Goal: Task Accomplishment & Management: Use online tool/utility

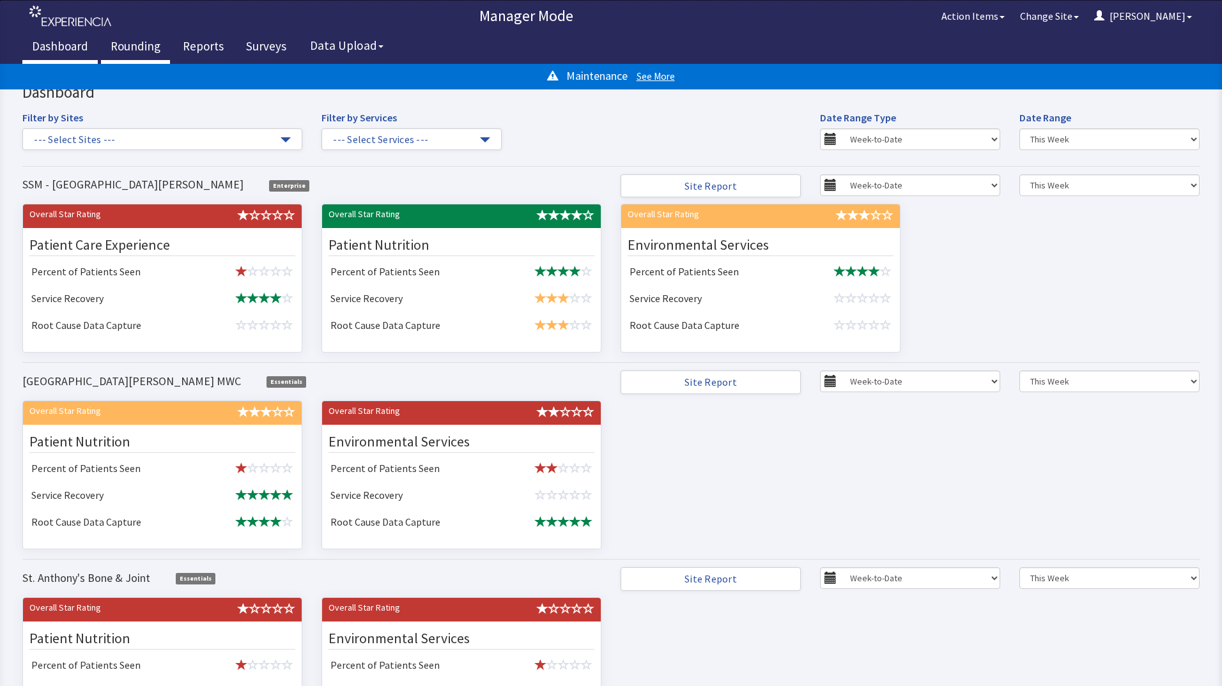
click at [118, 47] on link "Rounding" at bounding box center [135, 48] width 69 height 32
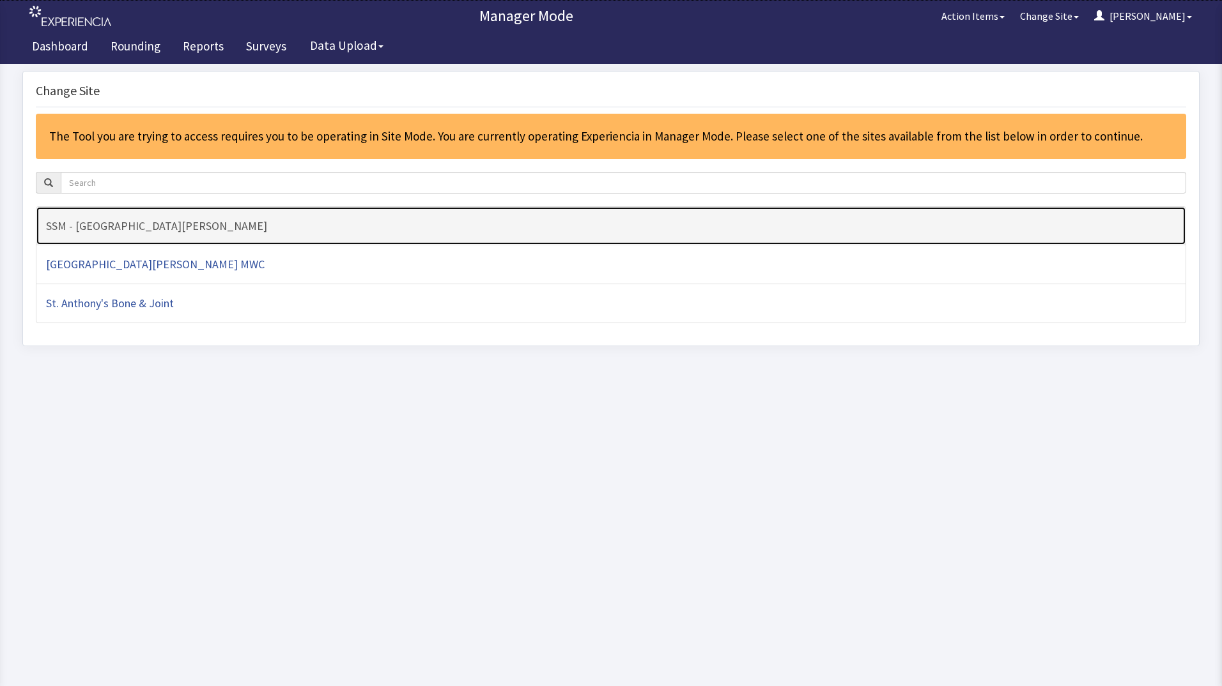
click at [281, 224] on h4 "SSM - [GEOGRAPHIC_DATA][PERSON_NAME]" at bounding box center [611, 226] width 1130 height 13
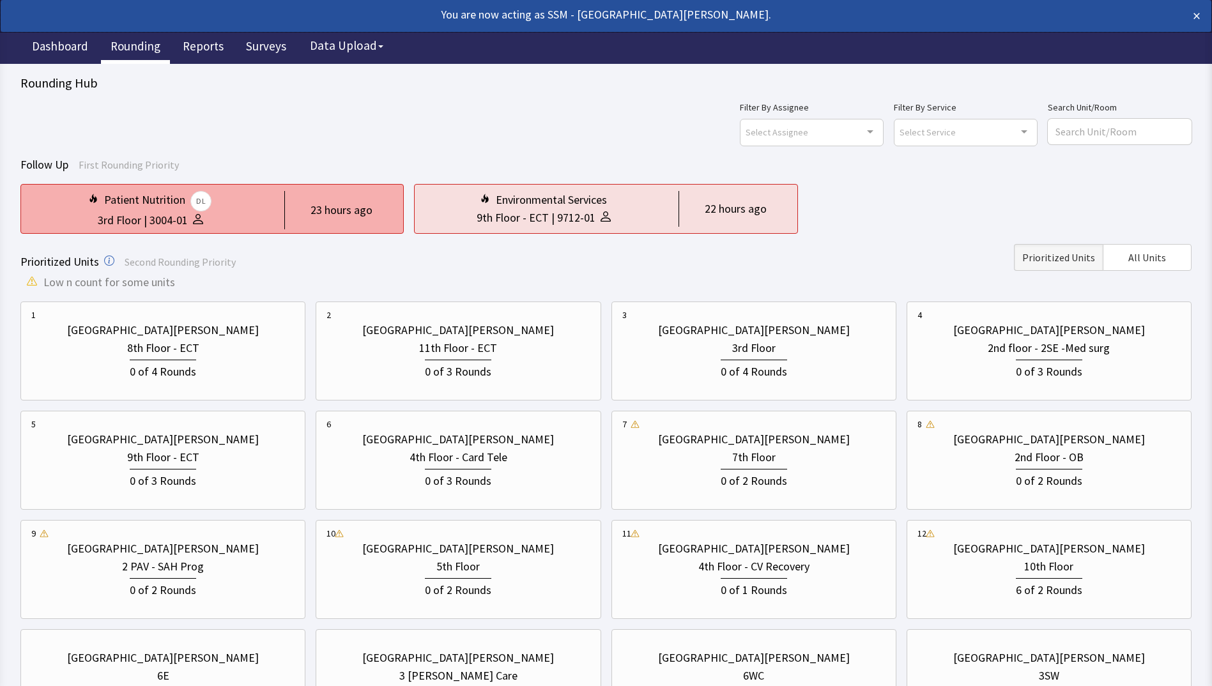
click at [225, 200] on div "Patient Nutrition DL" at bounding box center [150, 201] width 238 height 20
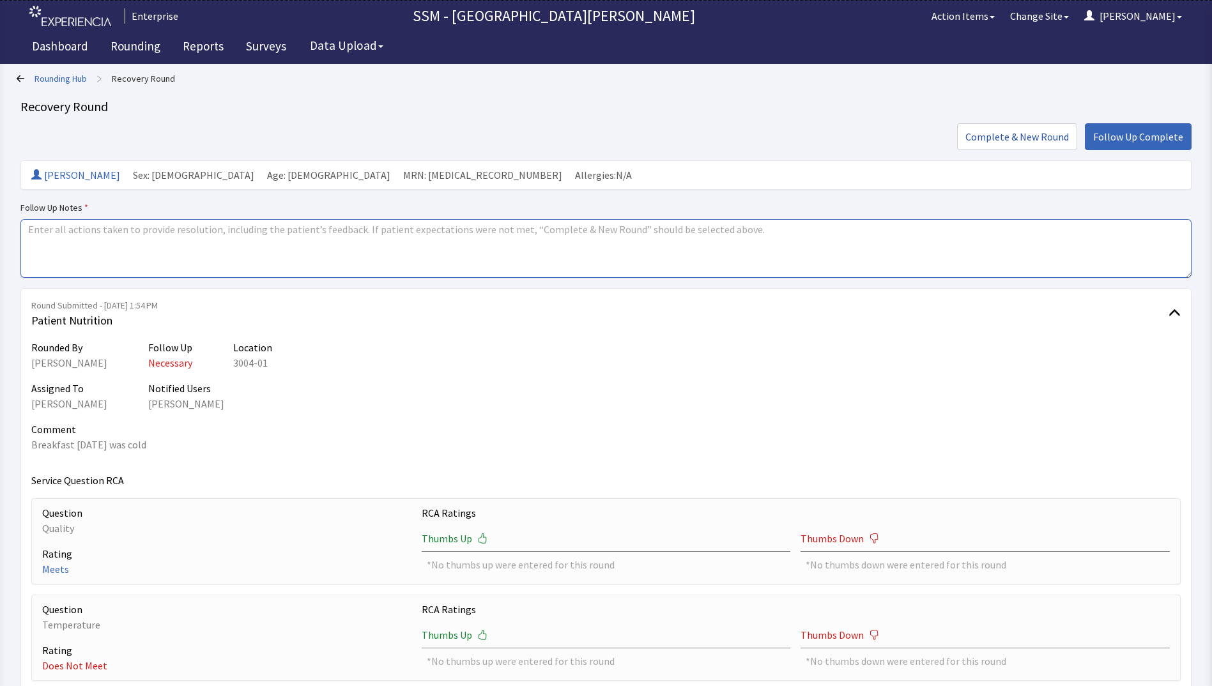
click at [312, 239] on textarea at bounding box center [605, 248] width 1171 height 59
type textarea "completed"
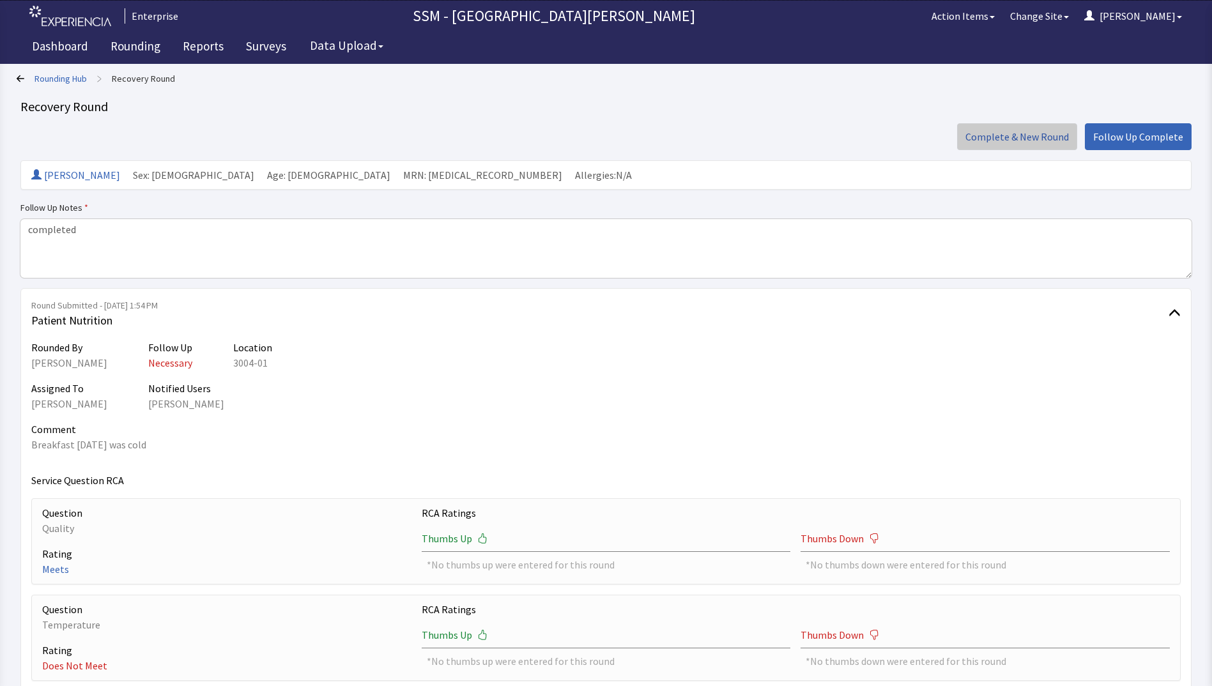
click at [999, 143] on span "Complete & New Round" at bounding box center [1018, 136] width 104 height 15
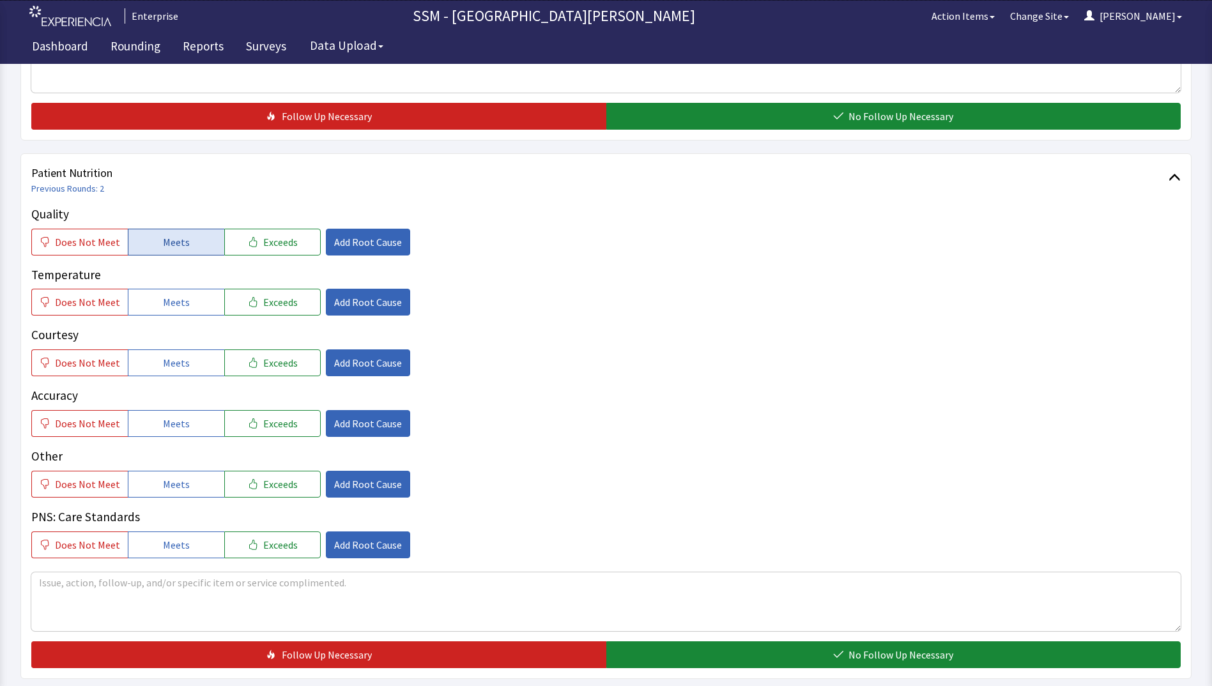
scroll to position [639, 0]
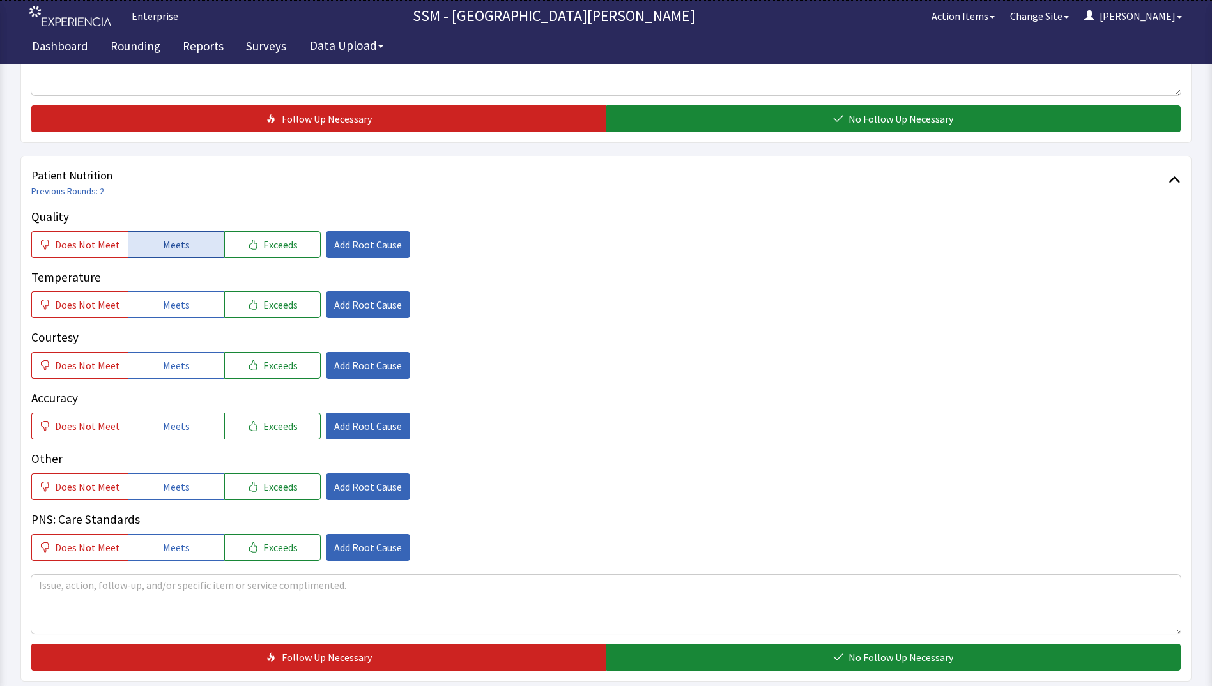
click at [148, 238] on button "Meets" at bounding box center [176, 244] width 96 height 27
click at [150, 304] on button "Meets" at bounding box center [176, 304] width 96 height 27
click at [163, 360] on span "Meets" at bounding box center [176, 365] width 27 height 15
click at [173, 436] on button "Meets" at bounding box center [176, 426] width 96 height 27
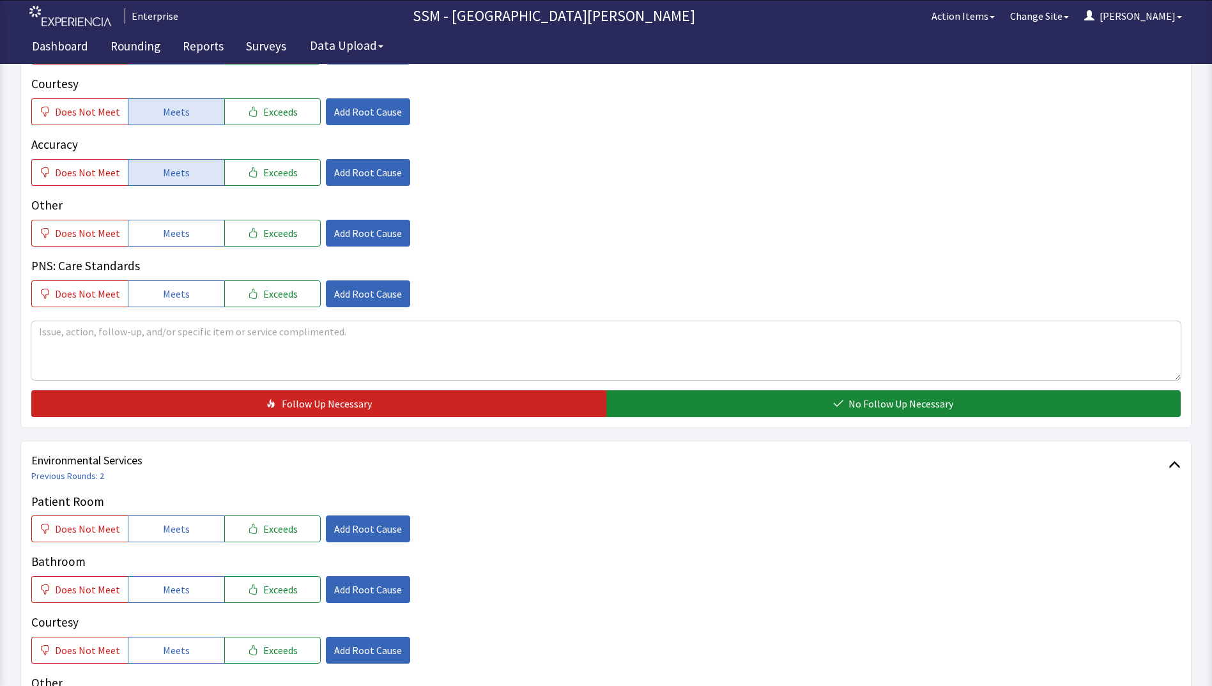
scroll to position [1086, 0]
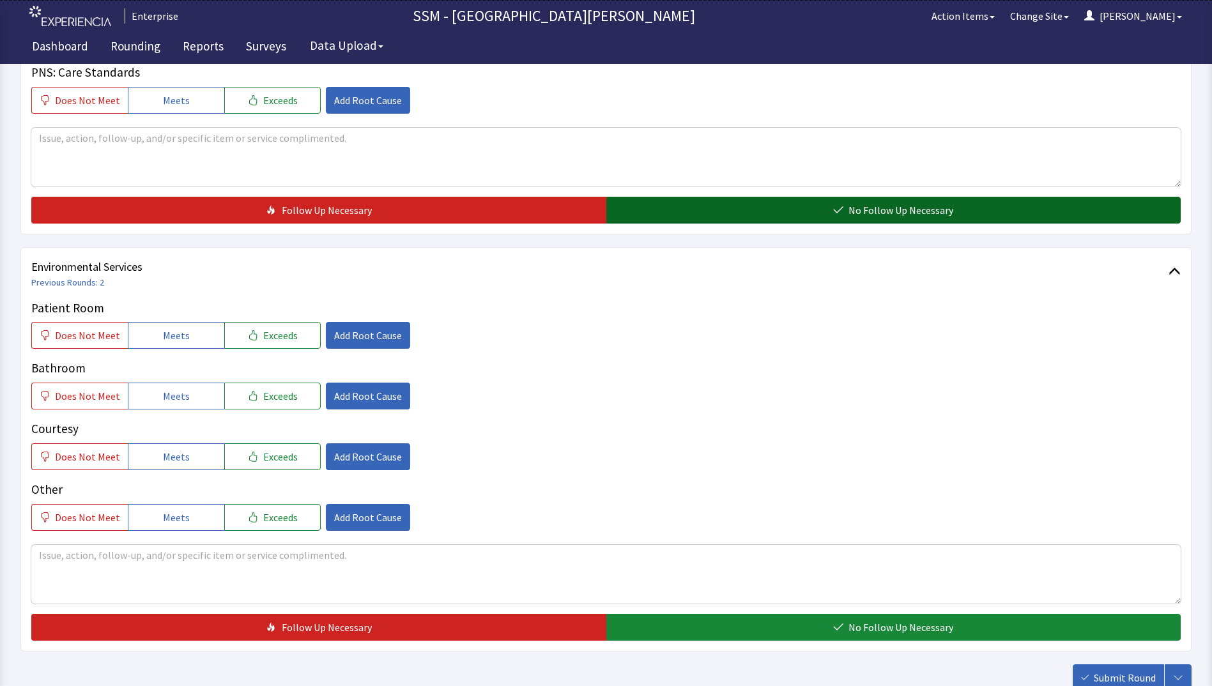
click at [867, 201] on button "No Follow Up Necessary" at bounding box center [893, 210] width 575 height 27
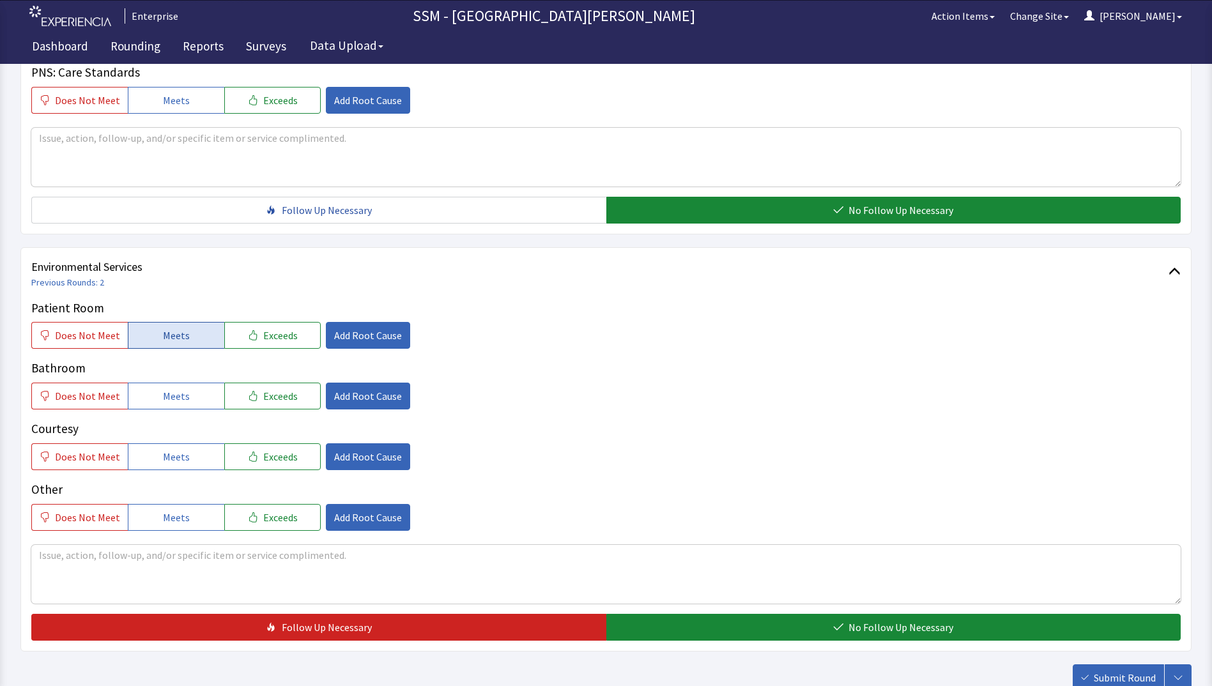
click at [151, 333] on button "Meets" at bounding box center [176, 335] width 96 height 27
click at [157, 394] on button "Meets" at bounding box center [176, 396] width 96 height 27
click at [155, 452] on button "Meets" at bounding box center [176, 456] width 96 height 27
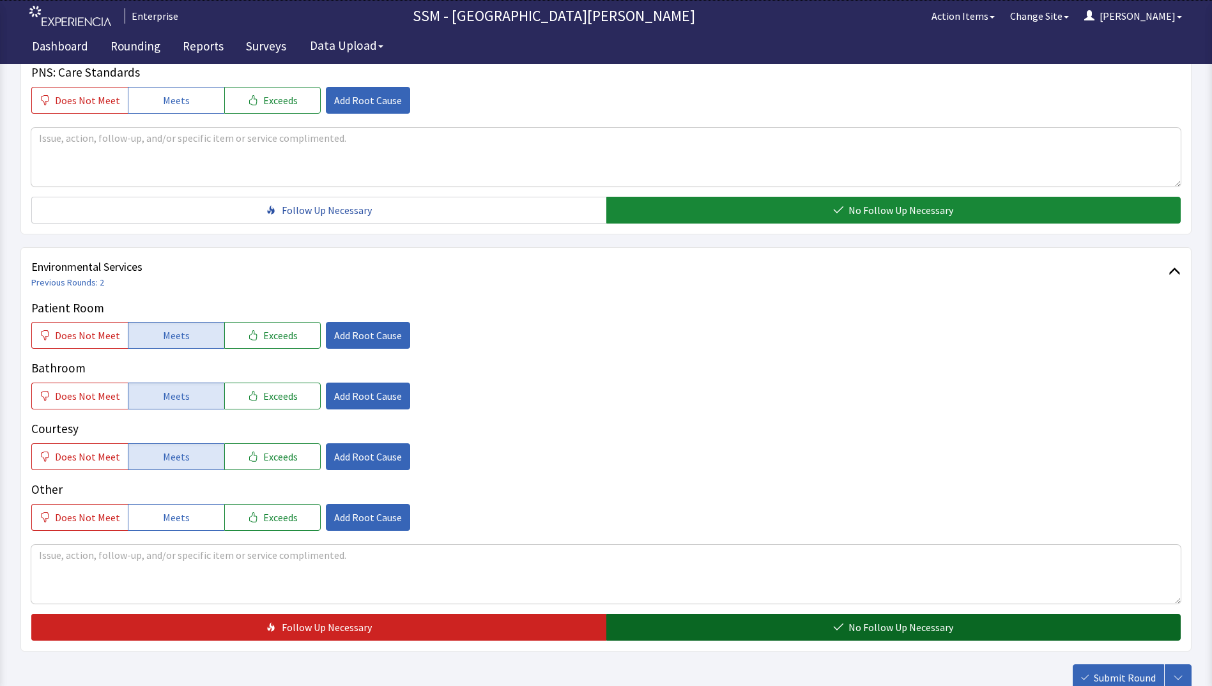
click at [861, 633] on span "No Follow Up Necessary" at bounding box center [901, 627] width 105 height 15
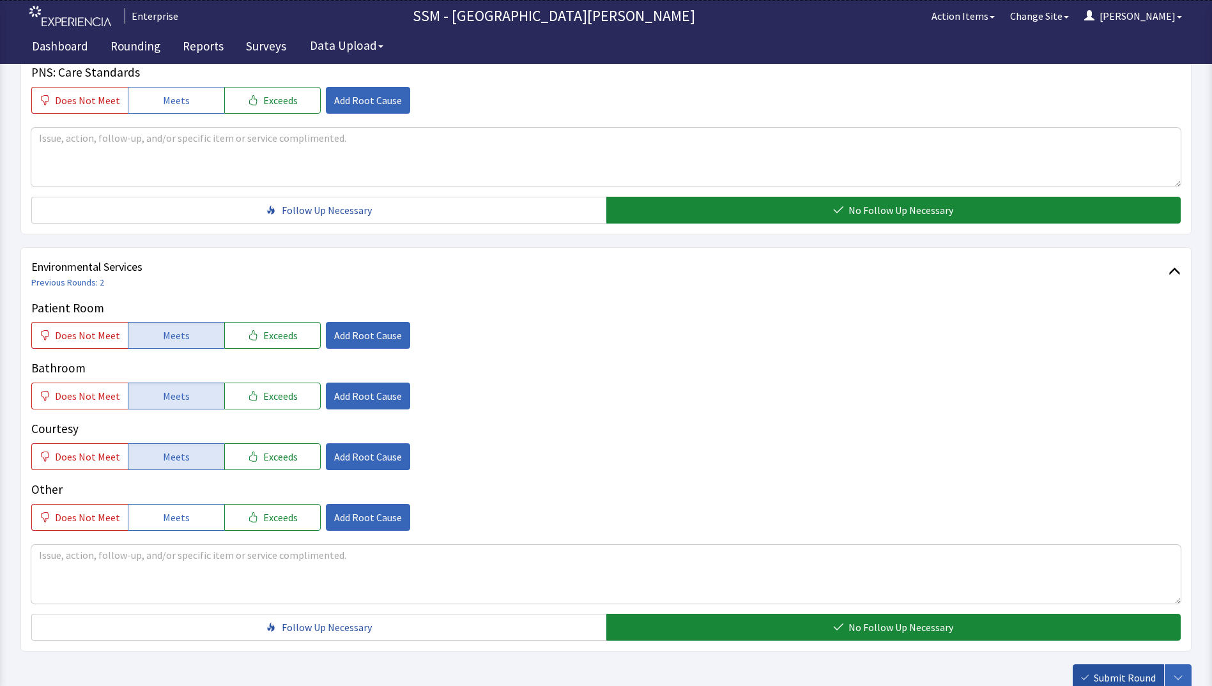
click at [1130, 677] on span "Submit Round" at bounding box center [1125, 677] width 62 height 15
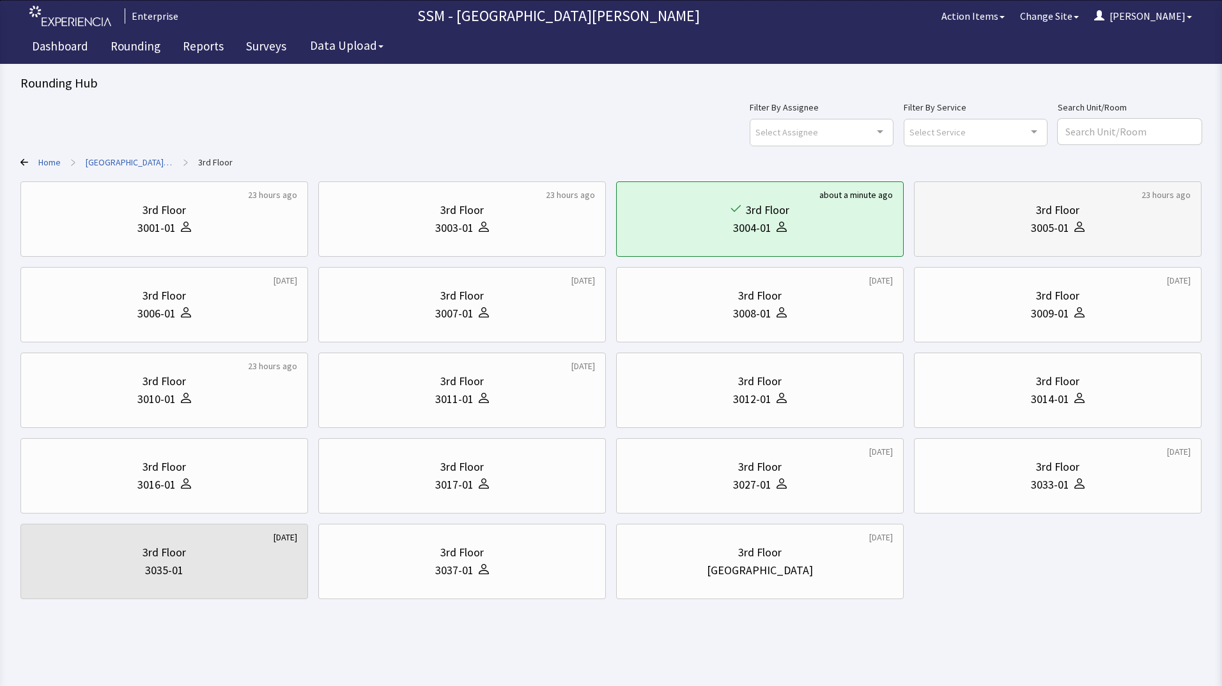
click at [1052, 210] on div "3rd Floor" at bounding box center [1057, 210] width 43 height 18
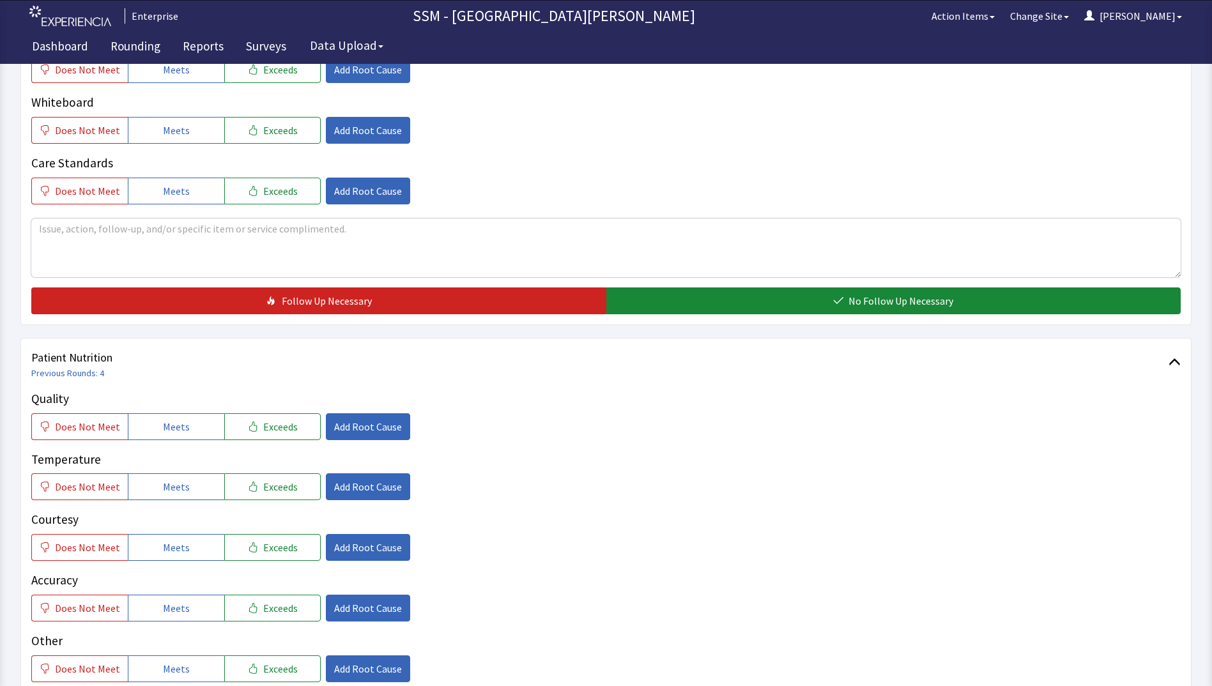
scroll to position [575, 0]
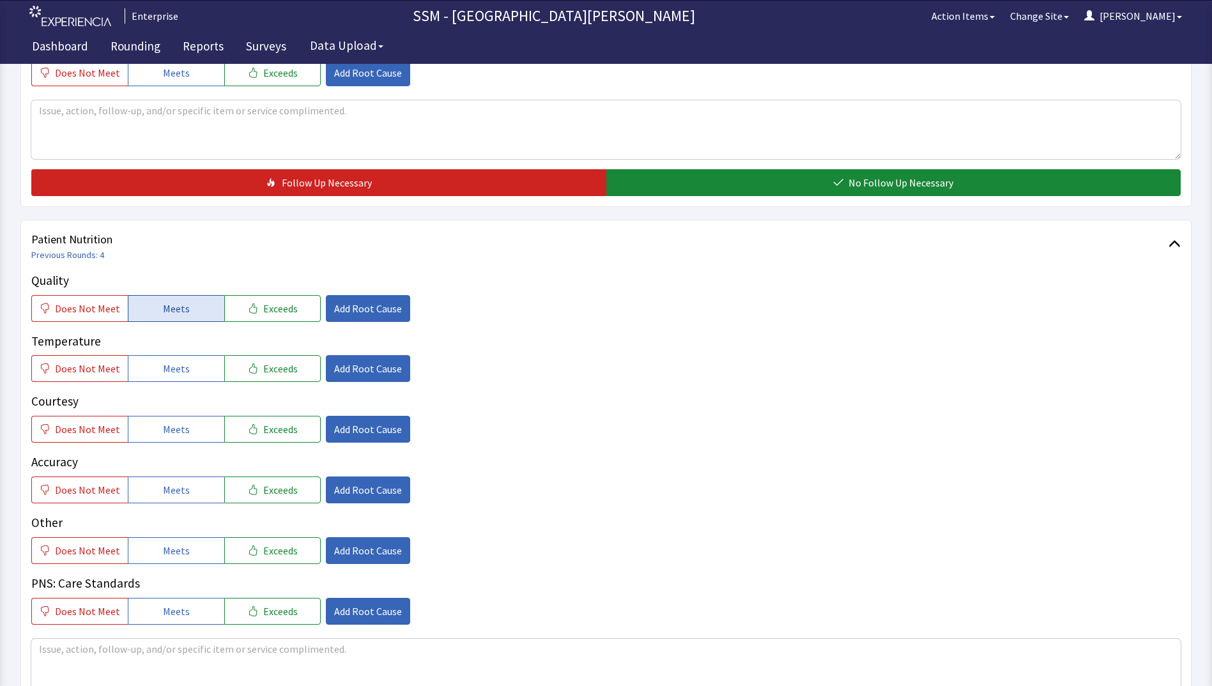
click at [187, 306] on button "Meets" at bounding box center [176, 308] width 96 height 27
click at [173, 378] on button "Meets" at bounding box center [176, 368] width 96 height 27
click at [164, 433] on span "Meets" at bounding box center [176, 429] width 27 height 15
click at [160, 500] on button "Meets" at bounding box center [176, 490] width 96 height 27
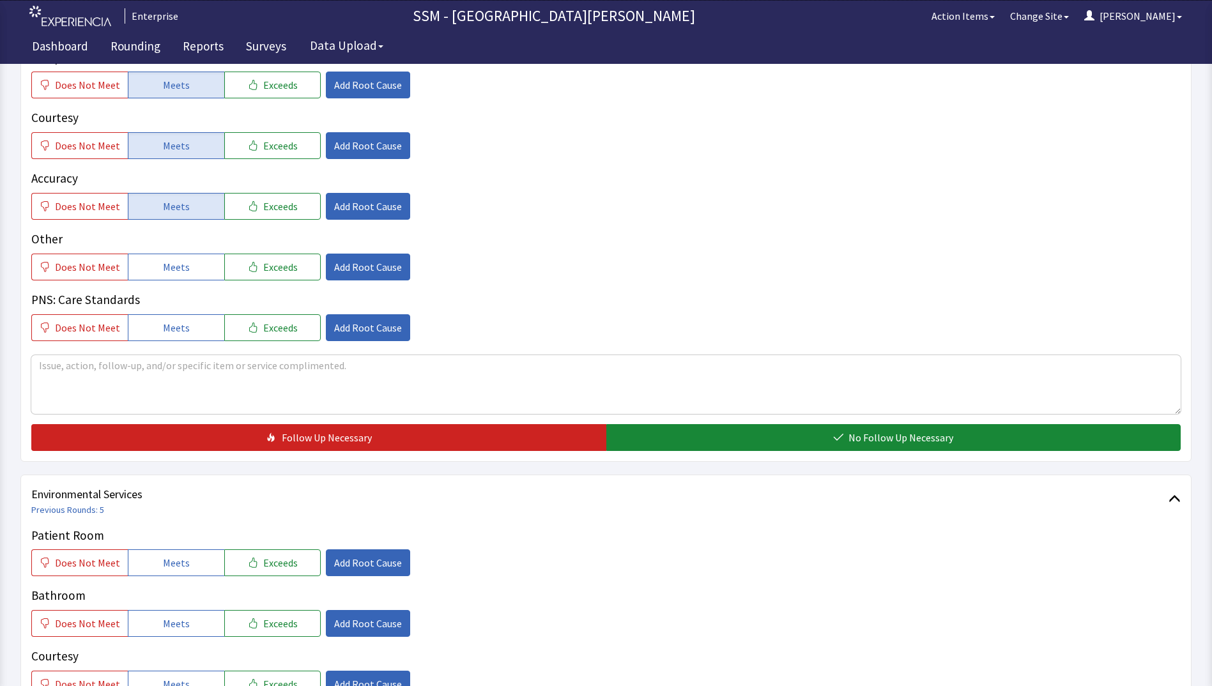
scroll to position [1086, 0]
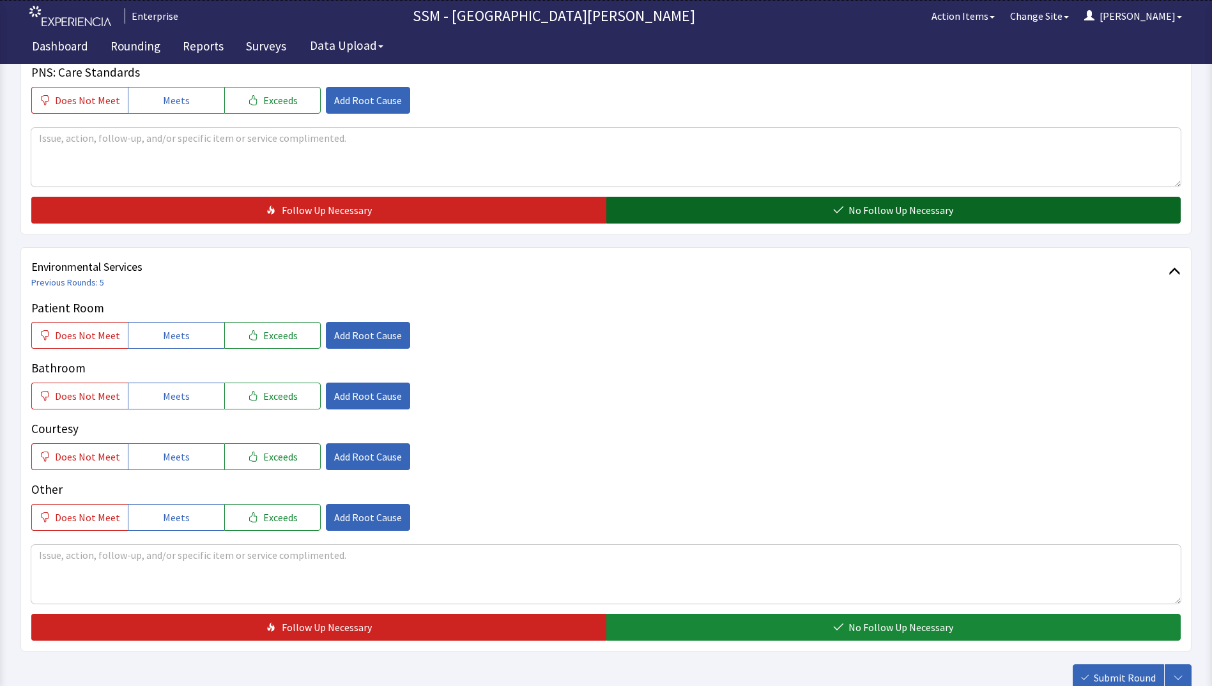
click at [758, 203] on button "No Follow Up Necessary" at bounding box center [893, 210] width 575 height 27
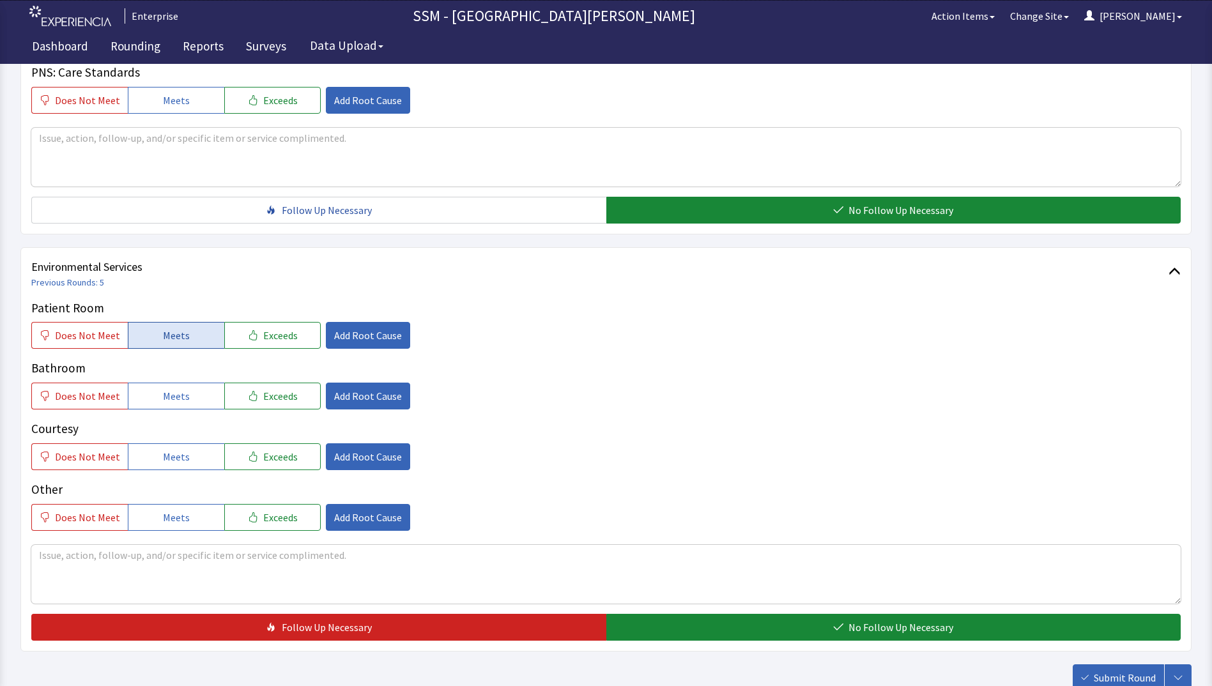
click at [164, 338] on span "Meets" at bounding box center [176, 335] width 27 height 15
click at [163, 392] on span "Meets" at bounding box center [176, 396] width 27 height 15
click at [157, 454] on button "Meets" at bounding box center [176, 456] width 96 height 27
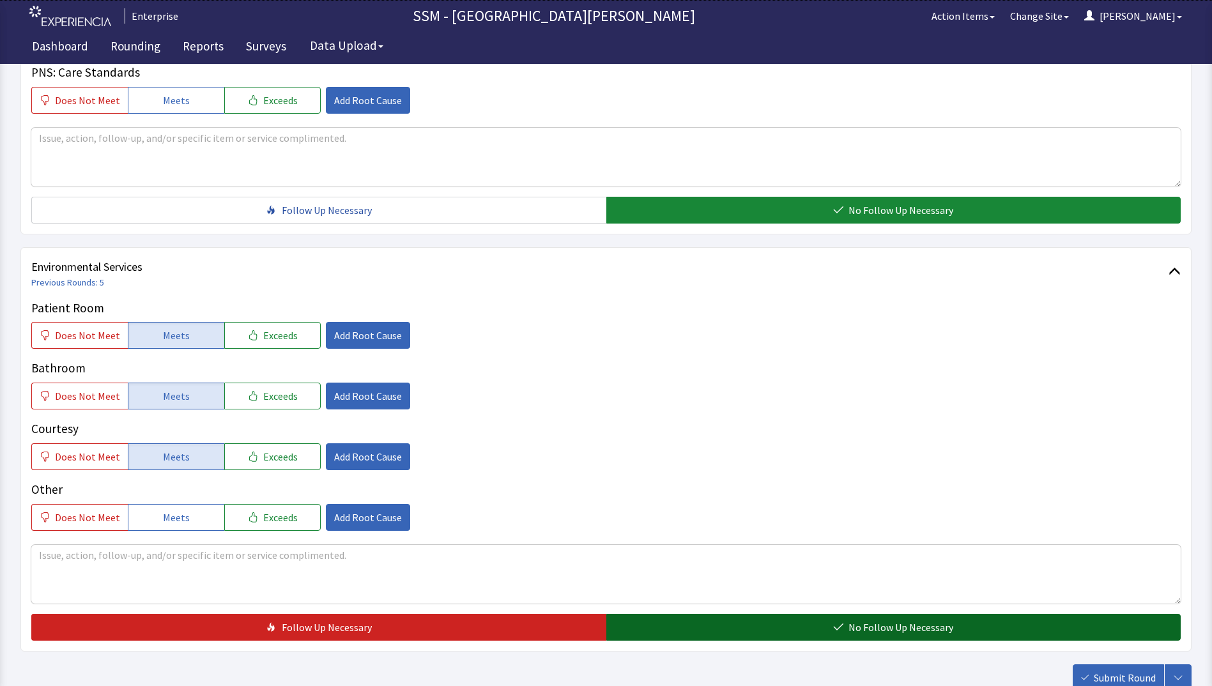
click at [824, 626] on button "No Follow Up Necessary" at bounding box center [893, 627] width 575 height 27
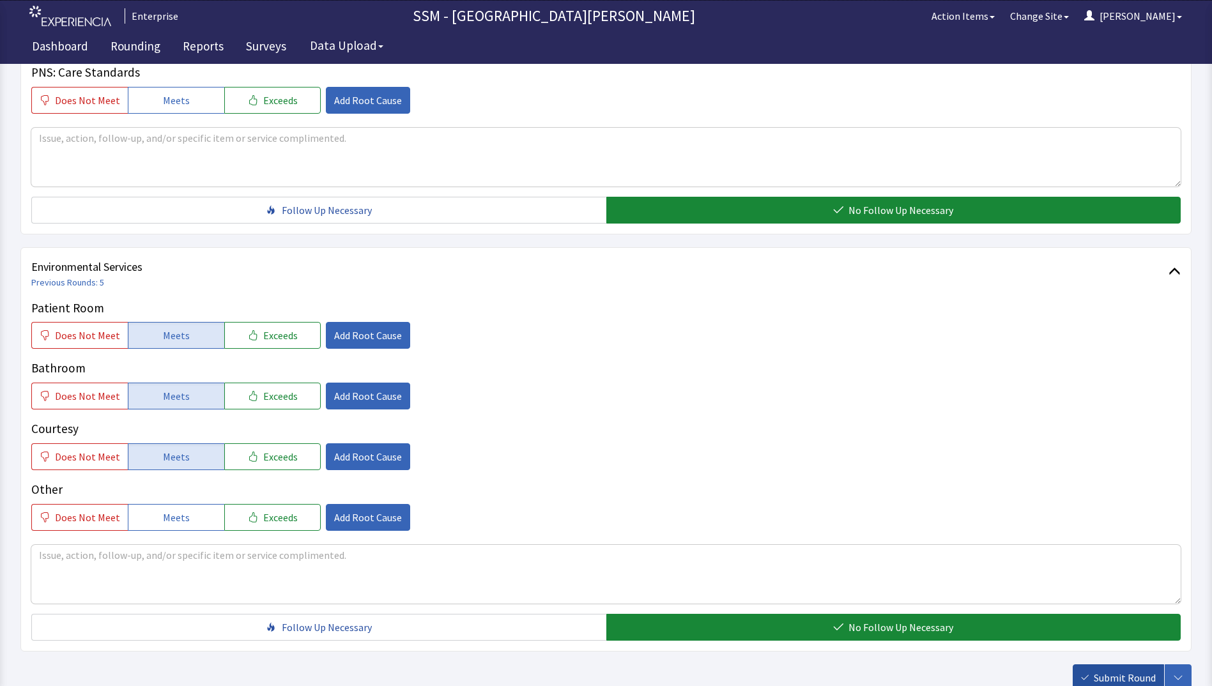
click at [1111, 674] on span "Submit Round" at bounding box center [1125, 677] width 62 height 15
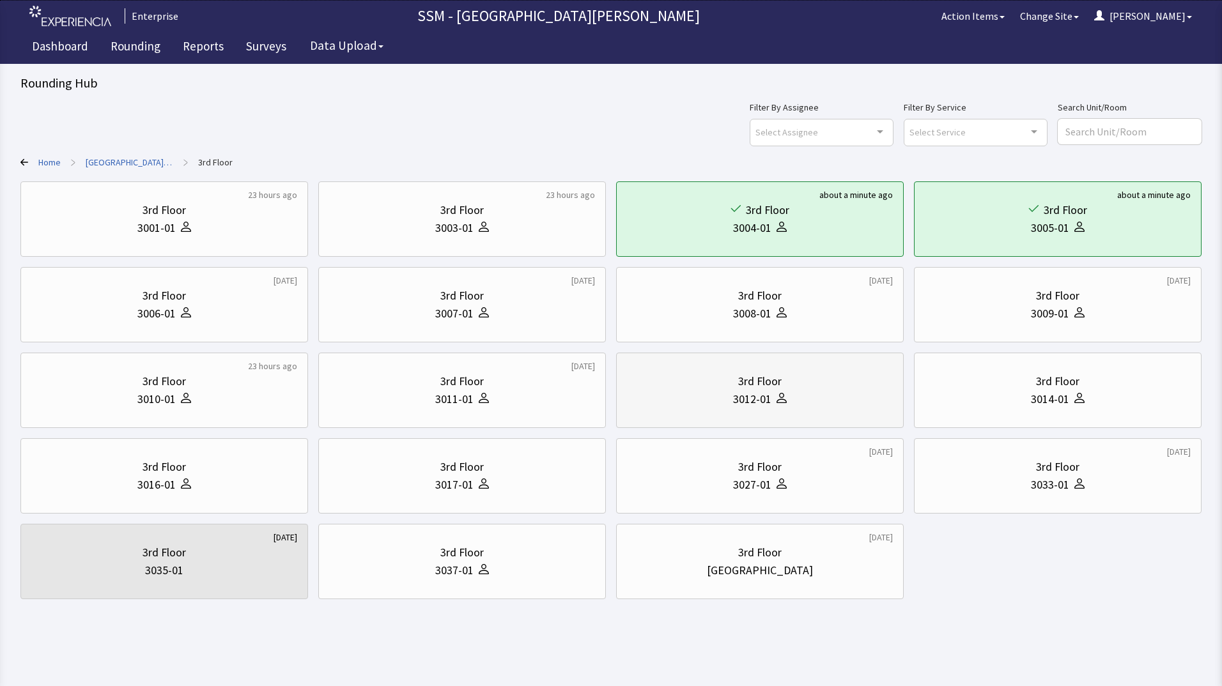
click at [742, 390] on div "3012-01" at bounding box center [752, 399] width 38 height 18
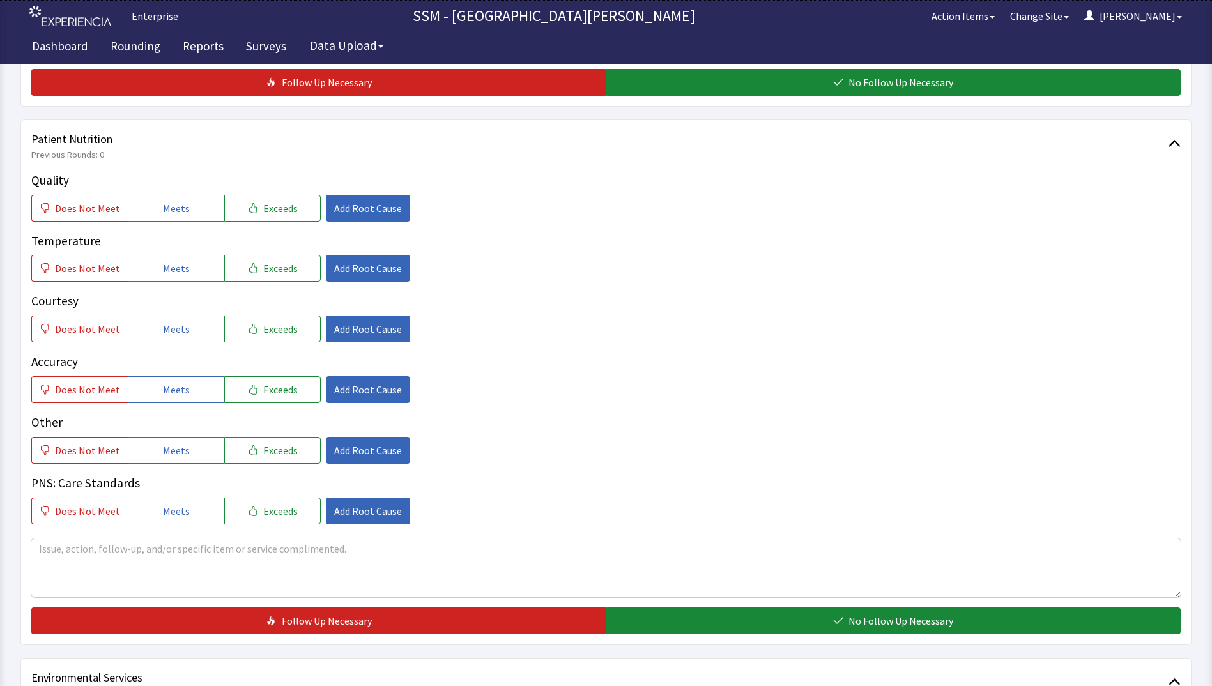
scroll to position [511, 0]
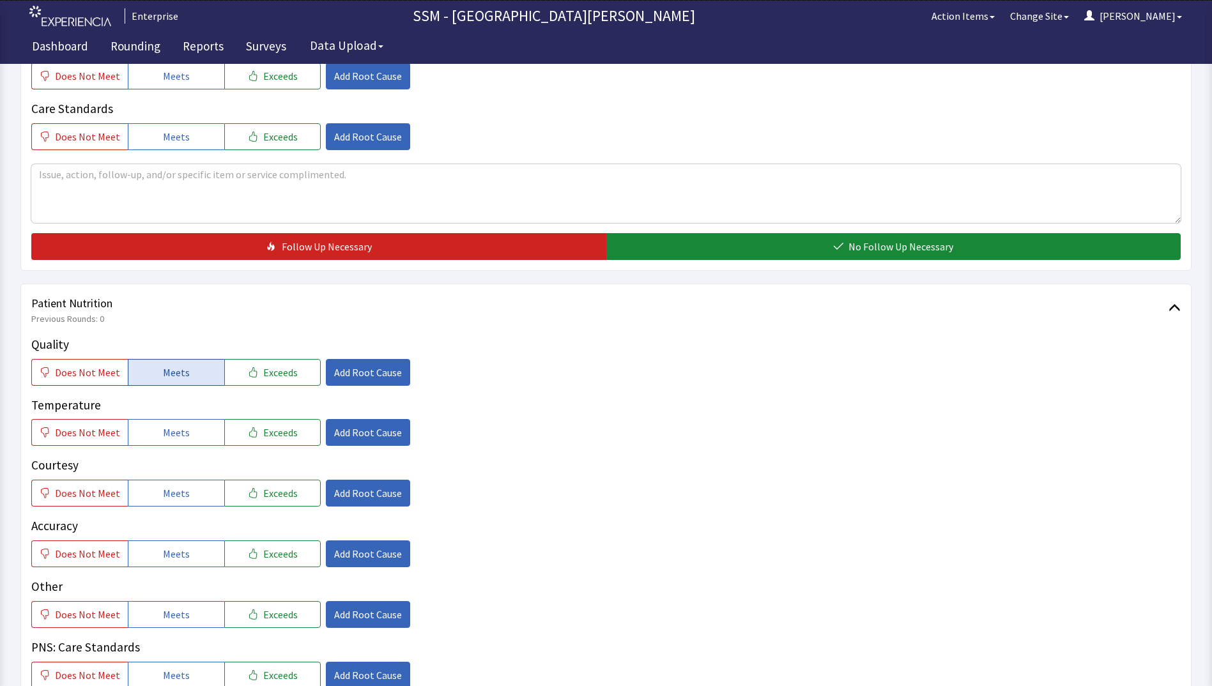
click at [174, 375] on span "Meets" at bounding box center [176, 372] width 27 height 15
click at [179, 435] on span "Meets" at bounding box center [176, 432] width 27 height 15
click at [167, 484] on button "Meets" at bounding box center [176, 493] width 96 height 27
click at [176, 556] on span "Meets" at bounding box center [176, 553] width 27 height 15
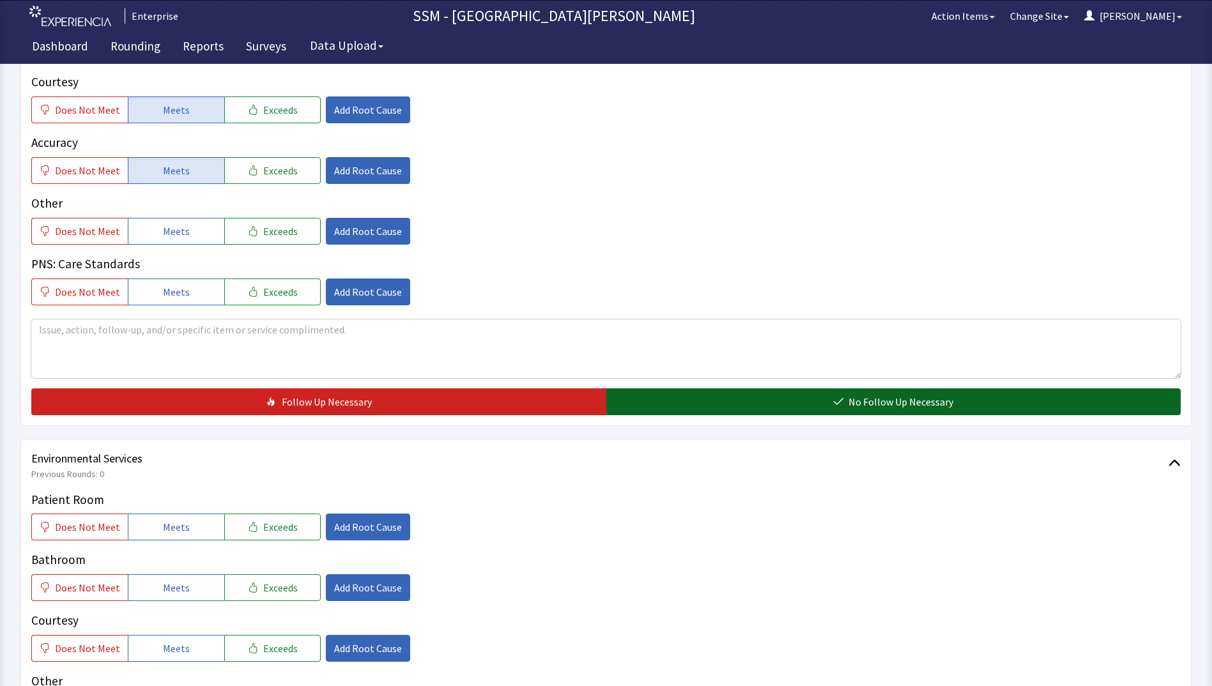
click at [702, 399] on button "No Follow Up Necessary" at bounding box center [893, 402] width 575 height 27
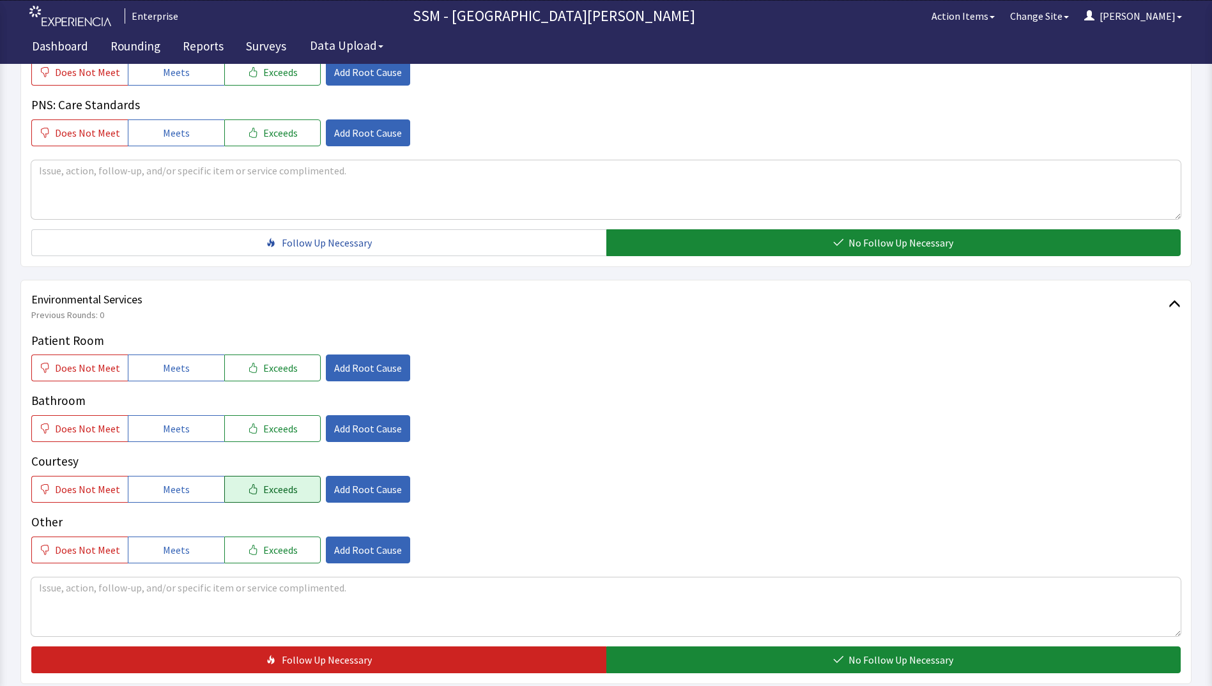
scroll to position [1176, 0]
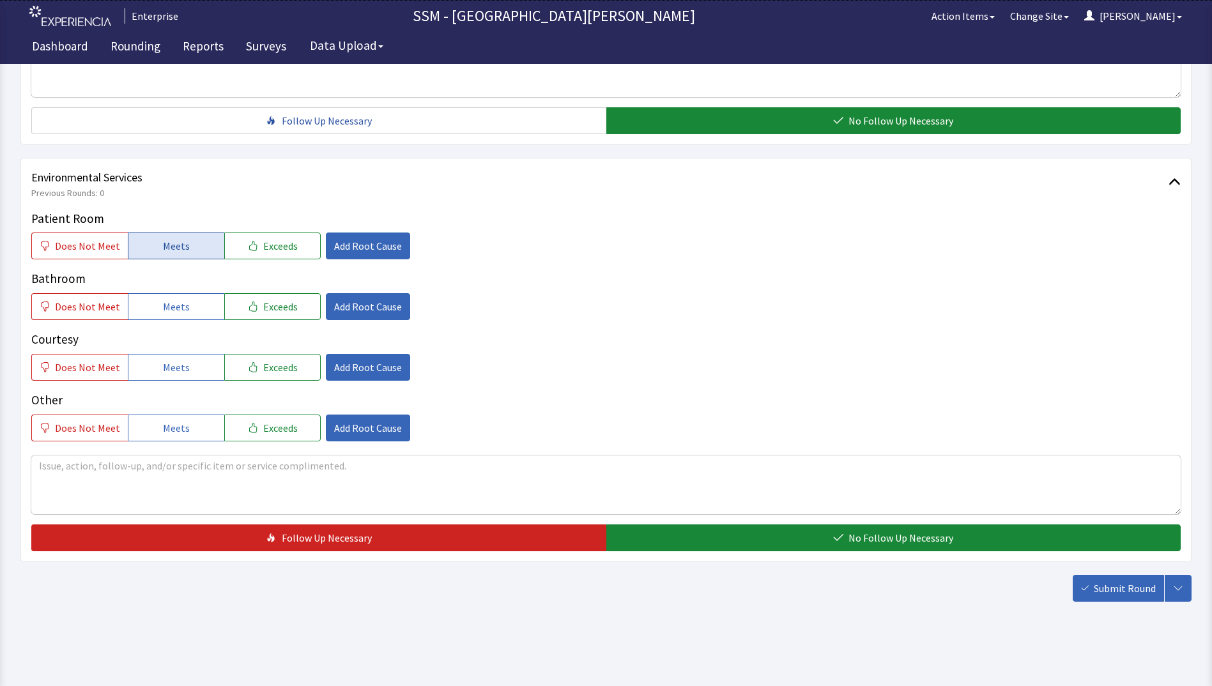
click at [171, 255] on button "Meets" at bounding box center [176, 246] width 96 height 27
click at [187, 315] on button "Meets" at bounding box center [176, 306] width 96 height 27
click at [185, 373] on button "Meets" at bounding box center [176, 367] width 96 height 27
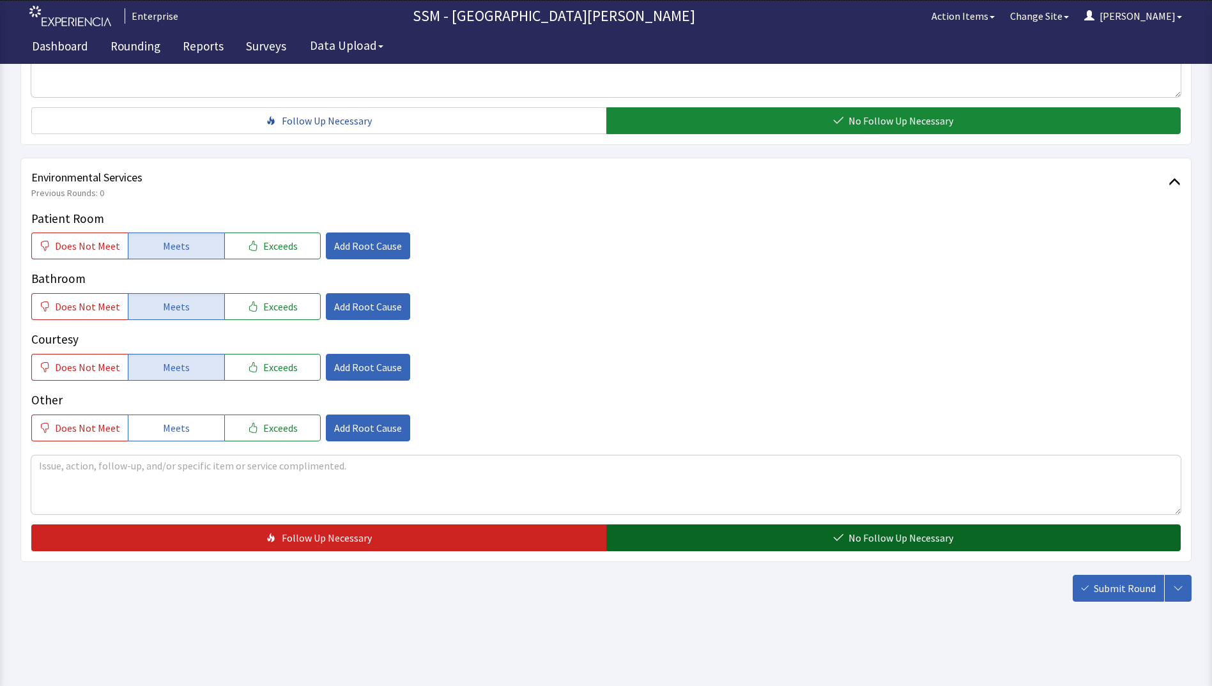
click at [746, 544] on button "No Follow Up Necessary" at bounding box center [893, 538] width 575 height 27
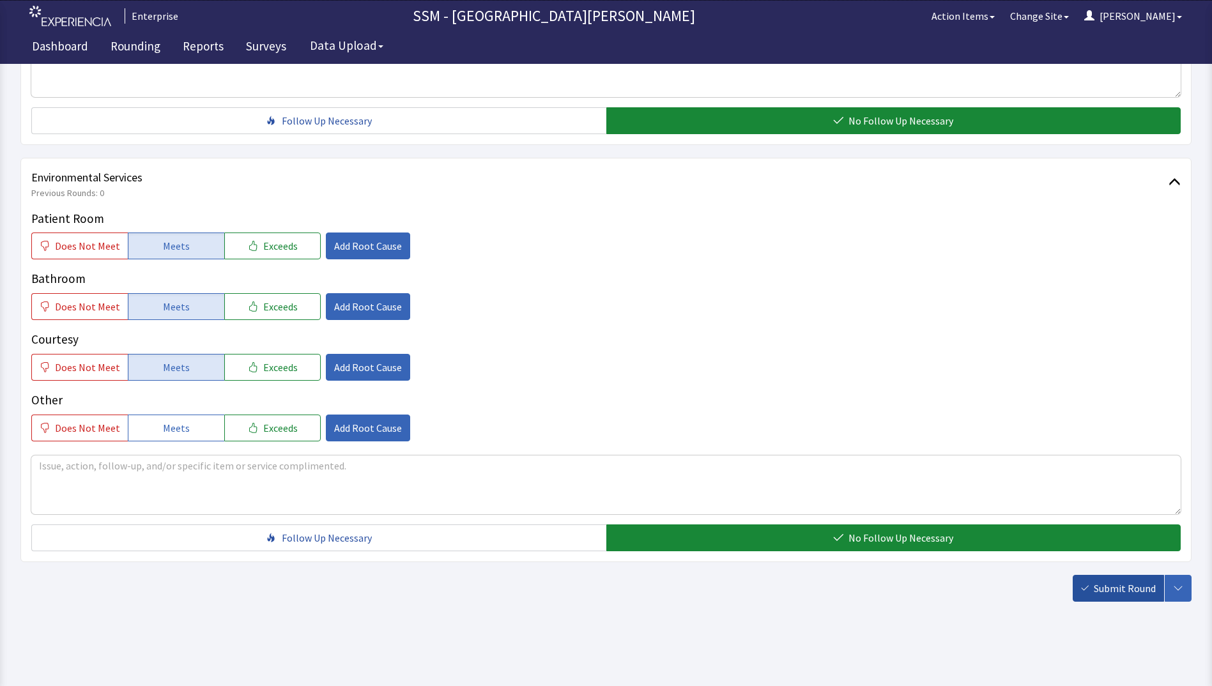
click at [1116, 585] on span "Submit Round" at bounding box center [1125, 588] width 62 height 15
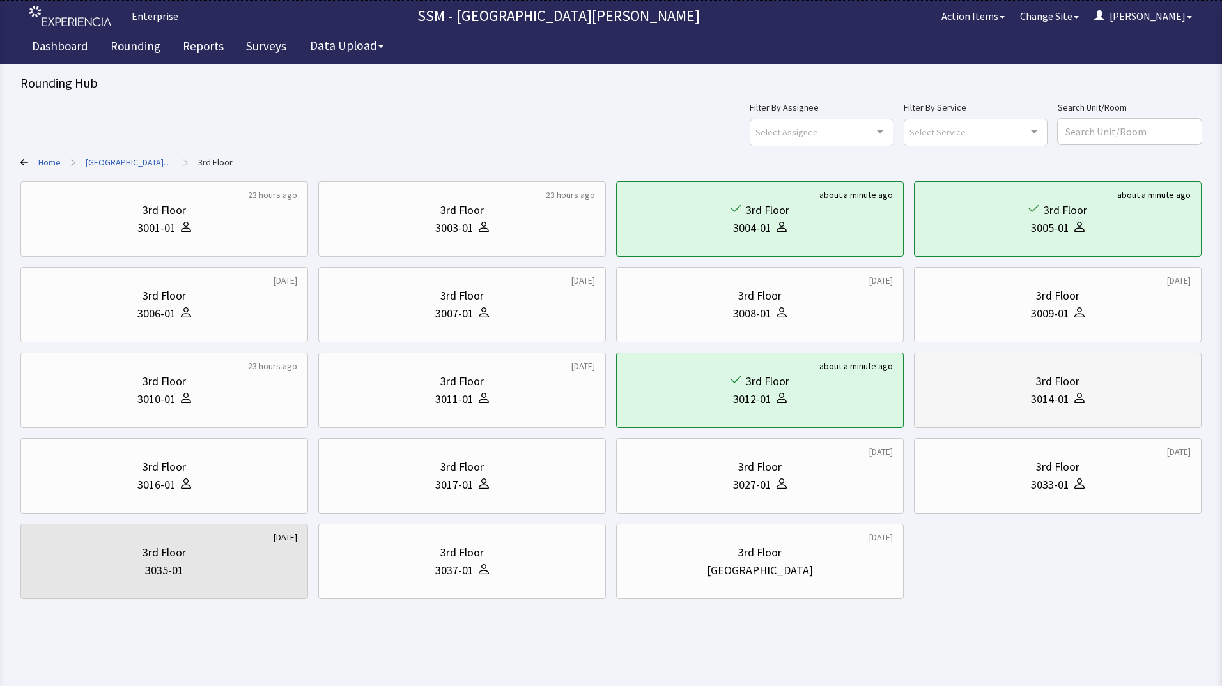
click at [1094, 390] on div "3014-01" at bounding box center [1058, 399] width 266 height 18
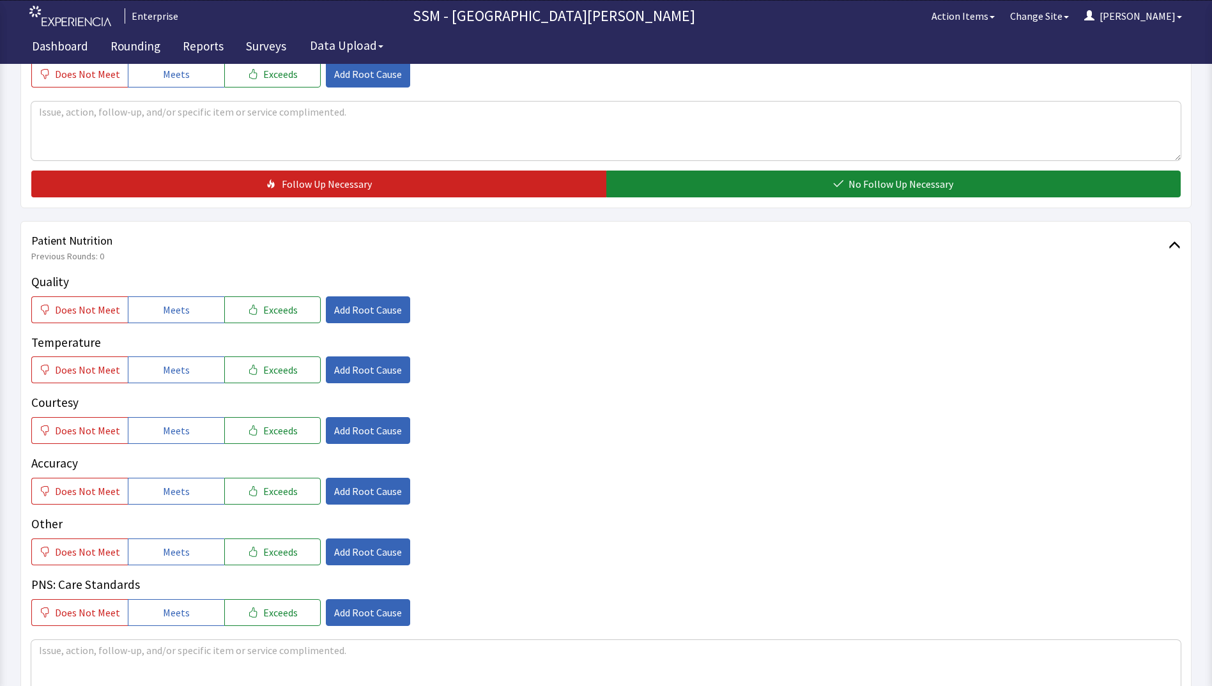
scroll to position [575, 0]
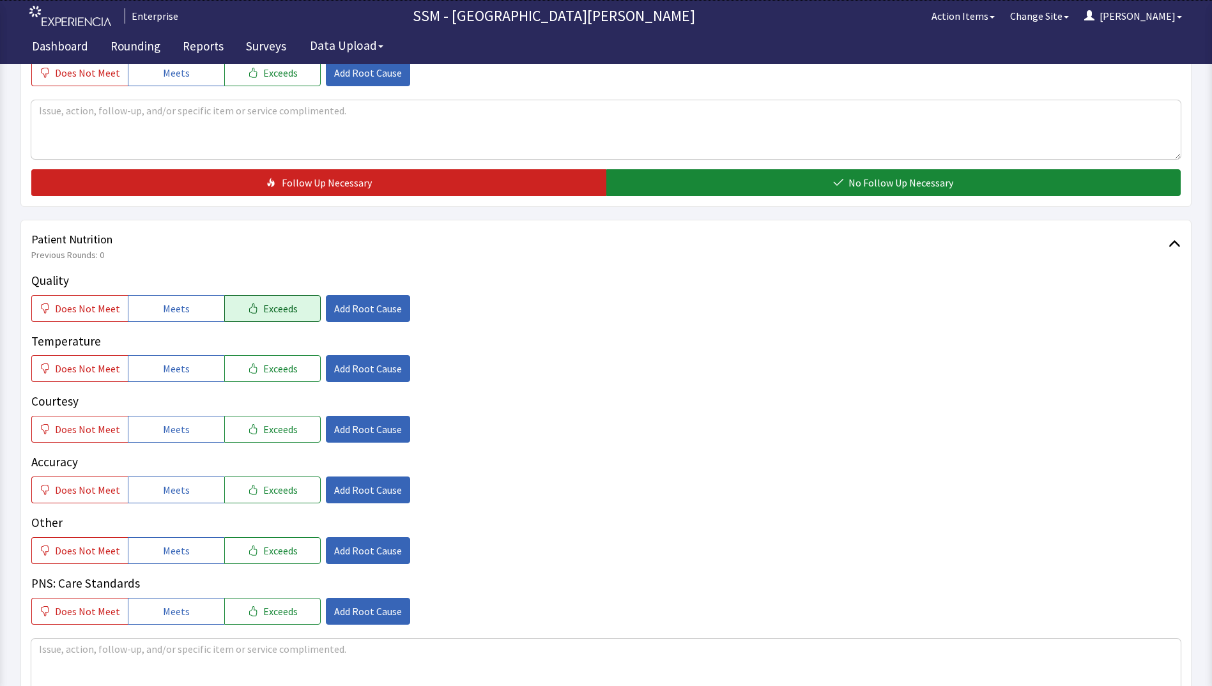
click at [266, 305] on span "Exceeds" at bounding box center [280, 308] width 35 height 15
click at [201, 371] on button "Meets" at bounding box center [176, 368] width 96 height 27
click at [189, 441] on button "Meets" at bounding box center [176, 429] width 96 height 27
click at [188, 494] on button "Meets" at bounding box center [176, 490] width 96 height 27
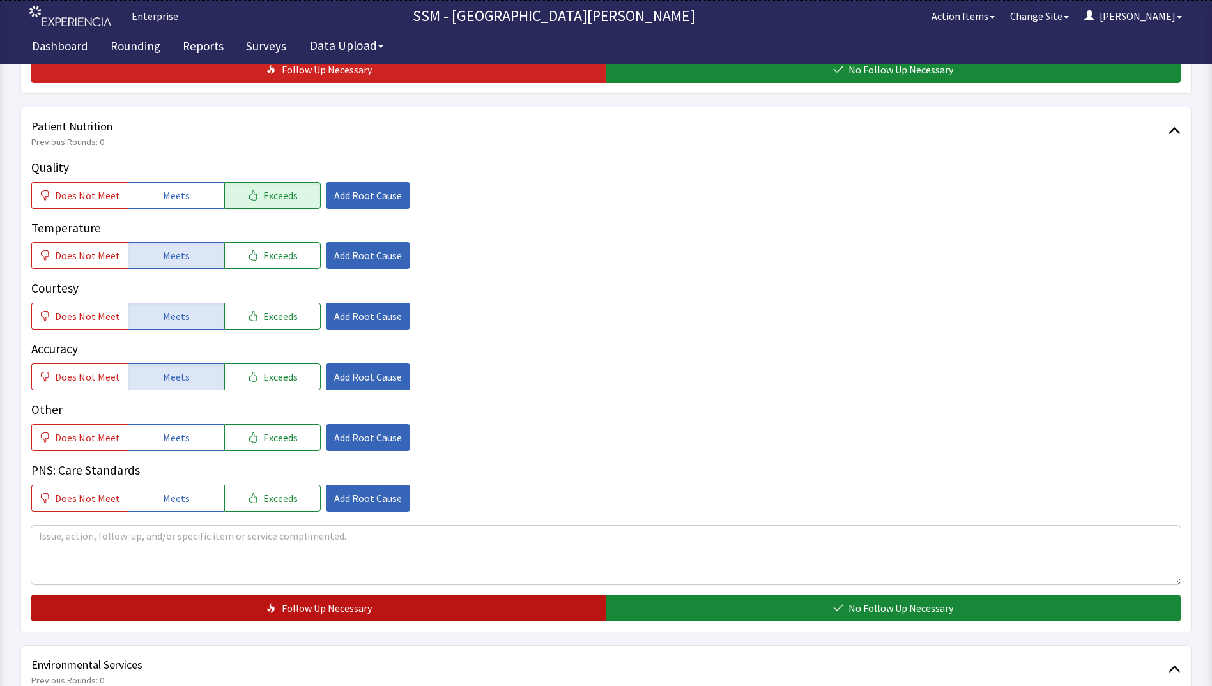
scroll to position [831, 0]
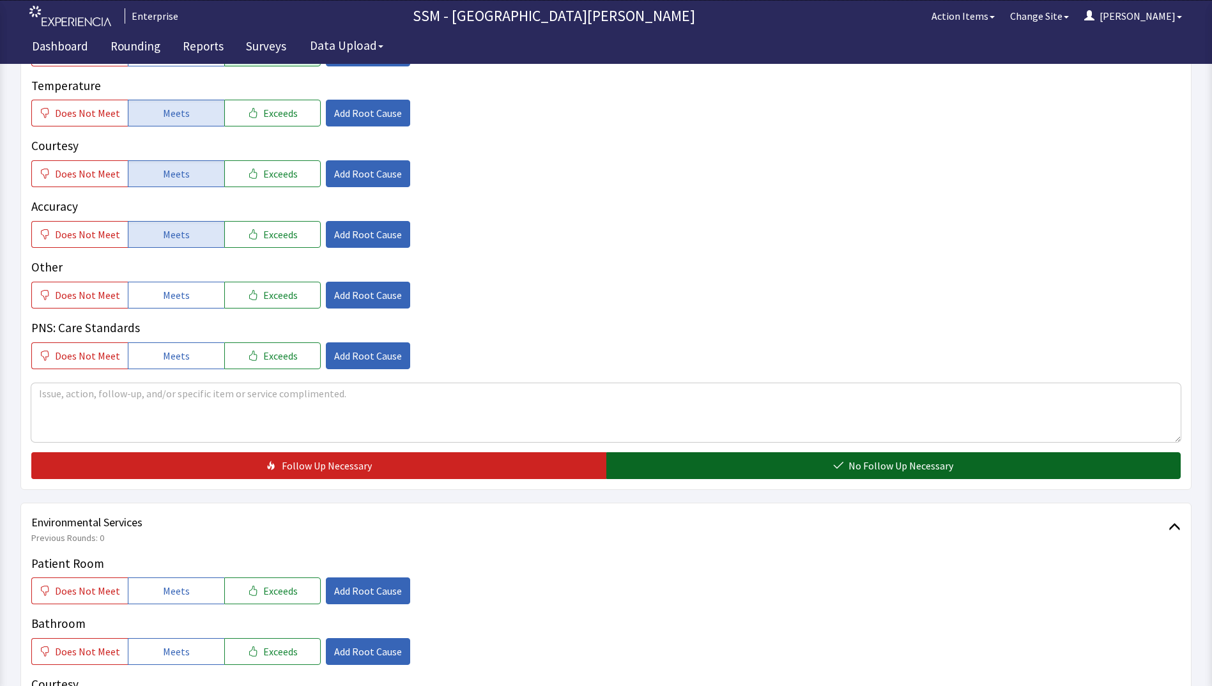
click at [746, 468] on button "No Follow Up Necessary" at bounding box center [893, 465] width 575 height 27
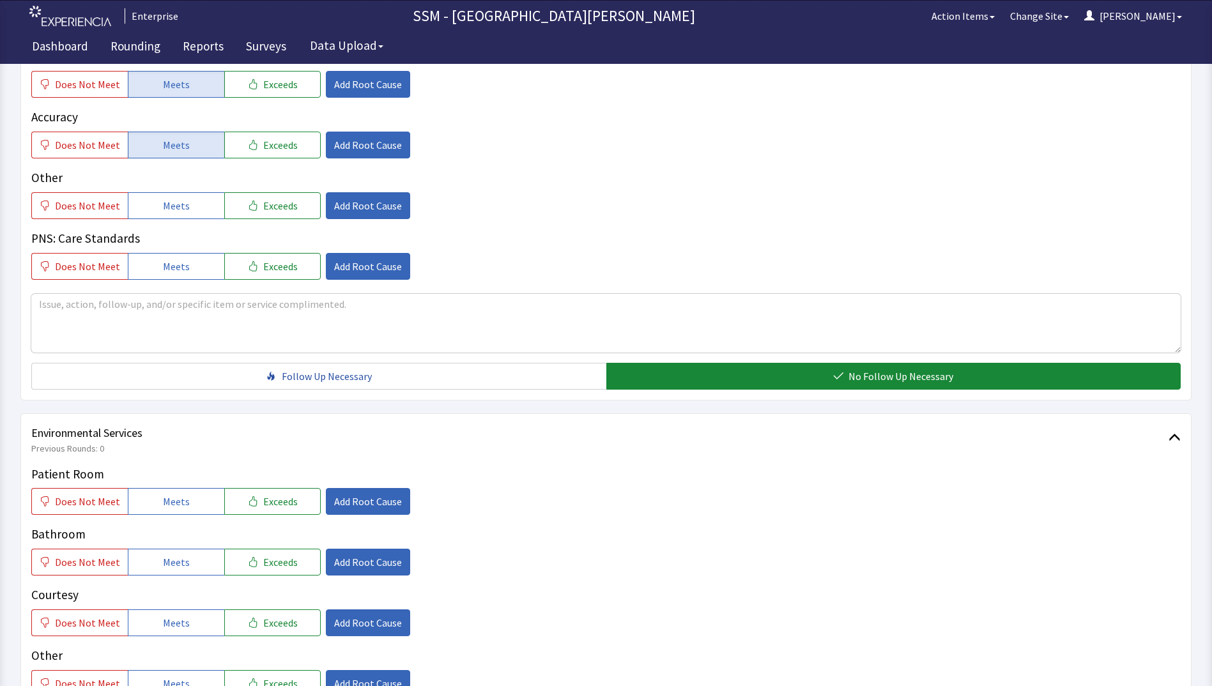
scroll to position [1150, 0]
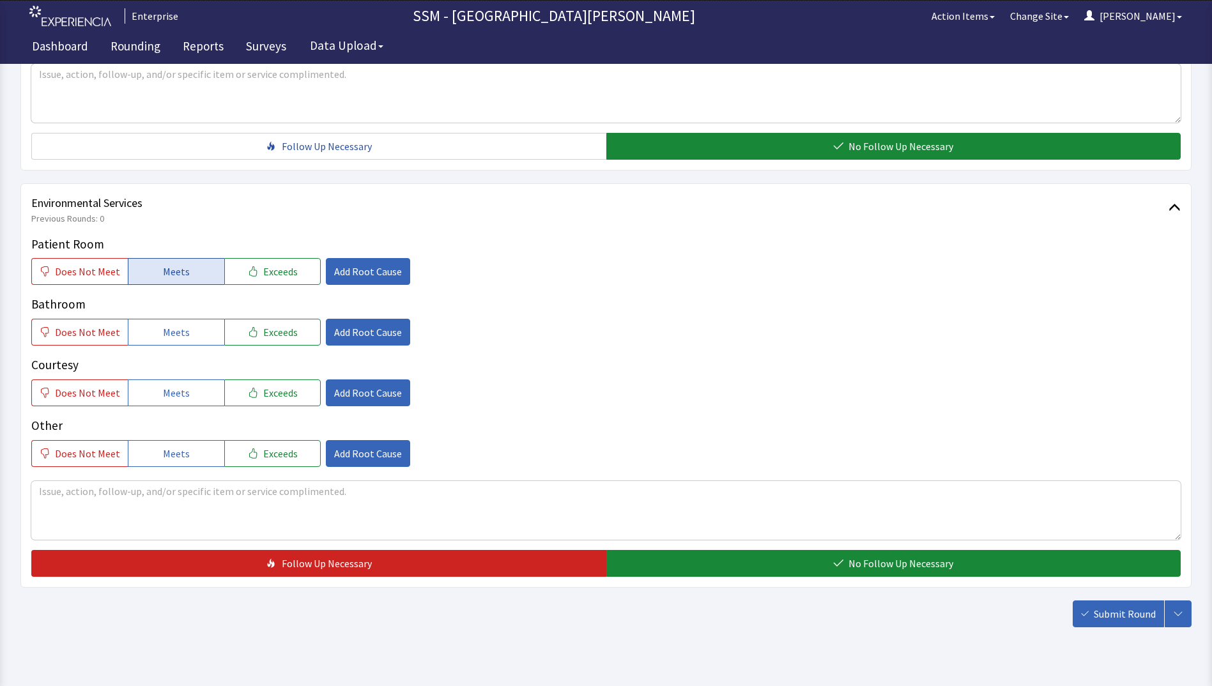
click at [176, 263] on button "Meets" at bounding box center [176, 271] width 96 height 27
click at [177, 325] on span "Meets" at bounding box center [176, 332] width 27 height 15
click at [180, 401] on button "Meets" at bounding box center [176, 393] width 96 height 27
click at [263, 270] on span "Exceeds" at bounding box center [280, 271] width 35 height 15
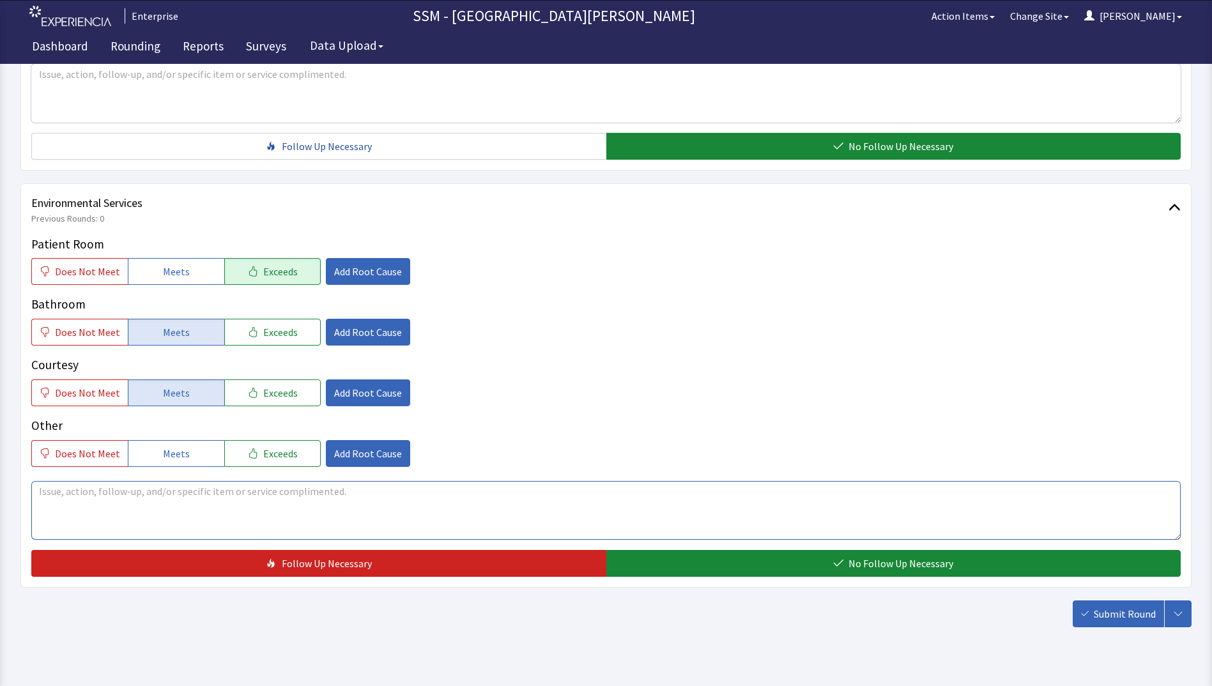
click at [183, 498] on textarea at bounding box center [606, 510] width 1150 height 59
type textarea "g"
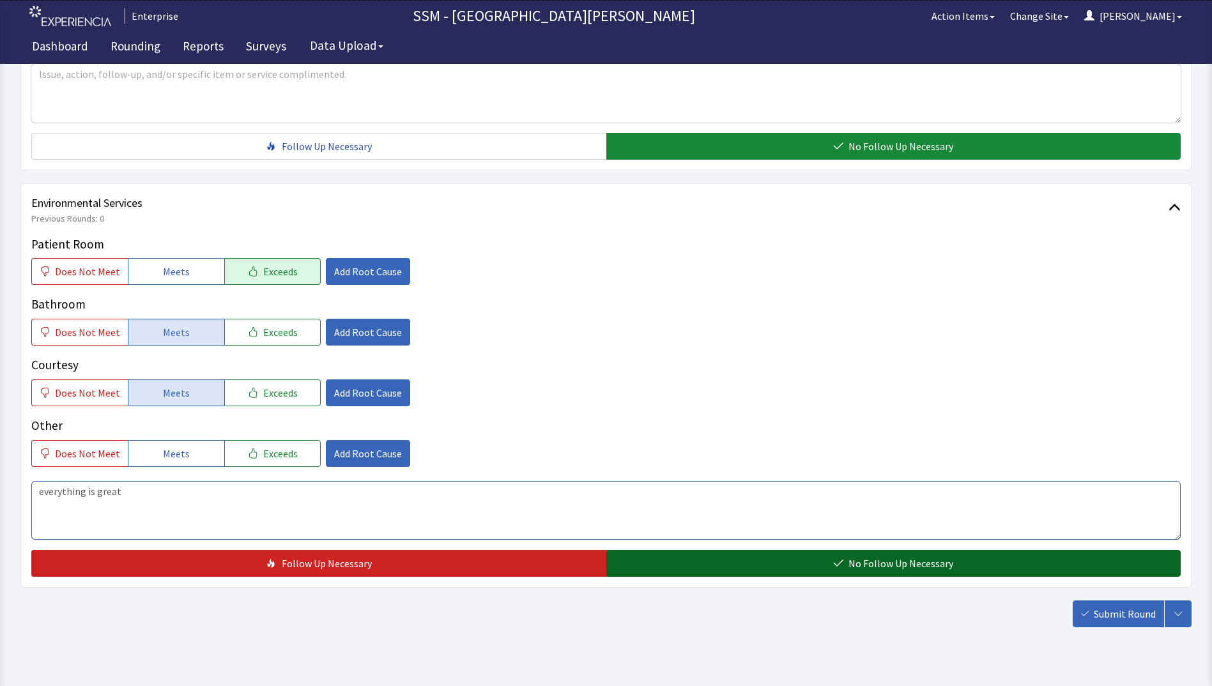
type textarea "everything is great"
click at [889, 565] on span "No Follow Up Necessary" at bounding box center [901, 563] width 105 height 15
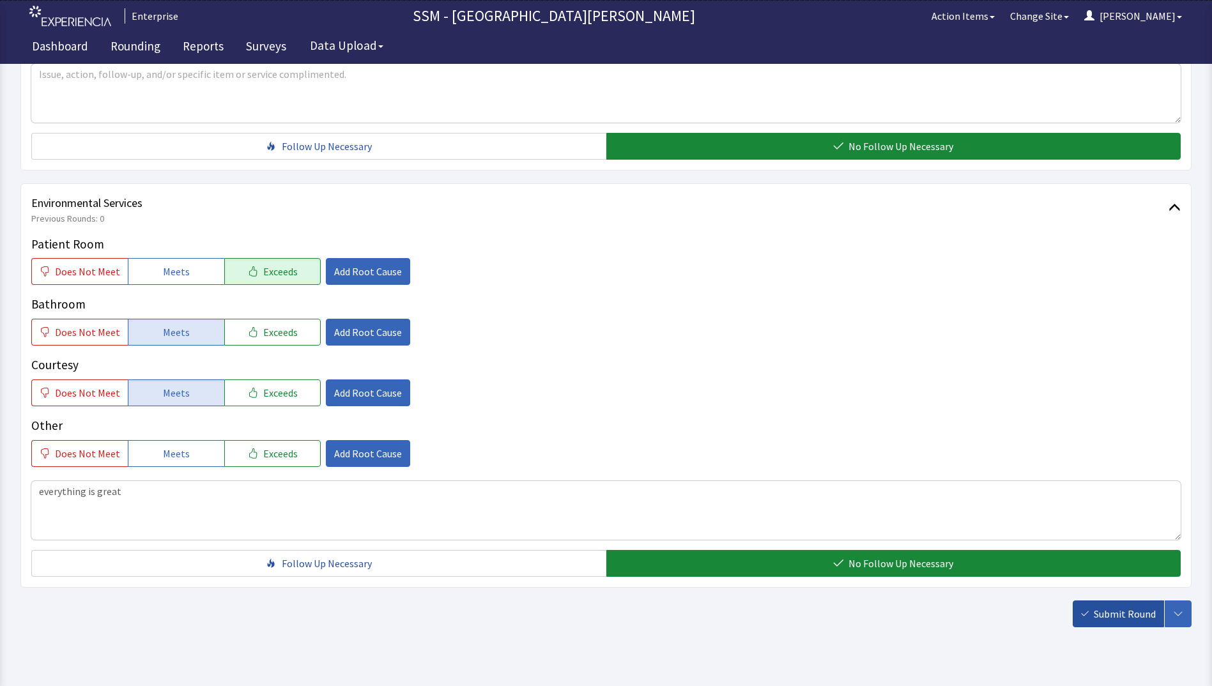
click at [1089, 619] on button "Submit Round" at bounding box center [1118, 614] width 91 height 27
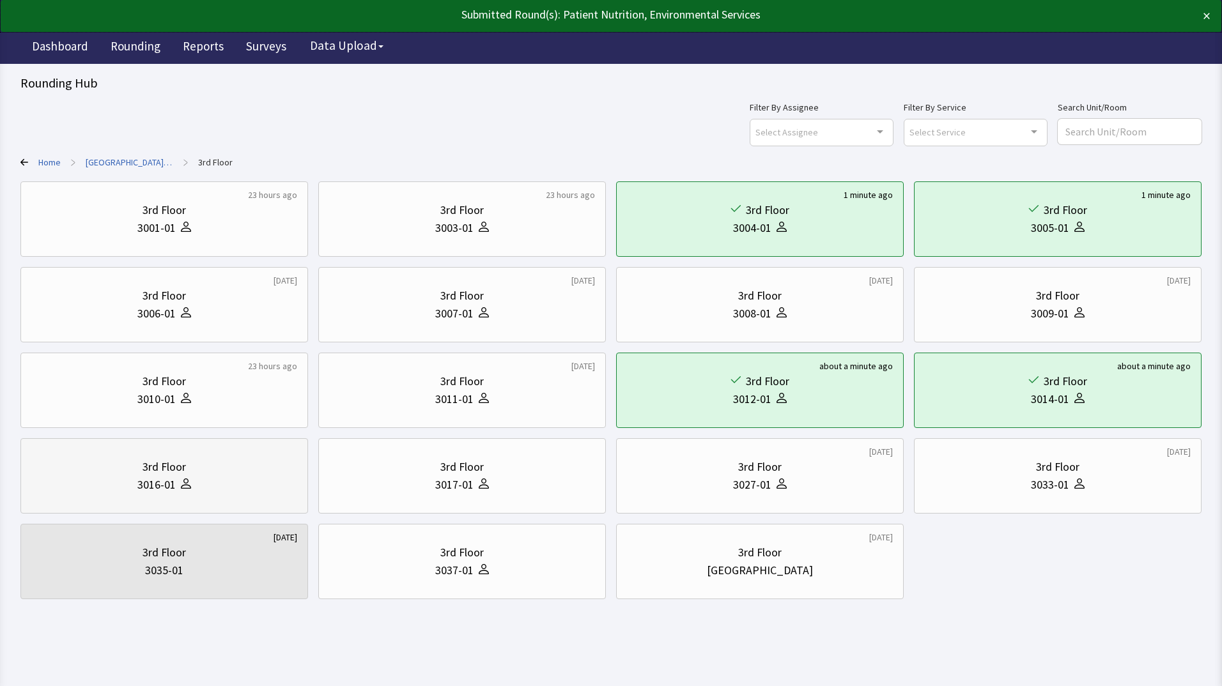
click at [85, 479] on div "3016-01" at bounding box center [164, 485] width 266 height 18
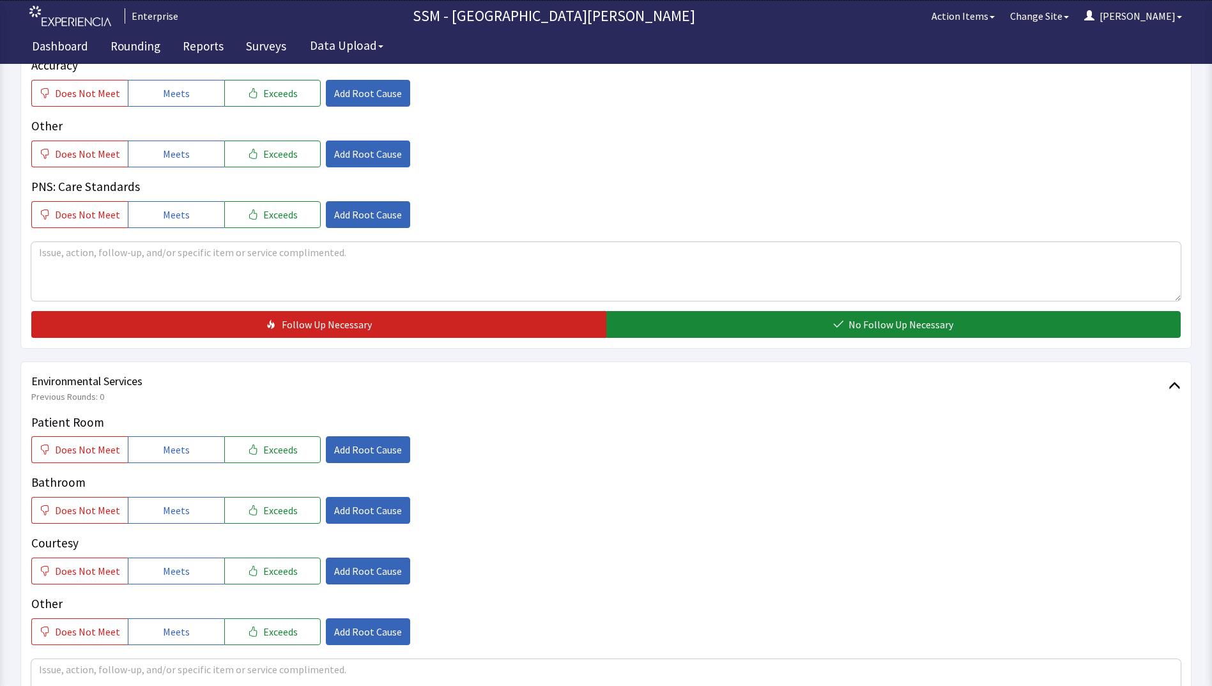
scroll to position [1022, 0]
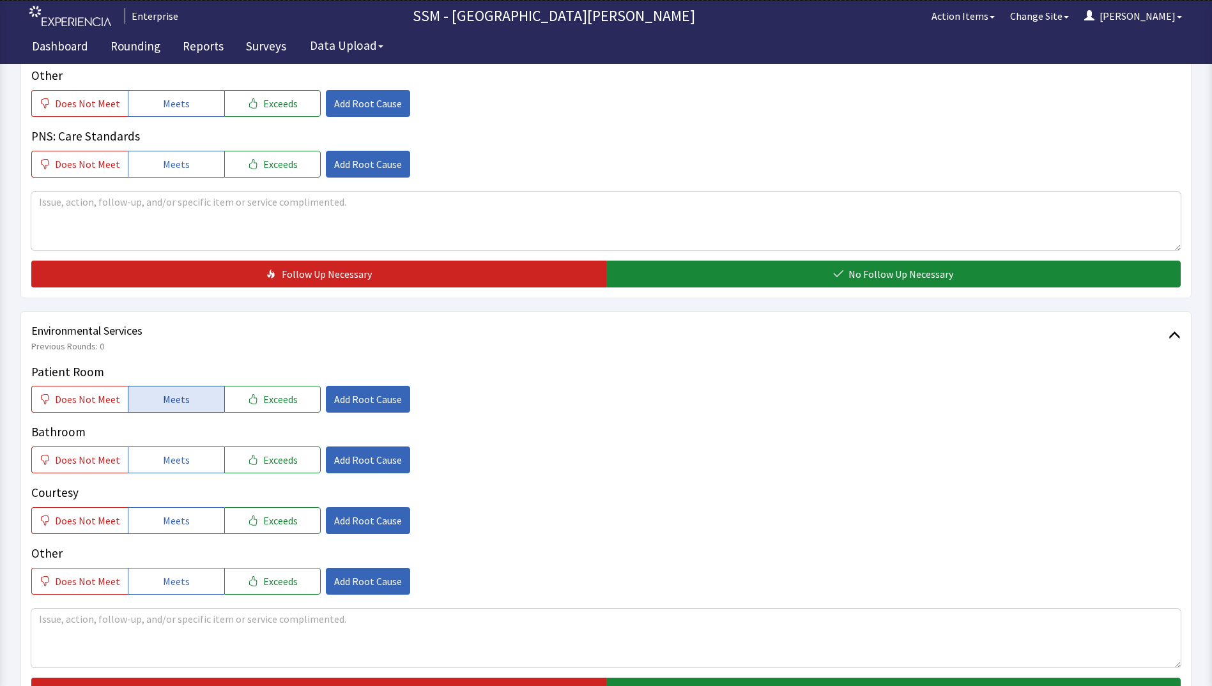
click at [144, 402] on button "Meets" at bounding box center [176, 399] width 96 height 27
click at [151, 468] on button "Meets" at bounding box center [176, 460] width 96 height 27
click at [156, 525] on button "Meets" at bounding box center [176, 520] width 96 height 27
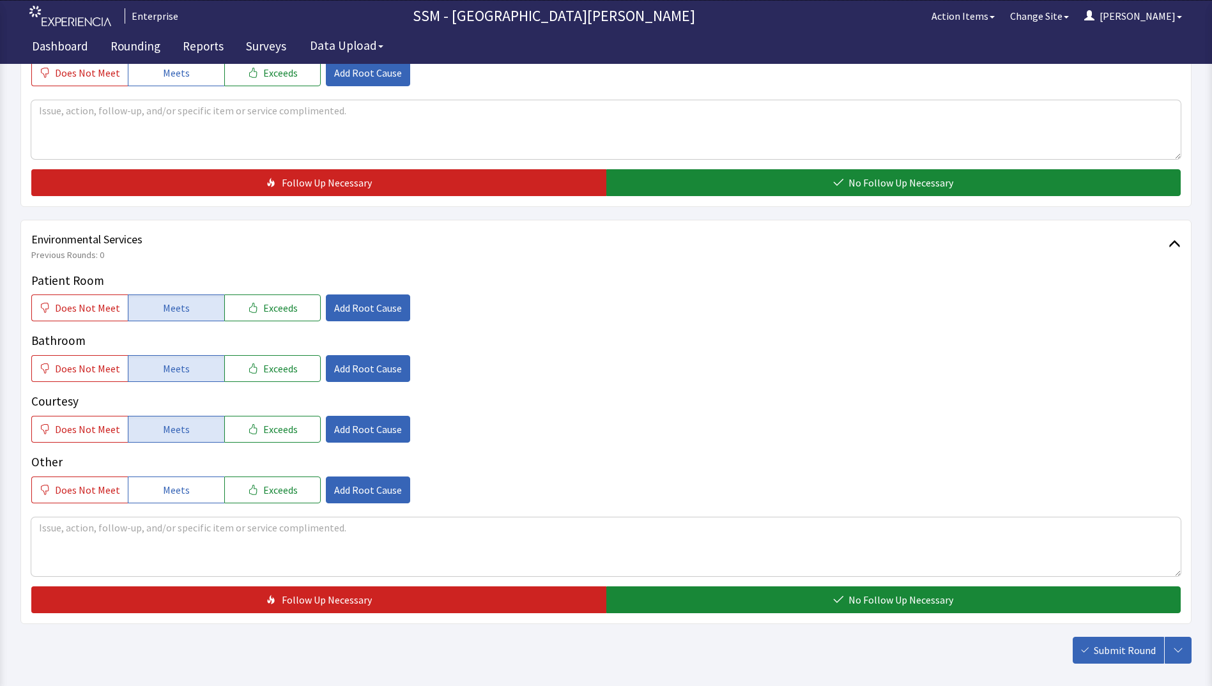
scroll to position [1176, 0]
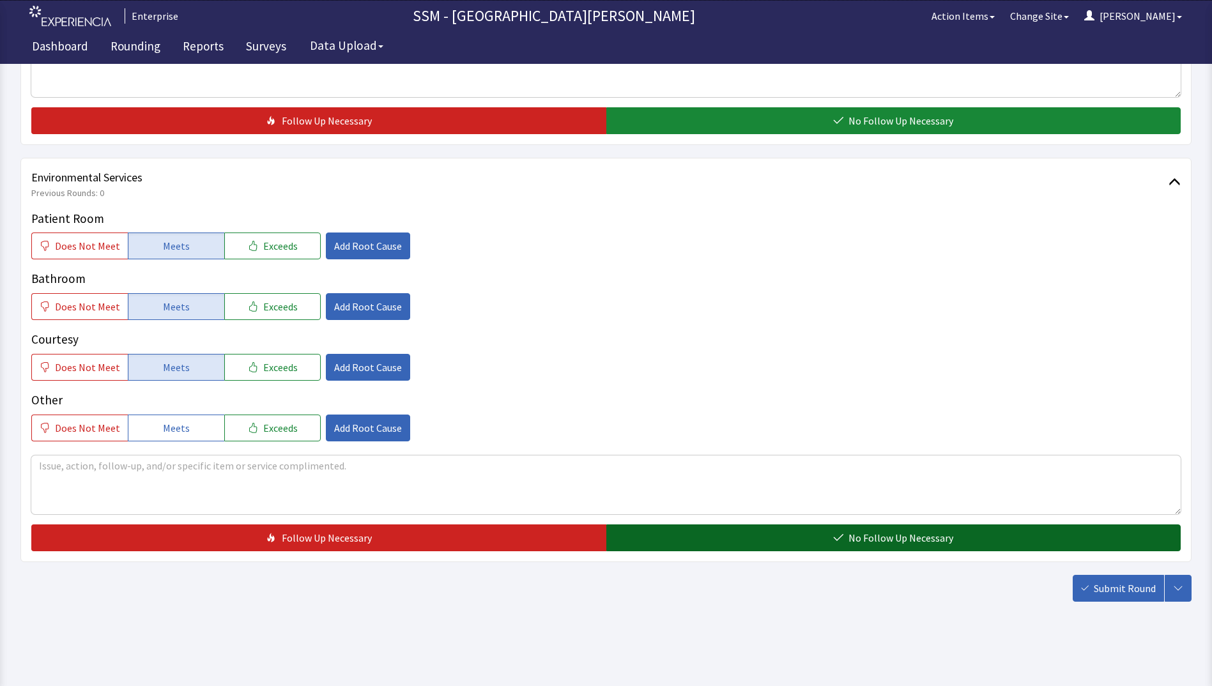
click at [802, 543] on button "No Follow Up Necessary" at bounding box center [893, 538] width 575 height 27
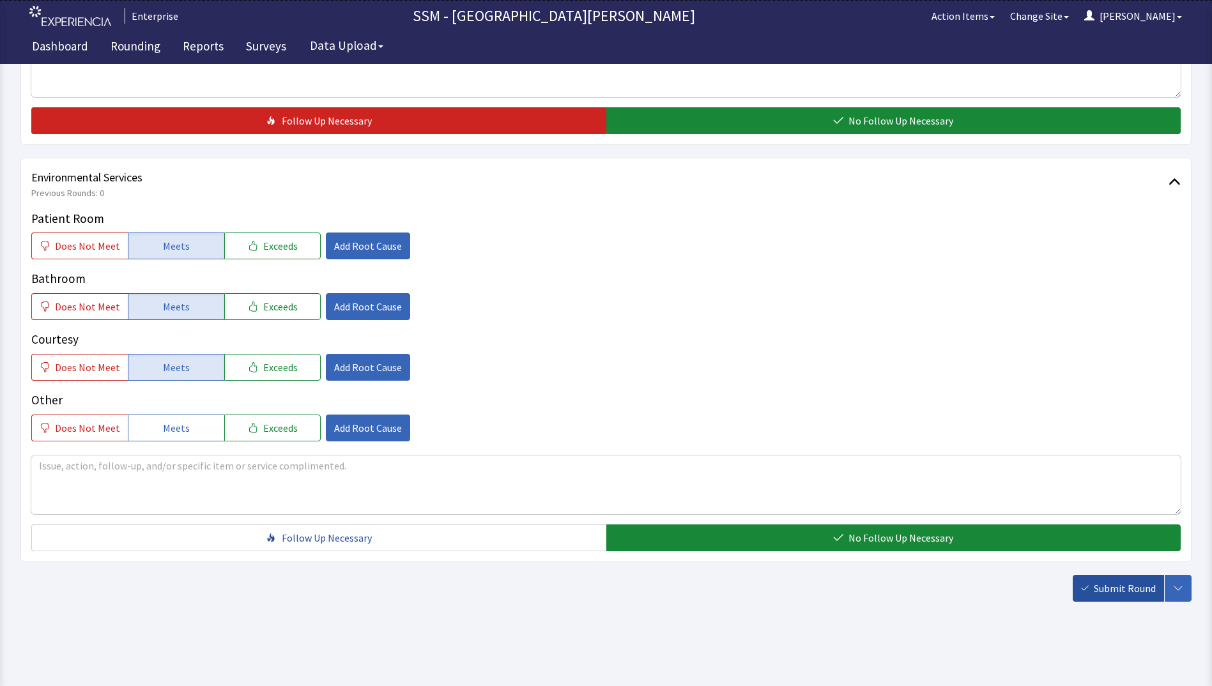
click at [1108, 589] on span "Submit Round" at bounding box center [1125, 588] width 62 height 15
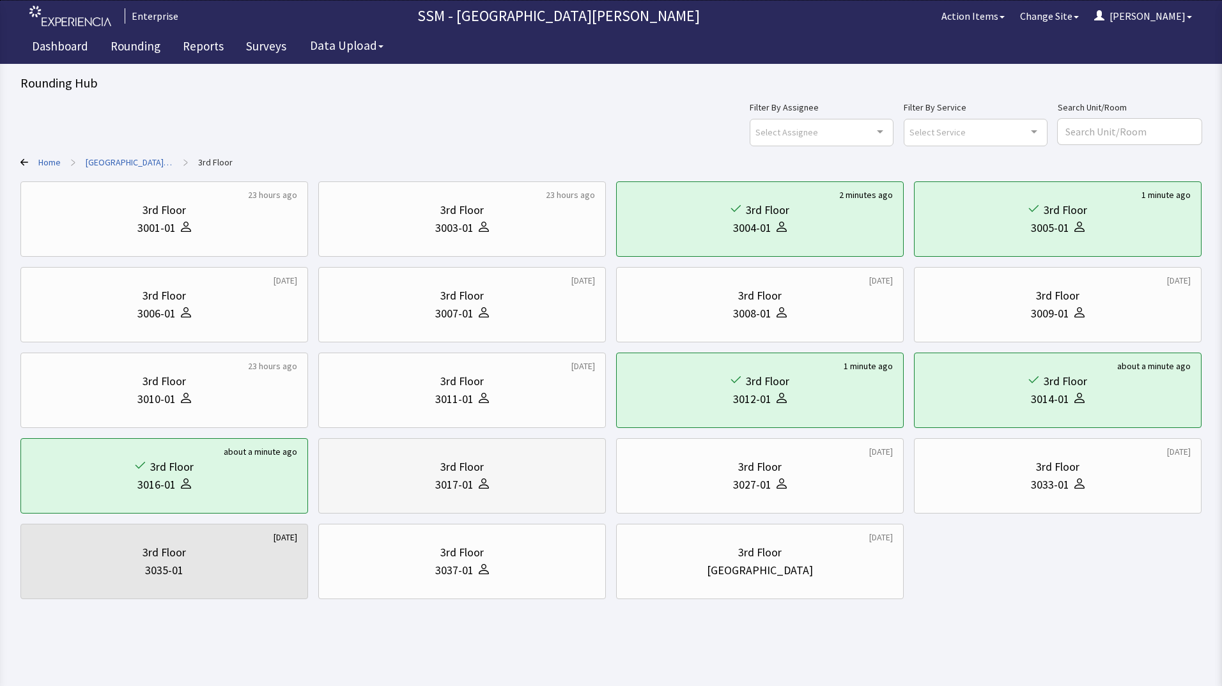
click at [396, 481] on div "3017-01" at bounding box center [462, 485] width 266 height 18
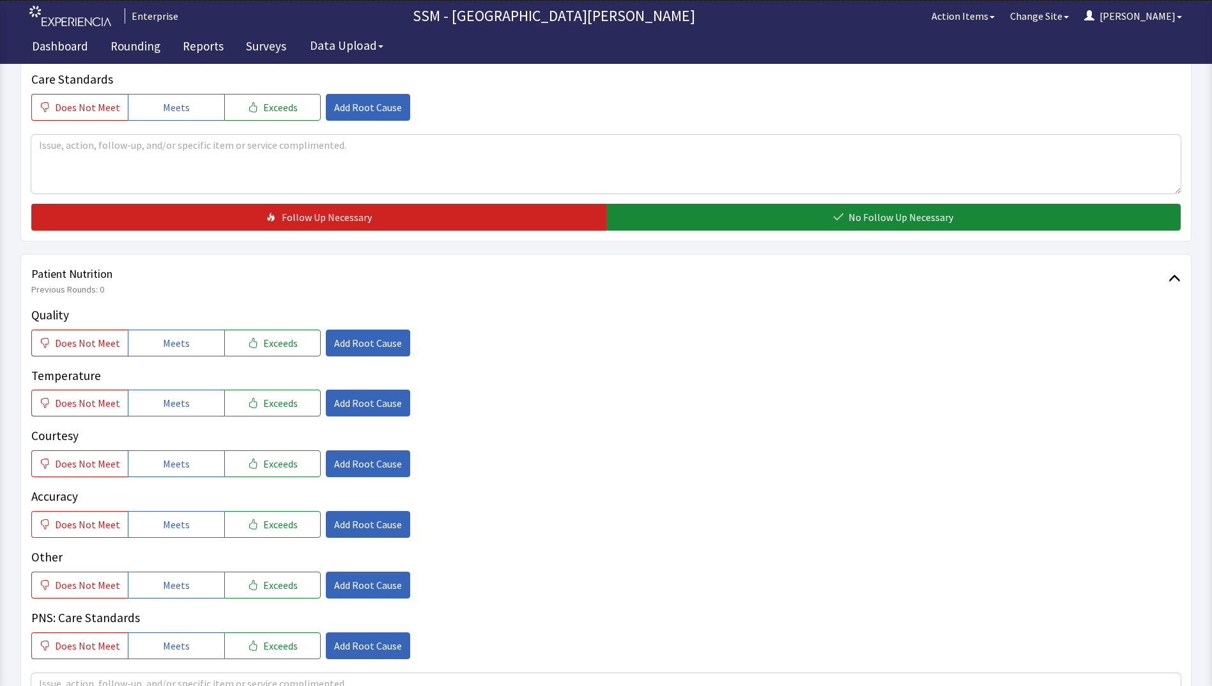
scroll to position [639, 0]
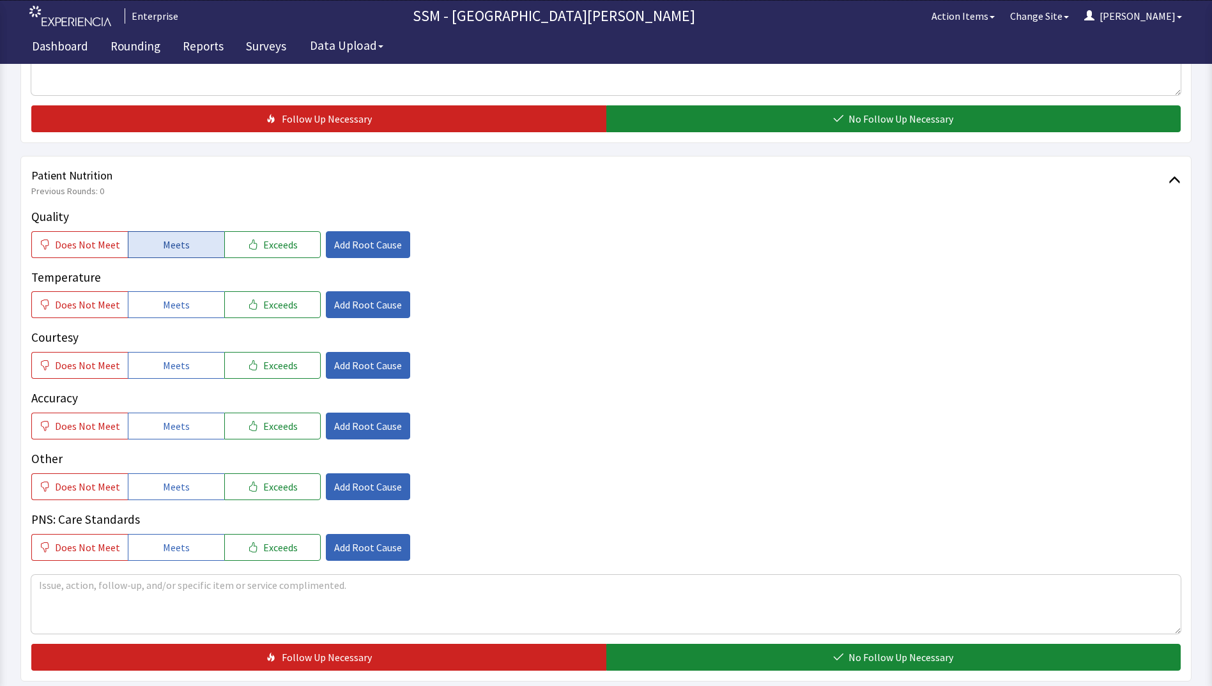
click at [180, 247] on span "Meets" at bounding box center [176, 244] width 27 height 15
click at [183, 296] on button "Meets" at bounding box center [176, 304] width 96 height 27
click at [183, 373] on span "Meets" at bounding box center [176, 365] width 27 height 15
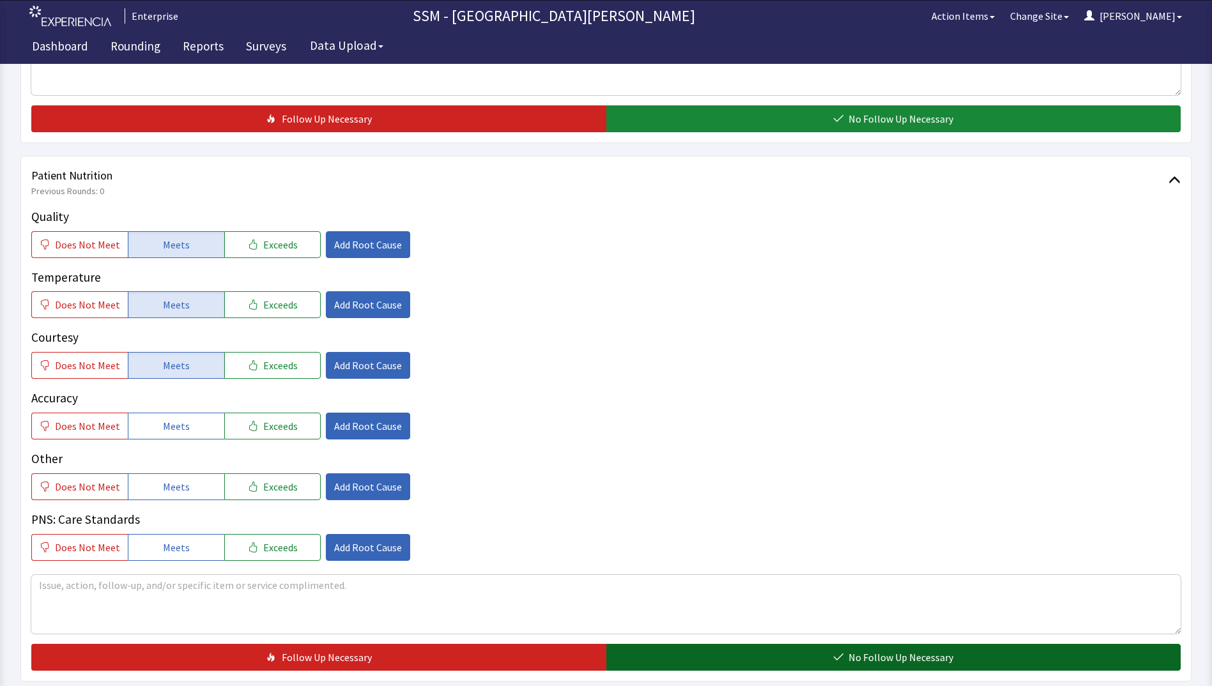
click at [712, 663] on button "No Follow Up Necessary" at bounding box center [893, 657] width 575 height 27
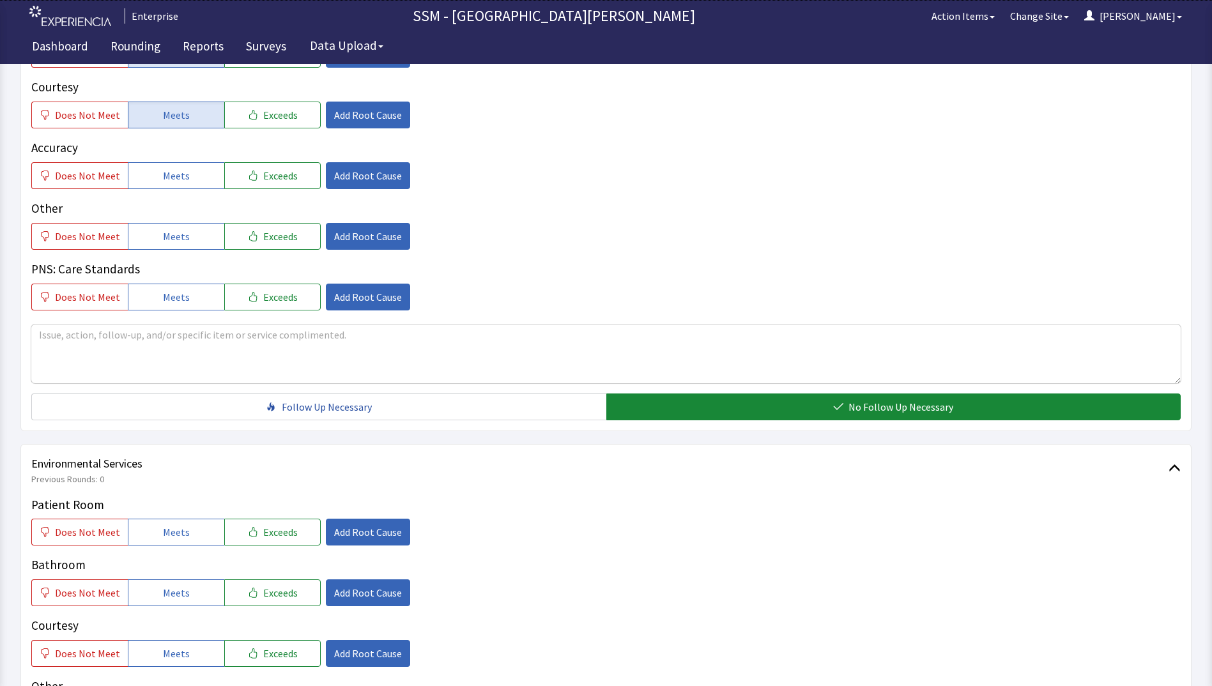
scroll to position [1022, 0]
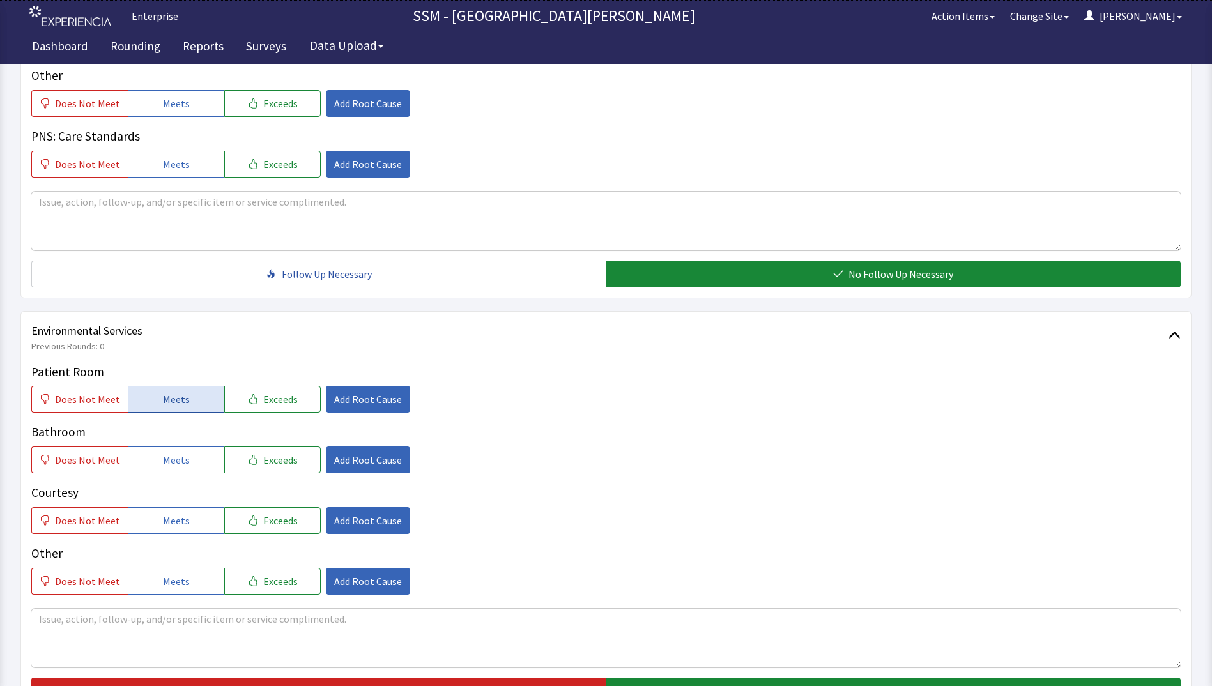
click at [148, 389] on button "Meets" at bounding box center [176, 399] width 96 height 27
click at [156, 460] on button "Meets" at bounding box center [176, 460] width 96 height 27
click at [163, 532] on button "Meets" at bounding box center [176, 520] width 96 height 27
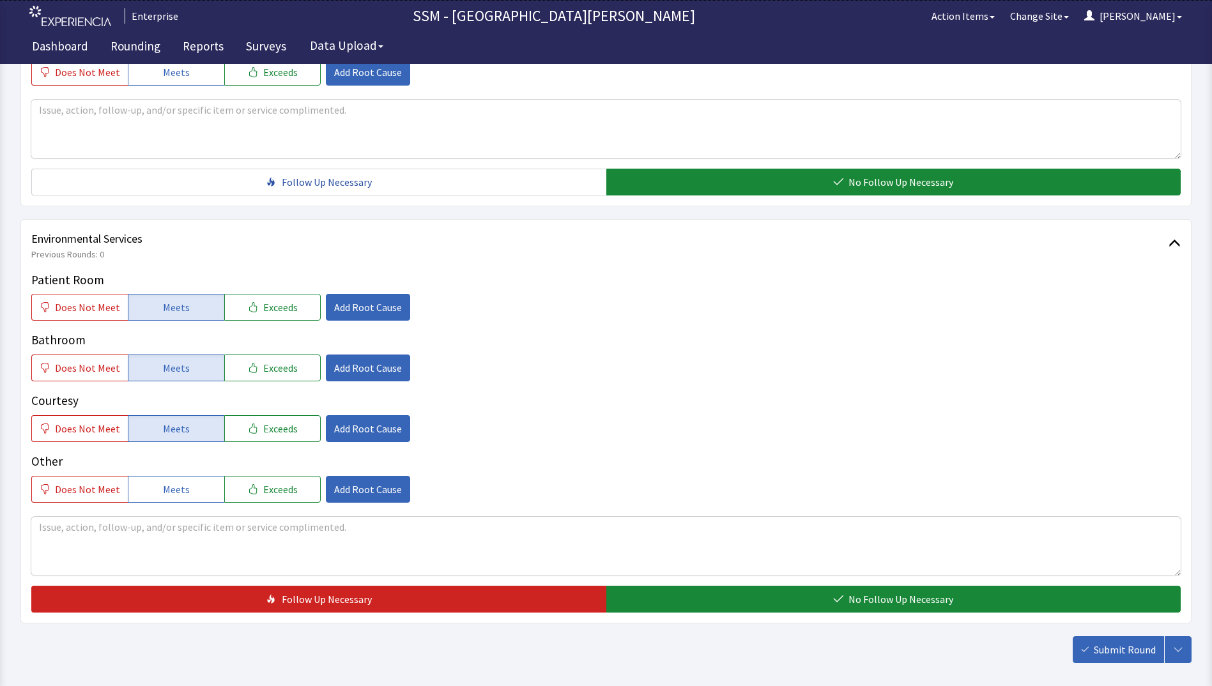
scroll to position [1176, 0]
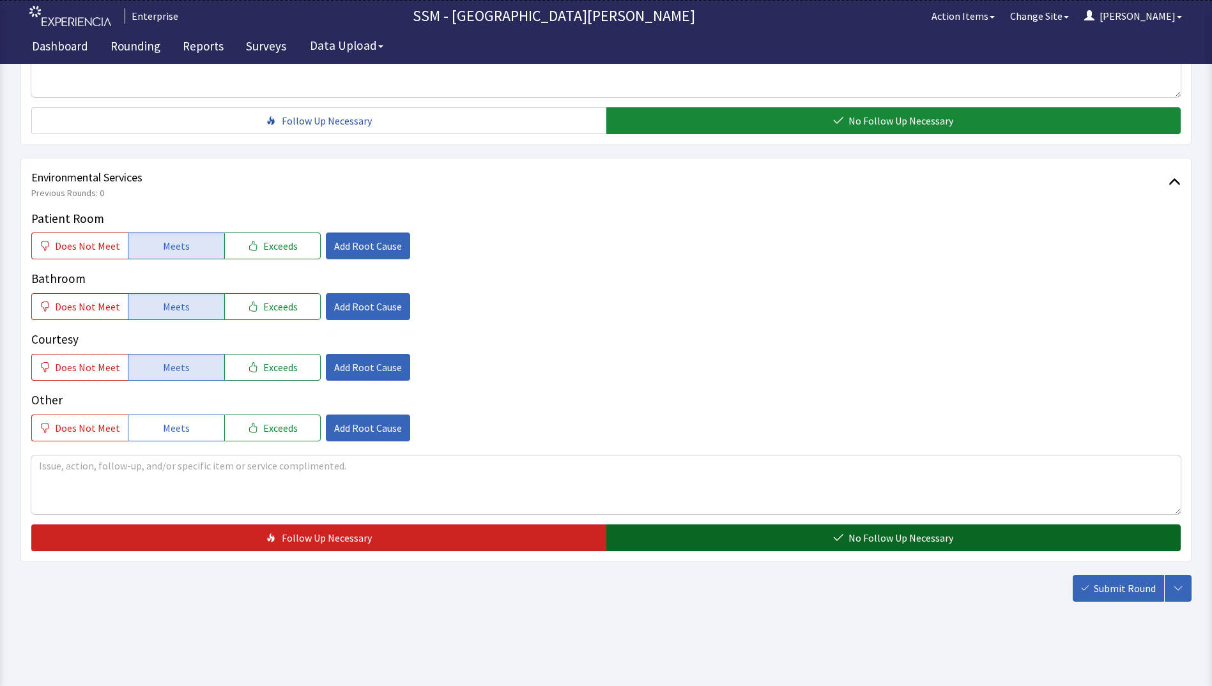
click at [769, 551] on button "No Follow Up Necessary" at bounding box center [893, 538] width 575 height 27
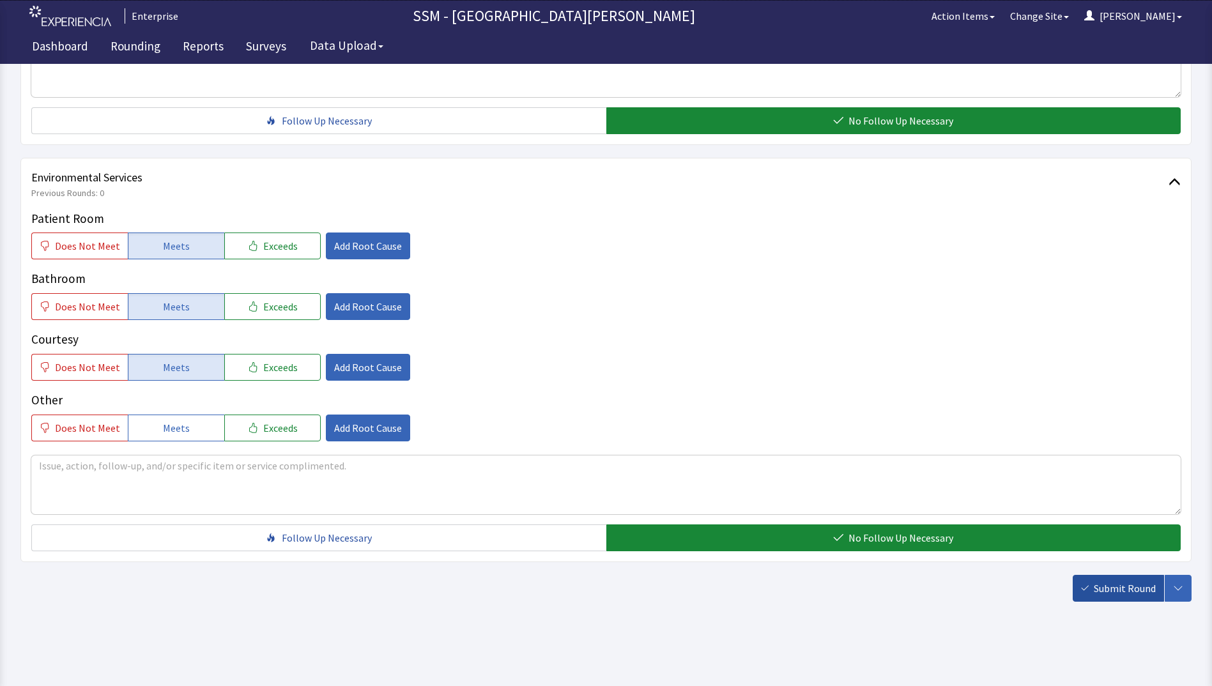
click at [1107, 583] on span "Submit Round" at bounding box center [1125, 588] width 62 height 15
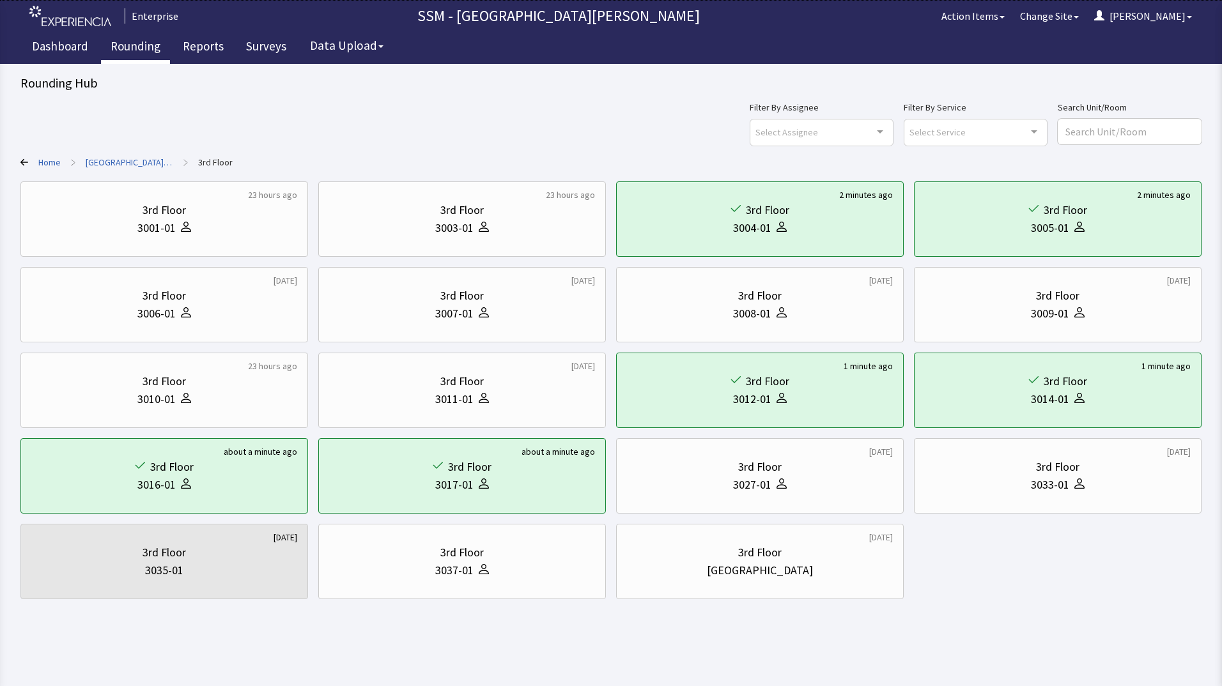
click at [125, 51] on link "Rounding" at bounding box center [135, 48] width 69 height 32
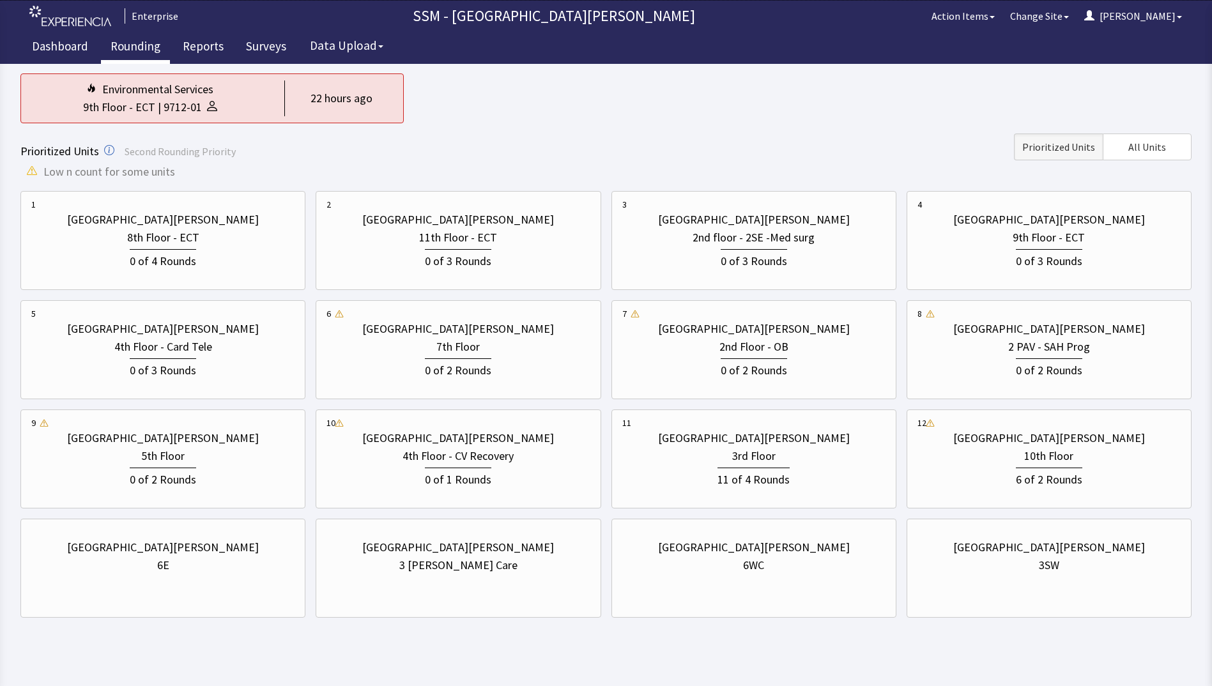
scroll to position [127, 0]
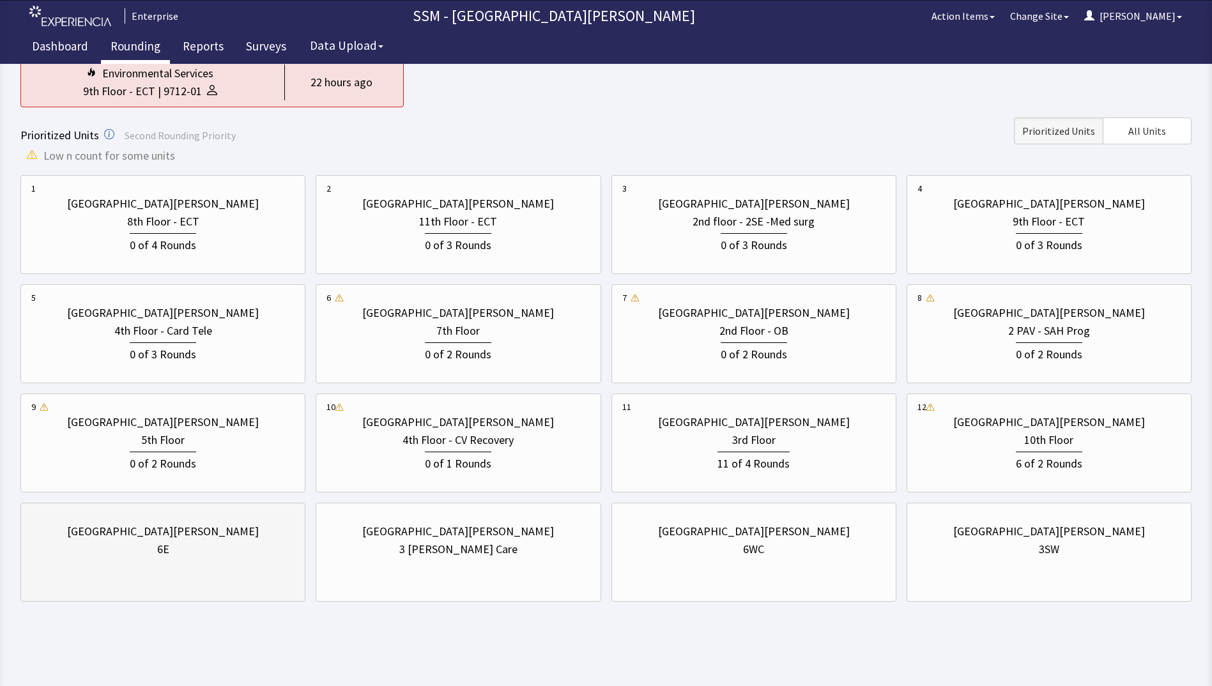
click at [182, 565] on div "[GEOGRAPHIC_DATA][PERSON_NAME] 6E" at bounding box center [162, 540] width 263 height 61
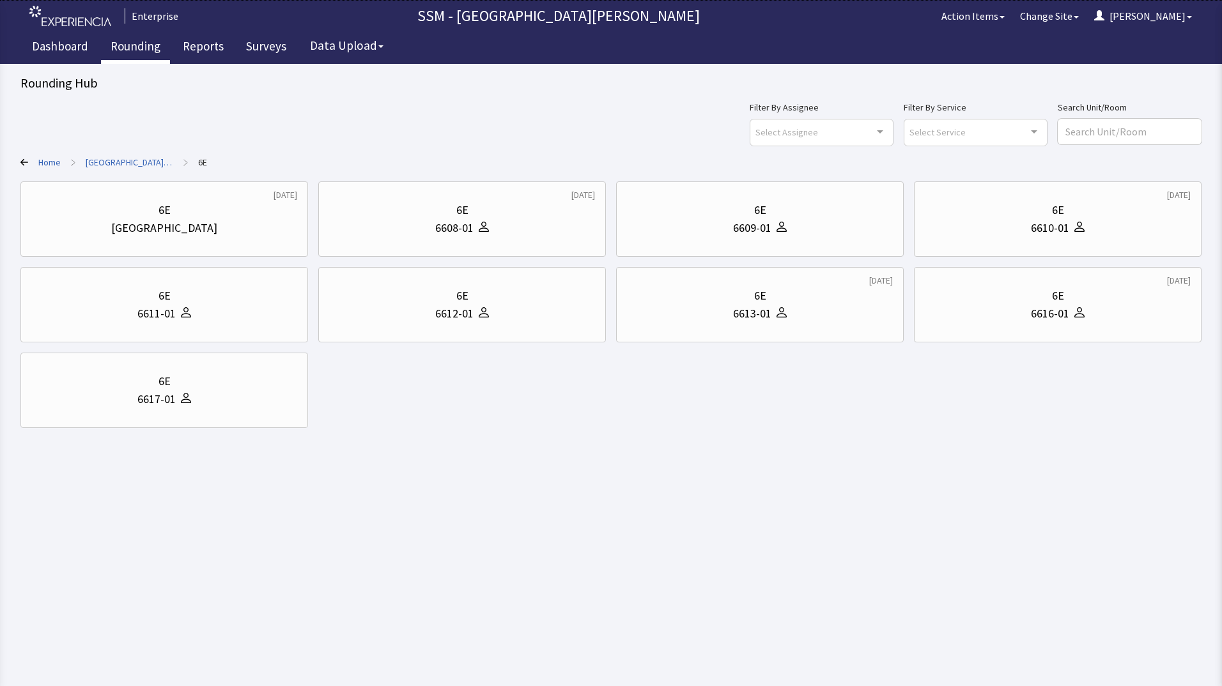
click at [22, 160] on icon at bounding box center [24, 162] width 8 height 8
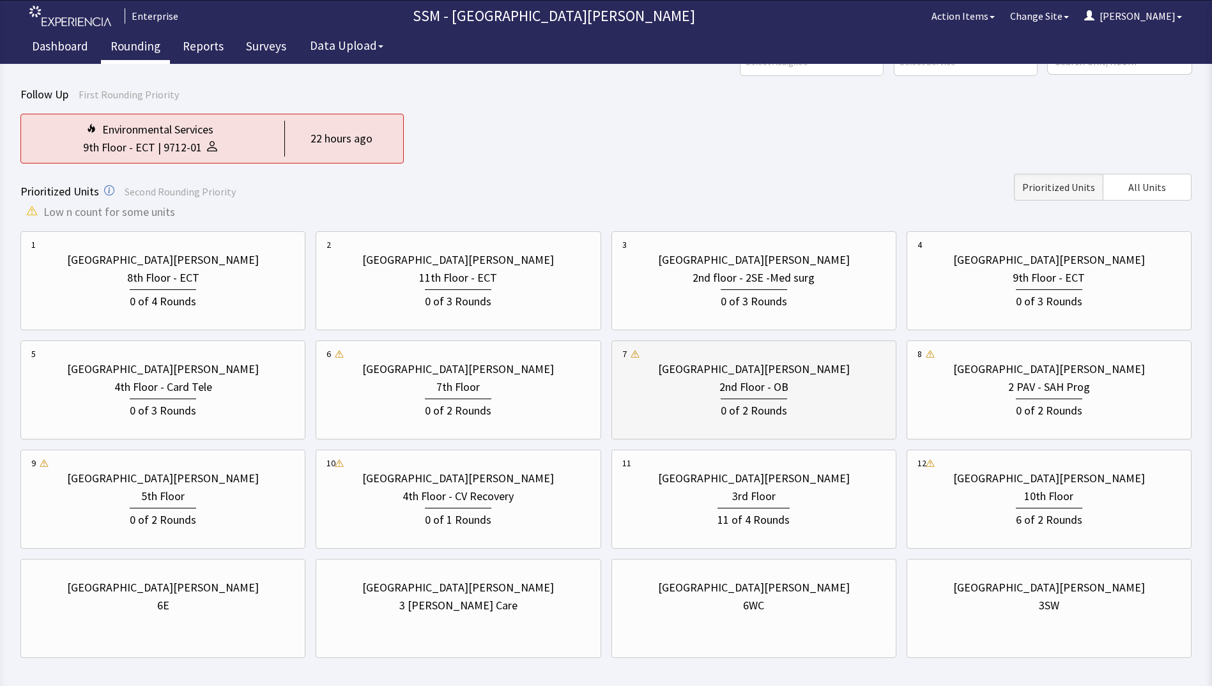
scroll to position [127, 0]
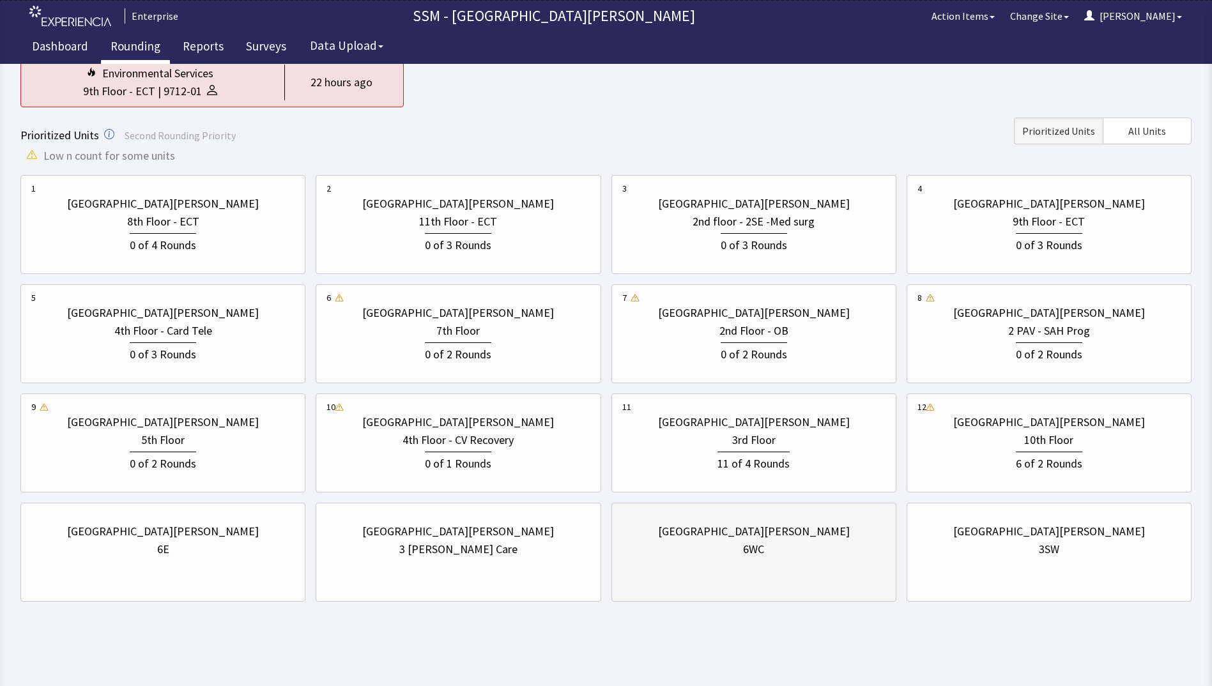
click at [810, 550] on div "6WC" at bounding box center [753, 550] width 263 height 18
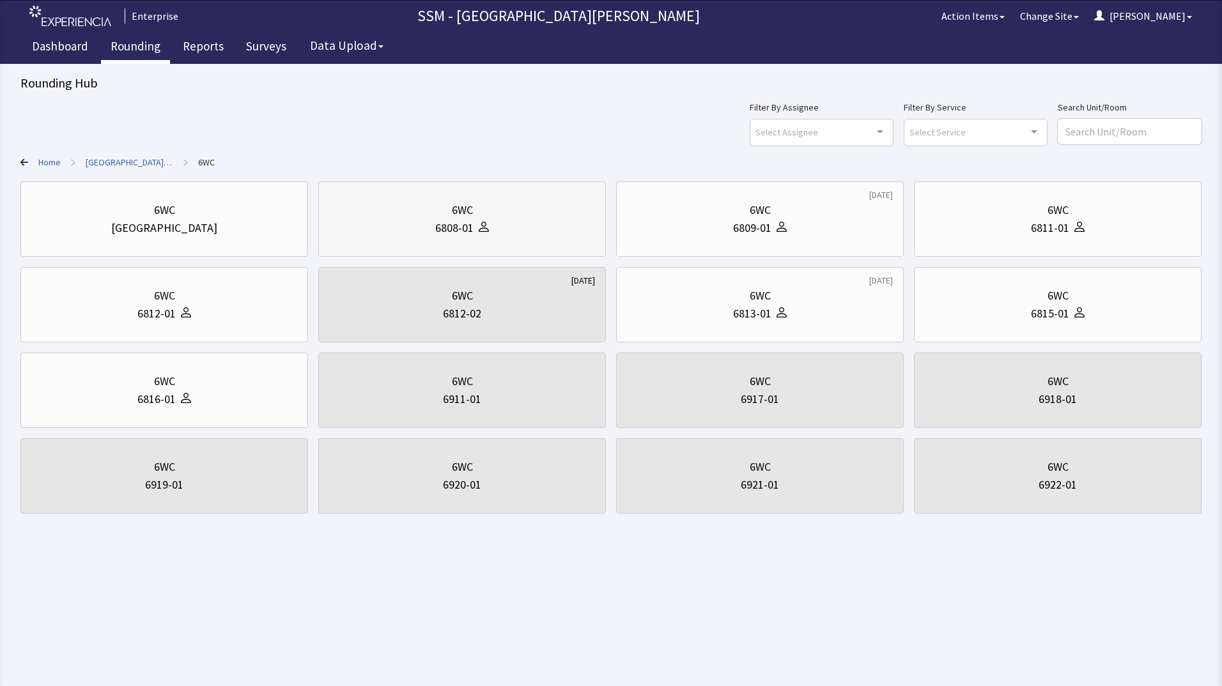
click at [477, 233] on div at bounding box center [481, 228] width 15 height 18
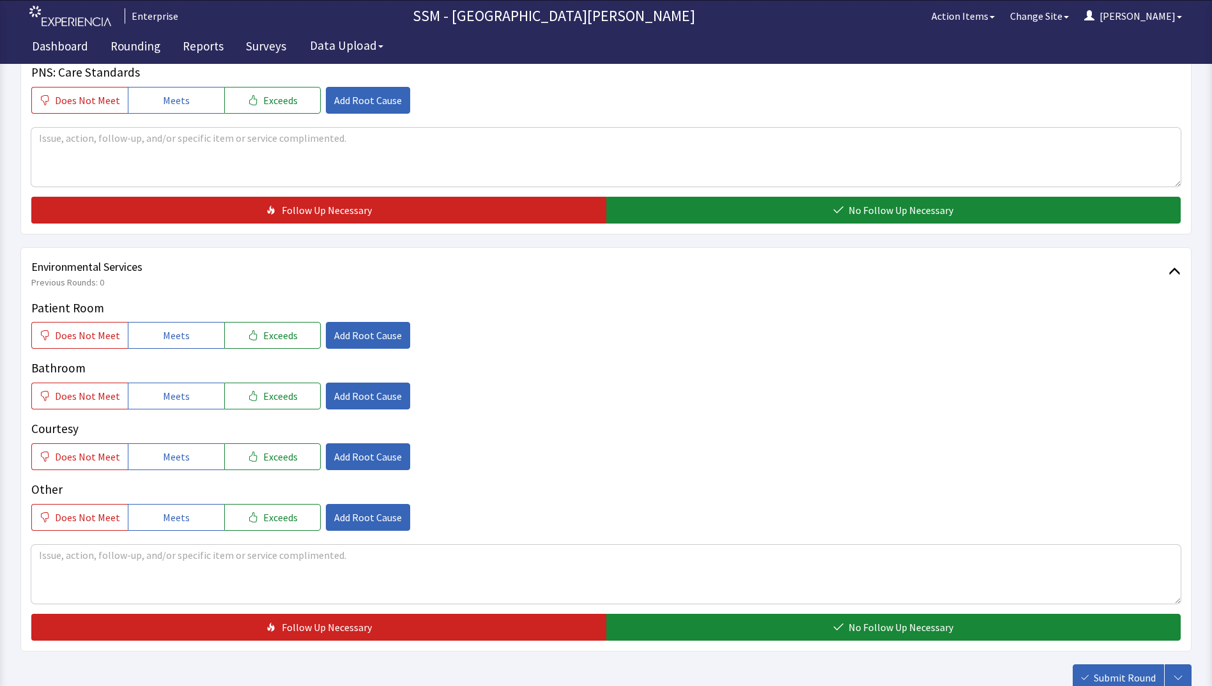
scroll to position [639, 0]
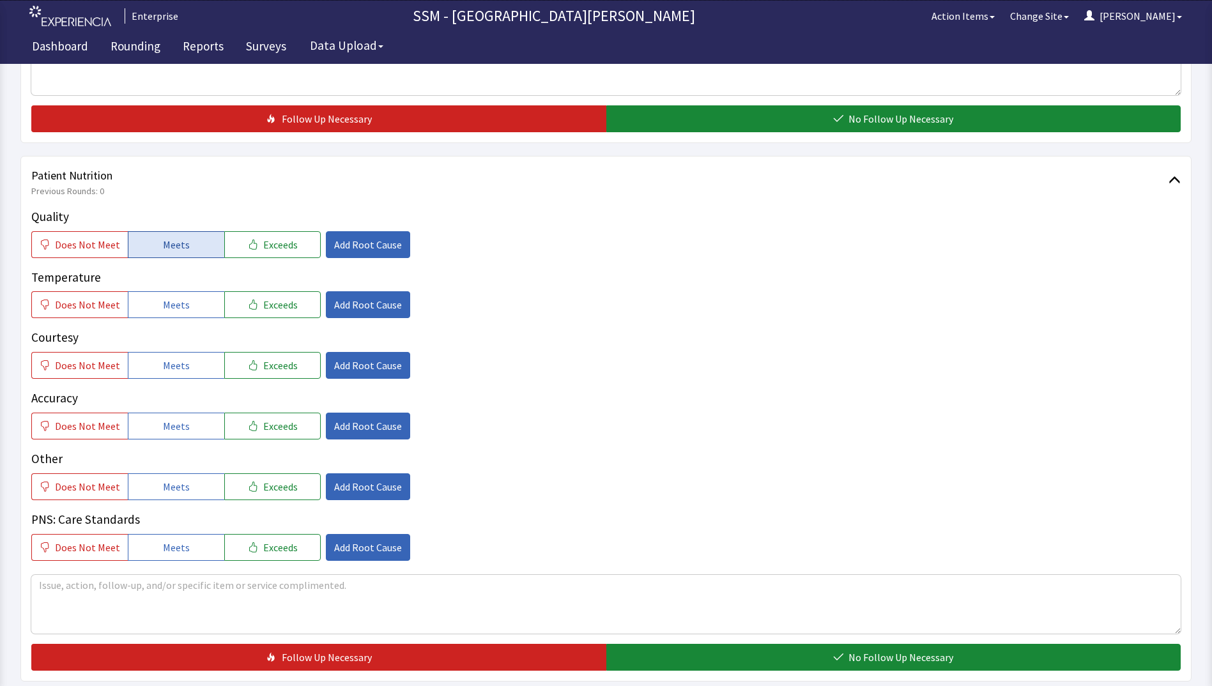
click at [175, 233] on button "Meets" at bounding box center [176, 244] width 96 height 27
click at [174, 316] on button "Meets" at bounding box center [176, 304] width 96 height 27
click at [174, 361] on span "Meets" at bounding box center [176, 365] width 27 height 15
click at [175, 436] on button "Meets" at bounding box center [176, 426] width 96 height 27
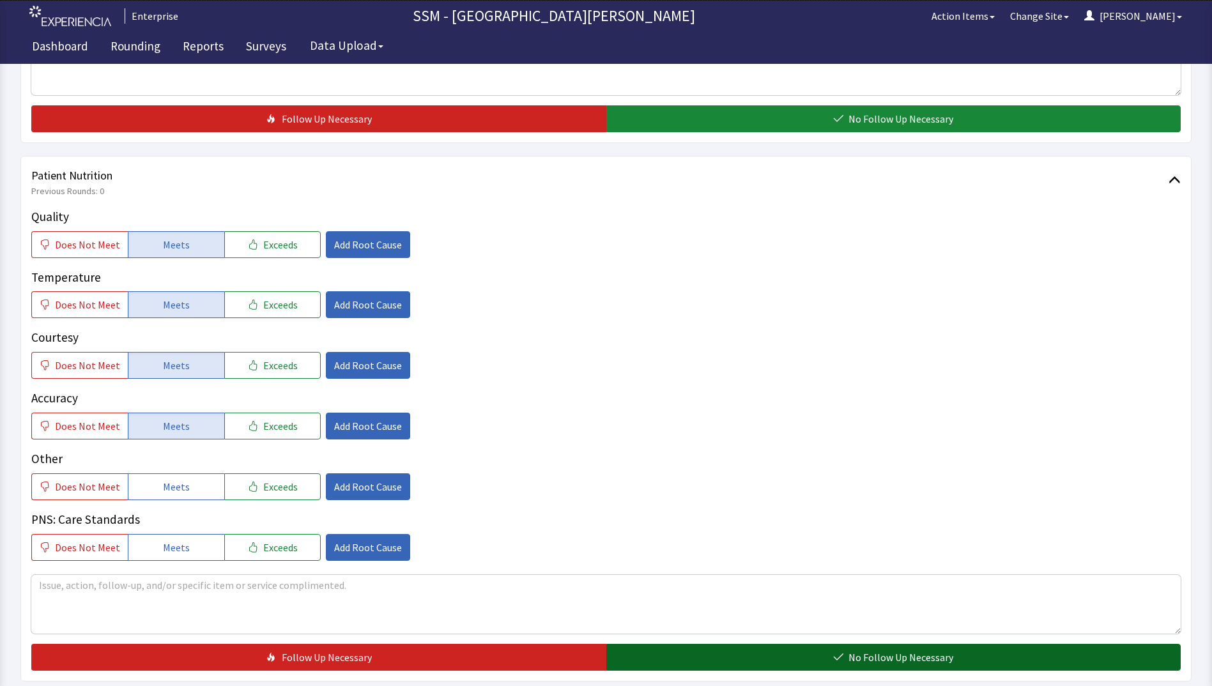
click at [714, 652] on button "No Follow Up Necessary" at bounding box center [893, 657] width 575 height 27
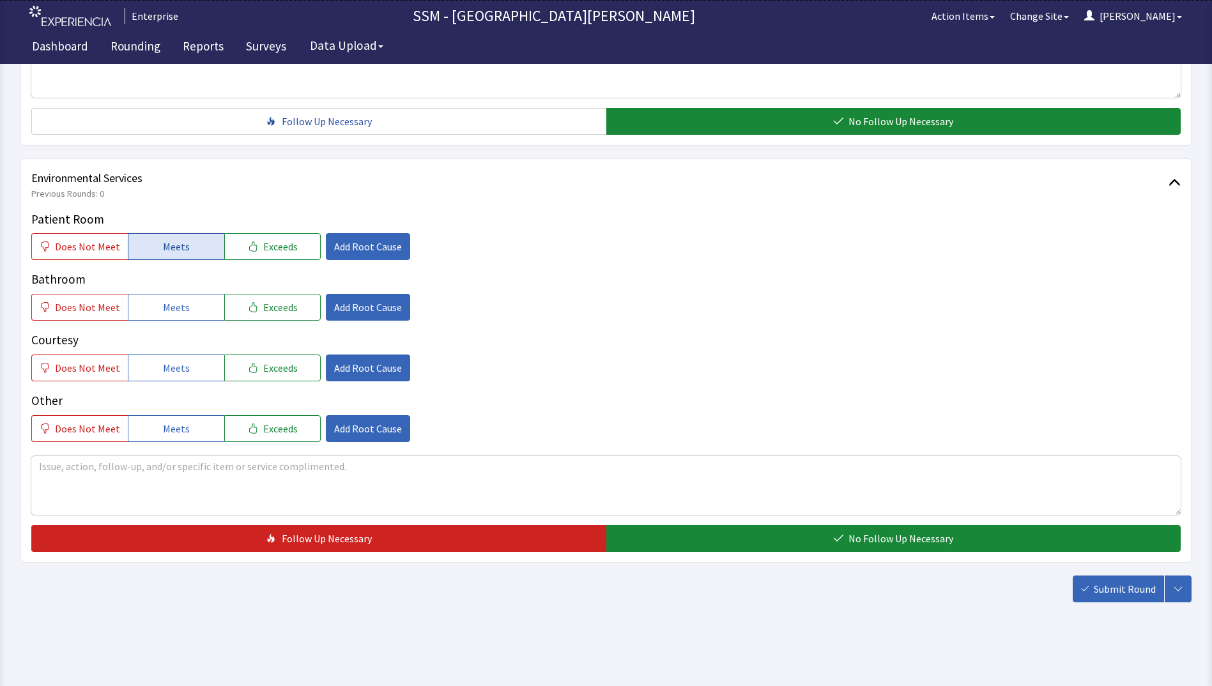
scroll to position [1176, 0]
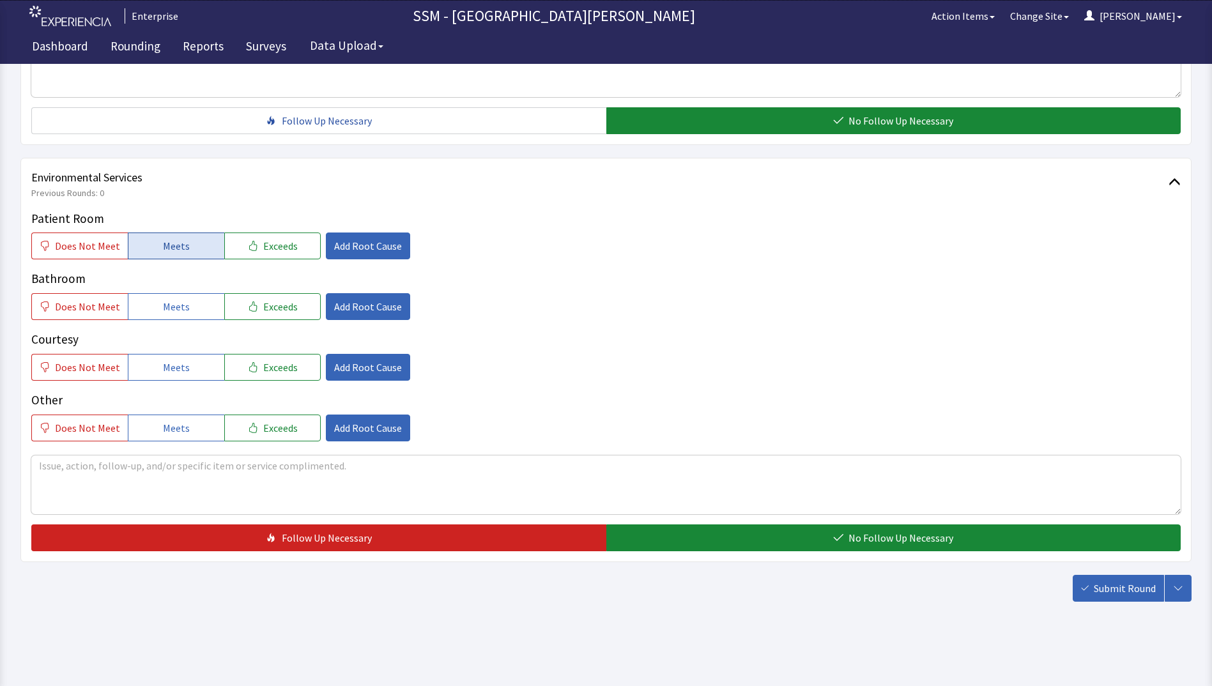
click at [158, 251] on button "Meets" at bounding box center [176, 246] width 96 height 27
click at [167, 305] on span "Meets" at bounding box center [176, 306] width 27 height 15
click at [171, 361] on span "Meets" at bounding box center [176, 367] width 27 height 15
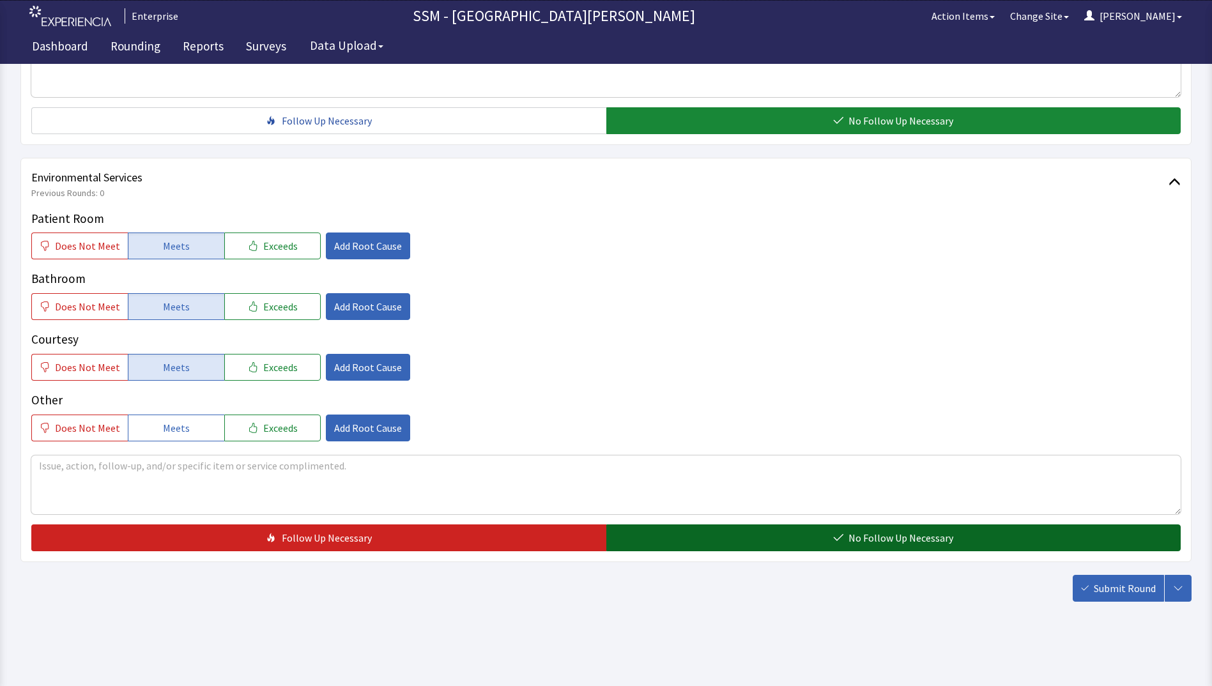
click at [682, 532] on button "No Follow Up Necessary" at bounding box center [893, 538] width 575 height 27
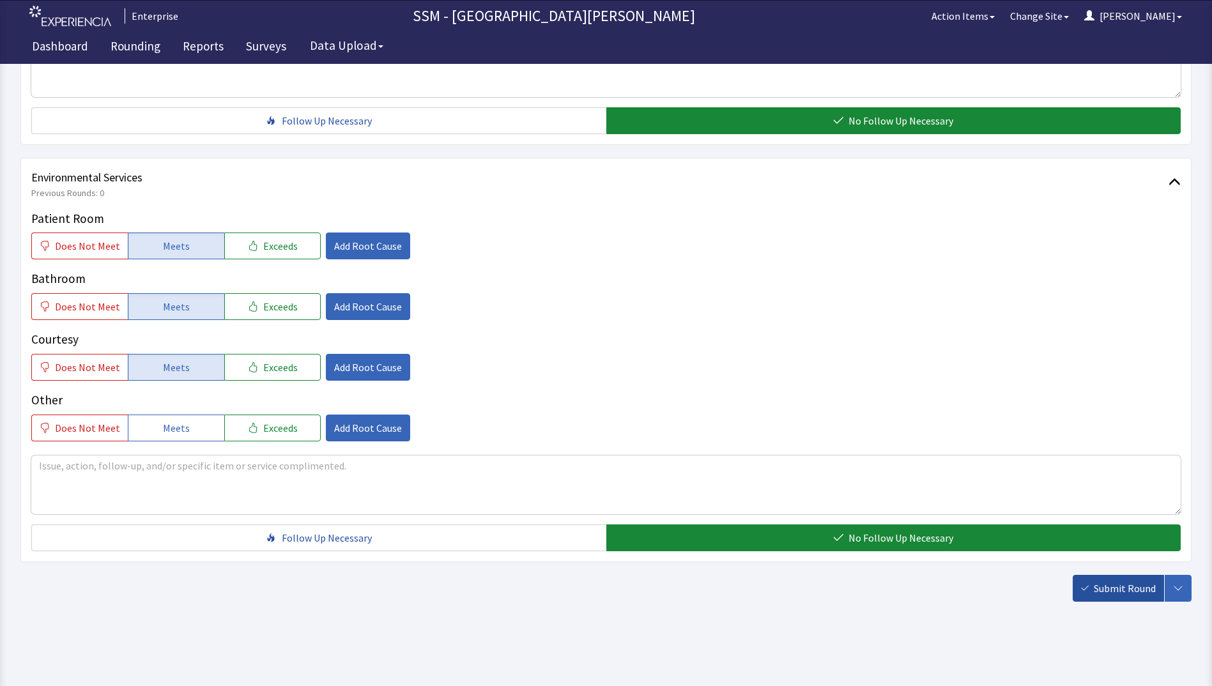
click at [1127, 585] on span "Submit Round" at bounding box center [1125, 588] width 62 height 15
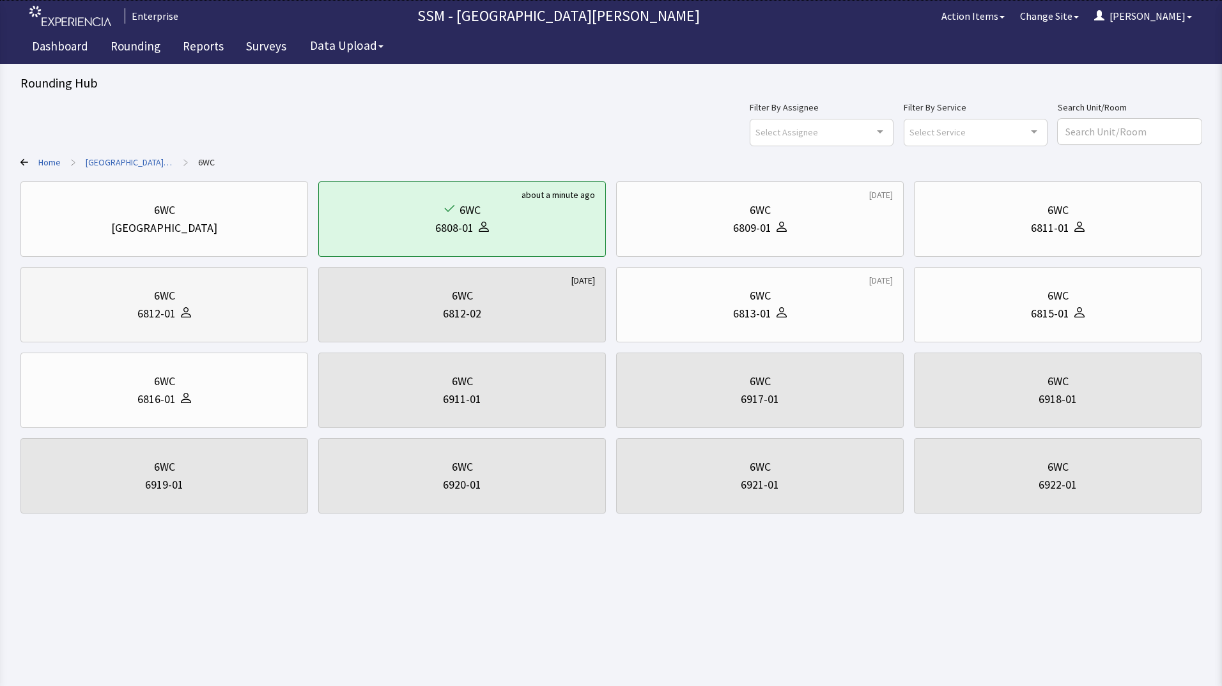
click at [117, 312] on div "6812-01" at bounding box center [164, 314] width 266 height 18
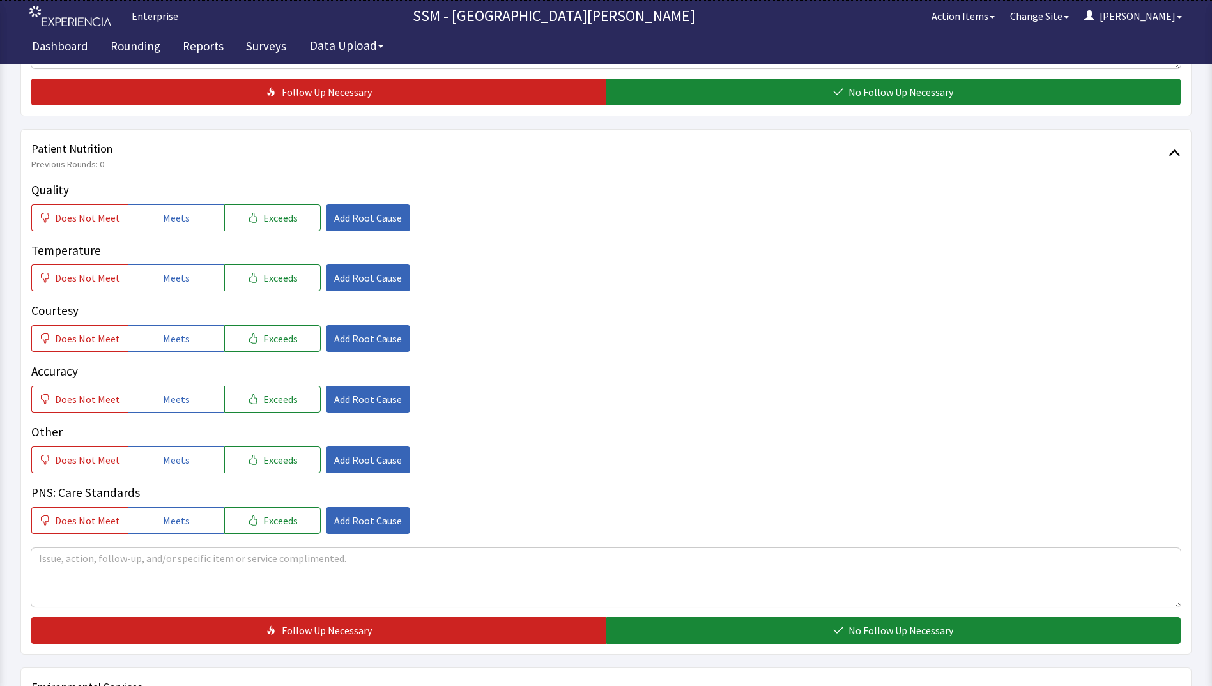
scroll to position [639, 0]
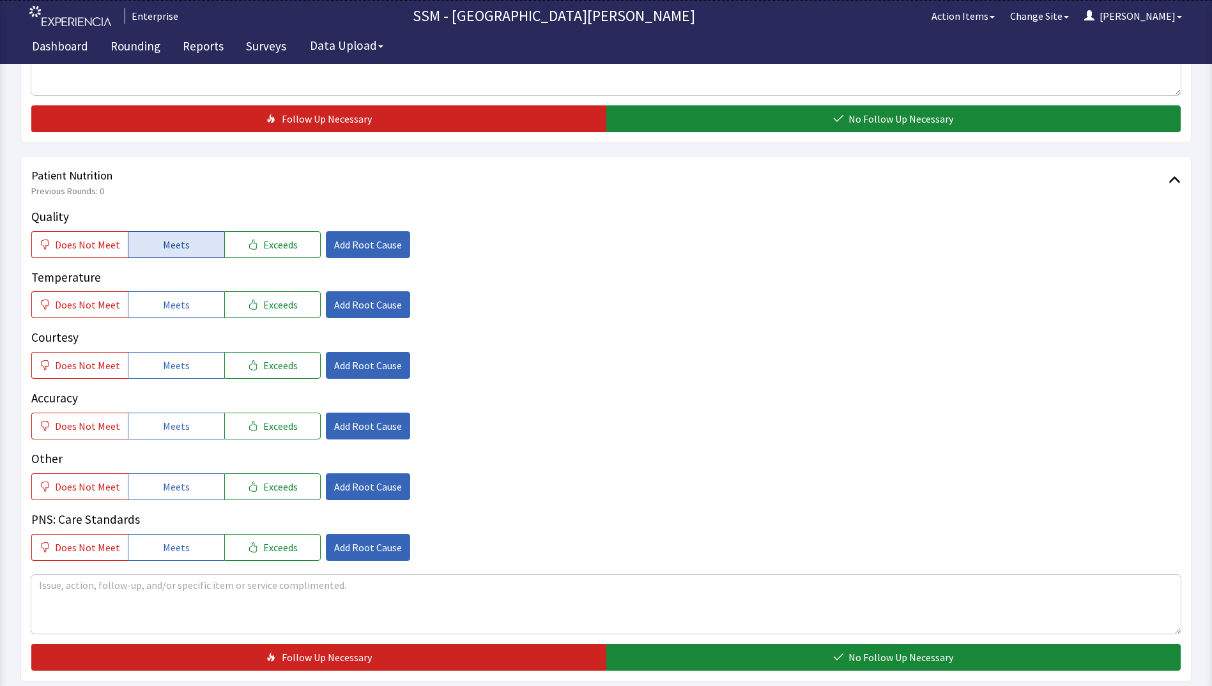
click at [181, 252] on span "Meets" at bounding box center [176, 244] width 27 height 15
click at [196, 312] on button "Meets" at bounding box center [176, 304] width 96 height 27
click at [187, 369] on button "Meets" at bounding box center [176, 365] width 96 height 27
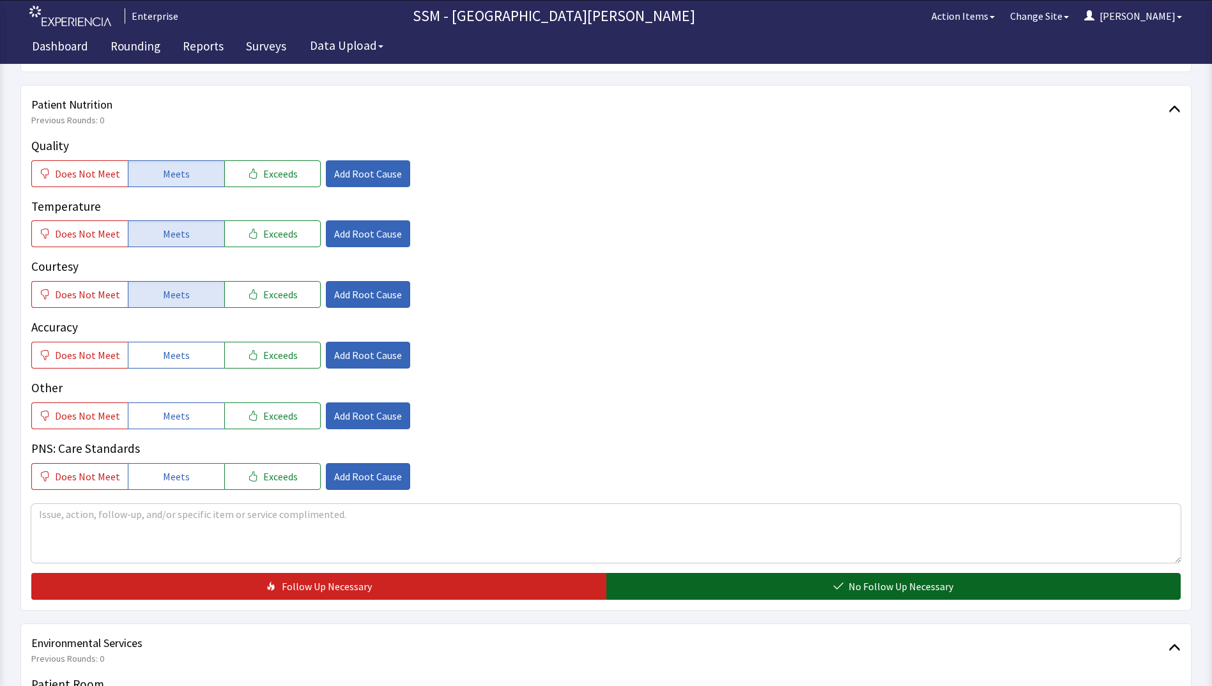
scroll to position [831, 0]
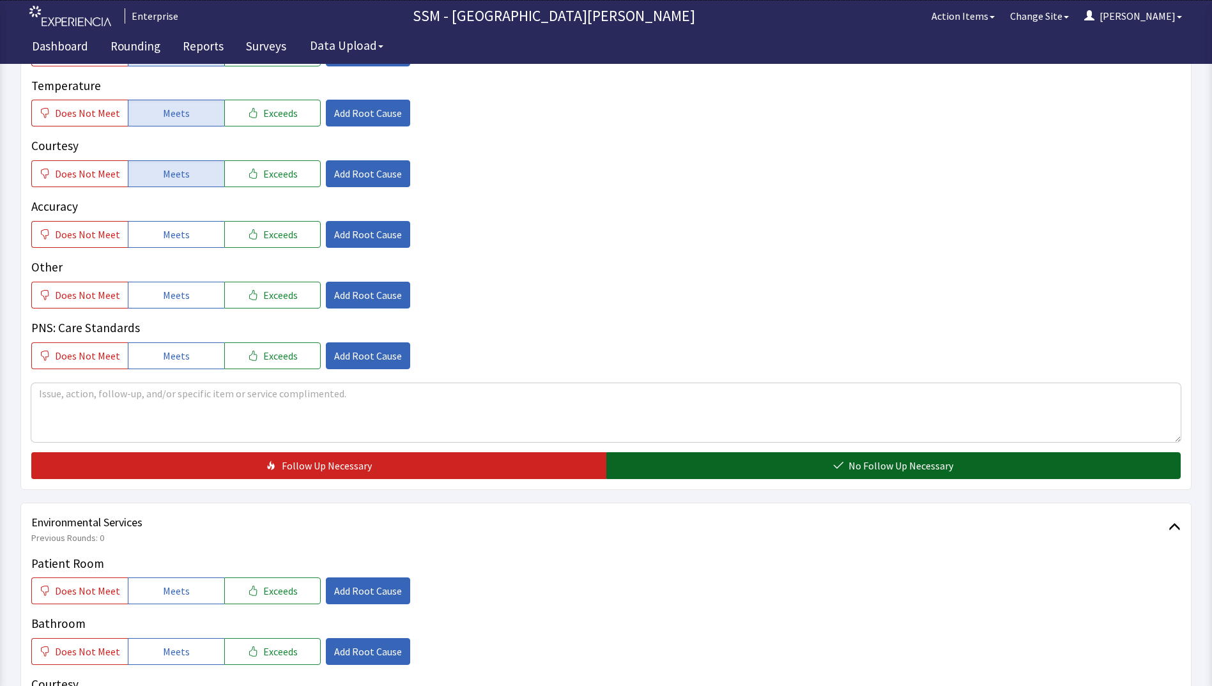
click at [746, 468] on button "No Follow Up Necessary" at bounding box center [893, 465] width 575 height 27
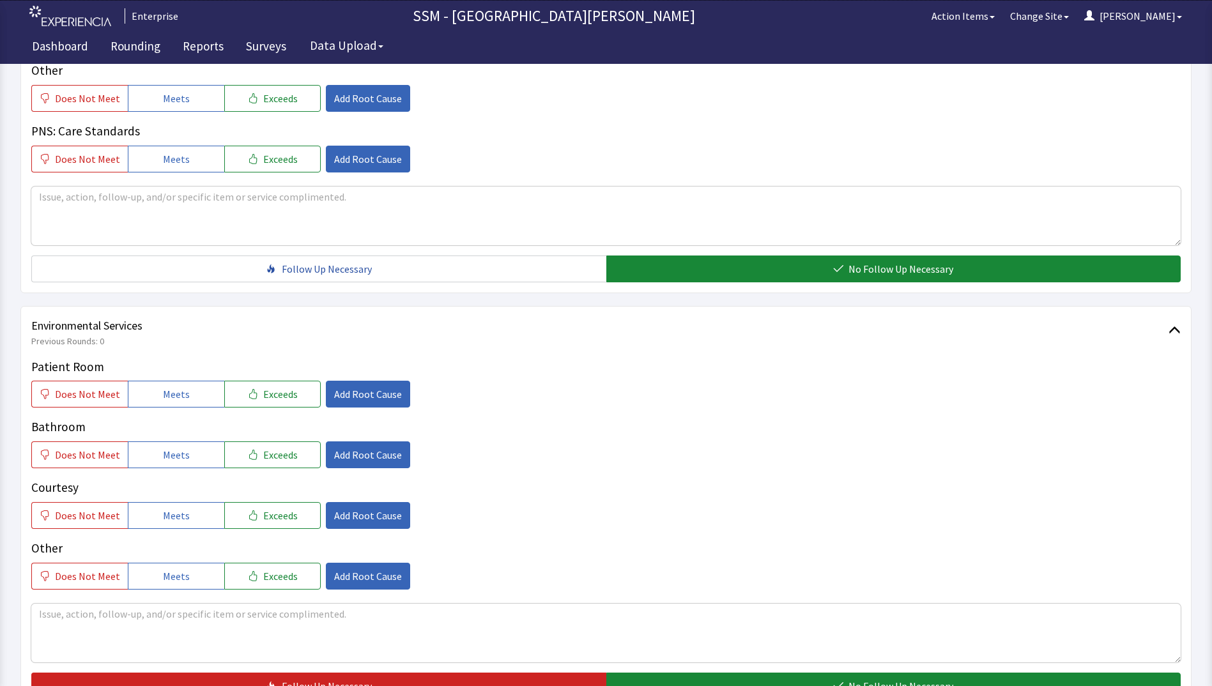
scroll to position [1176, 0]
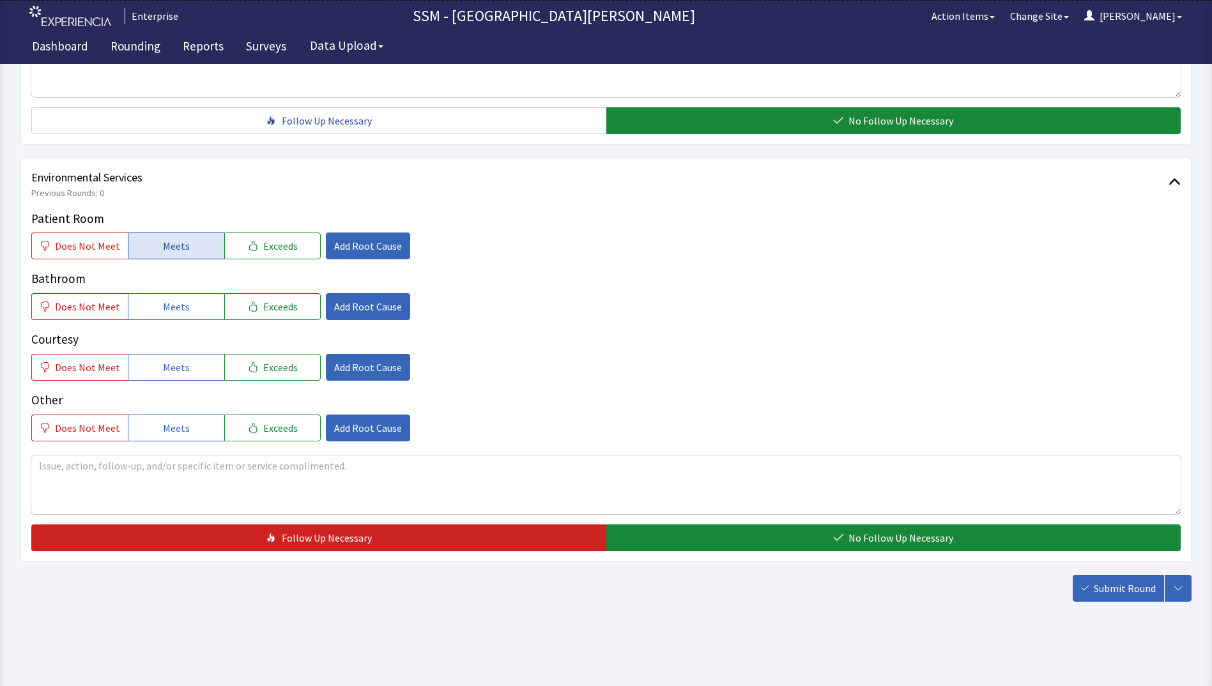
click at [141, 244] on button "Meets" at bounding box center [176, 246] width 96 height 27
click at [163, 311] on span "Meets" at bounding box center [176, 306] width 27 height 15
drag, startPoint x: 172, startPoint y: 371, endPoint x: 183, endPoint y: 376, distance: 12.6
click at [172, 372] on span "Meets" at bounding box center [176, 367] width 27 height 15
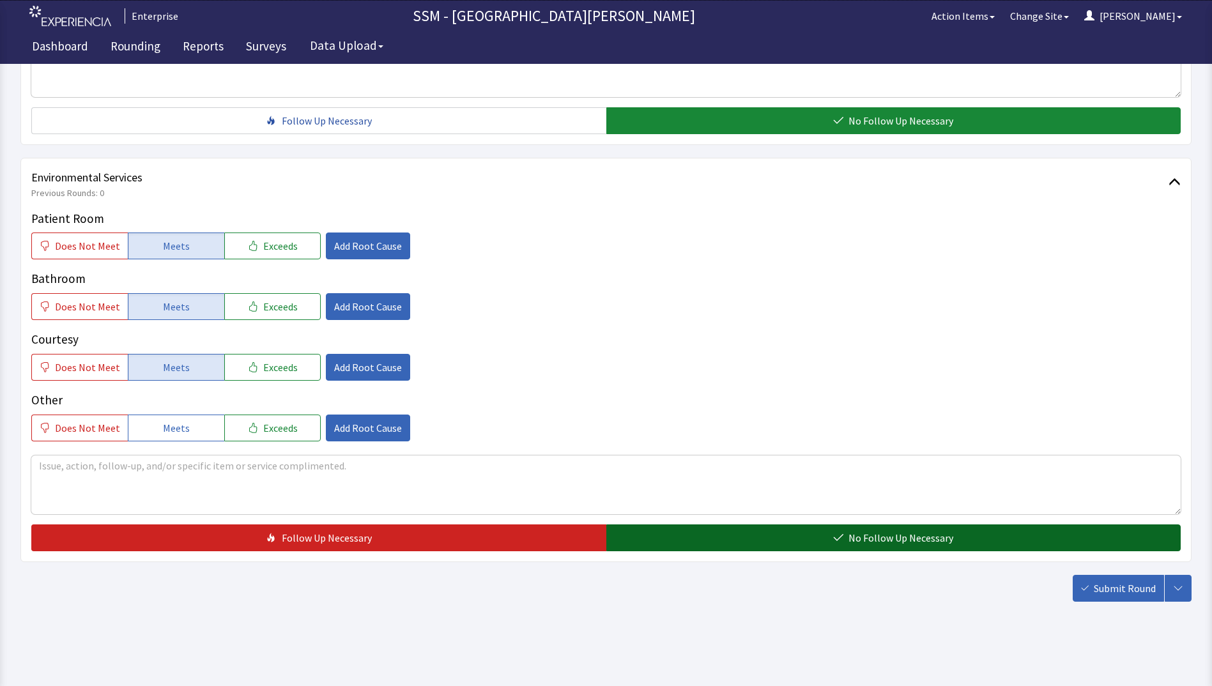
click at [758, 533] on button "No Follow Up Necessary" at bounding box center [893, 538] width 575 height 27
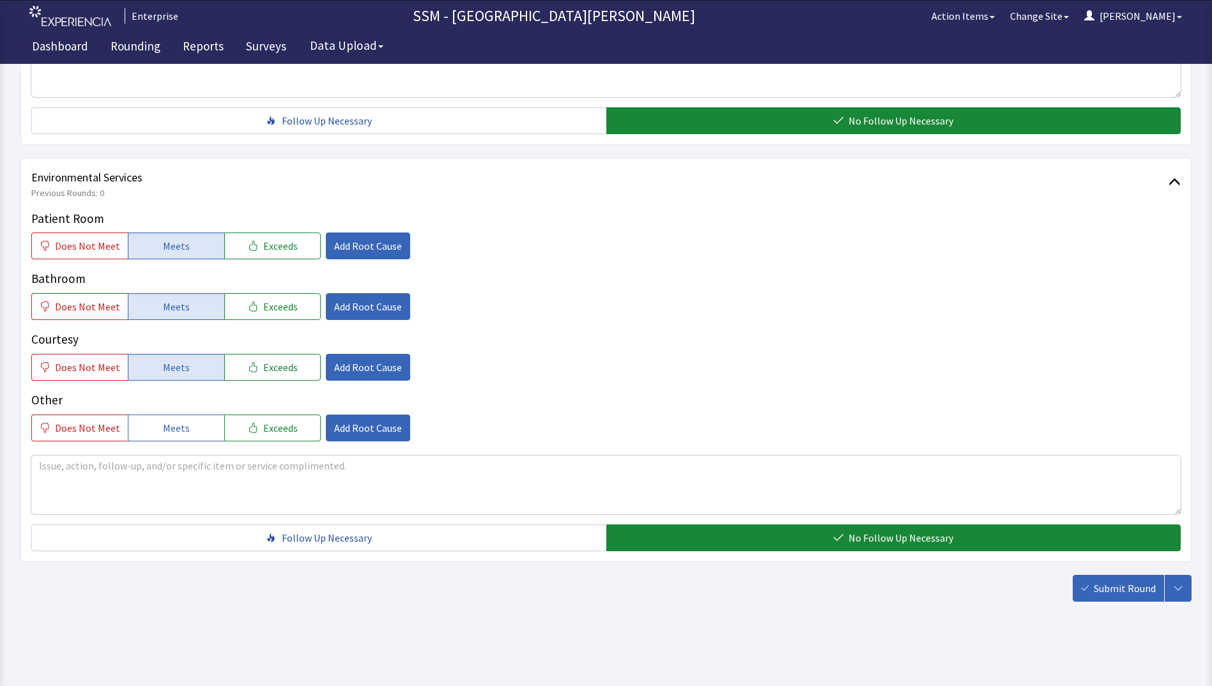
click at [1087, 588] on icon "button" at bounding box center [1086, 587] width 8 height 5
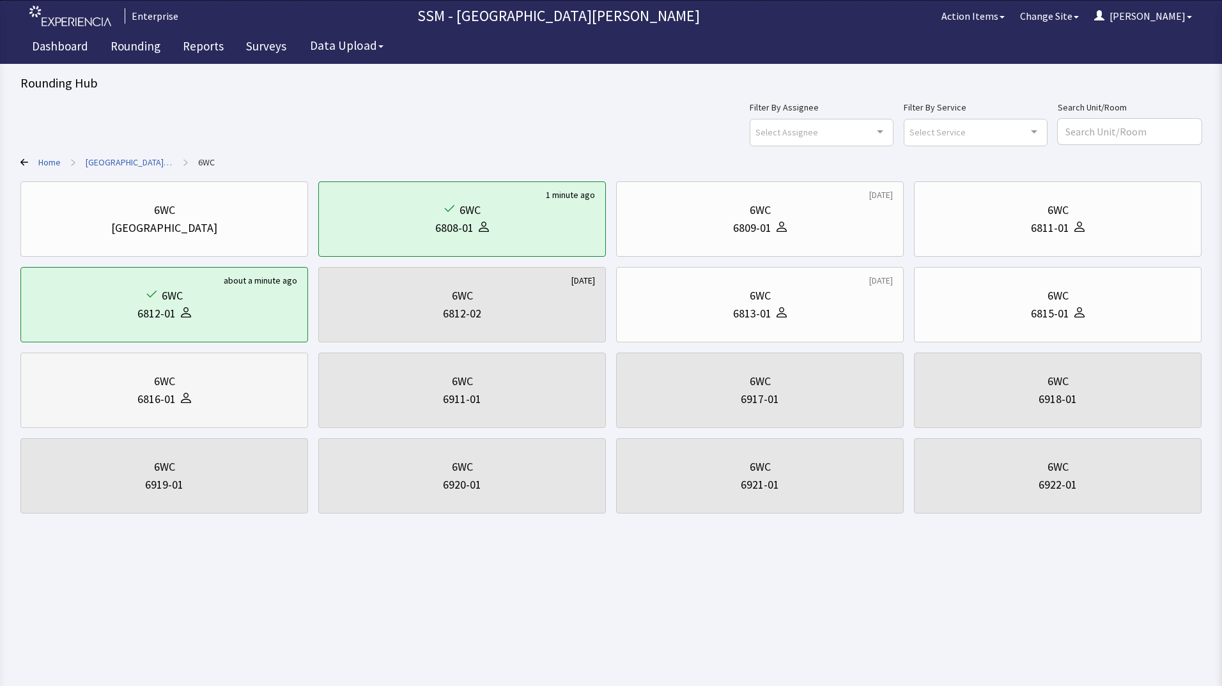
click at [132, 399] on div "6816-01" at bounding box center [164, 399] width 266 height 18
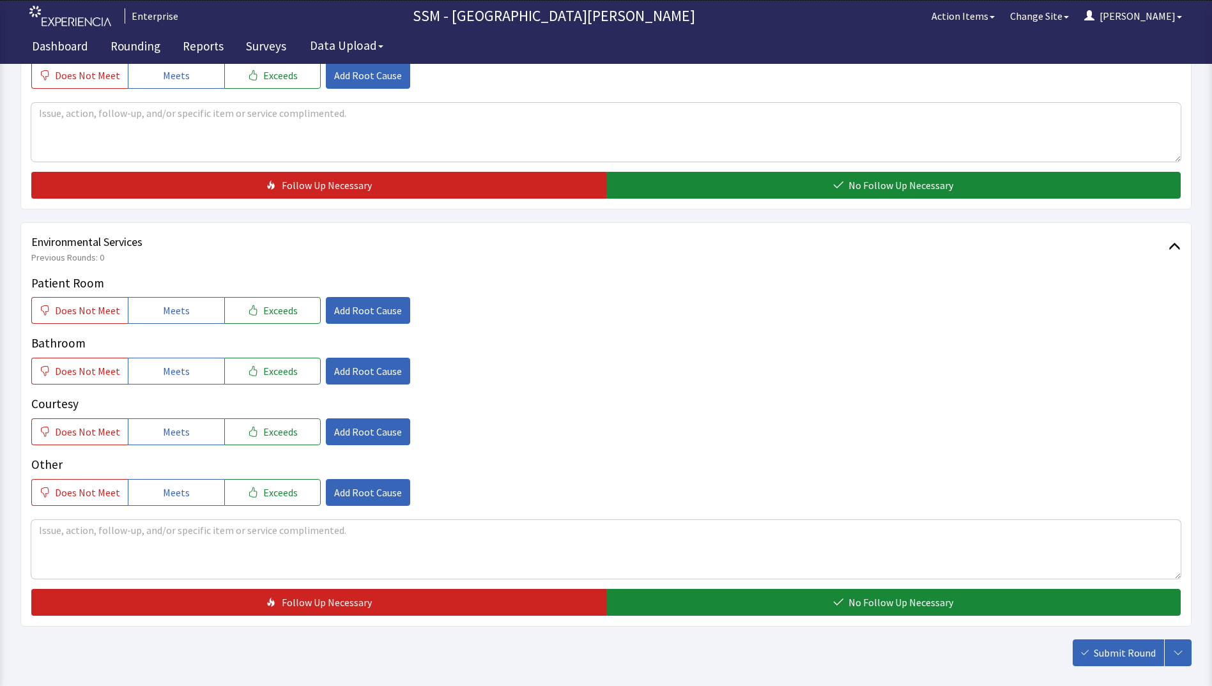
scroll to position [1176, 0]
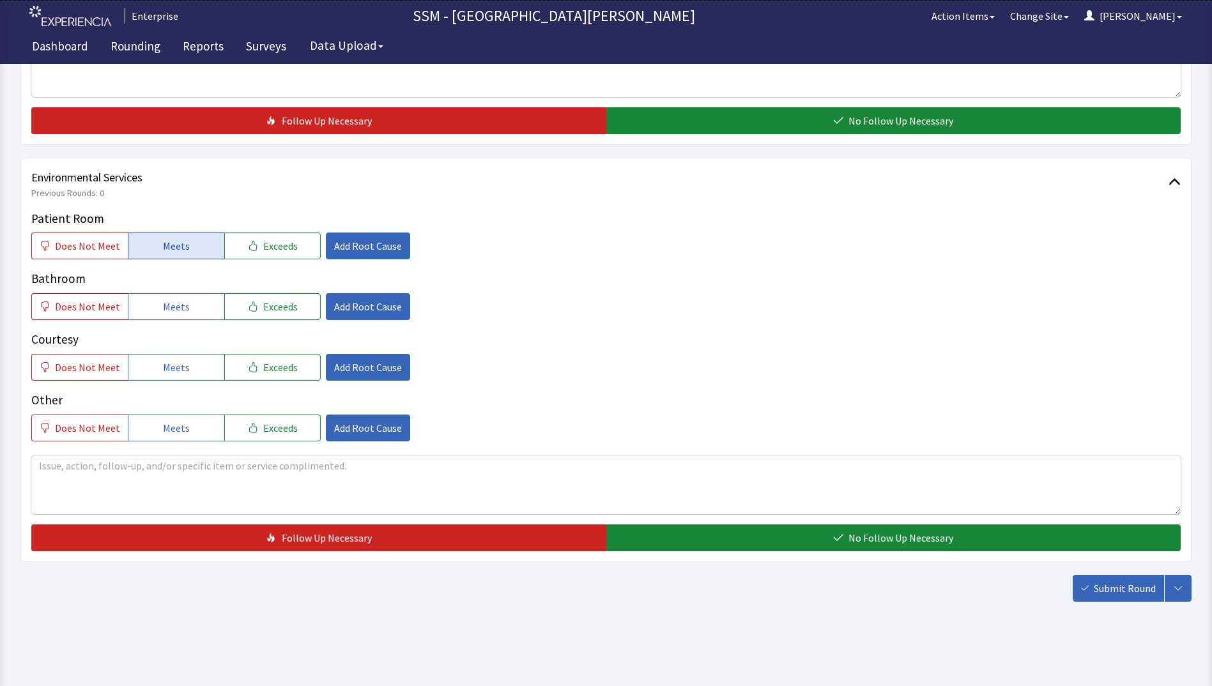
click at [176, 244] on span "Meets" at bounding box center [176, 245] width 27 height 15
click at [181, 319] on button "Meets" at bounding box center [176, 306] width 96 height 27
click at [187, 360] on button "Meets" at bounding box center [176, 367] width 96 height 27
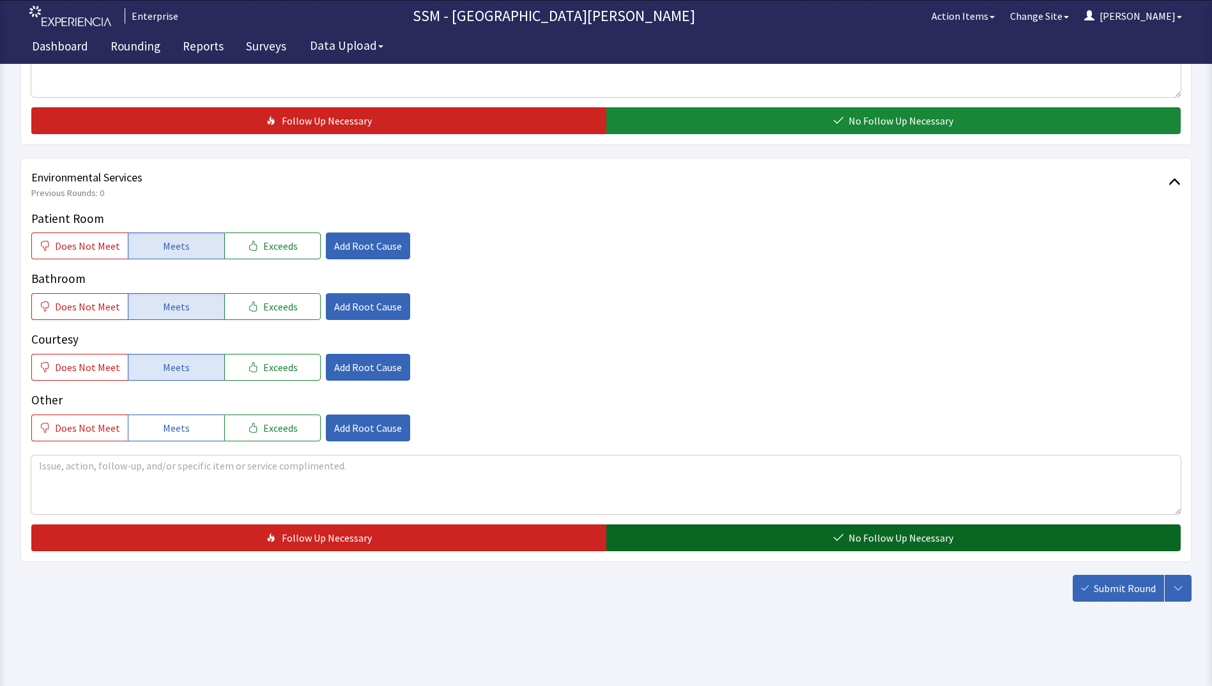
click at [782, 540] on button "No Follow Up Necessary" at bounding box center [893, 538] width 575 height 27
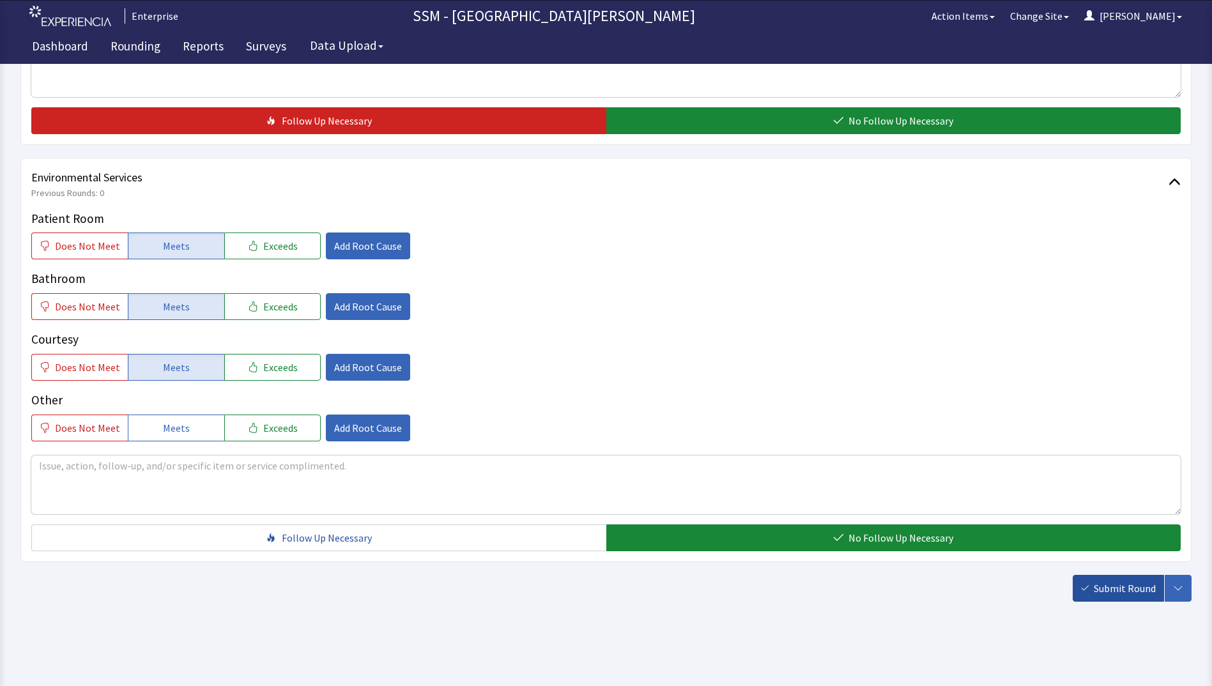
click at [1127, 582] on span "Submit Round" at bounding box center [1125, 588] width 62 height 15
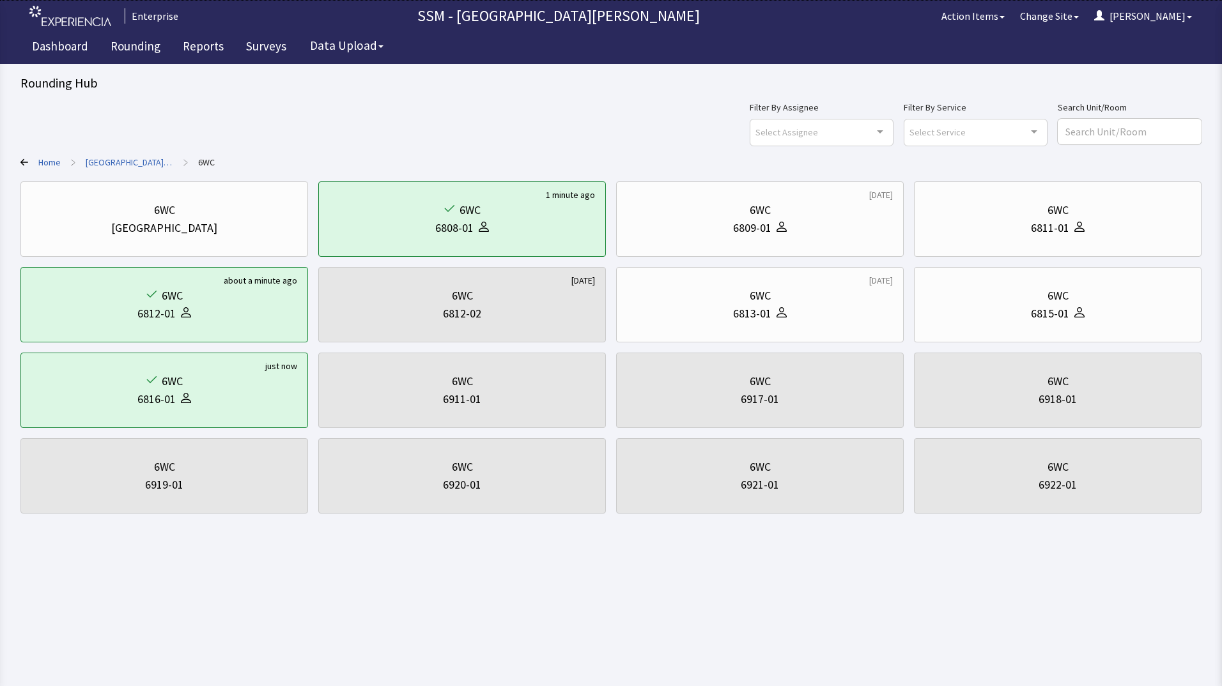
click at [23, 160] on icon at bounding box center [24, 162] width 8 height 7
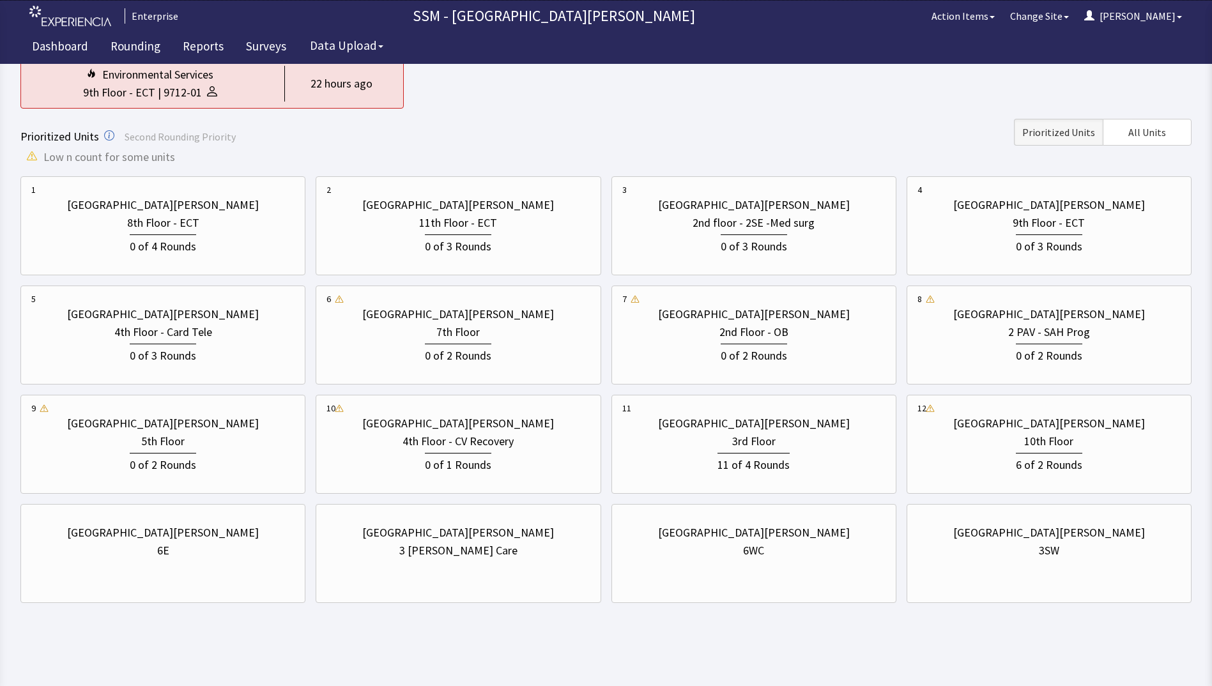
scroll to position [127, 0]
click at [192, 571] on div "[GEOGRAPHIC_DATA][PERSON_NAME] 6E" at bounding box center [162, 540] width 263 height 61
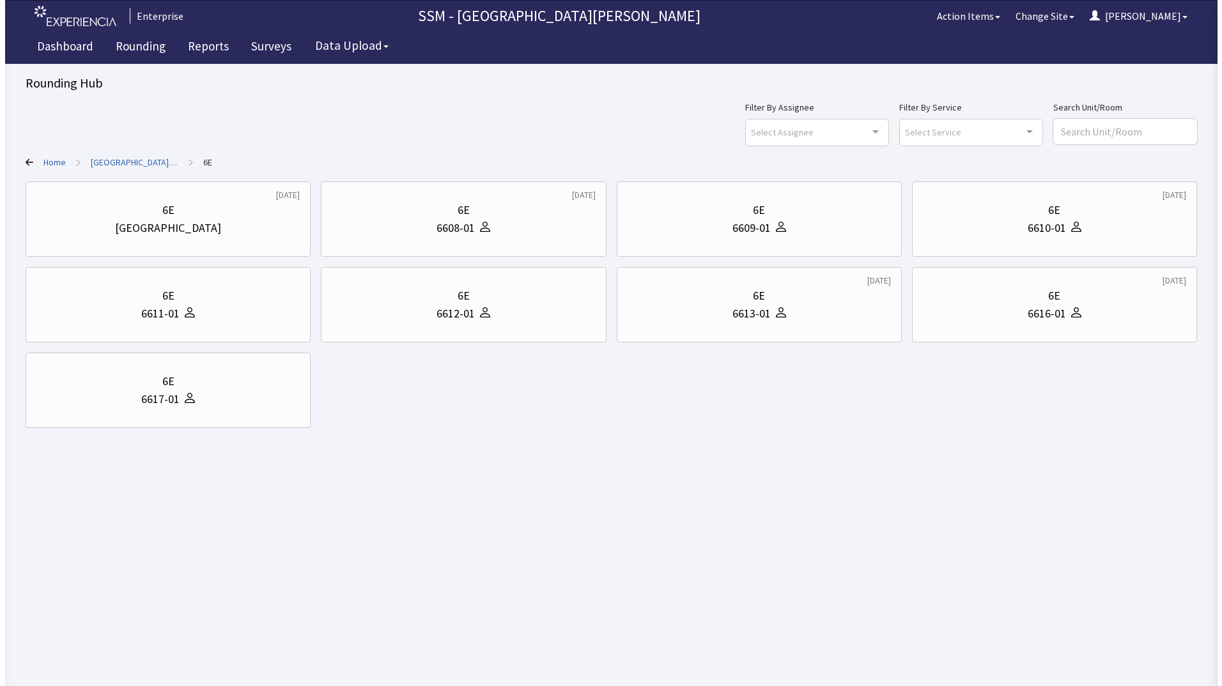
scroll to position [0, 0]
click at [464, 224] on div "6608-01" at bounding box center [454, 228] width 38 height 18
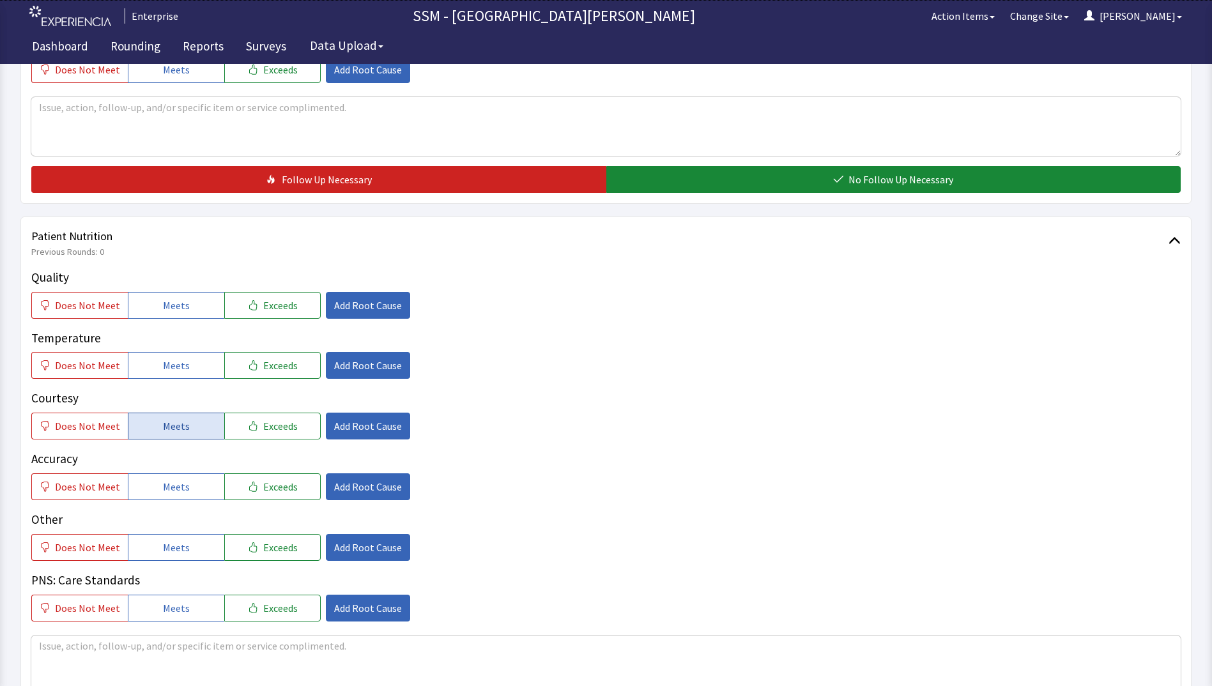
scroll to position [575, 0]
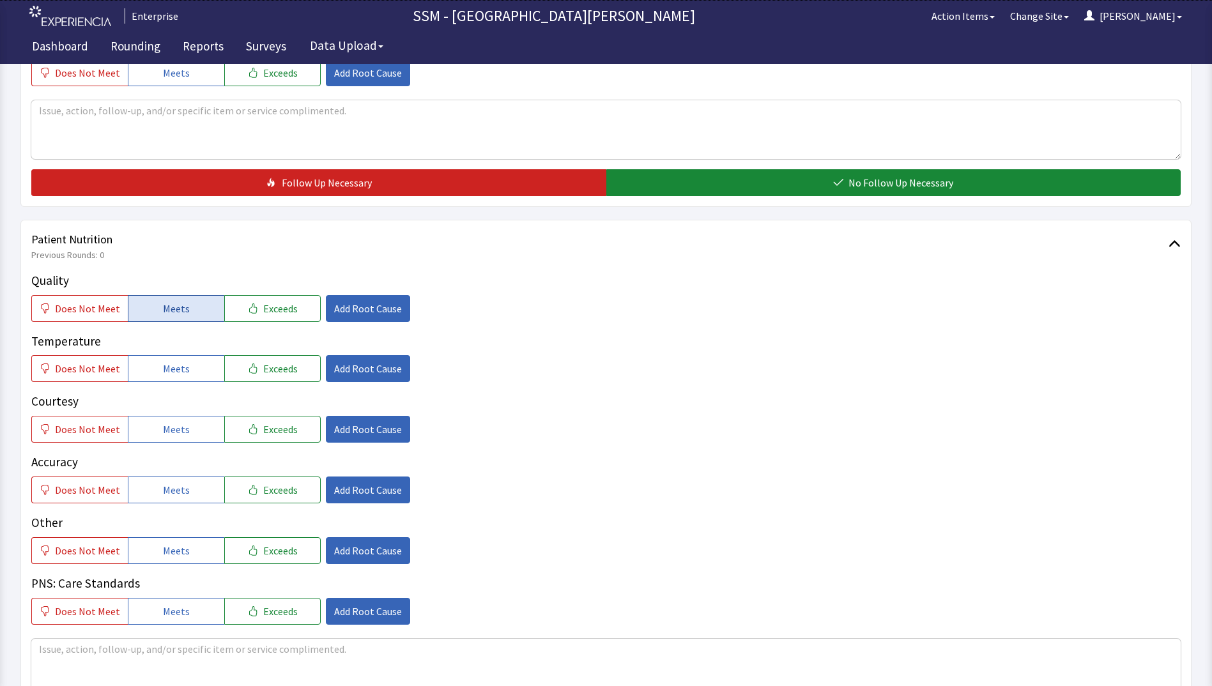
click at [186, 305] on button "Meets" at bounding box center [176, 308] width 96 height 27
click at [184, 371] on button "Meets" at bounding box center [176, 368] width 96 height 27
click at [193, 429] on button "Meets" at bounding box center [176, 429] width 96 height 27
click at [177, 488] on span "Meets" at bounding box center [176, 489] width 27 height 15
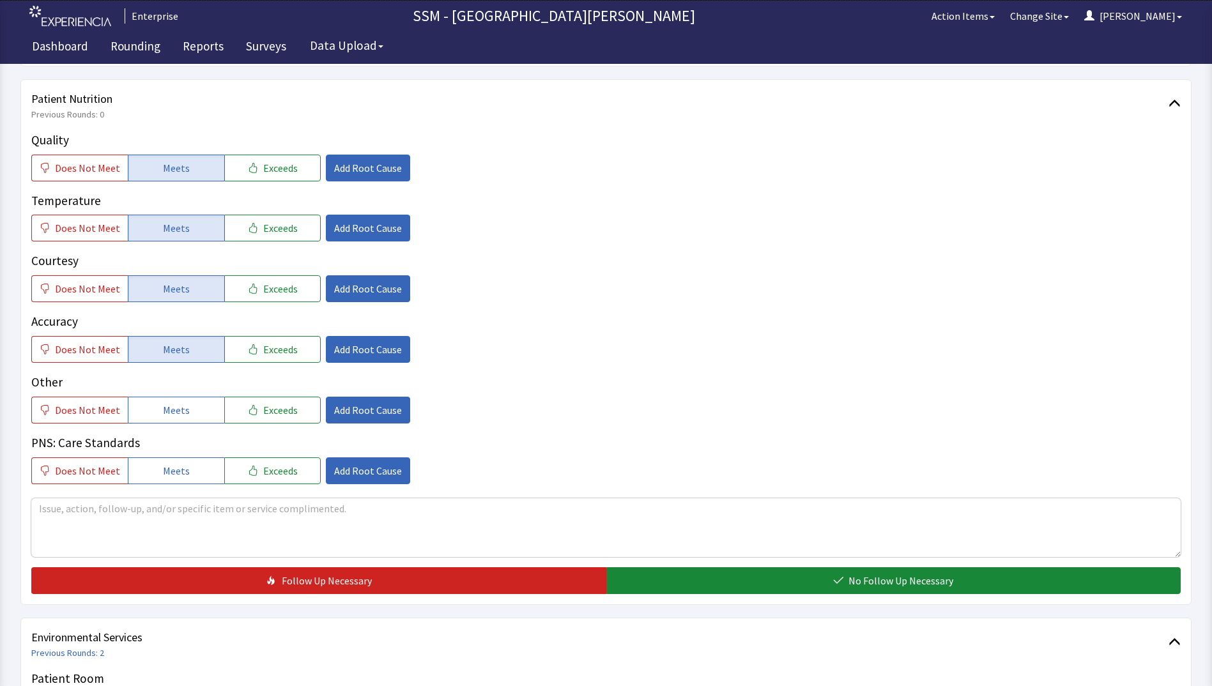
scroll to position [895, 0]
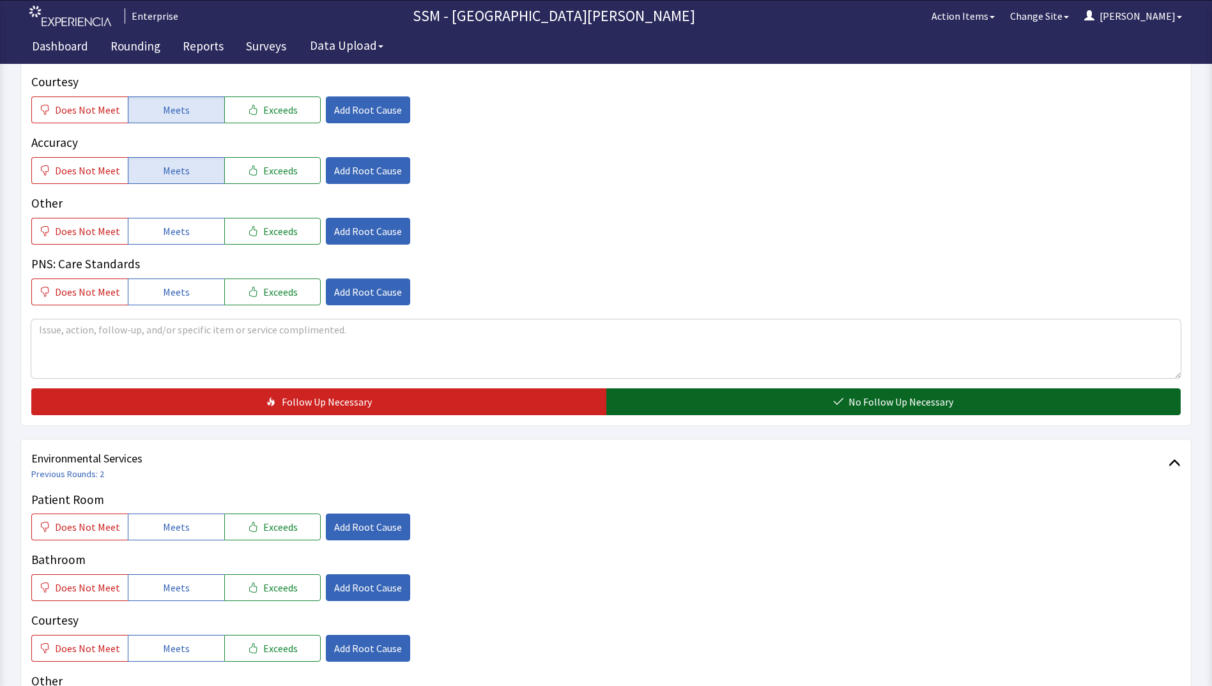
click at [696, 412] on button "No Follow Up Necessary" at bounding box center [893, 402] width 575 height 27
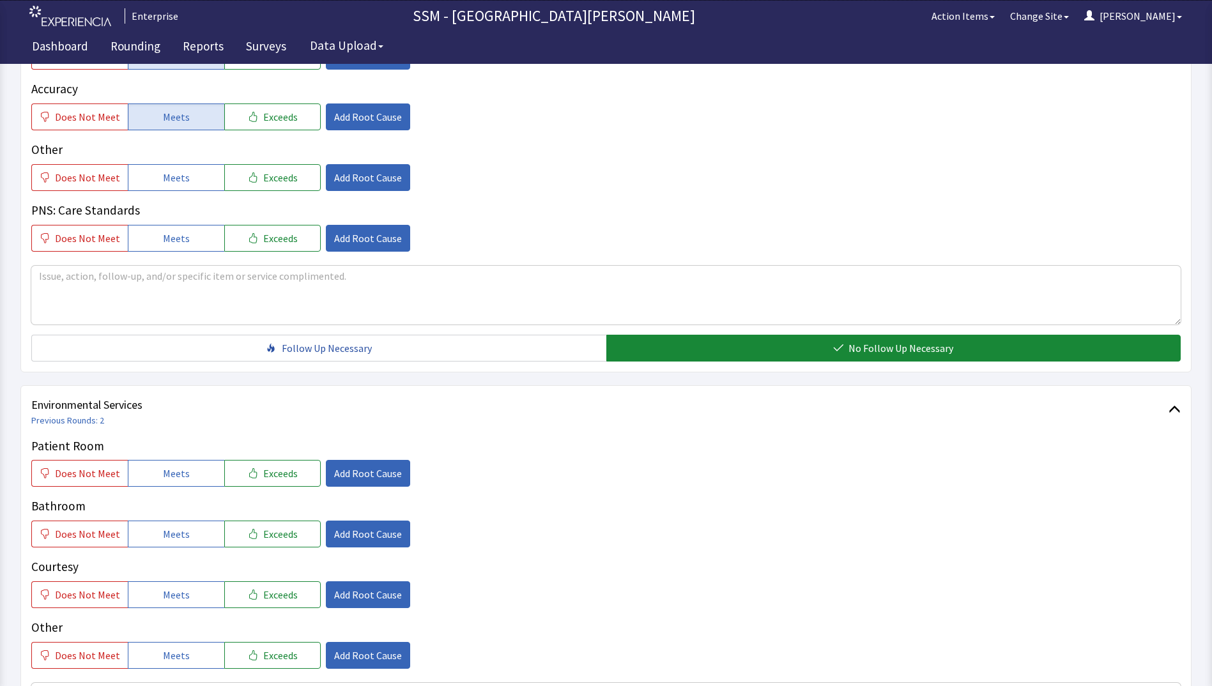
scroll to position [1176, 0]
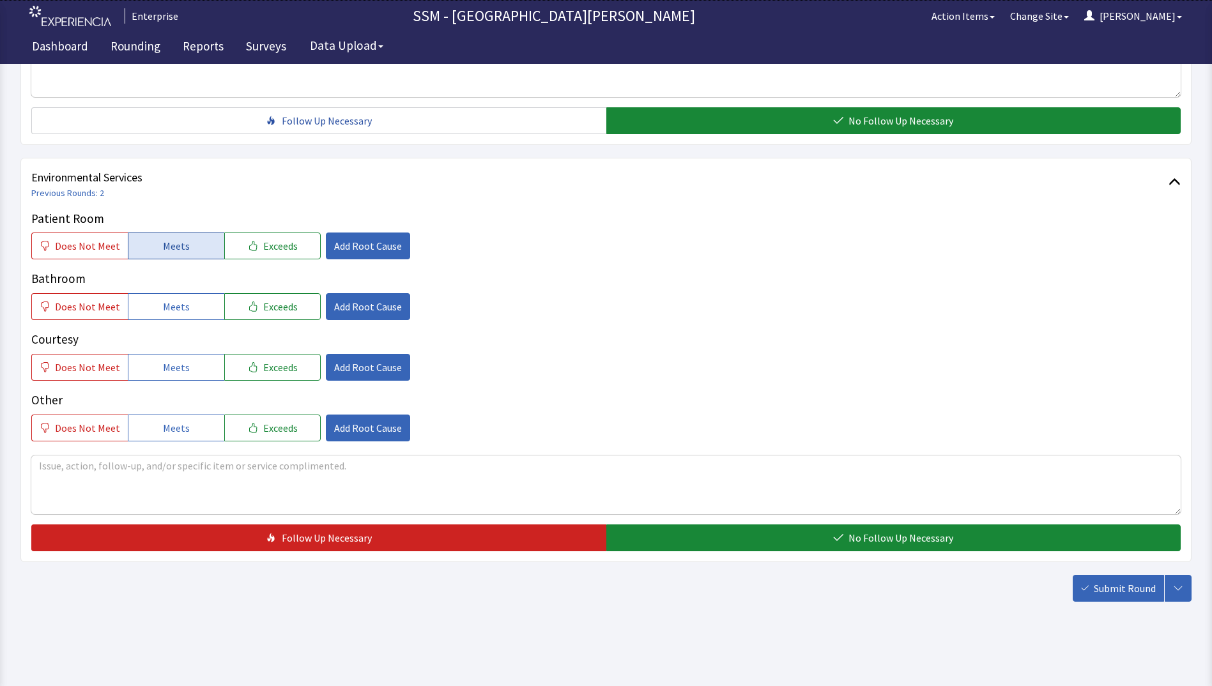
click at [164, 256] on button "Meets" at bounding box center [176, 246] width 96 height 27
click at [167, 307] on span "Meets" at bounding box center [176, 306] width 27 height 15
click at [173, 377] on button "Meets" at bounding box center [176, 367] width 96 height 27
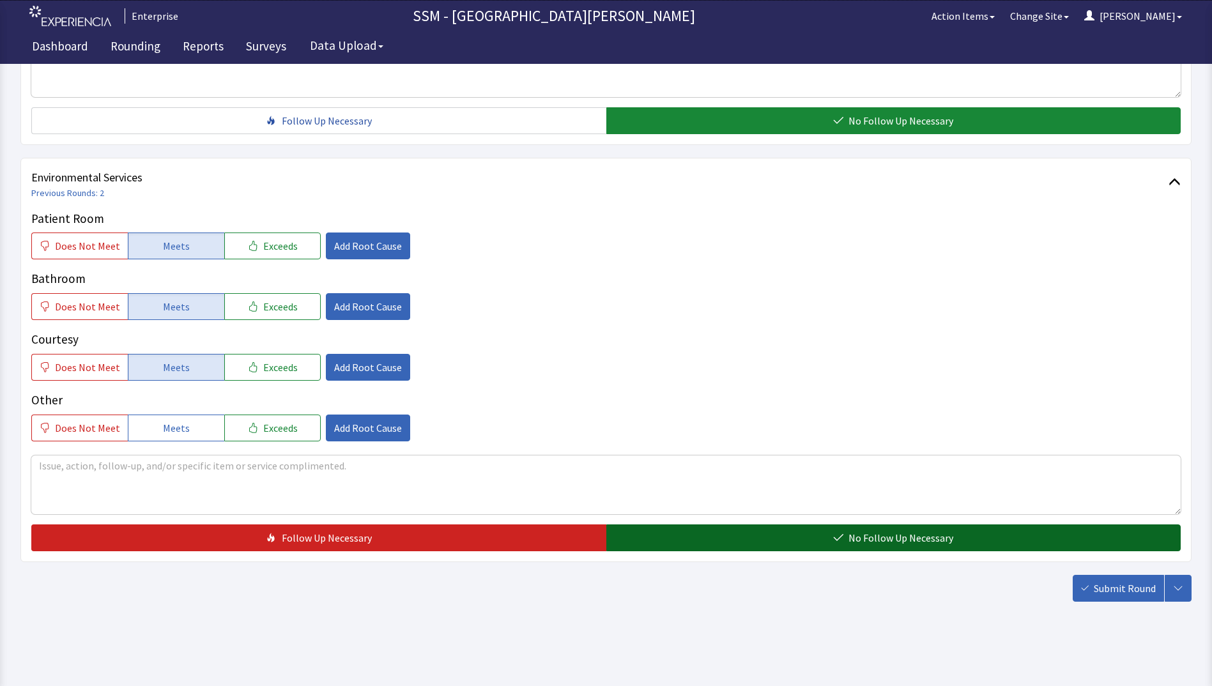
click at [904, 534] on span "No Follow Up Necessary" at bounding box center [901, 537] width 105 height 15
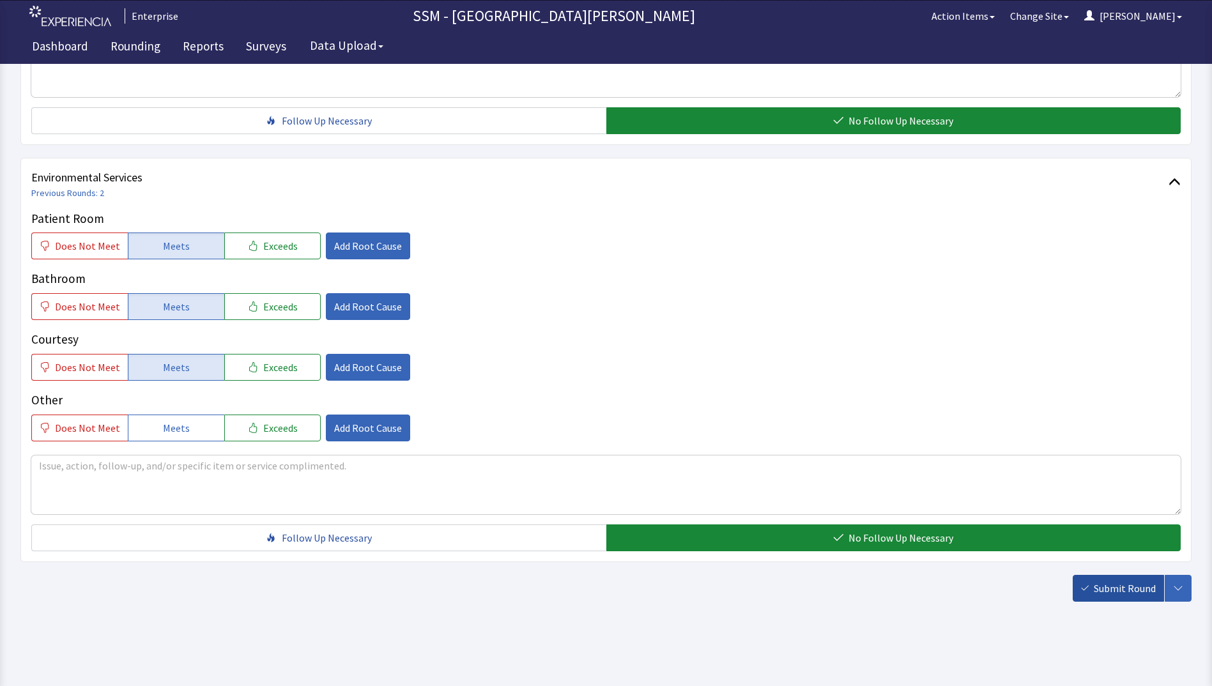
click at [1116, 590] on span "Submit Round" at bounding box center [1125, 588] width 62 height 15
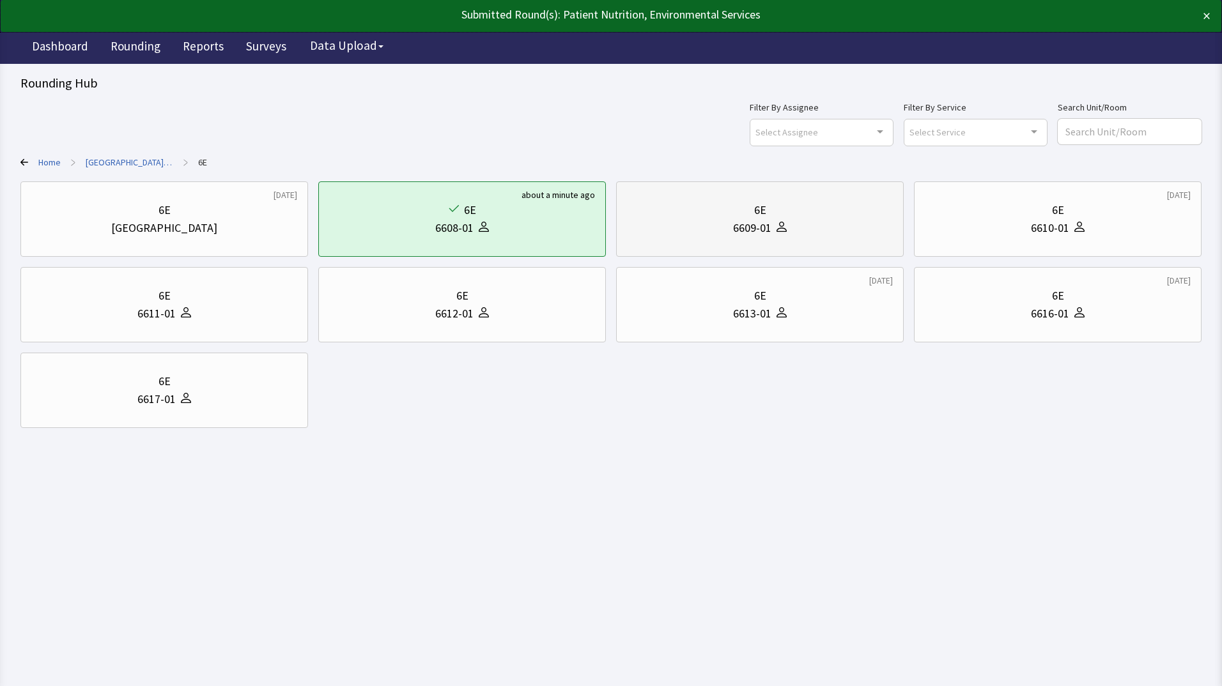
click at [782, 199] on div "6E 6609-01" at bounding box center [760, 219] width 266 height 61
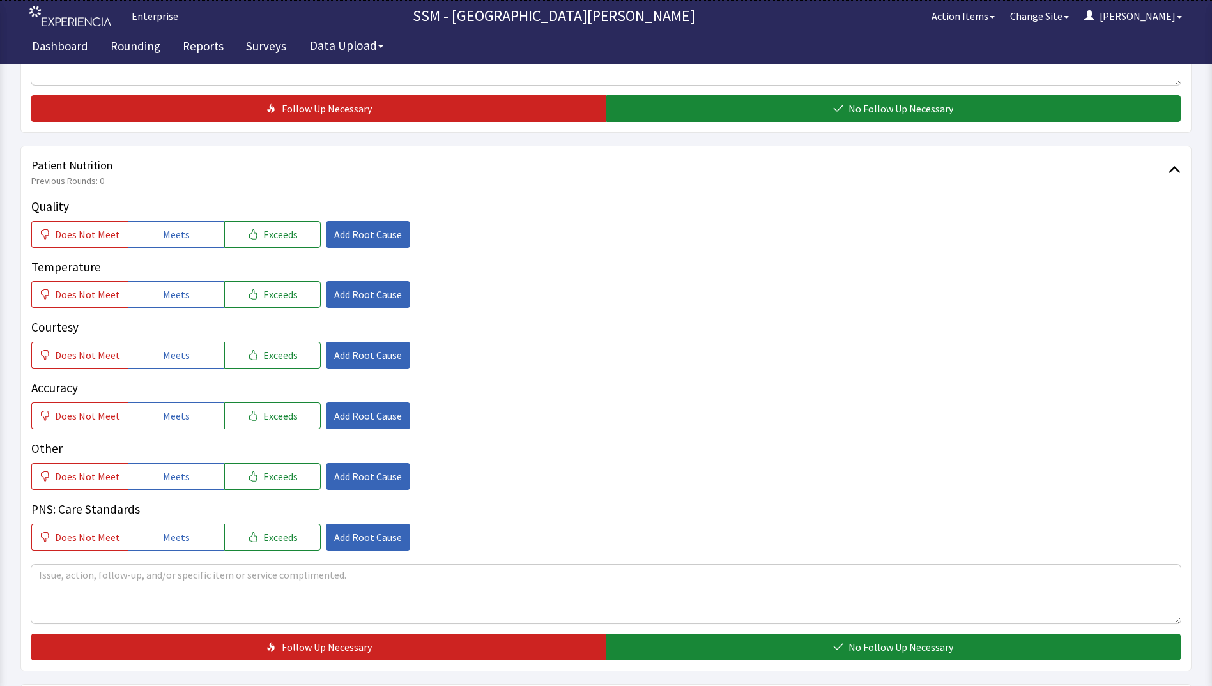
scroll to position [639, 0]
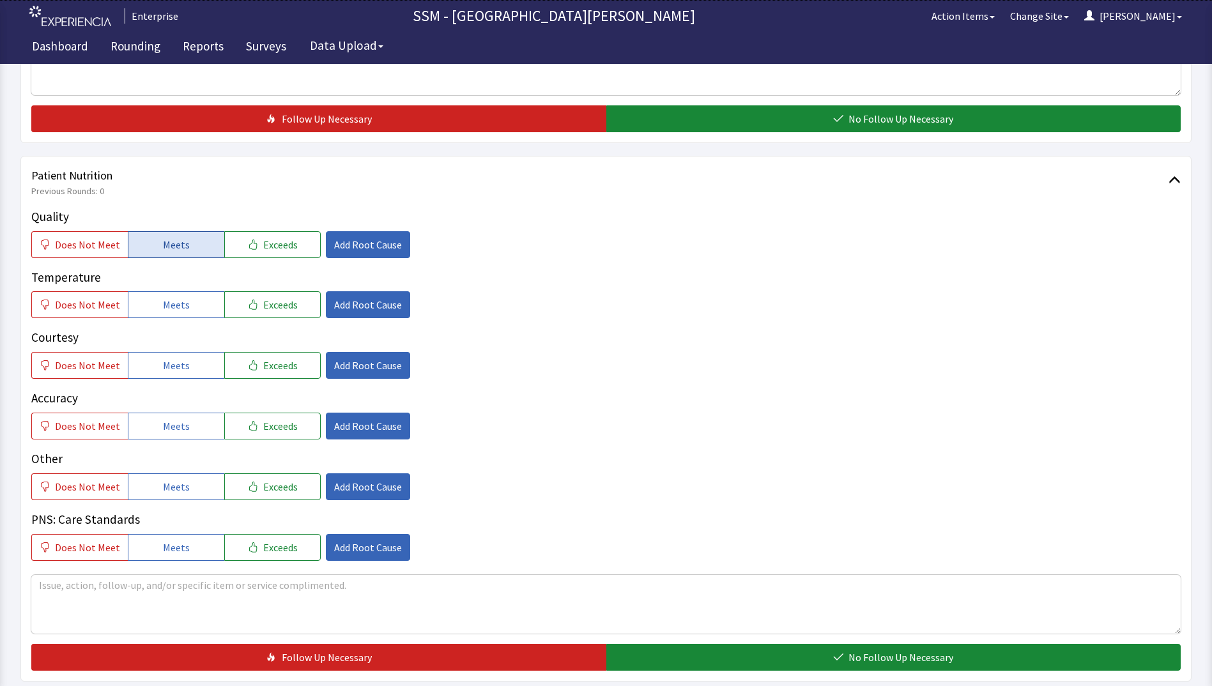
click at [163, 251] on span "Meets" at bounding box center [176, 244] width 27 height 15
click at [163, 312] on span "Meets" at bounding box center [176, 304] width 27 height 15
click at [163, 365] on span "Meets" at bounding box center [176, 365] width 27 height 15
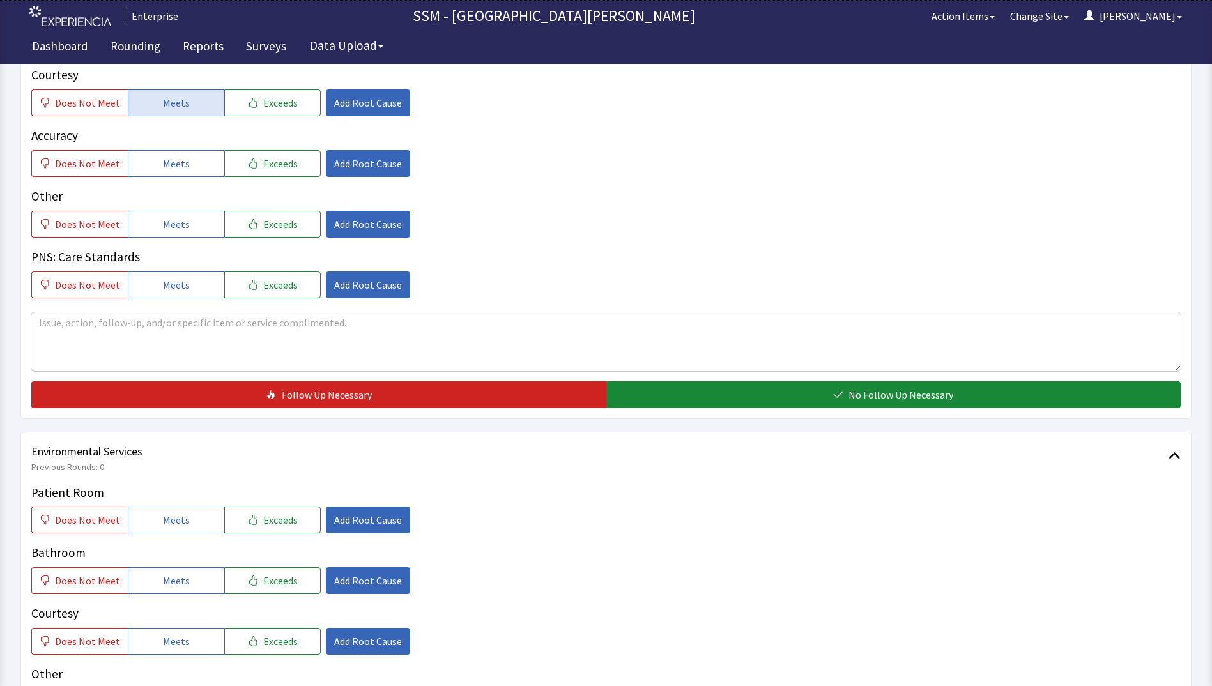
scroll to position [1022, 0]
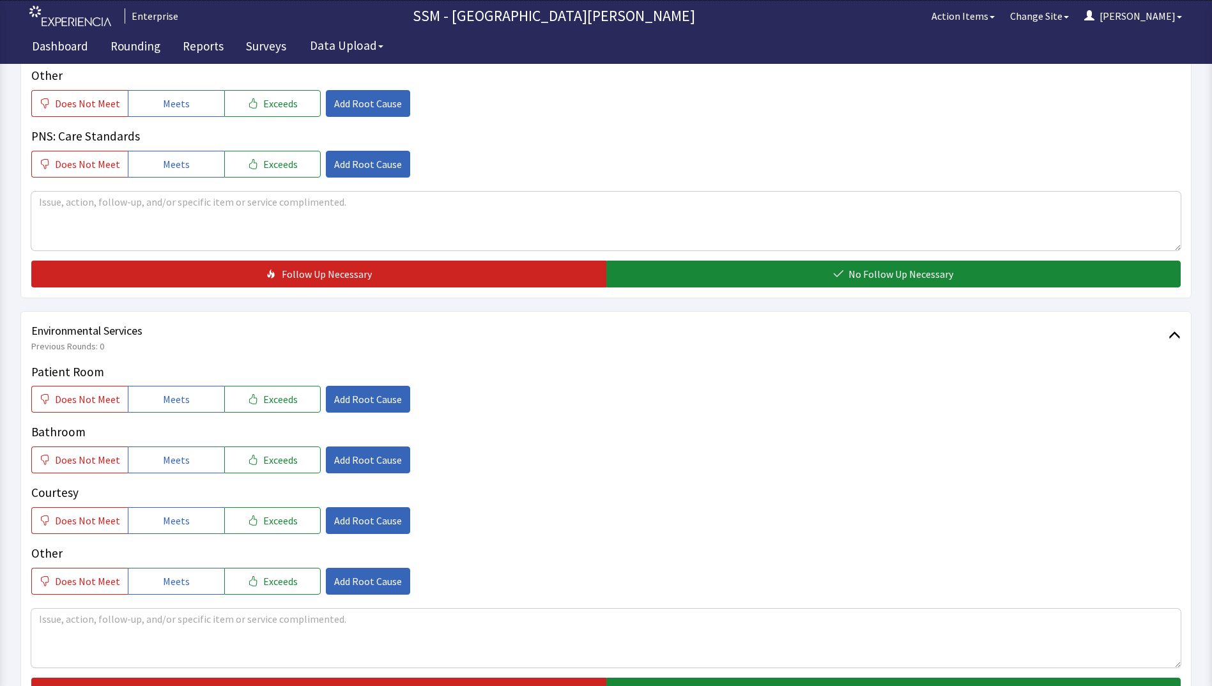
click at [780, 253] on div "Quality Does Not Meet Meets Exceeds Add Root Cause Temperature Does Not Meet Me…" at bounding box center [606, 55] width 1150 height 463
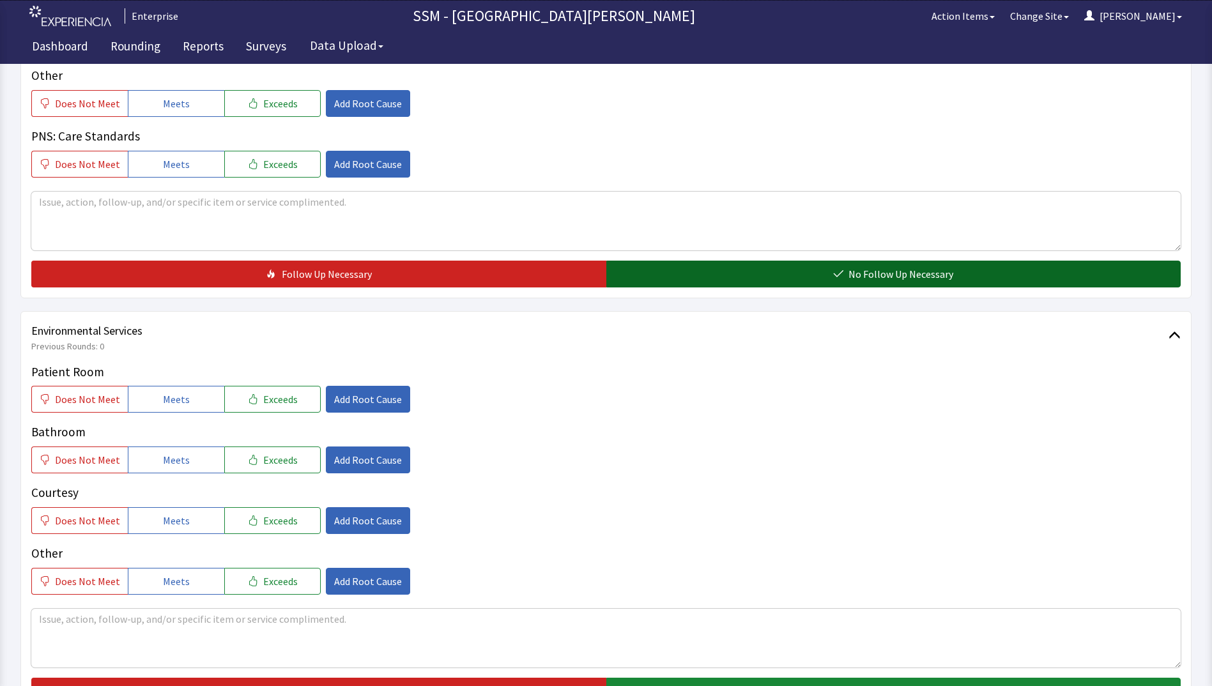
click at [770, 282] on button "No Follow Up Necessary" at bounding box center [893, 274] width 575 height 27
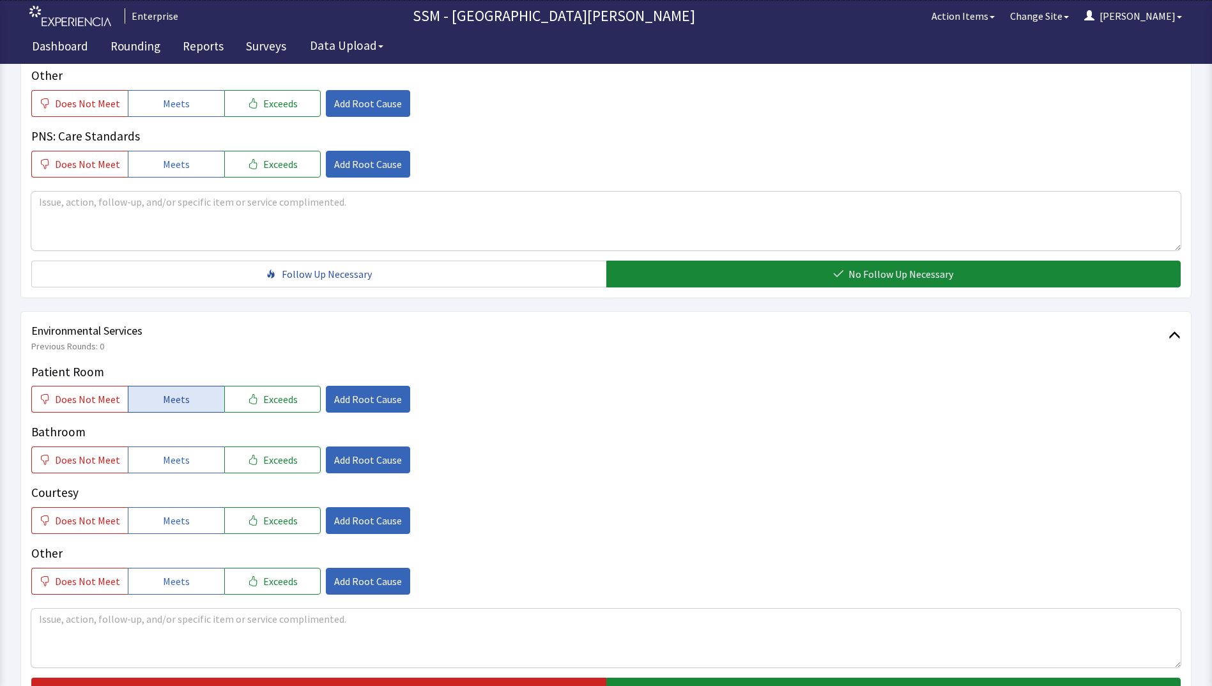
click at [183, 410] on button "Meets" at bounding box center [176, 399] width 96 height 27
click at [178, 470] on button "Meets" at bounding box center [176, 460] width 96 height 27
click at [185, 528] on button "Meets" at bounding box center [176, 520] width 96 height 27
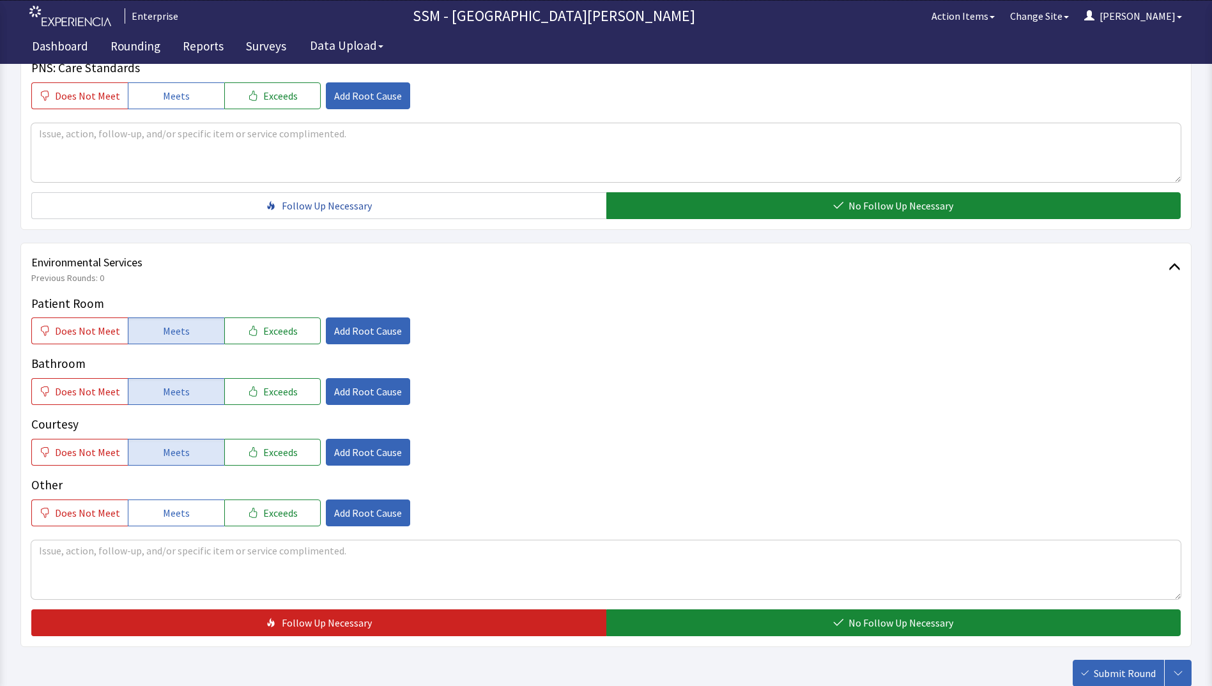
scroll to position [1176, 0]
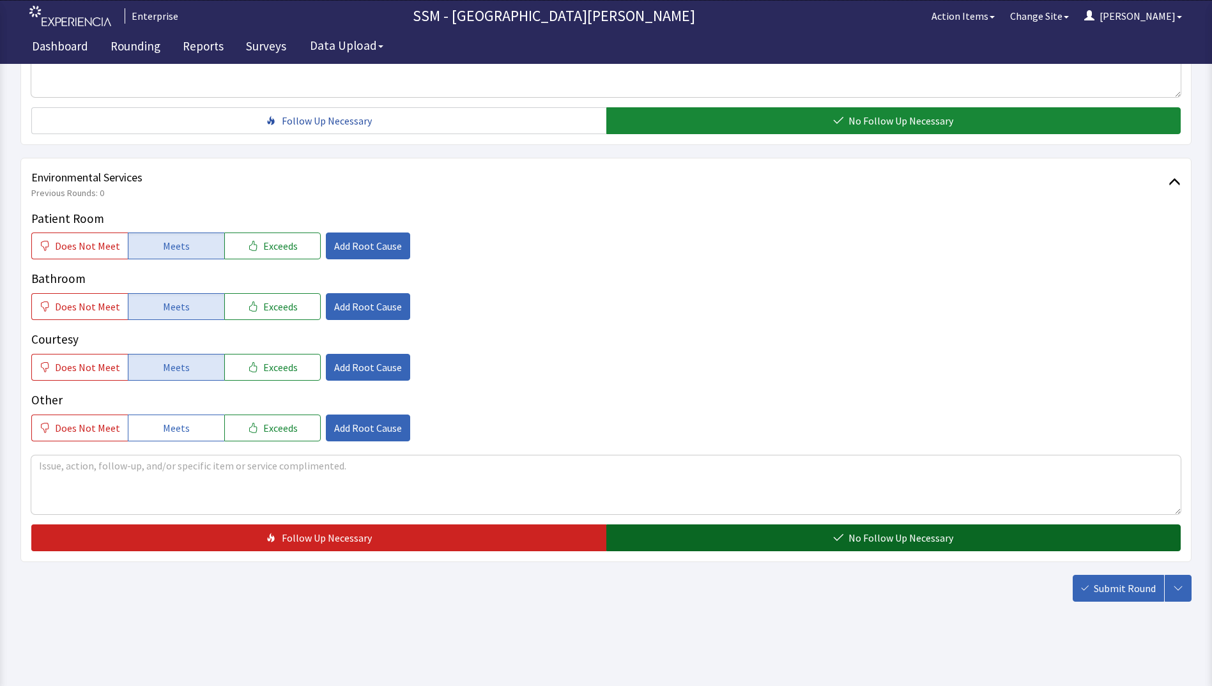
click at [762, 548] on button "No Follow Up Necessary" at bounding box center [893, 538] width 575 height 27
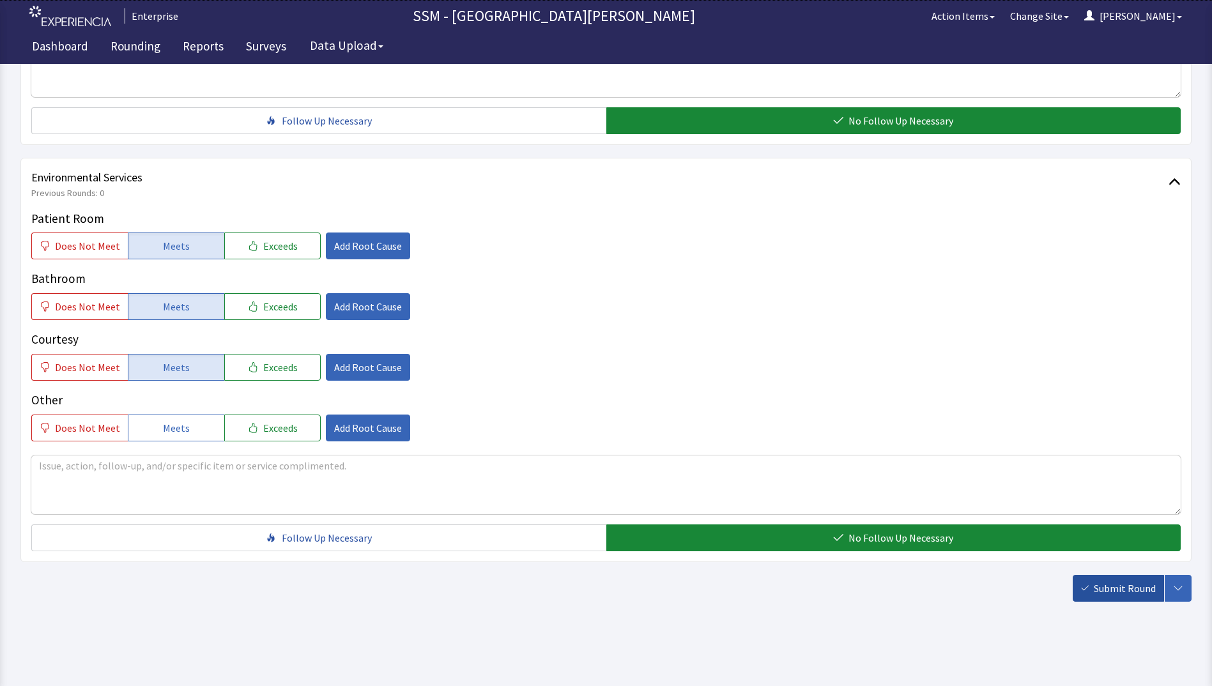
click at [1089, 591] on icon "button" at bounding box center [1085, 589] width 8 height 8
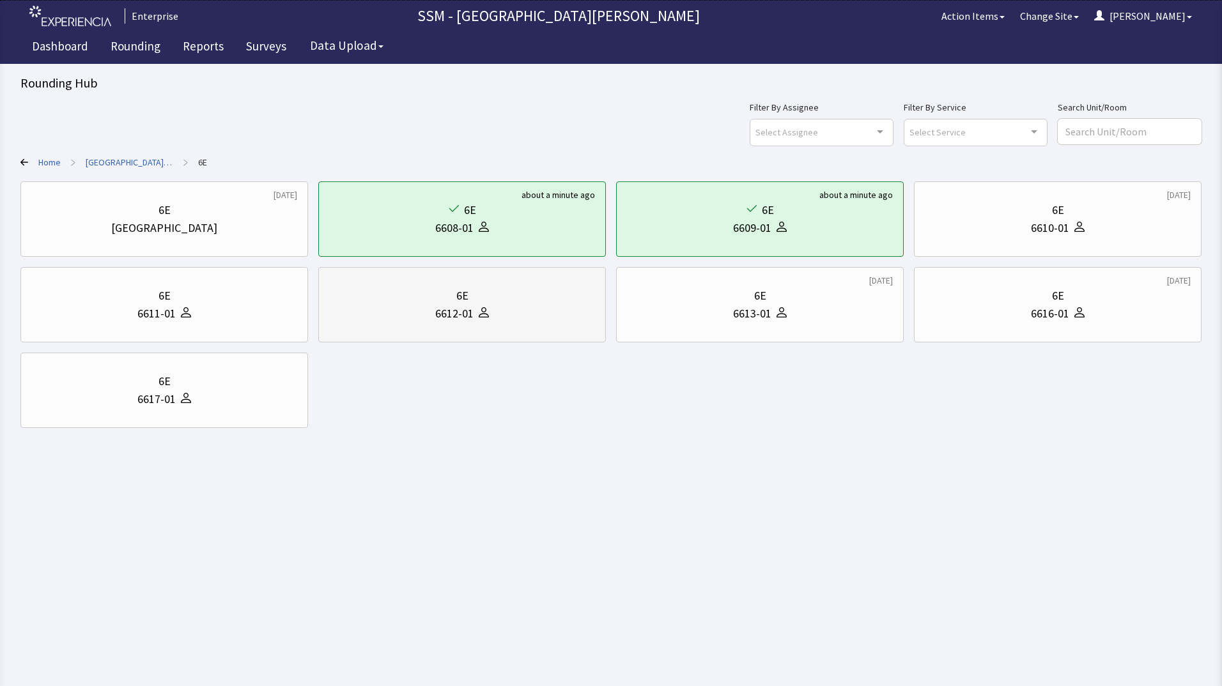
click at [432, 305] on div "6612-01" at bounding box center [462, 314] width 266 height 18
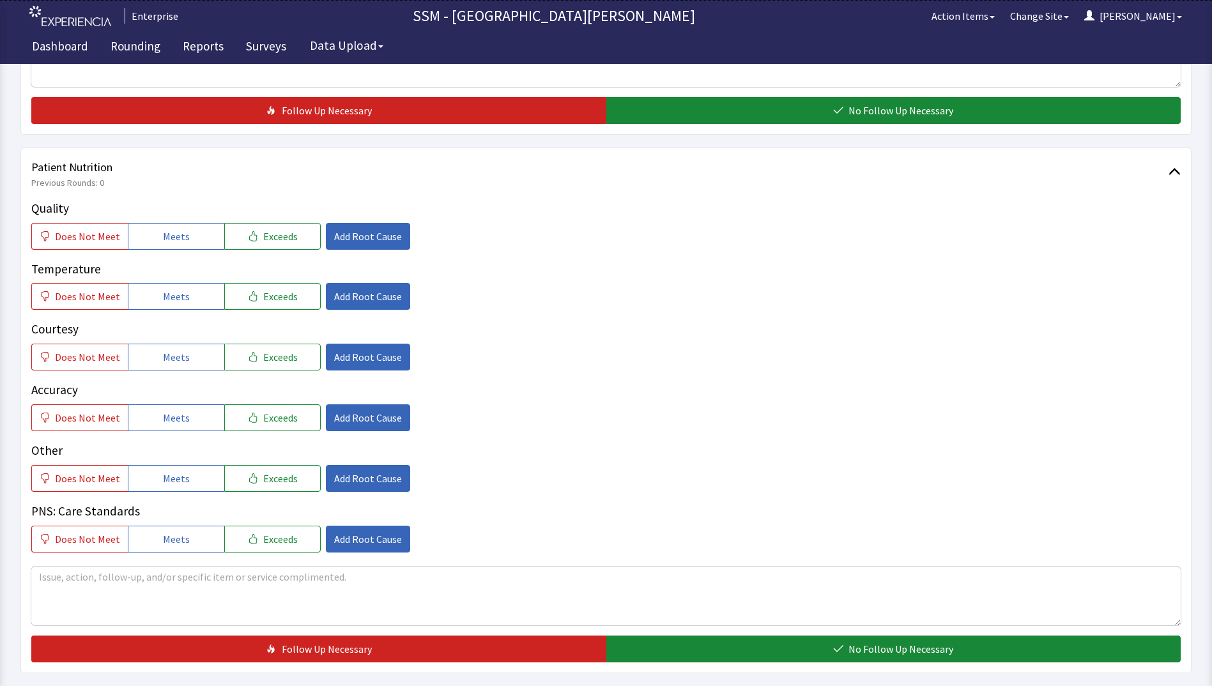
scroll to position [703, 0]
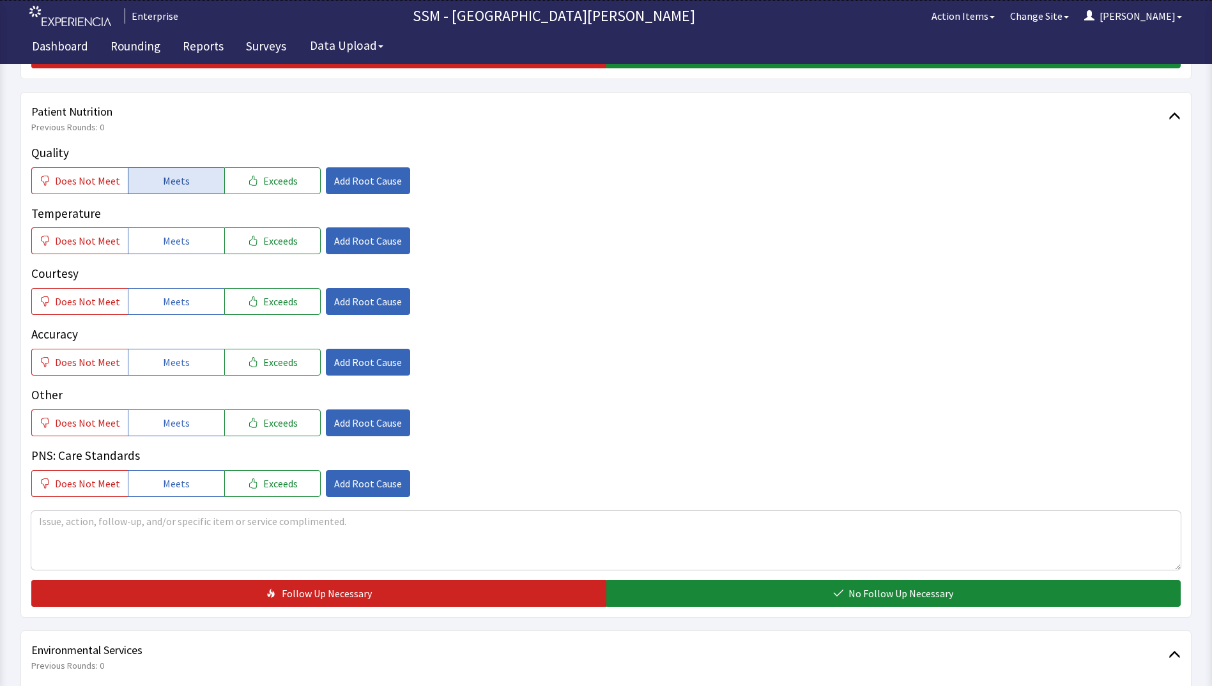
click at [188, 187] on button "Meets" at bounding box center [176, 180] width 96 height 27
click at [183, 249] on span "Meets" at bounding box center [176, 240] width 27 height 15
click at [180, 293] on button "Meets" at bounding box center [176, 301] width 96 height 27
click at [183, 360] on span "Meets" at bounding box center [176, 362] width 27 height 15
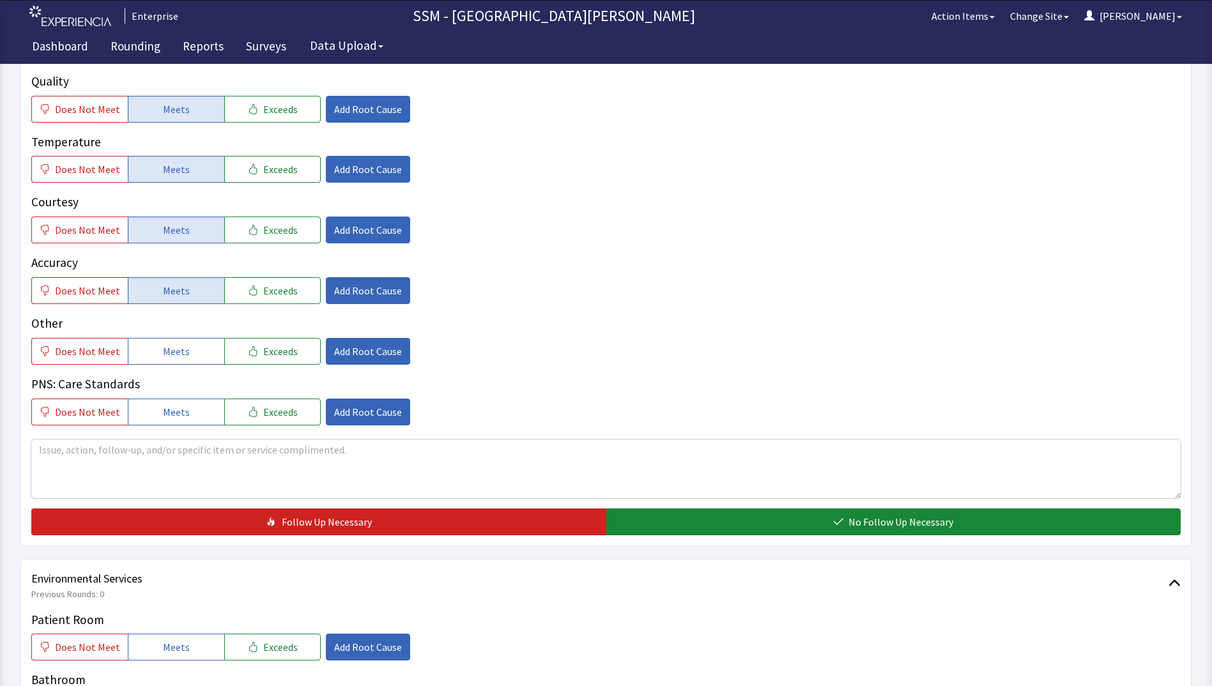
scroll to position [1022, 0]
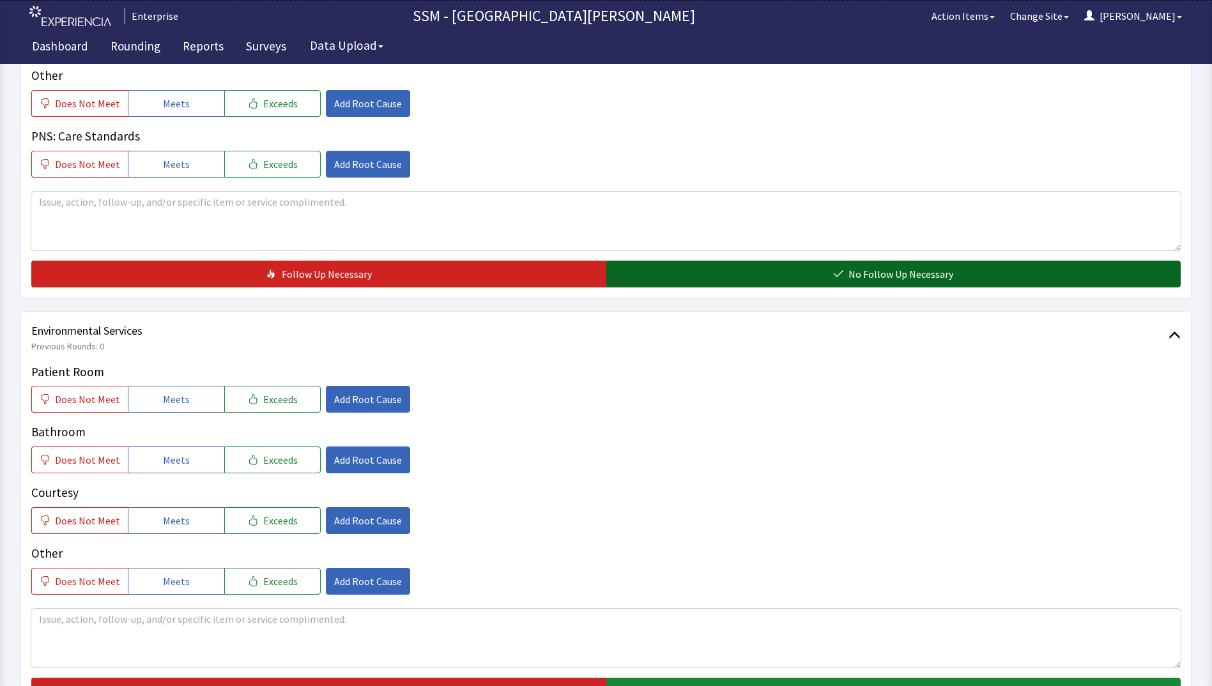
click at [753, 286] on button "No Follow Up Necessary" at bounding box center [893, 274] width 575 height 27
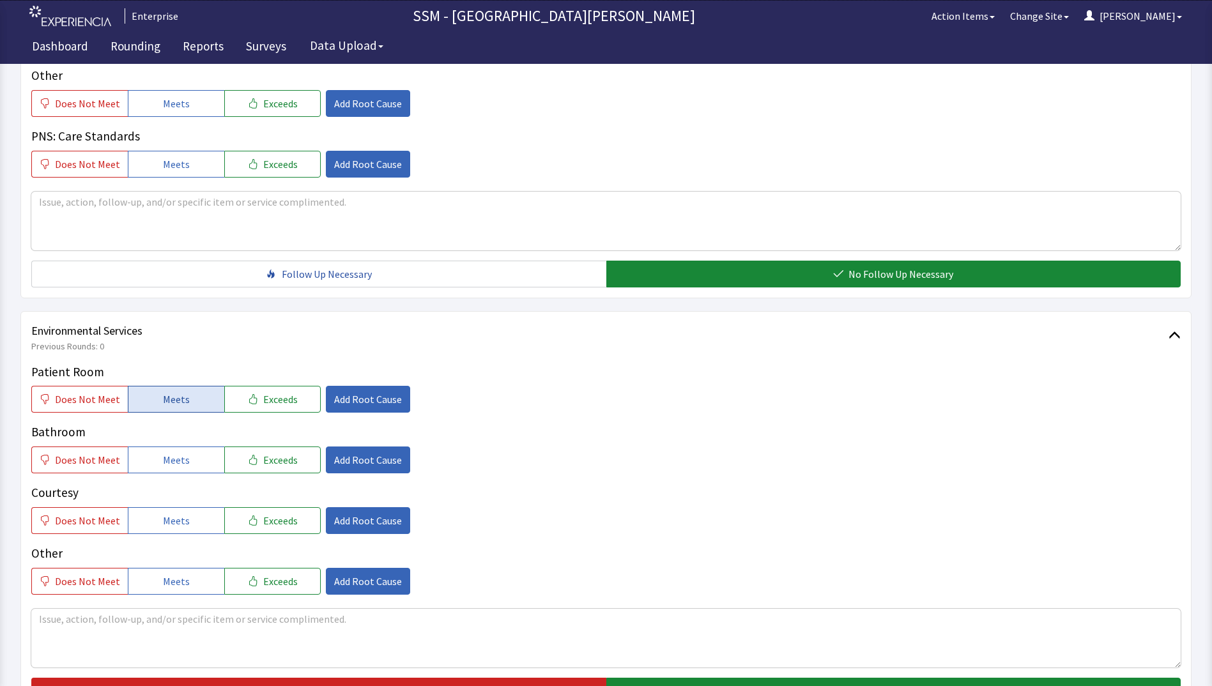
click at [165, 403] on span "Meets" at bounding box center [176, 399] width 27 height 15
click at [171, 468] on button "Meets" at bounding box center [176, 460] width 96 height 27
click at [163, 527] on span "Meets" at bounding box center [176, 520] width 27 height 15
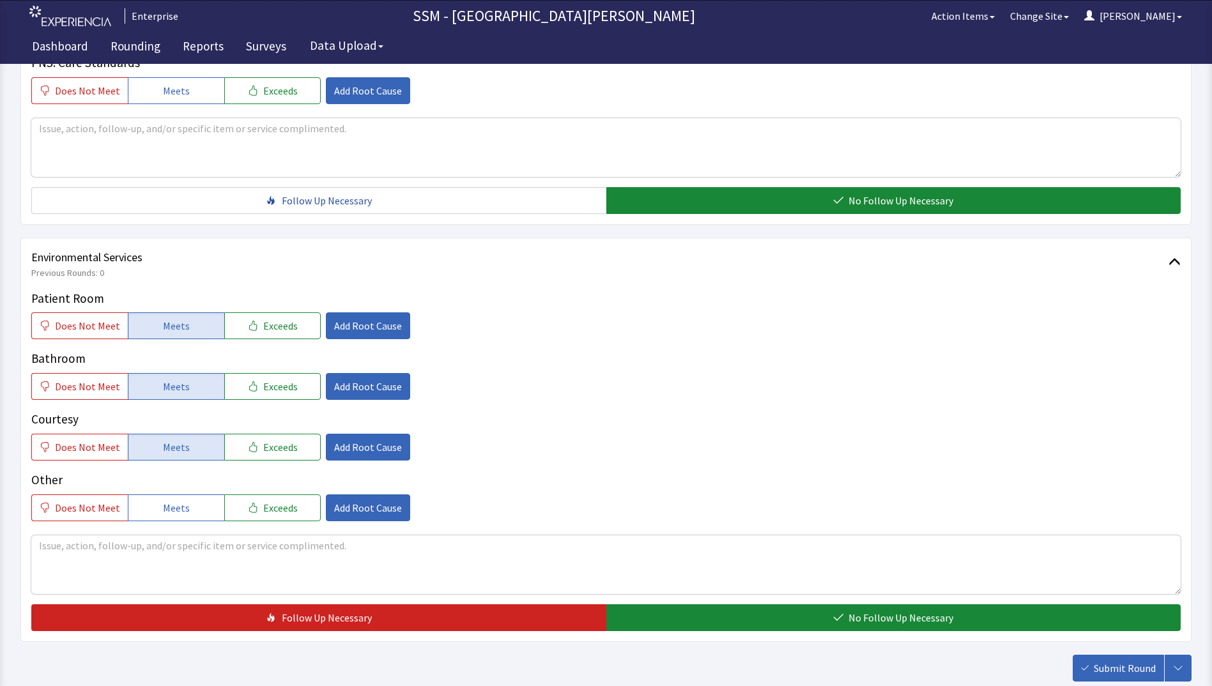
scroll to position [1176, 0]
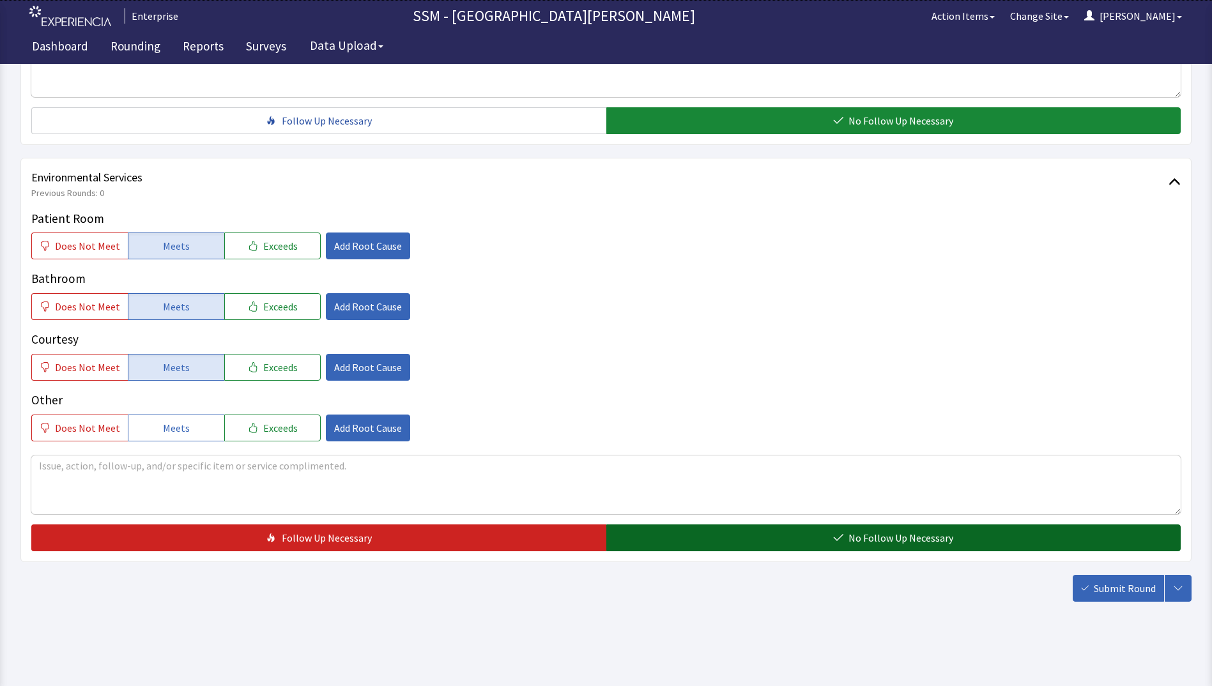
click at [711, 541] on button "No Follow Up Necessary" at bounding box center [893, 538] width 575 height 27
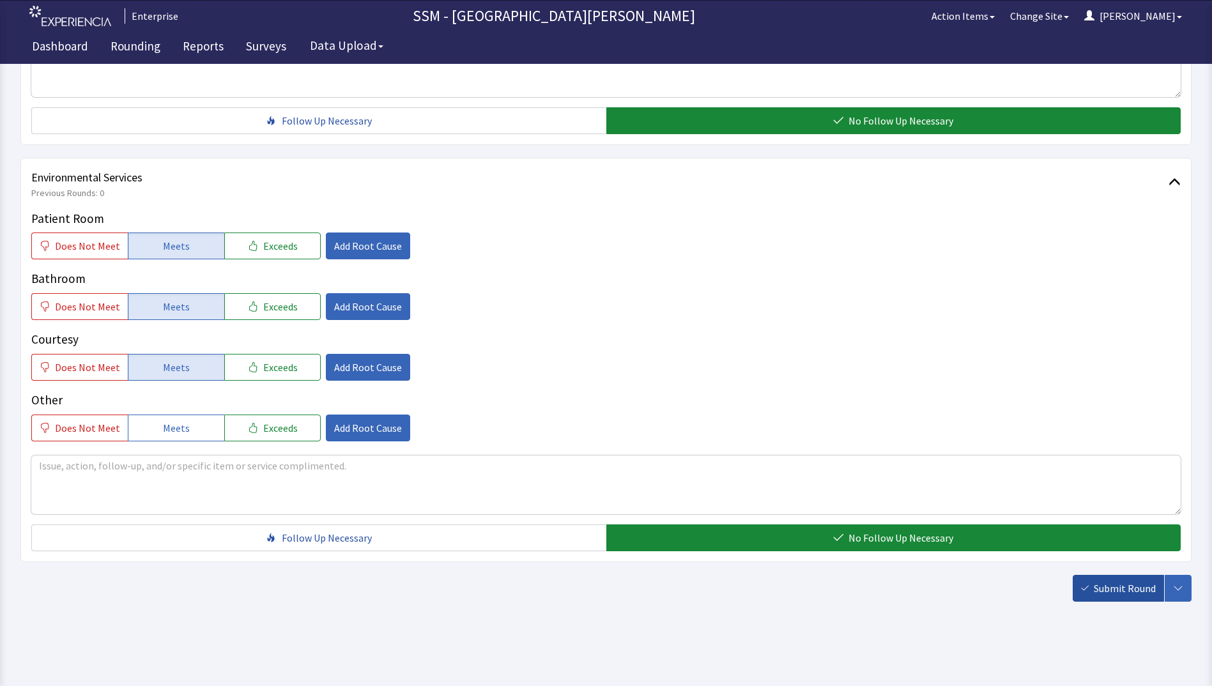
click at [1122, 587] on span "Submit Round" at bounding box center [1125, 588] width 62 height 15
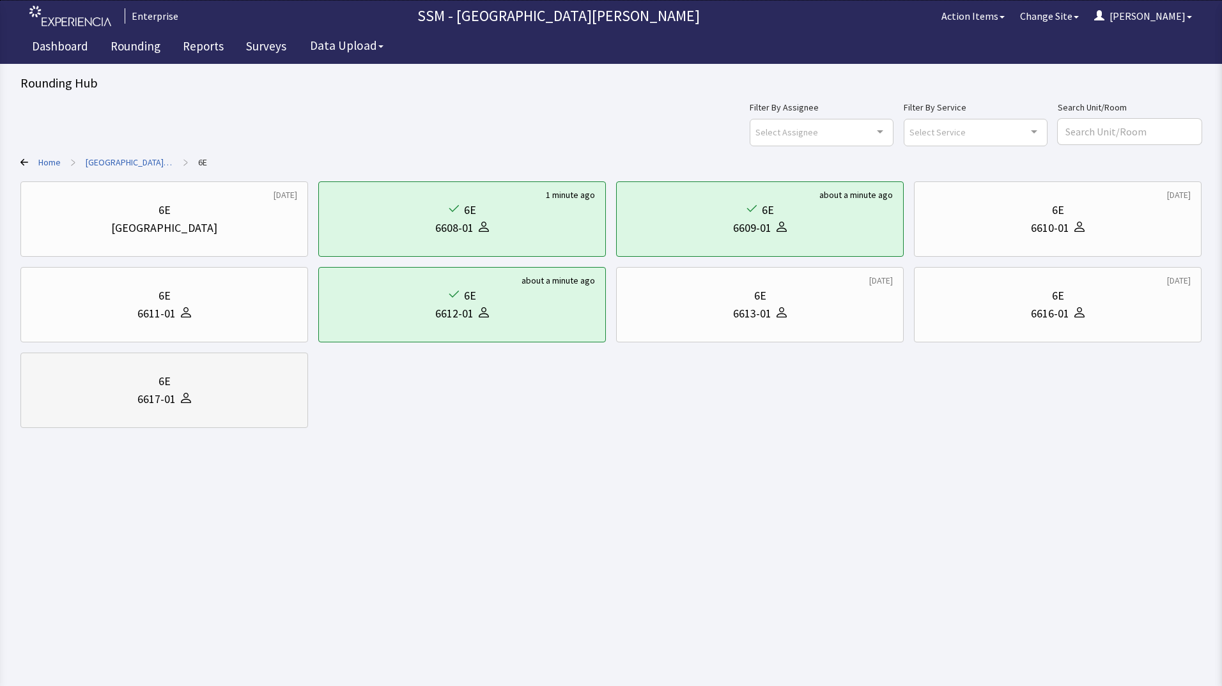
click at [105, 399] on div "6617-01" at bounding box center [164, 399] width 266 height 18
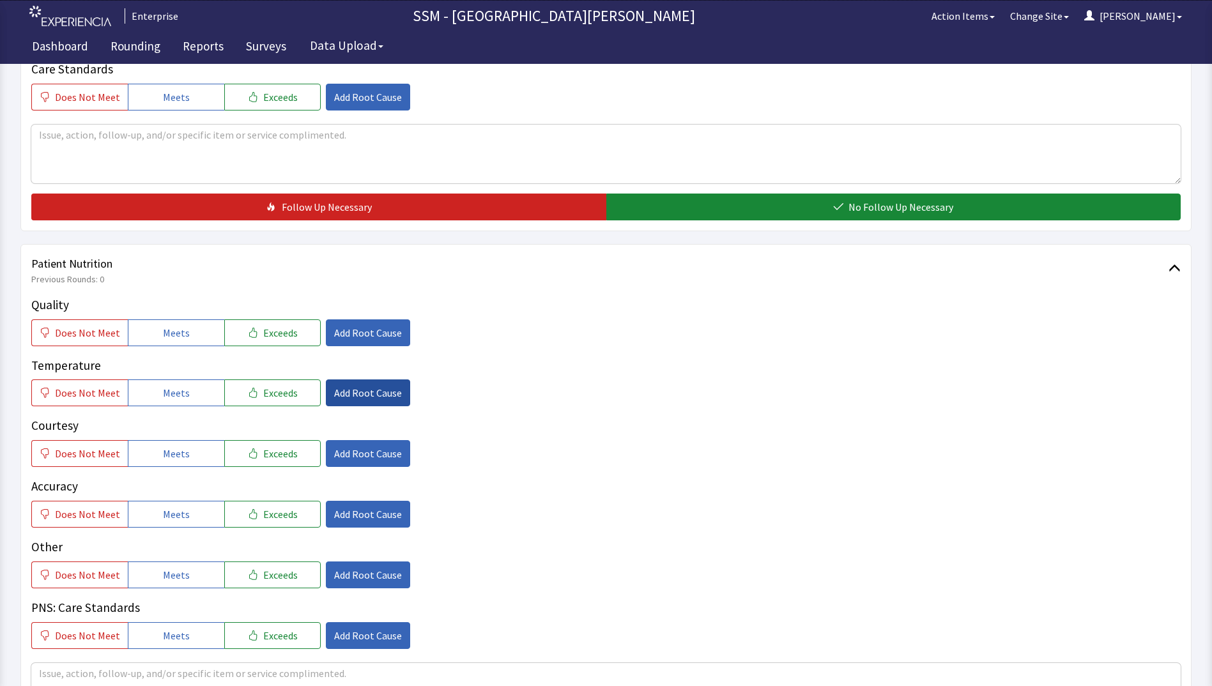
scroll to position [639, 0]
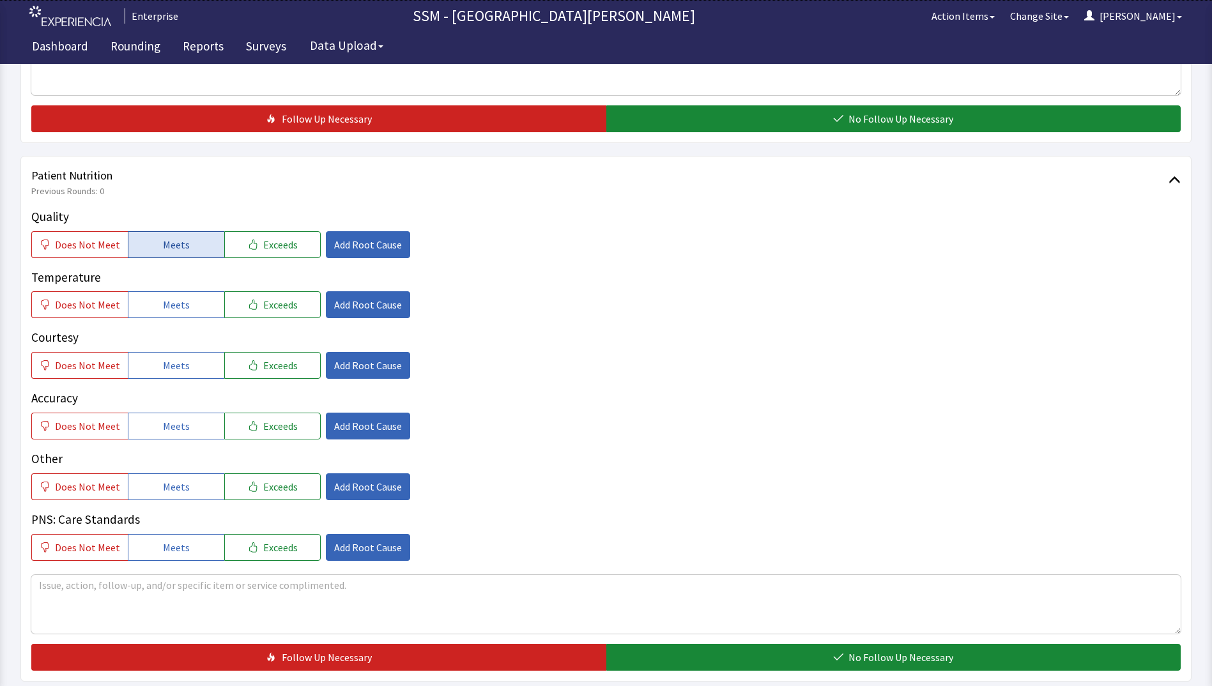
click at [163, 249] on span "Meets" at bounding box center [176, 244] width 27 height 15
click at [167, 300] on span "Meets" at bounding box center [176, 304] width 27 height 15
click at [172, 367] on span "Meets" at bounding box center [176, 365] width 27 height 15
click at [173, 440] on div "Quality Does Not Meet Meets Exceeds Add Root Cause Temperature Does Not Meet Me…" at bounding box center [606, 384] width 1150 height 353
click at [173, 436] on button "Meets" at bounding box center [176, 426] width 96 height 27
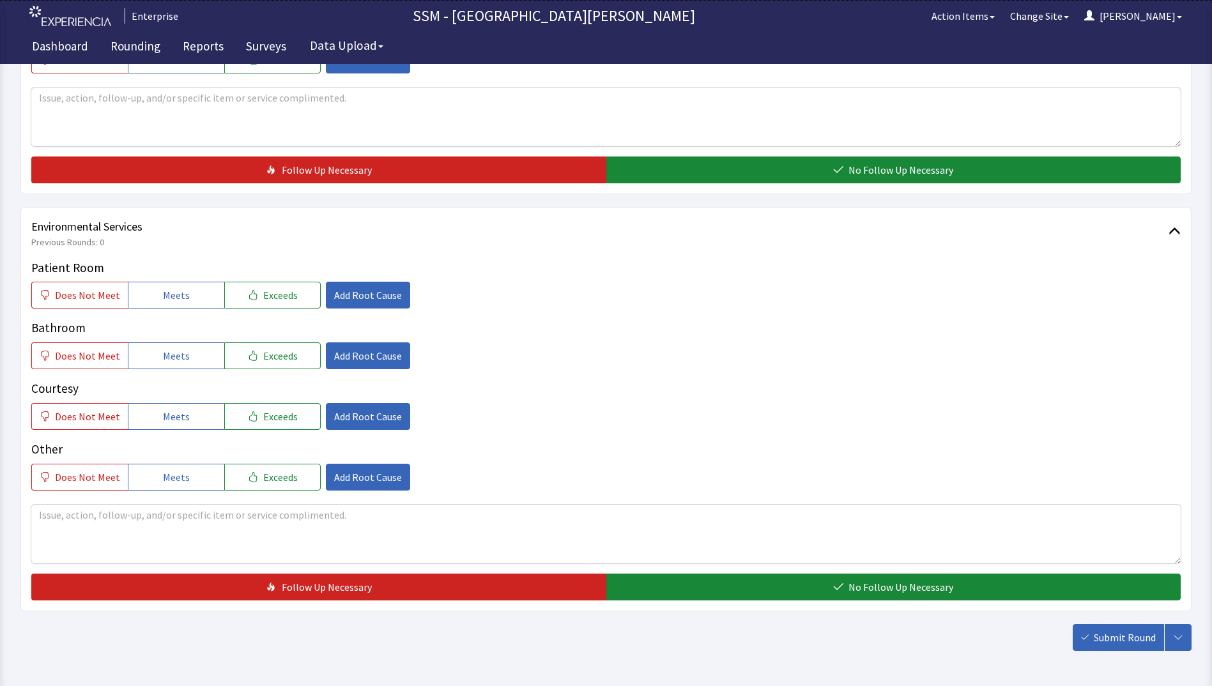
scroll to position [1048, 0]
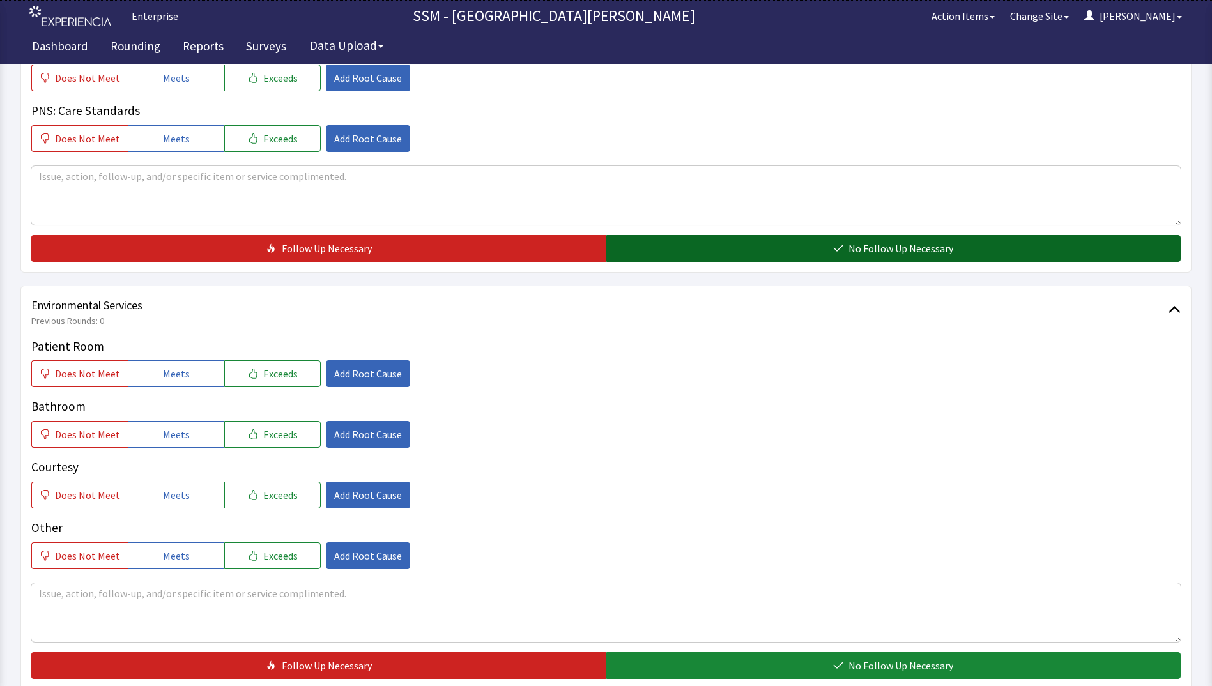
click at [749, 249] on button "No Follow Up Necessary" at bounding box center [893, 248] width 575 height 27
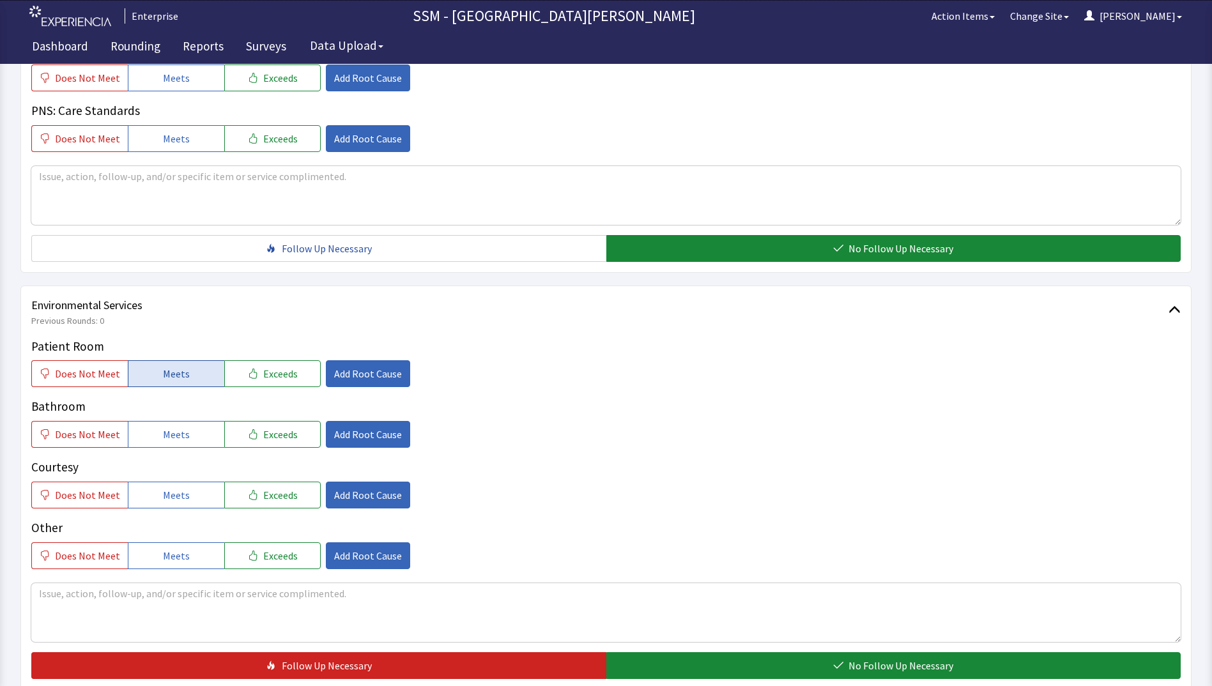
click at [171, 372] on span "Meets" at bounding box center [176, 373] width 27 height 15
click at [171, 427] on span "Meets" at bounding box center [176, 434] width 27 height 15
click at [173, 497] on span "Meets" at bounding box center [176, 495] width 27 height 15
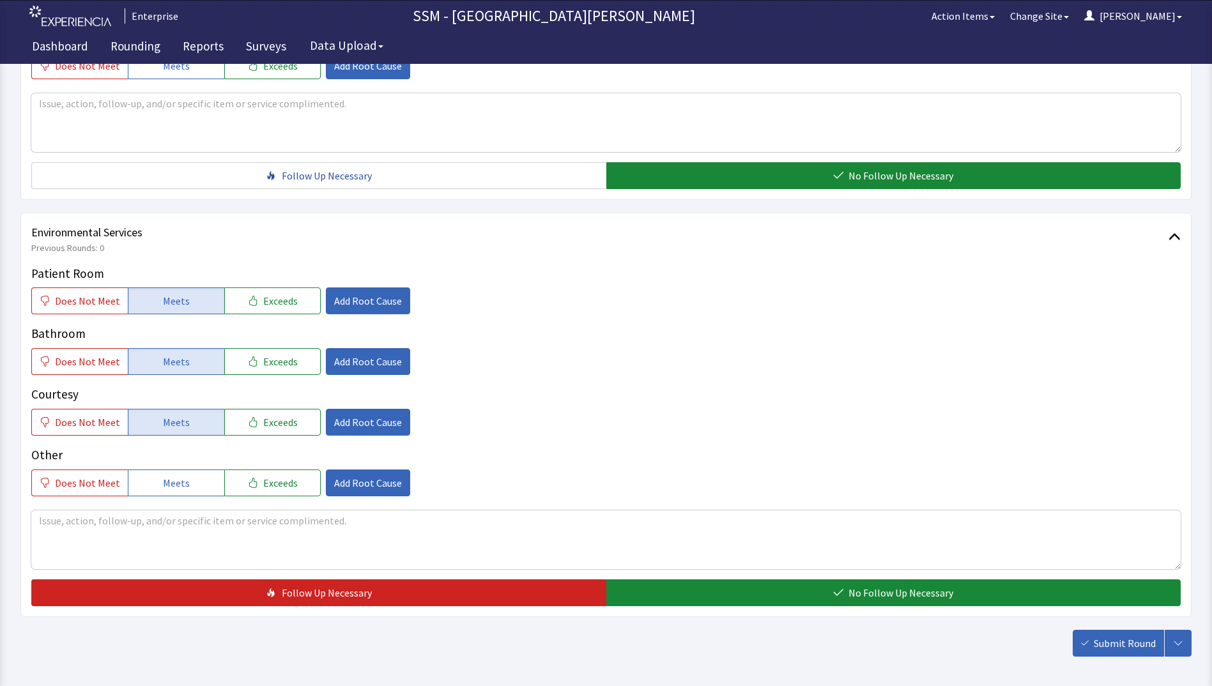
scroll to position [1176, 0]
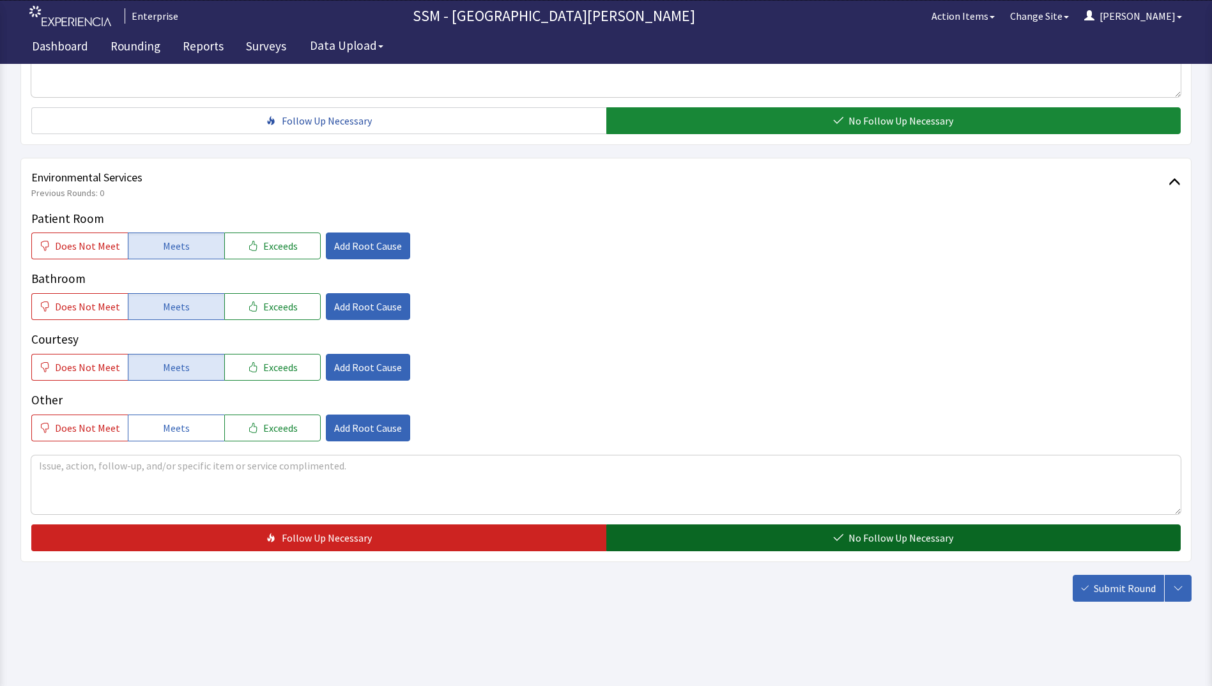
click at [726, 539] on button "No Follow Up Necessary" at bounding box center [893, 538] width 575 height 27
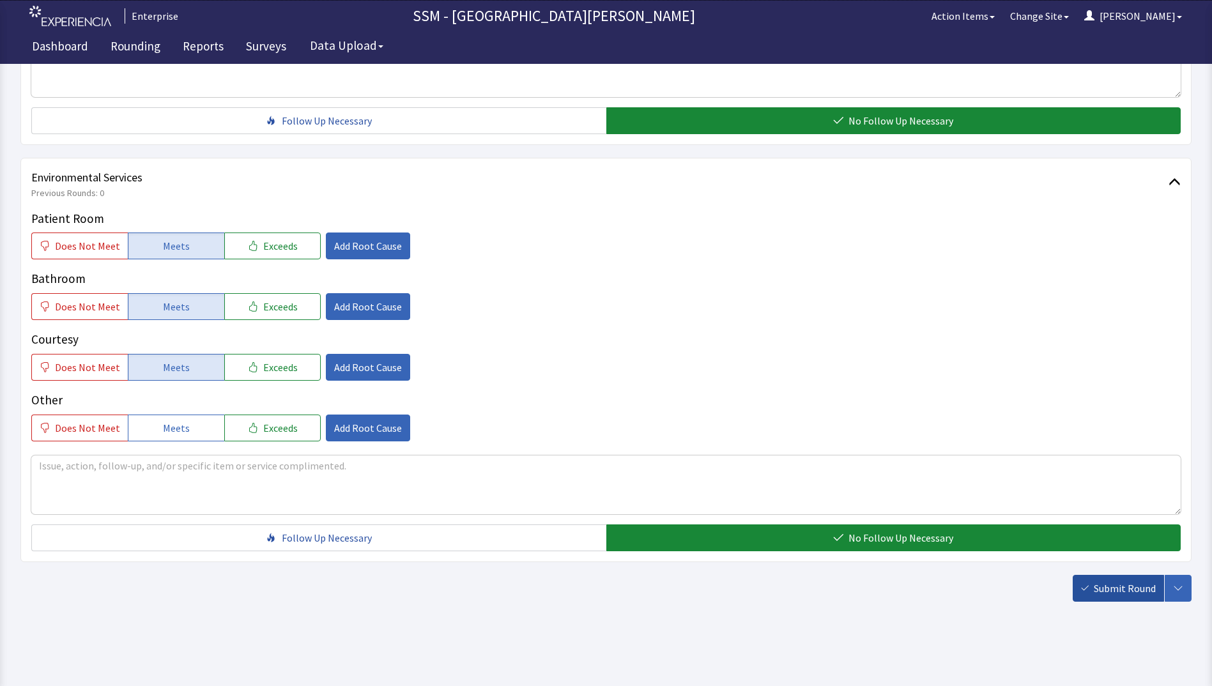
click at [1097, 582] on span "Submit Round" at bounding box center [1125, 588] width 62 height 15
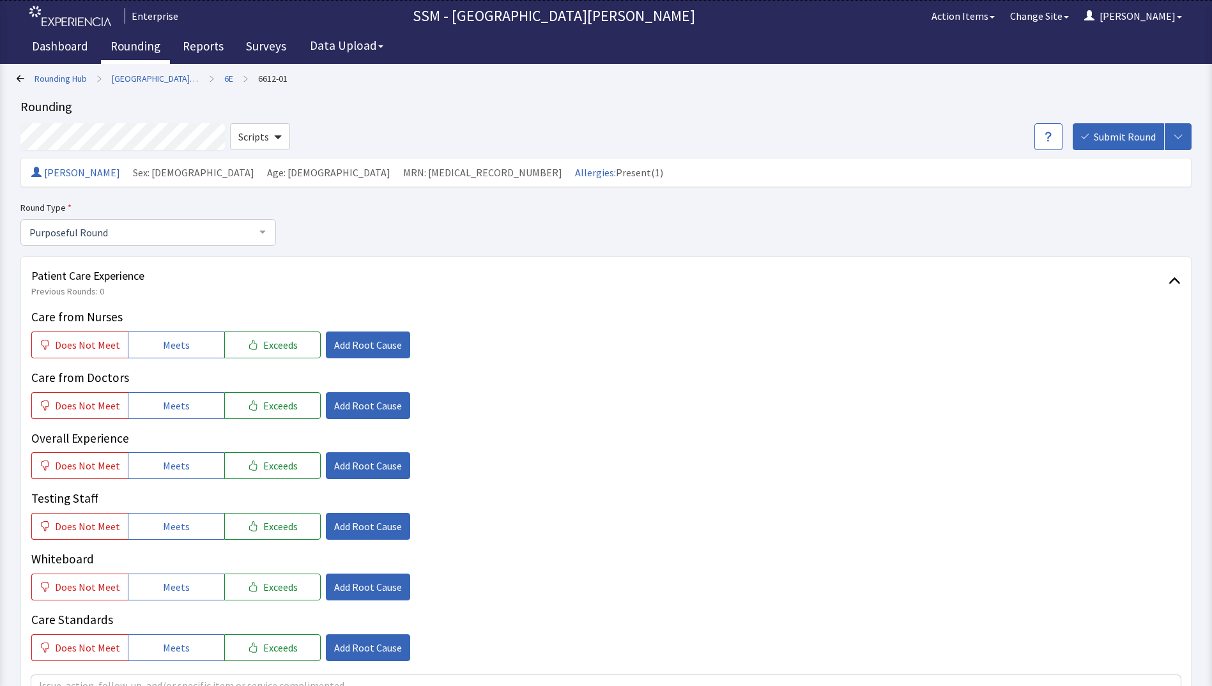
click at [149, 44] on link "Rounding" at bounding box center [135, 48] width 69 height 32
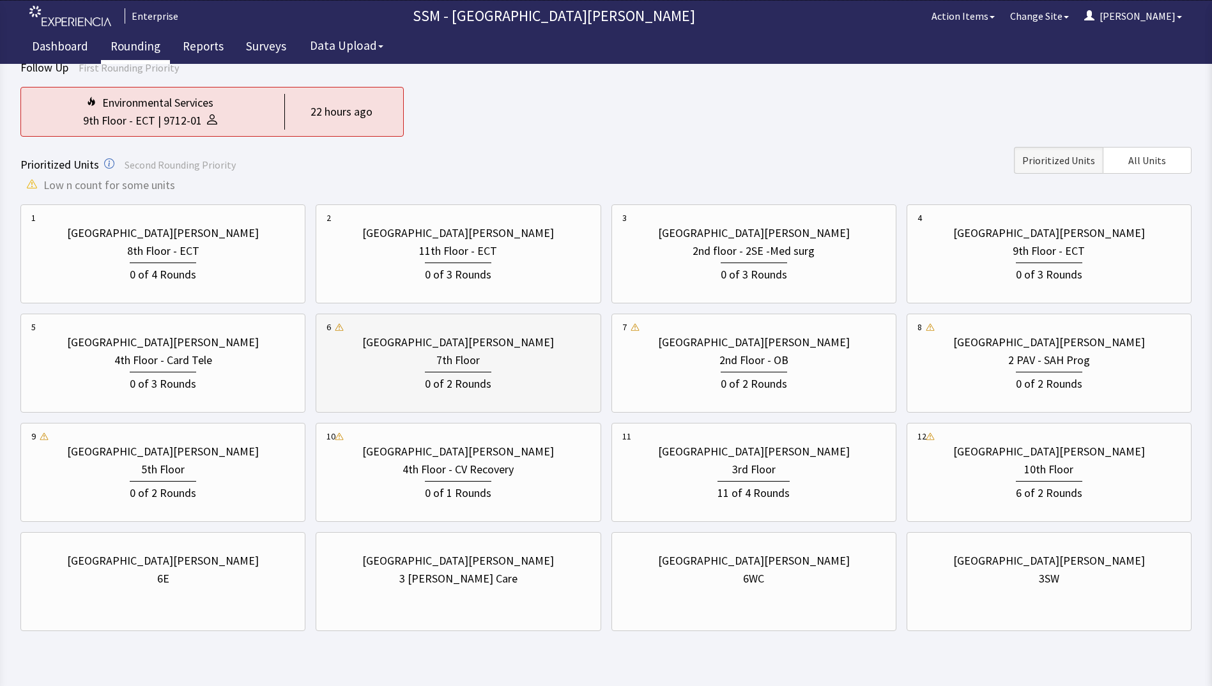
scroll to position [127, 0]
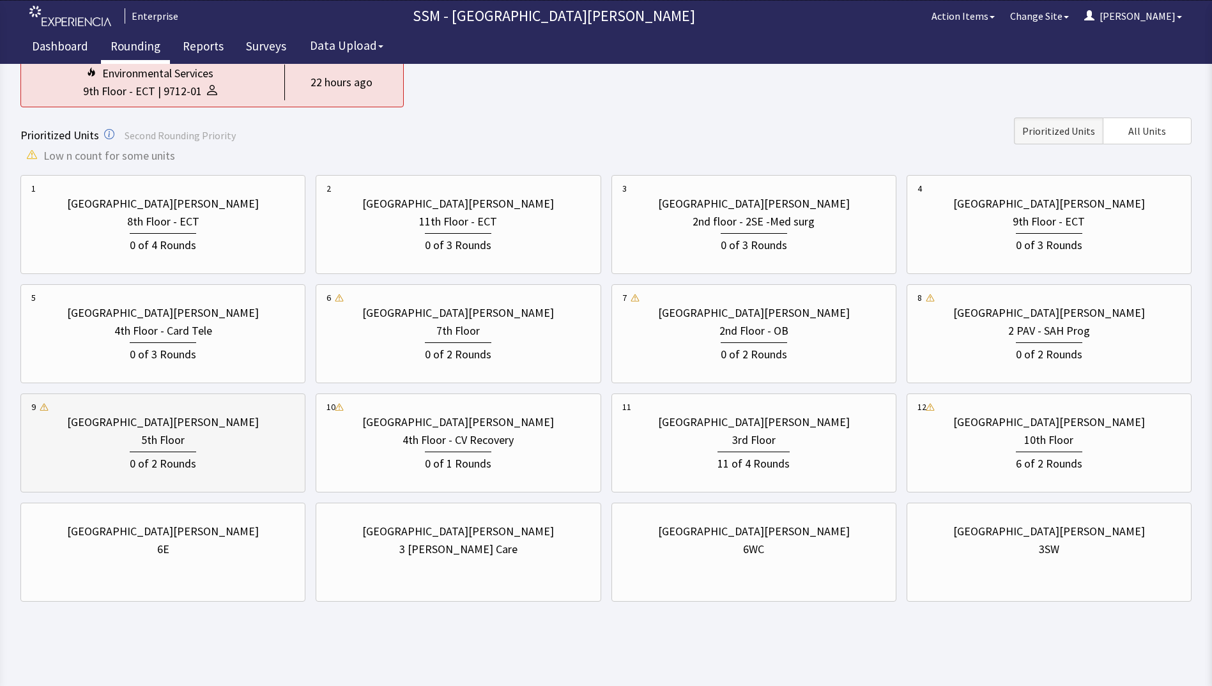
click at [137, 461] on div "0 of 2 Rounds" at bounding box center [163, 462] width 66 height 21
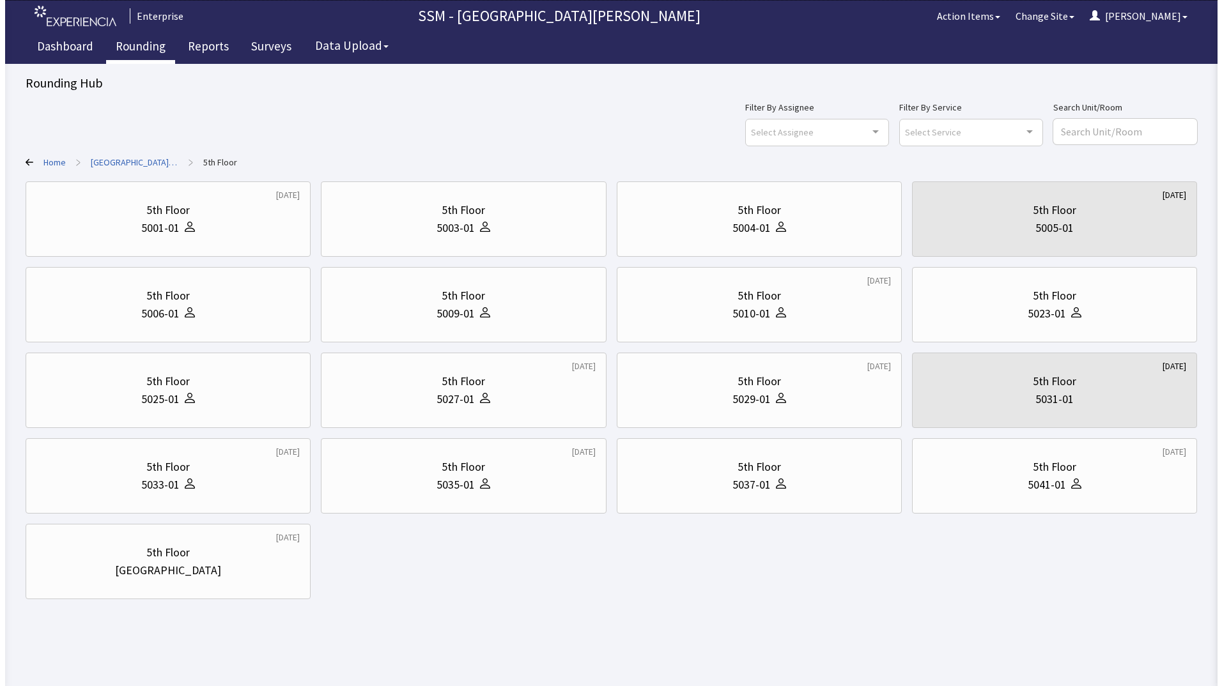
scroll to position [0, 0]
click at [201, 305] on div "5006-01" at bounding box center [164, 314] width 266 height 18
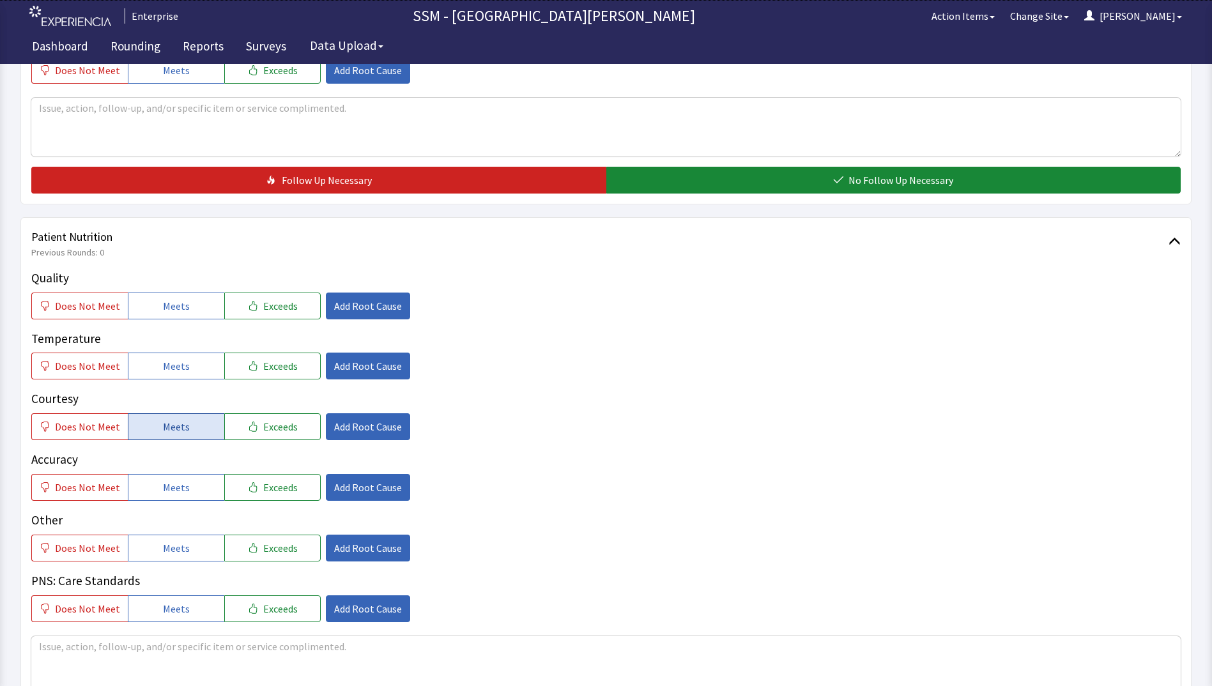
scroll to position [575, 0]
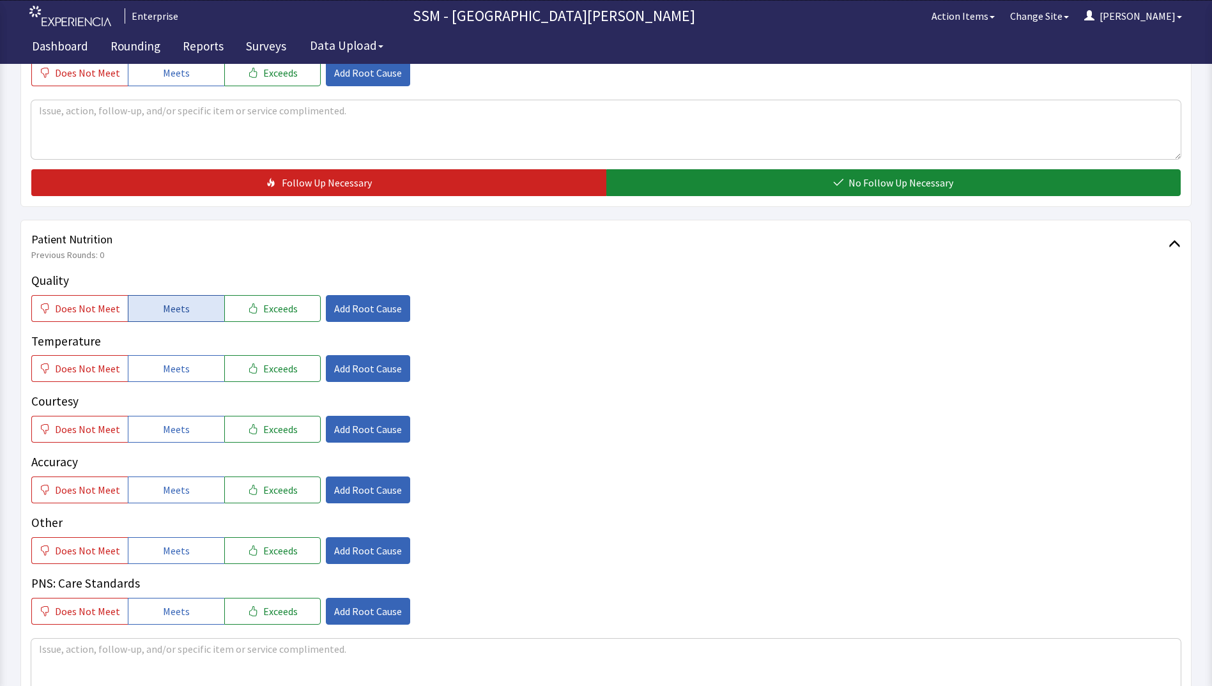
click at [176, 313] on span "Meets" at bounding box center [176, 308] width 27 height 15
click at [177, 368] on span "Meets" at bounding box center [176, 368] width 27 height 15
click at [174, 426] on span "Meets" at bounding box center [176, 429] width 27 height 15
click at [174, 495] on span "Meets" at bounding box center [176, 489] width 27 height 15
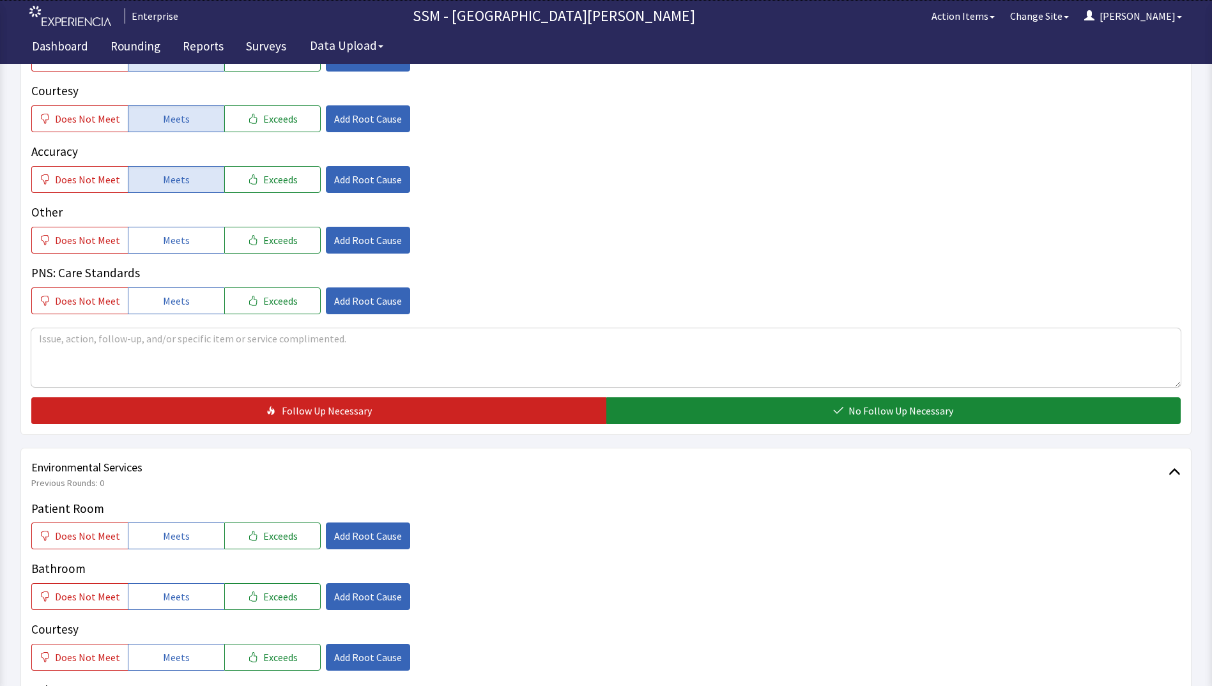
scroll to position [1022, 0]
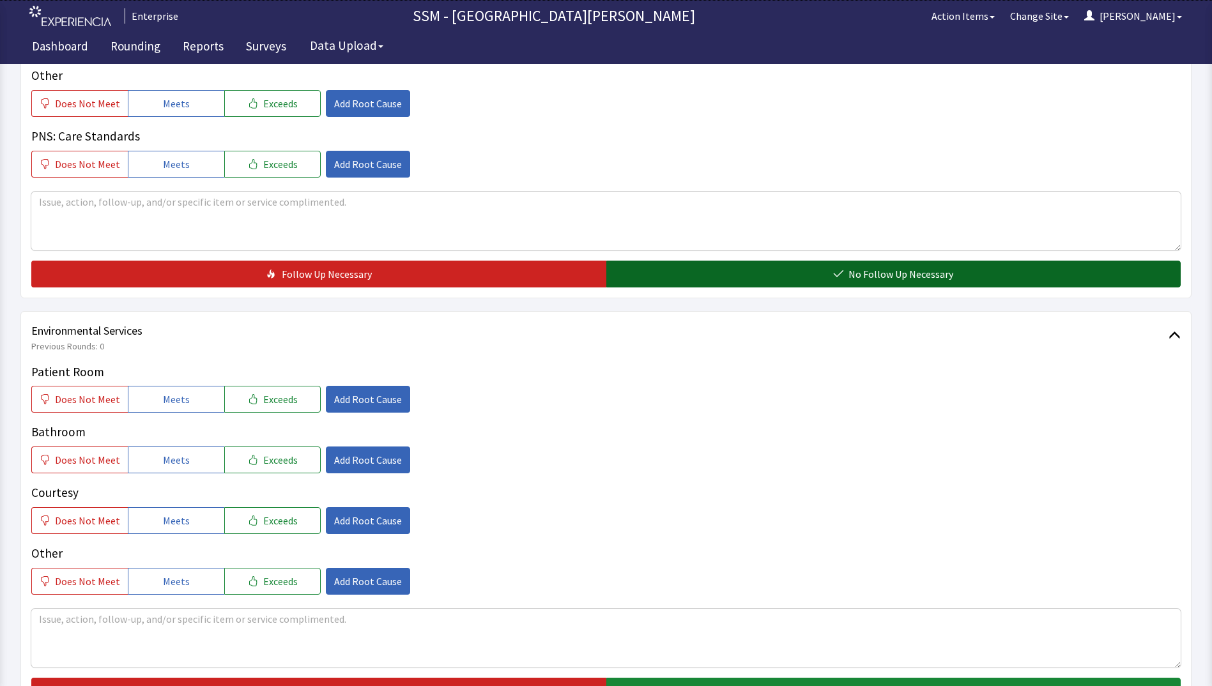
click at [700, 269] on button "No Follow Up Necessary" at bounding box center [893, 274] width 575 height 27
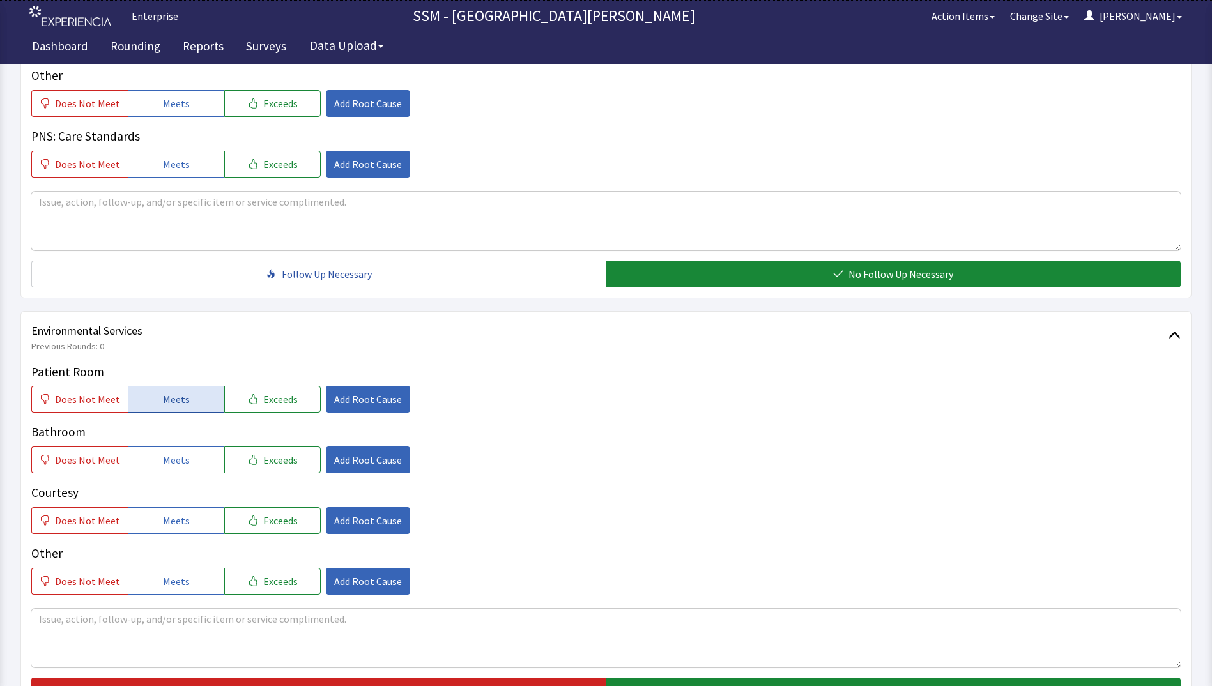
click at [162, 408] on button "Meets" at bounding box center [176, 399] width 96 height 27
click at [163, 467] on span "Meets" at bounding box center [176, 459] width 27 height 15
click at [164, 520] on span "Meets" at bounding box center [176, 520] width 27 height 15
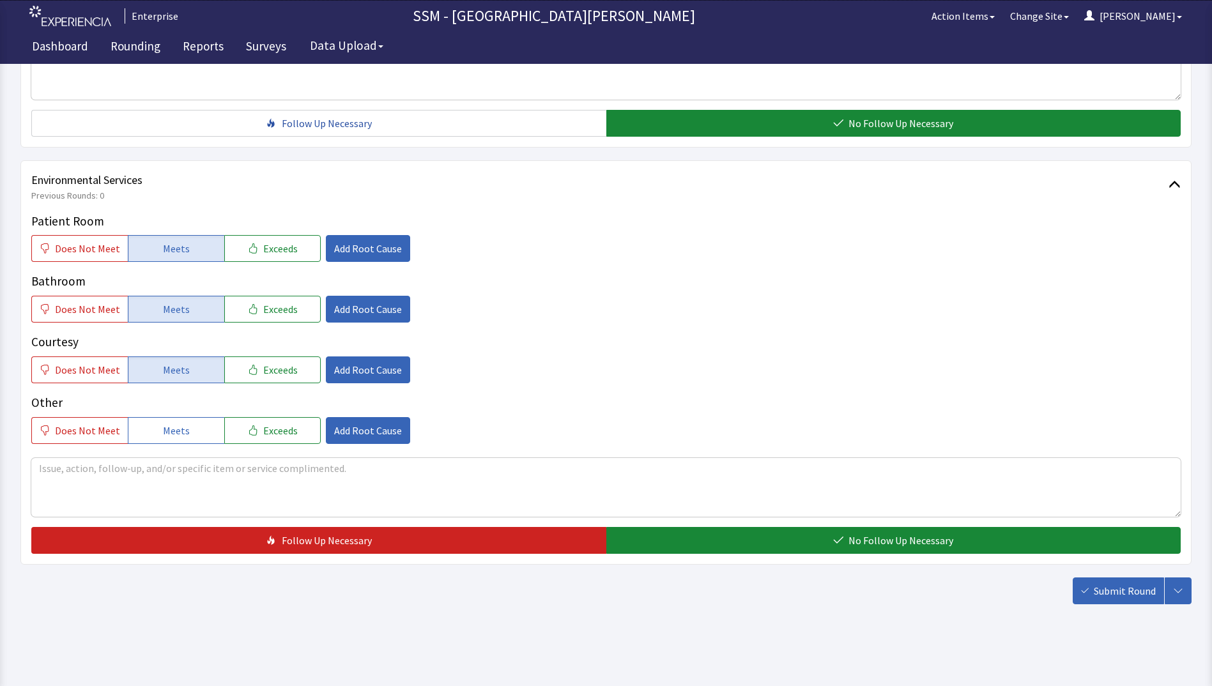
scroll to position [1176, 0]
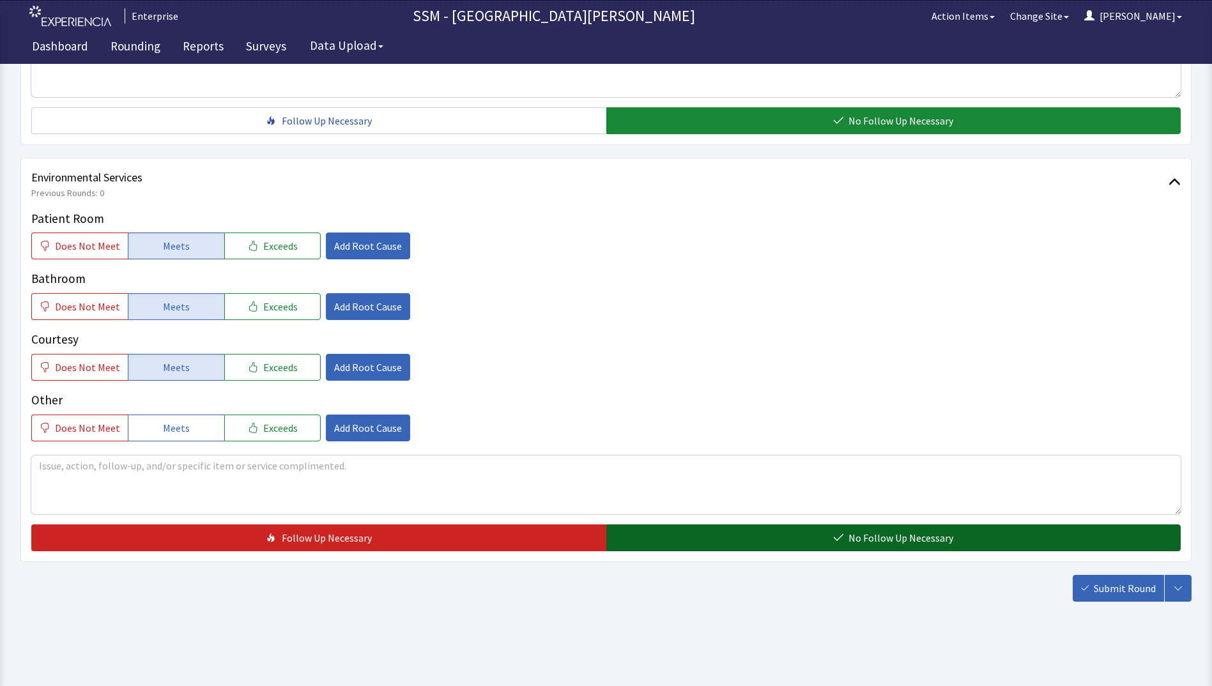
click at [754, 536] on button "No Follow Up Necessary" at bounding box center [893, 538] width 575 height 27
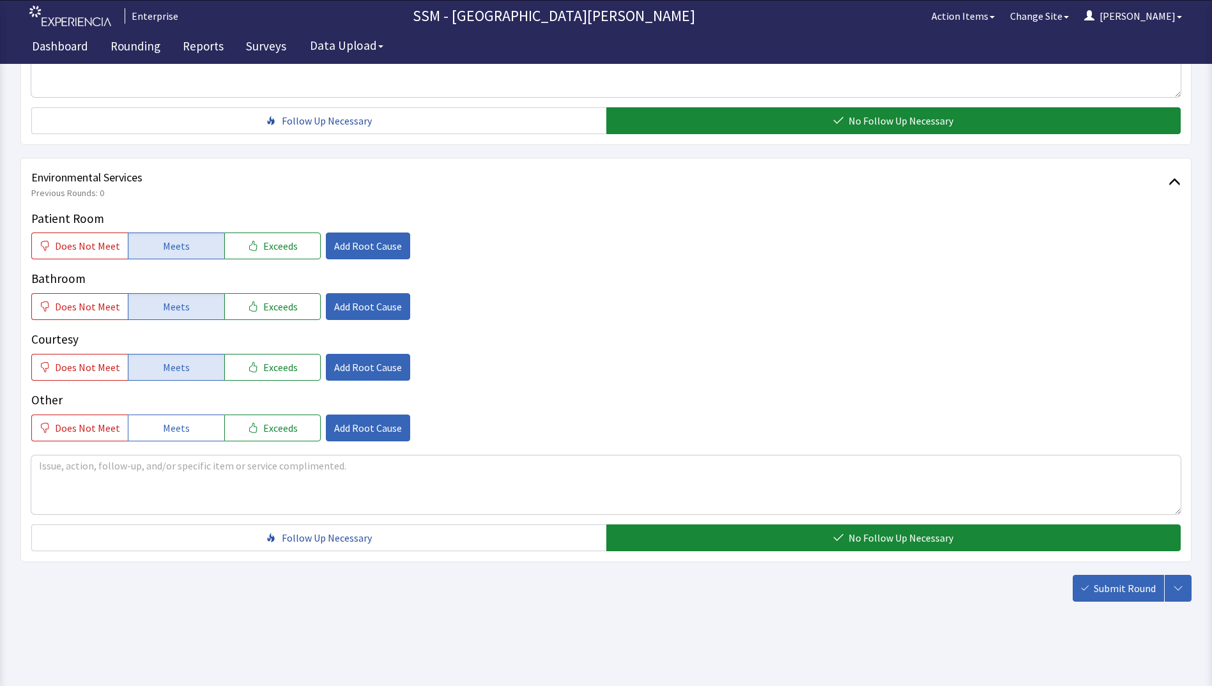
click at [1116, 594] on span "Submit Round" at bounding box center [1125, 588] width 62 height 15
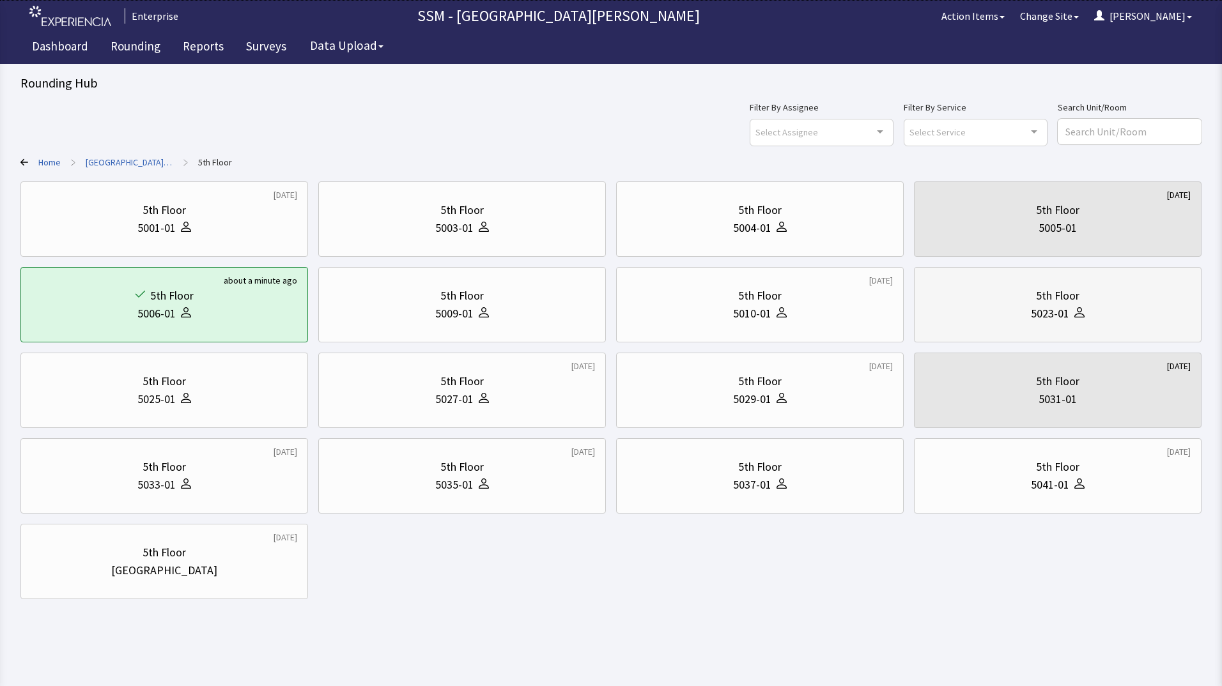
click at [1043, 312] on div "5023-01" at bounding box center [1050, 314] width 38 height 18
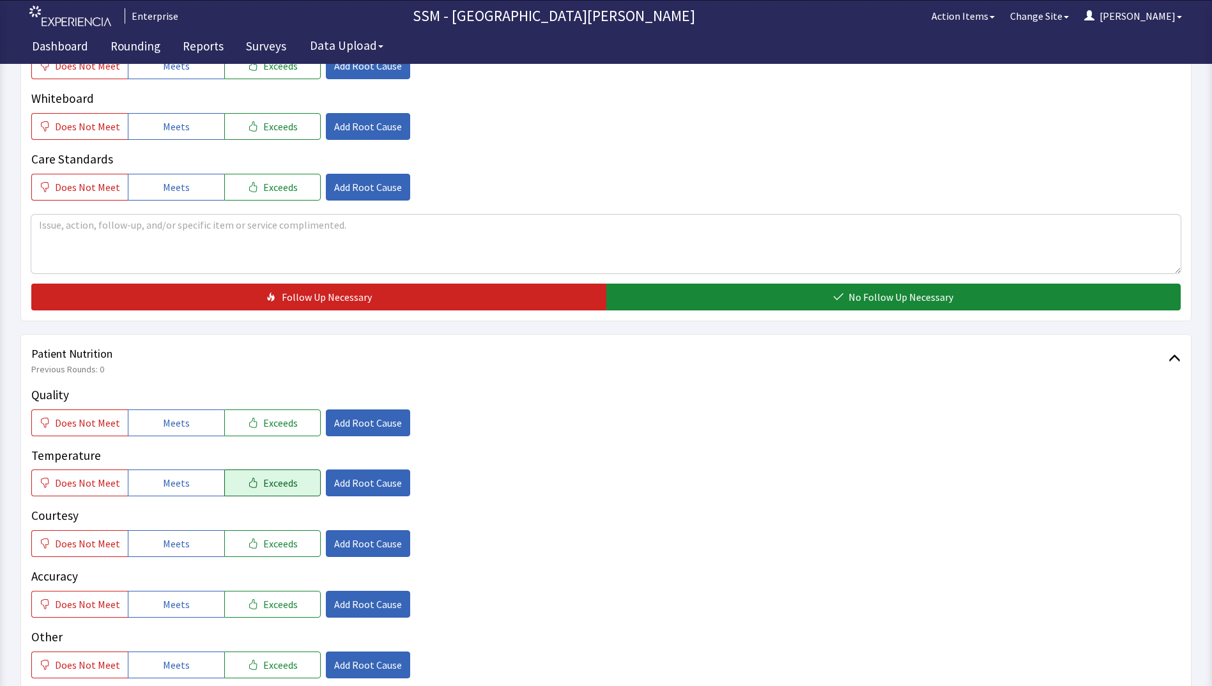
scroll to position [511, 0]
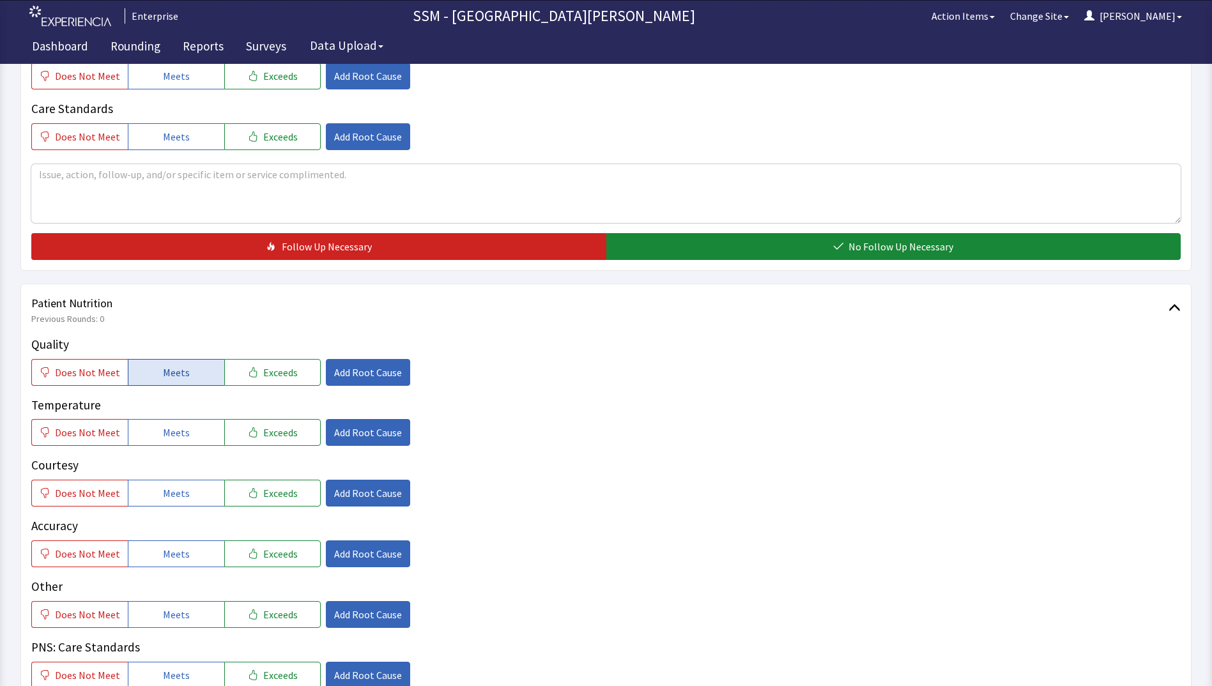
click at [149, 364] on button "Meets" at bounding box center [176, 372] width 96 height 27
click at [154, 424] on button "Meets" at bounding box center [176, 432] width 96 height 27
click at [158, 495] on button "Meets" at bounding box center [176, 493] width 96 height 27
click at [161, 565] on button "Meets" at bounding box center [176, 554] width 96 height 27
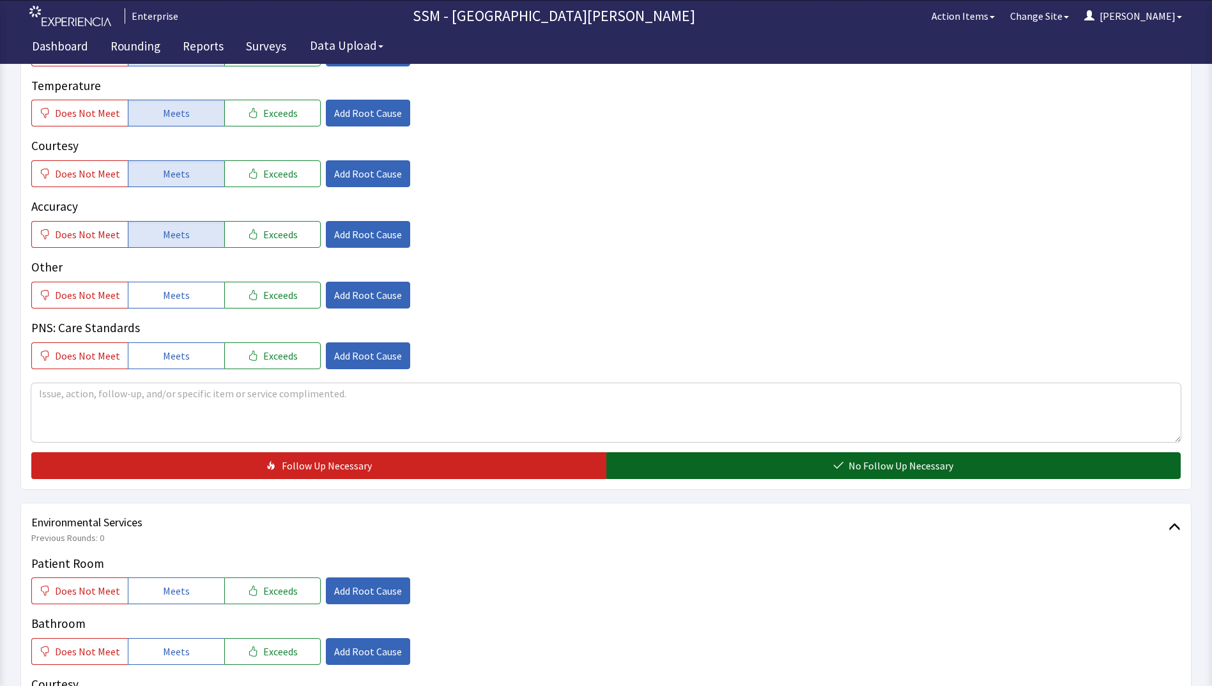
click at [725, 458] on button "No Follow Up Necessary" at bounding box center [893, 465] width 575 height 27
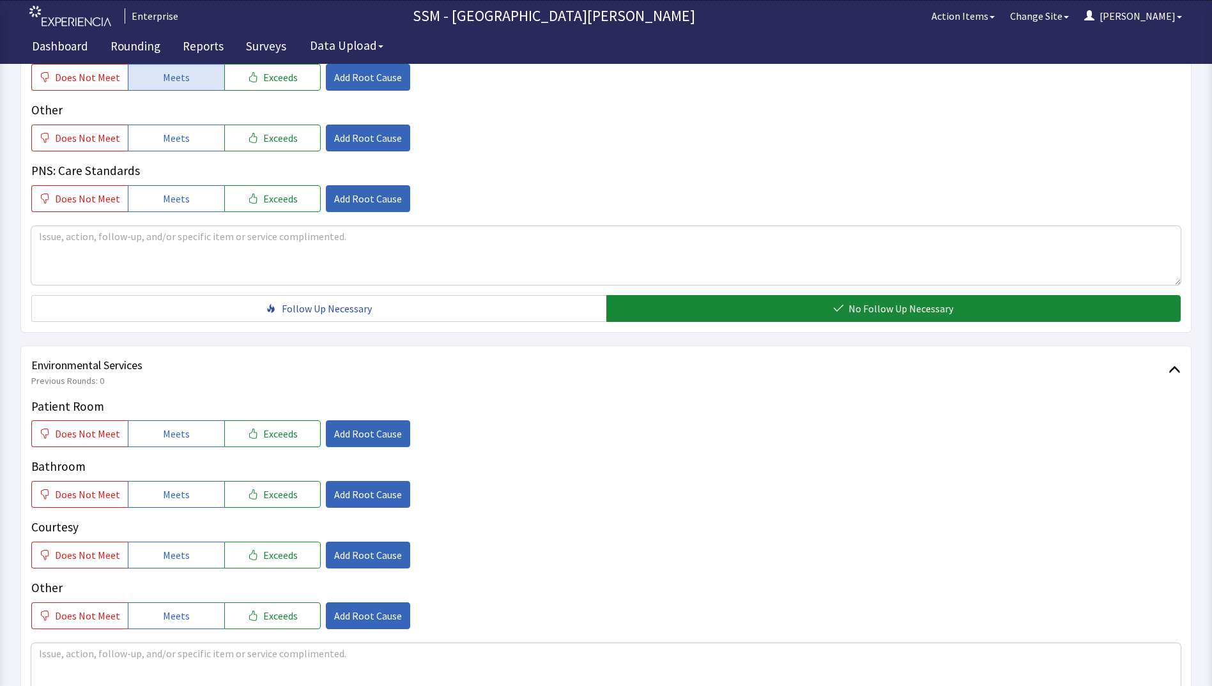
scroll to position [1150, 0]
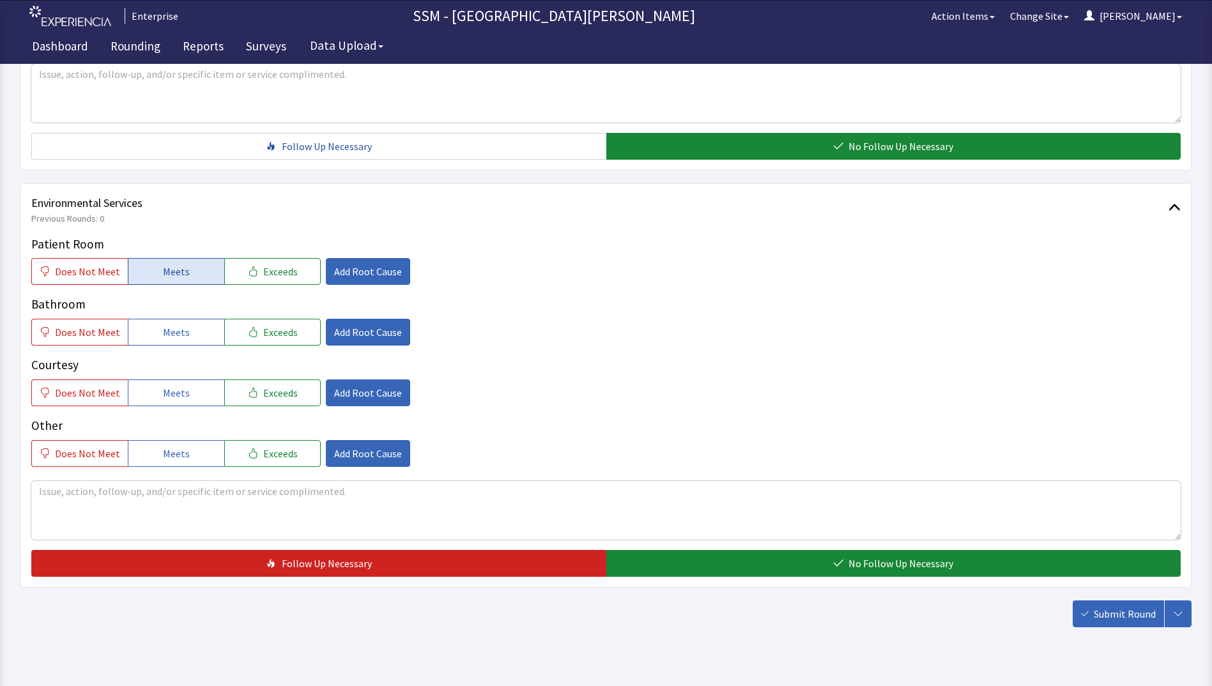
click at [155, 276] on button "Meets" at bounding box center [176, 271] width 96 height 27
click at [163, 334] on span "Meets" at bounding box center [176, 332] width 27 height 15
click at [163, 391] on span "Meets" at bounding box center [176, 392] width 27 height 15
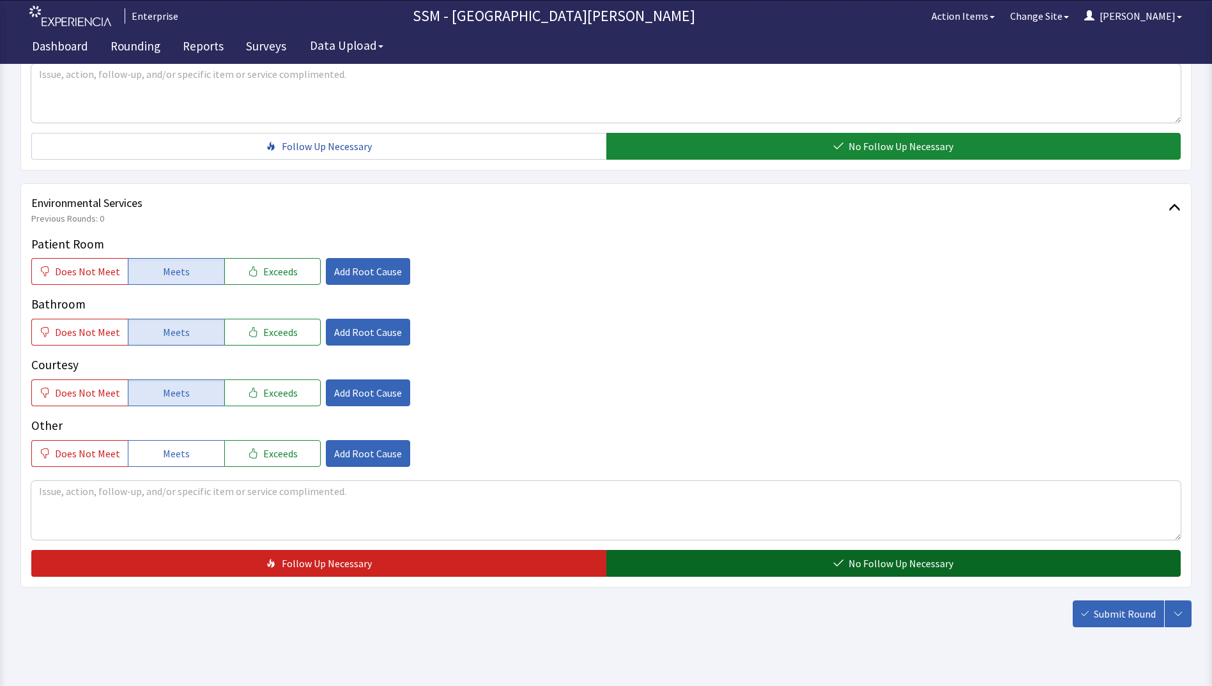
click at [811, 573] on button "No Follow Up Necessary" at bounding box center [893, 563] width 575 height 27
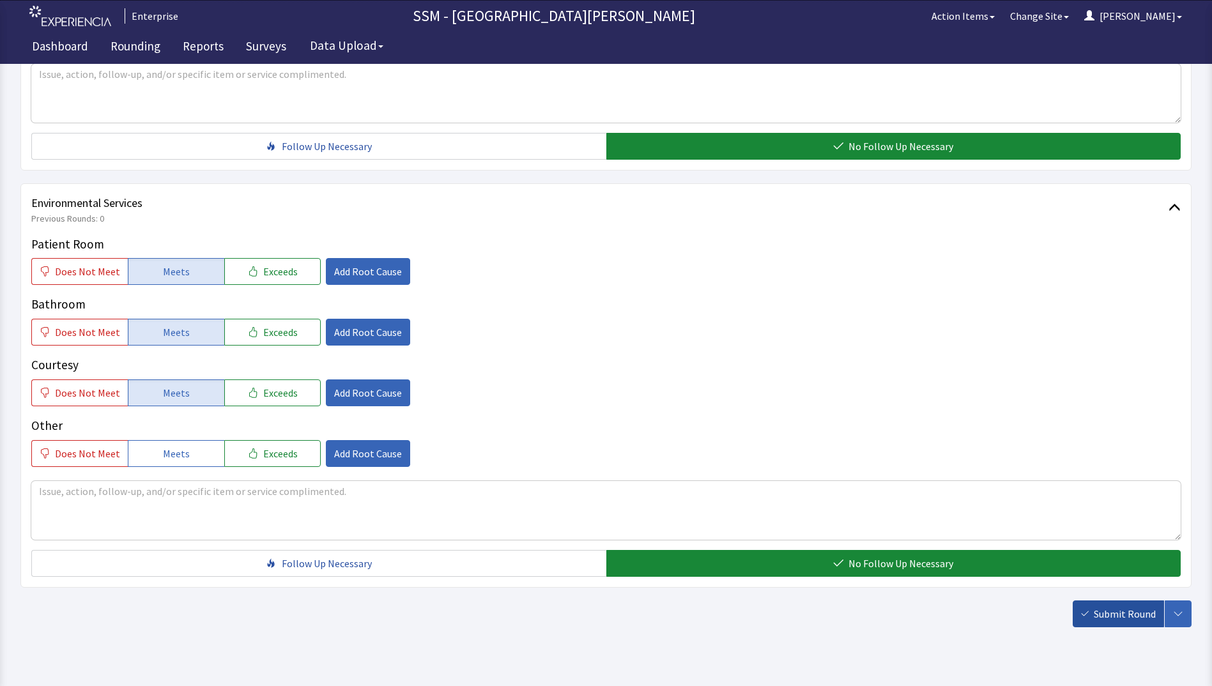
click at [1092, 616] on button "Submit Round" at bounding box center [1118, 614] width 91 height 27
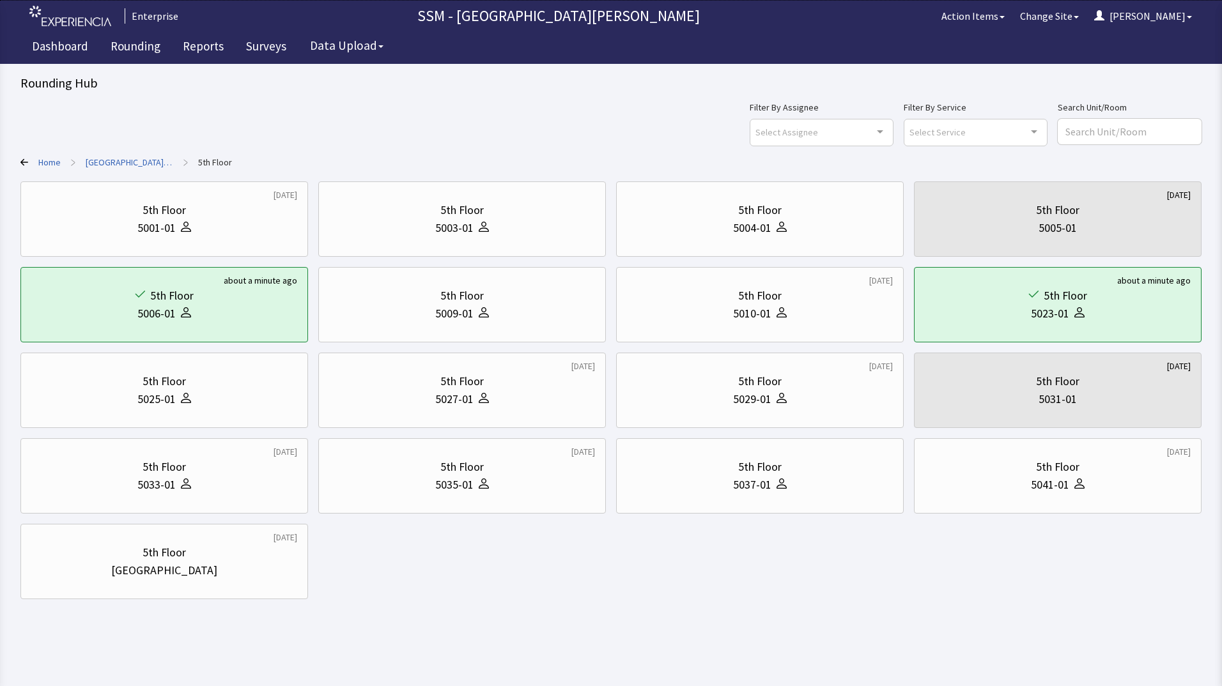
click at [454, 592] on div "7 months ago 5th Floor 5001-01 5th Floor 5003-01 5th Floor 5004-01 1 day ago 5t…" at bounding box center [610, 390] width 1181 height 418
click at [520, 564] on div "7 months ago 5th Floor 5001-01 5th Floor 5003-01 5th Floor 5004-01 1 day ago 5t…" at bounding box center [610, 390] width 1181 height 418
click at [408, 559] on div "7 months ago 5th Floor 5001-01 5th Floor 5003-01 5th Floor 5004-01 1 day ago 5t…" at bounding box center [610, 390] width 1181 height 418
click at [415, 565] on div "7 months ago 5th Floor 5001-01 5th Floor 5003-01 5th Floor 5004-01 1 day ago 5t…" at bounding box center [610, 390] width 1181 height 418
click at [537, 612] on body "Enterprise SSM - St. Anthony Hospital Action Items Change Site Dorothy Menu Men…" at bounding box center [611, 311] width 1222 height 622
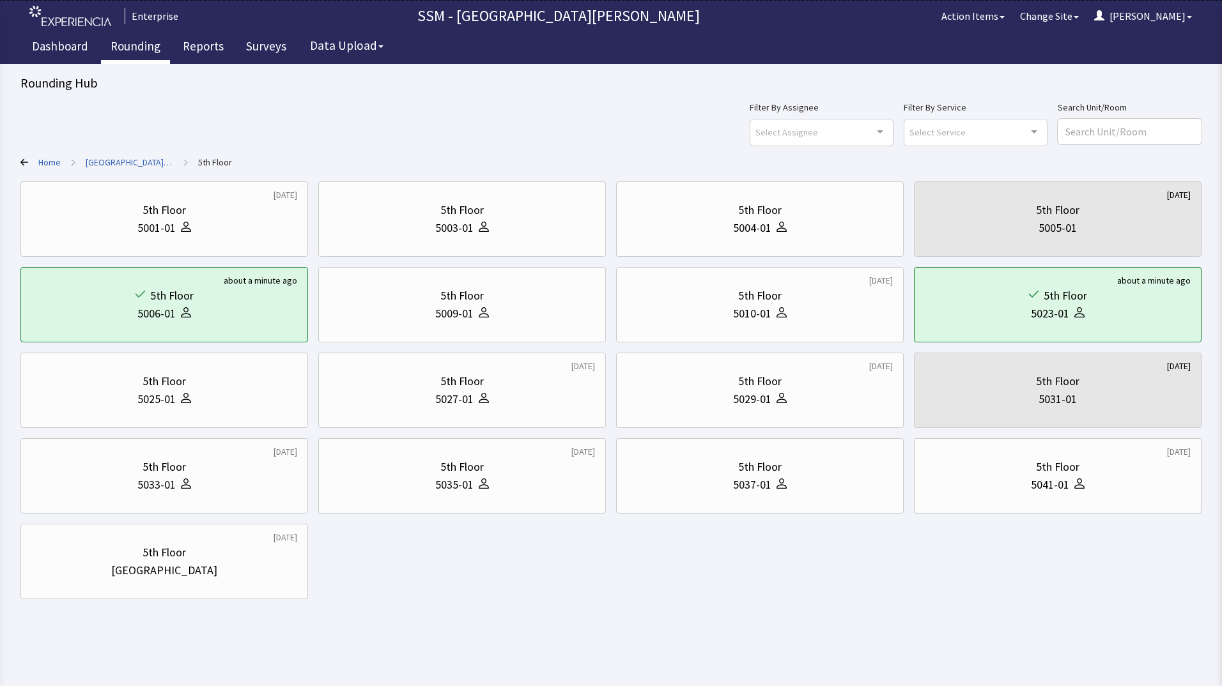
click at [115, 45] on link "Rounding" at bounding box center [135, 48] width 69 height 32
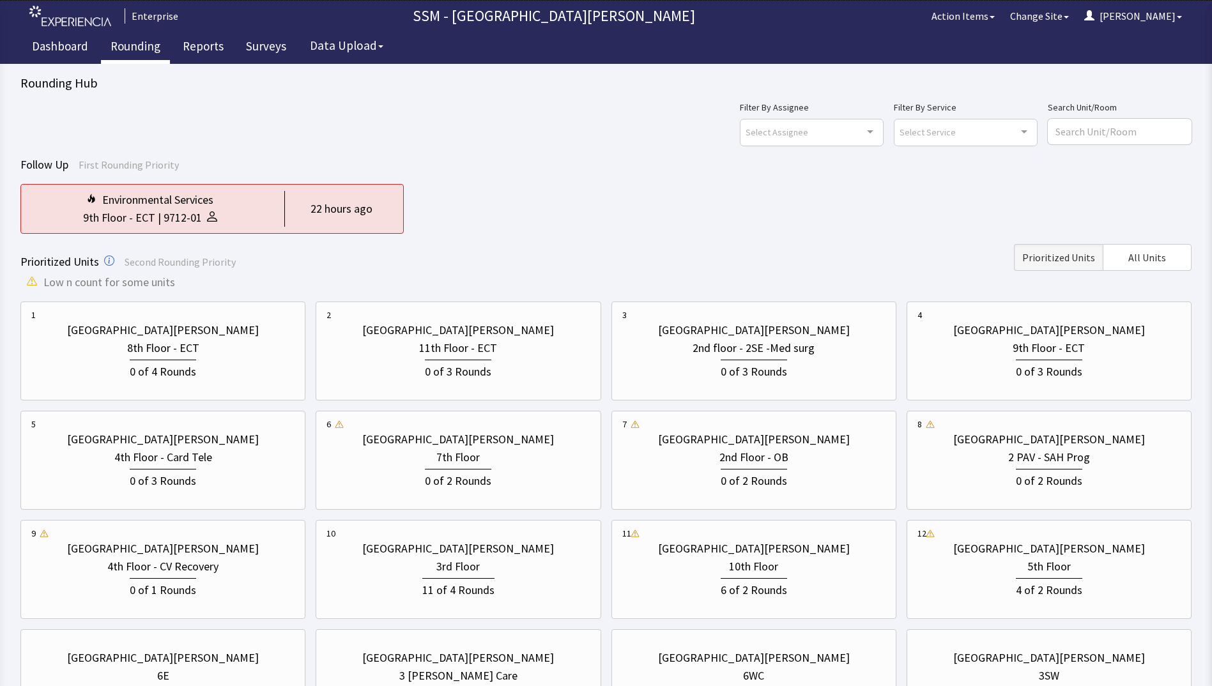
click at [600, 194] on div "Environmental Services 9th Floor - ECT | 9712-01 22 hours ago" at bounding box center [605, 209] width 1171 height 50
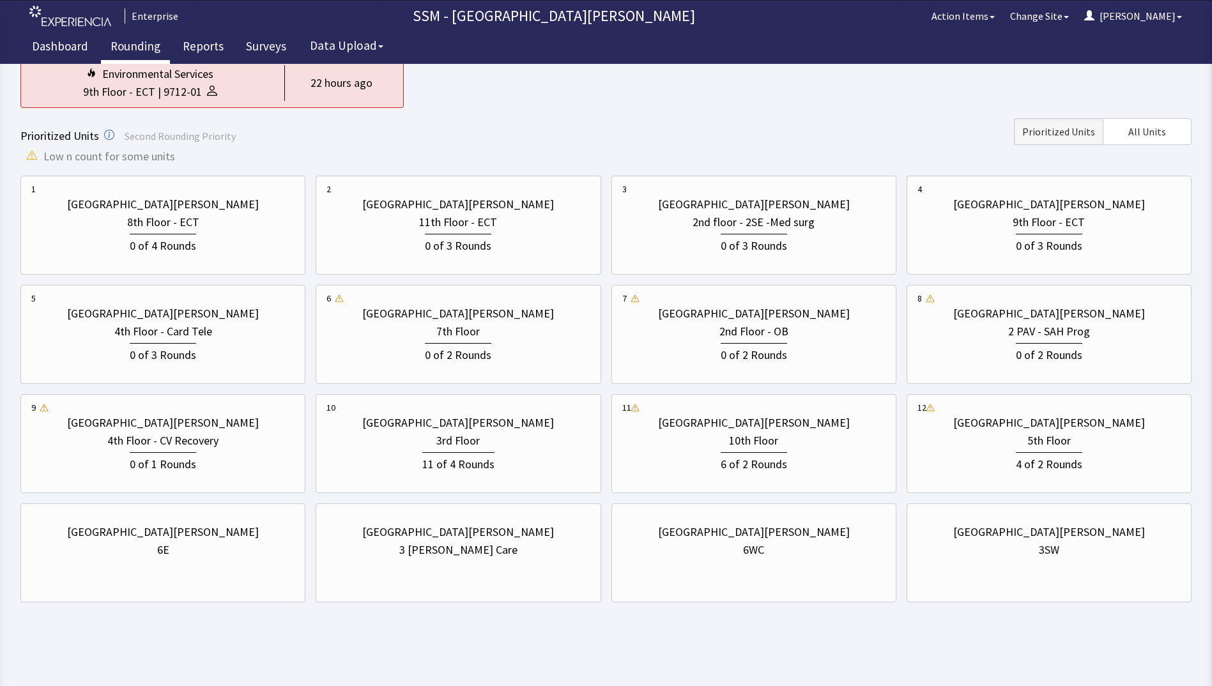
scroll to position [127, 0]
click at [221, 347] on div "0 of 3 Rounds" at bounding box center [162, 352] width 263 height 24
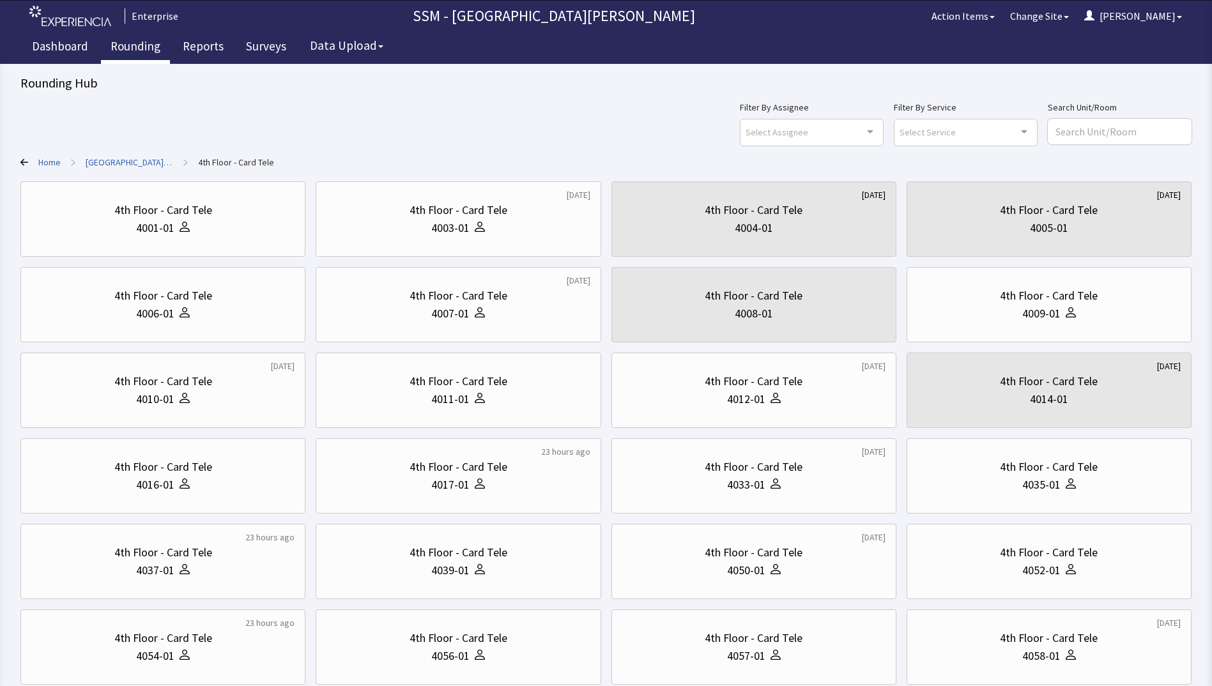
click at [355, 114] on div "Filter By Assignee Select Assignee Clear Selection [PERSON_NAME] [PERSON_NAME] …" at bounding box center [605, 123] width 1171 height 46
click at [203, 233] on div "4001-01" at bounding box center [162, 228] width 263 height 18
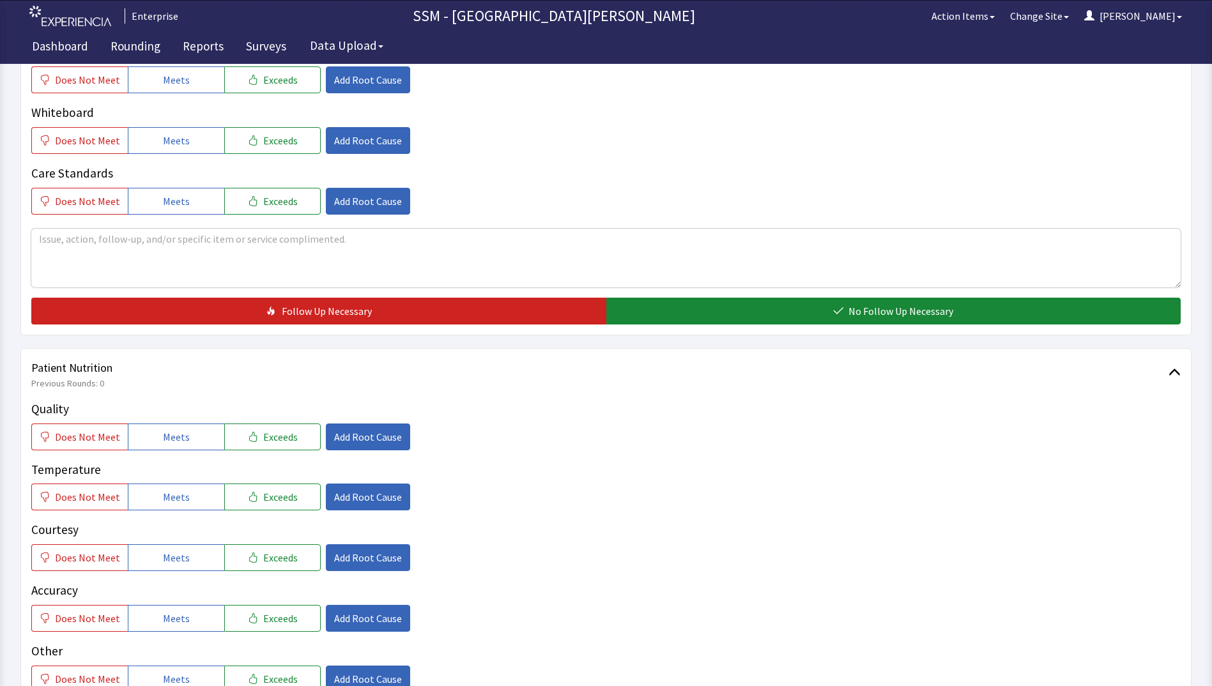
scroll to position [447, 0]
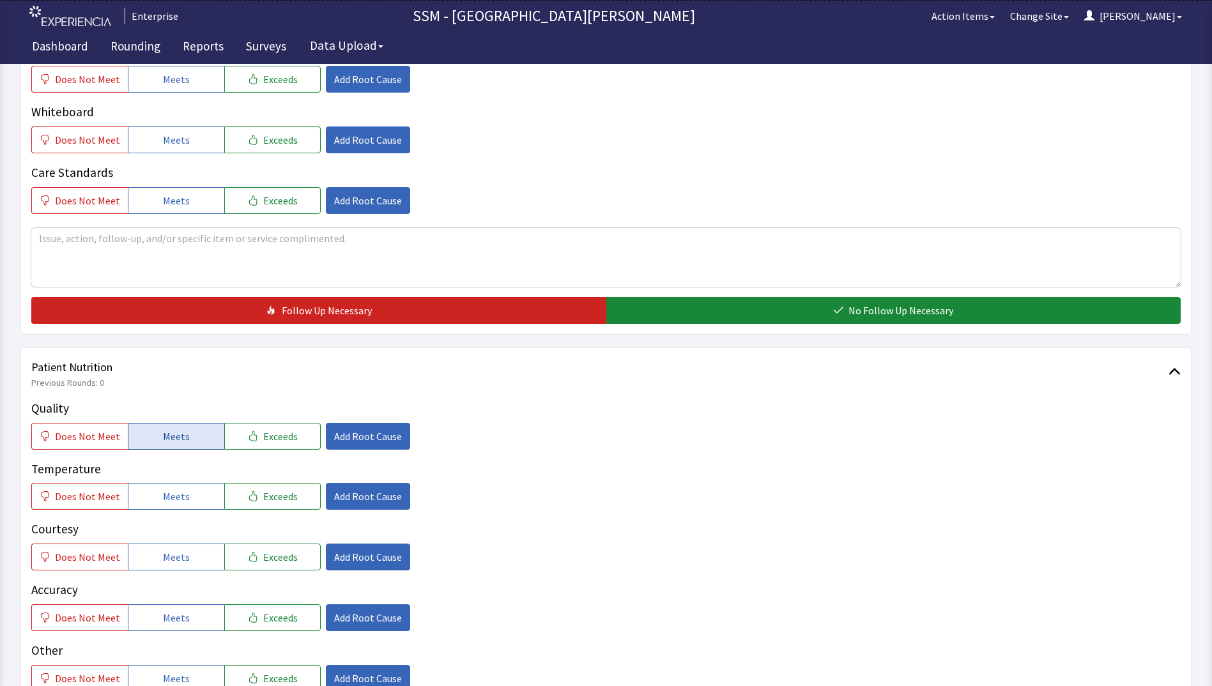
click at [164, 430] on span "Meets" at bounding box center [176, 436] width 27 height 15
click at [163, 491] on span "Meets" at bounding box center [176, 496] width 27 height 15
click at [167, 565] on span "Meets" at bounding box center [176, 557] width 27 height 15
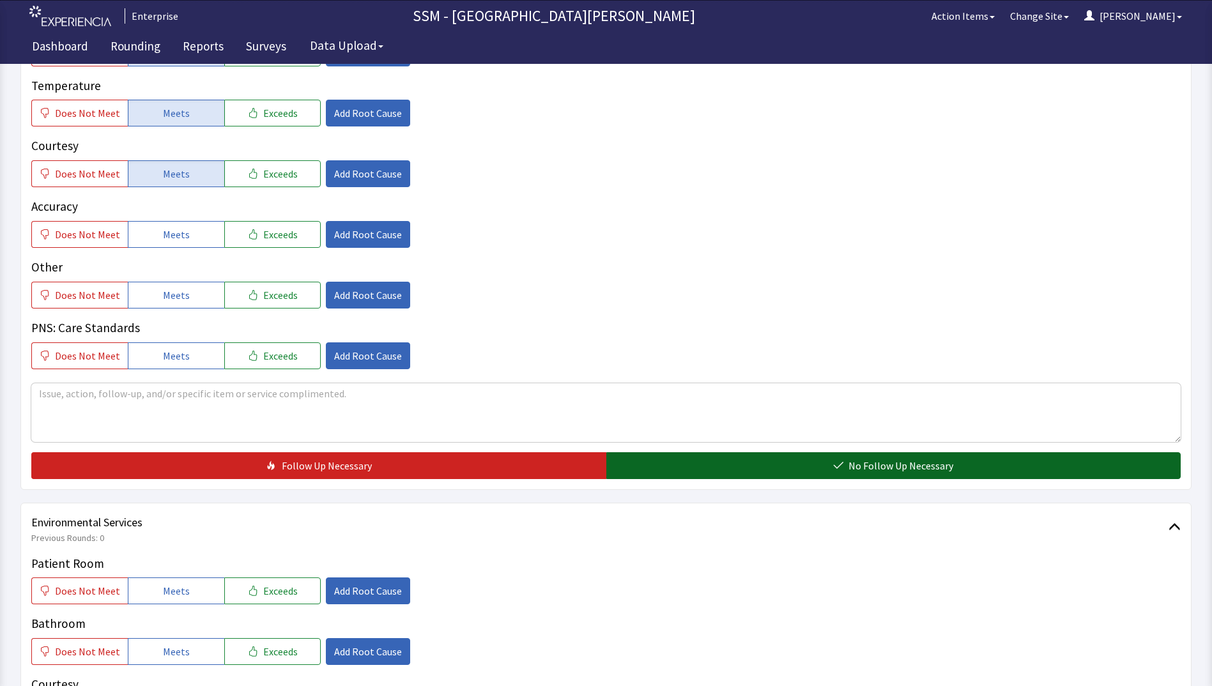
click at [899, 475] on button "No Follow Up Necessary" at bounding box center [893, 465] width 575 height 27
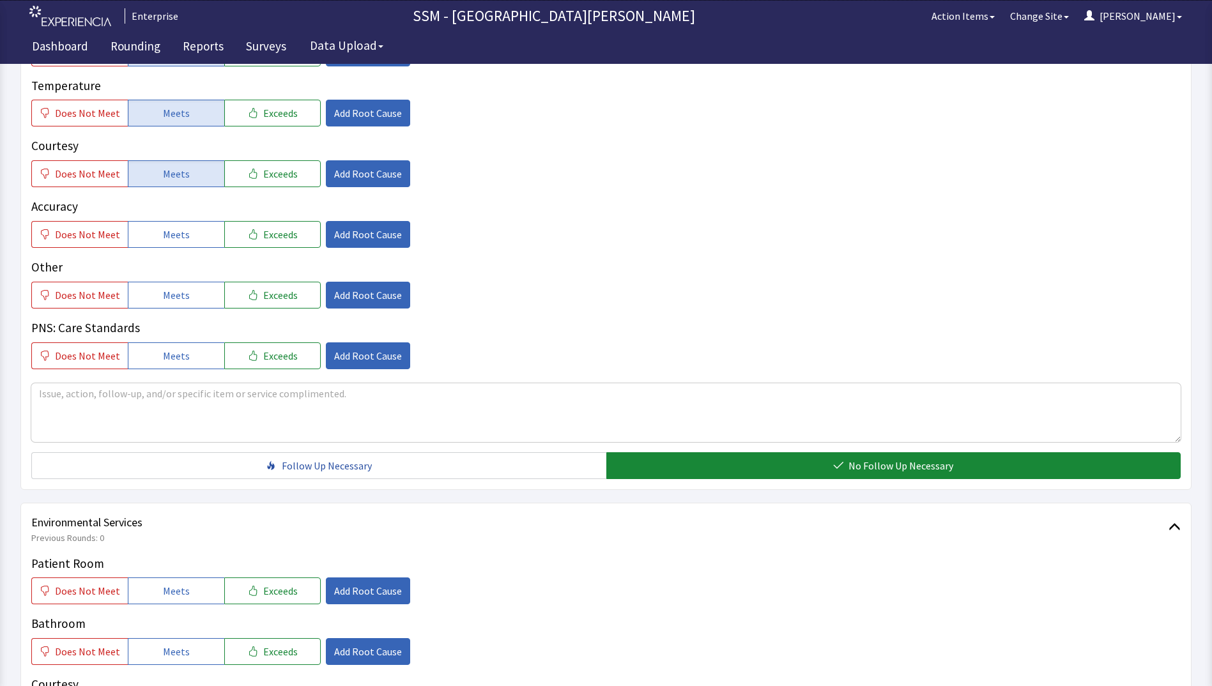
scroll to position [1086, 0]
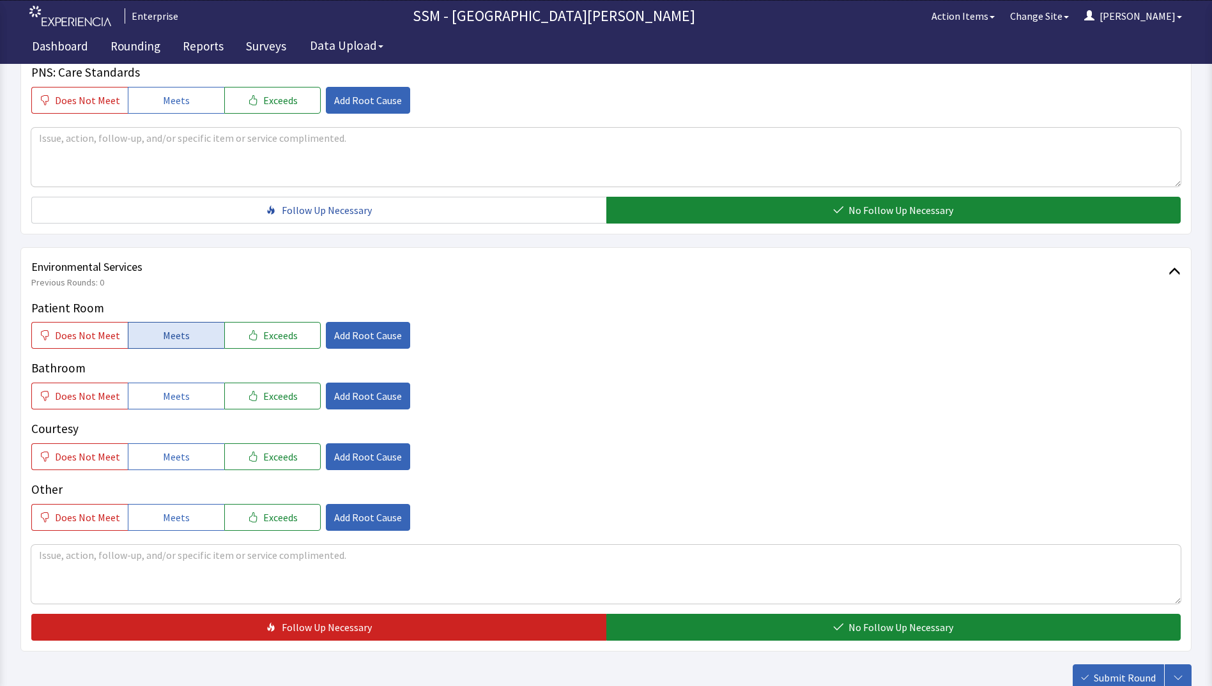
click at [163, 337] on span "Meets" at bounding box center [176, 335] width 27 height 15
click at [160, 405] on button "Meets" at bounding box center [176, 396] width 96 height 27
click at [163, 451] on span "Meets" at bounding box center [176, 456] width 27 height 15
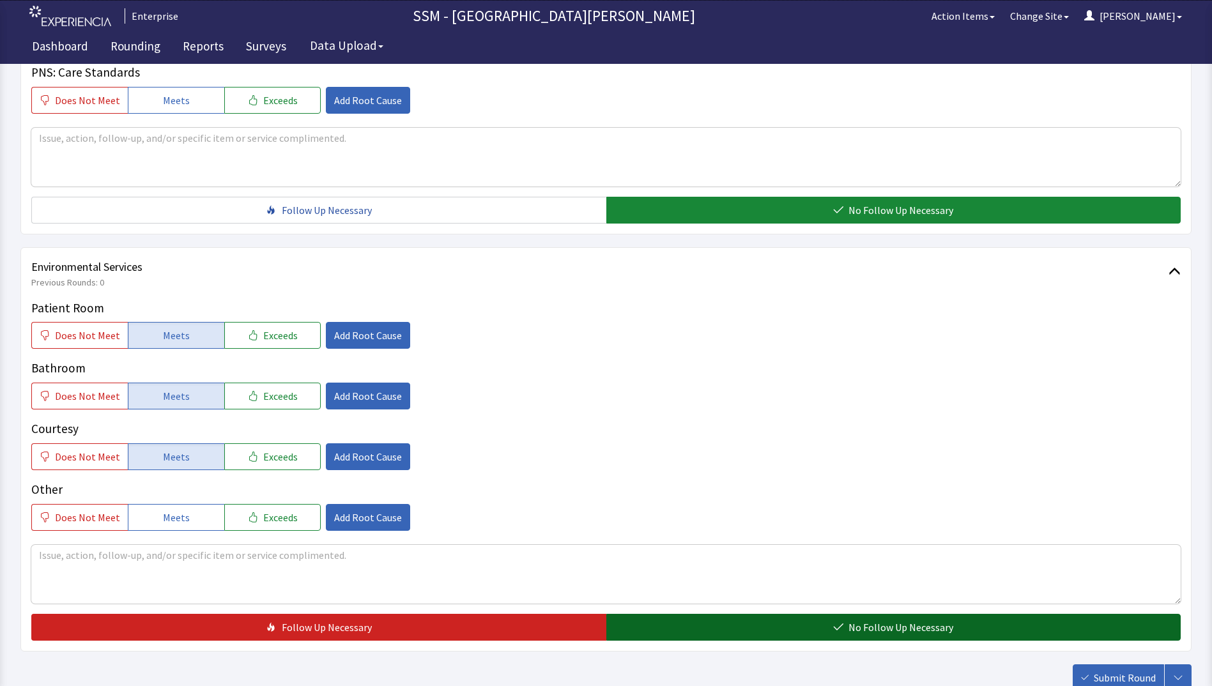
click at [744, 628] on button "No Follow Up Necessary" at bounding box center [893, 627] width 575 height 27
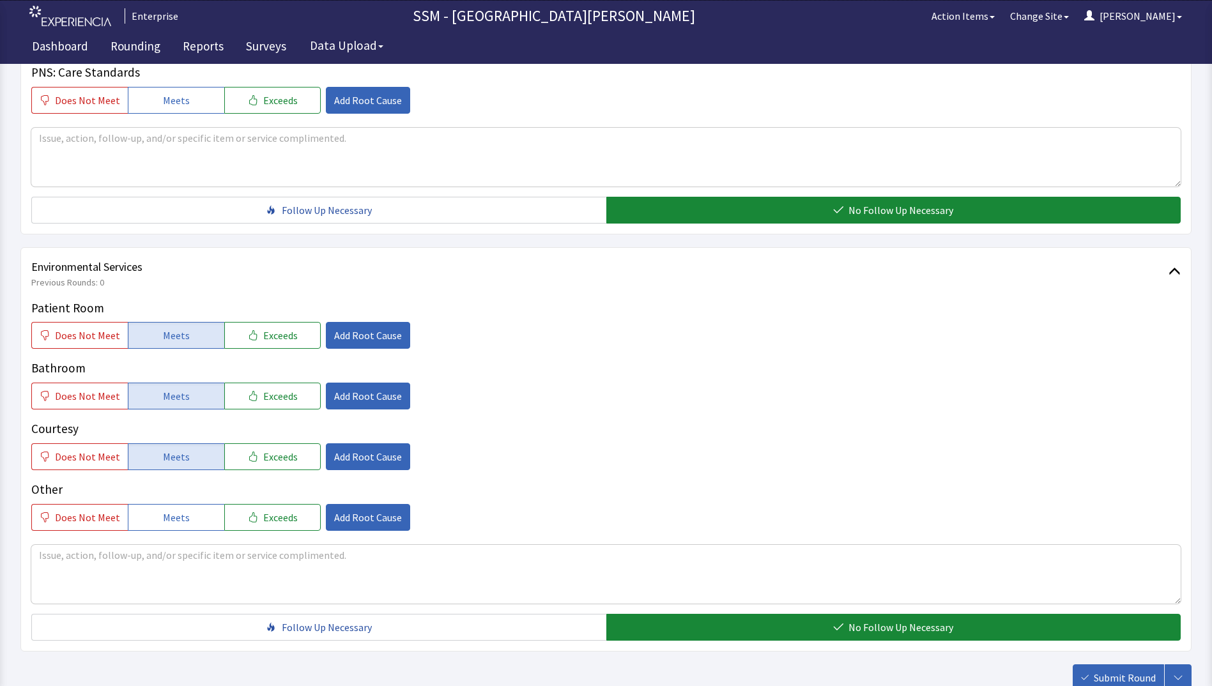
click at [1106, 675] on span "Submit Round" at bounding box center [1125, 677] width 62 height 15
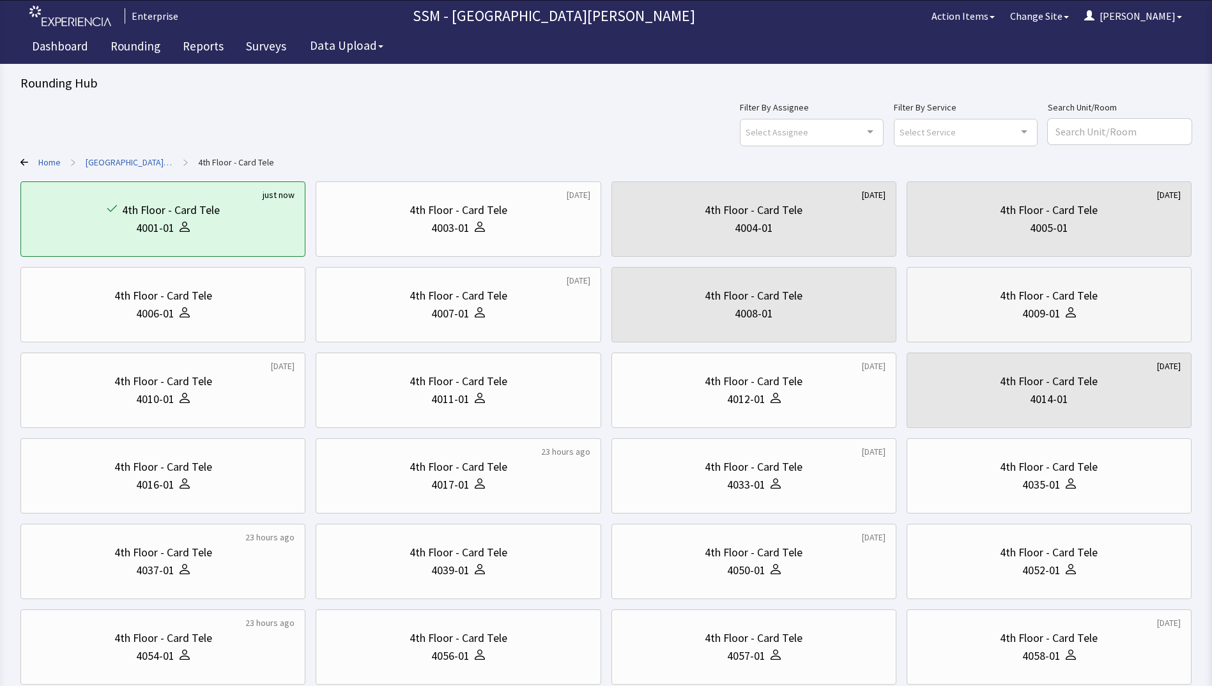
click at [1045, 326] on div "4th Floor - Card Tele 4009-01" at bounding box center [1049, 304] width 263 height 61
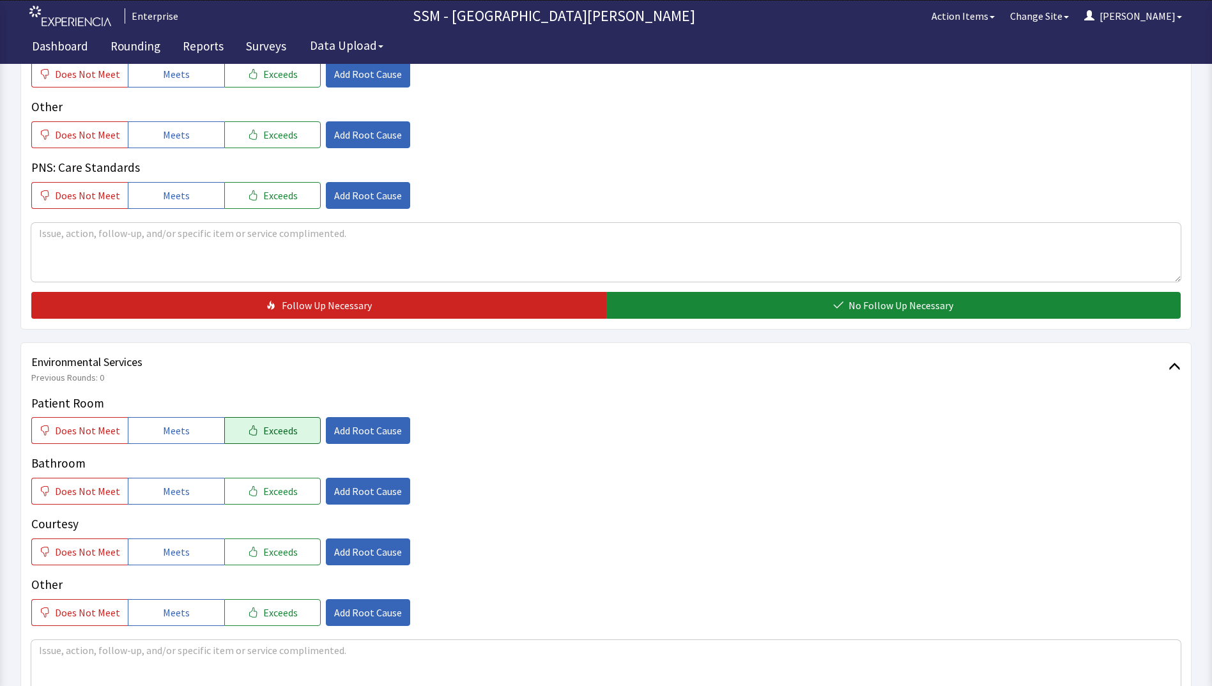
scroll to position [1086, 0]
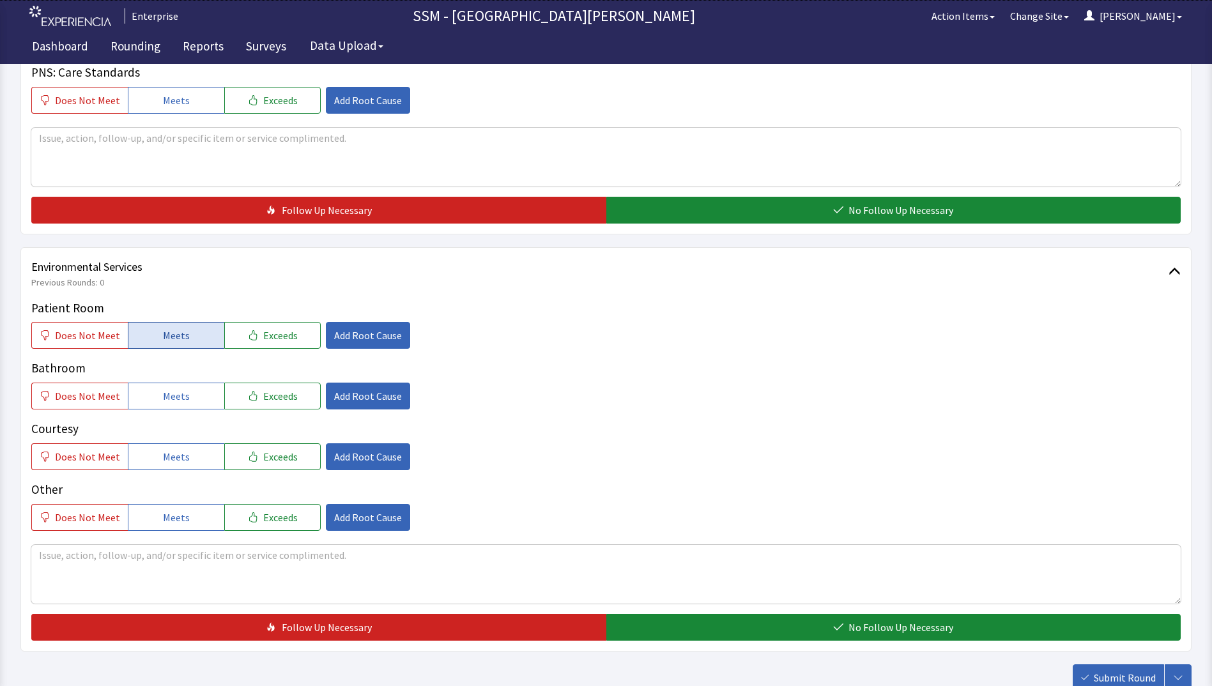
click at [183, 343] on span "Meets" at bounding box center [176, 335] width 27 height 15
click at [186, 400] on button "Meets" at bounding box center [176, 396] width 96 height 27
click at [192, 450] on button "Meets" at bounding box center [176, 456] width 96 height 27
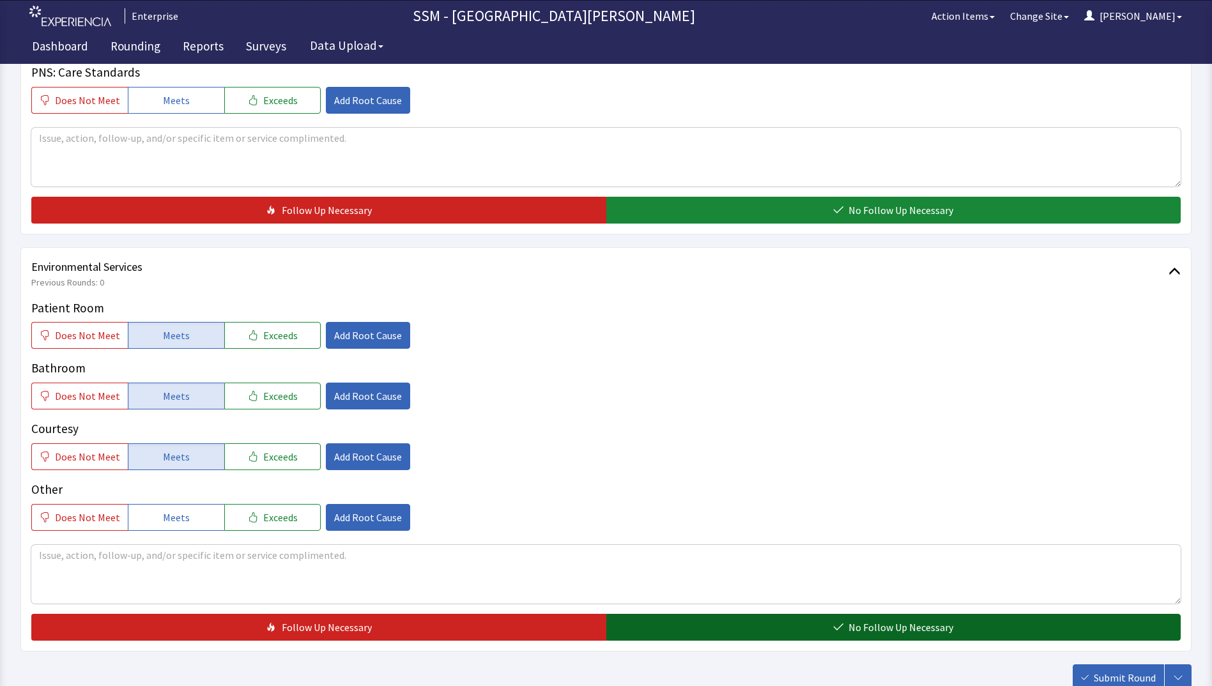
click at [801, 631] on button "No Follow Up Necessary" at bounding box center [893, 627] width 575 height 27
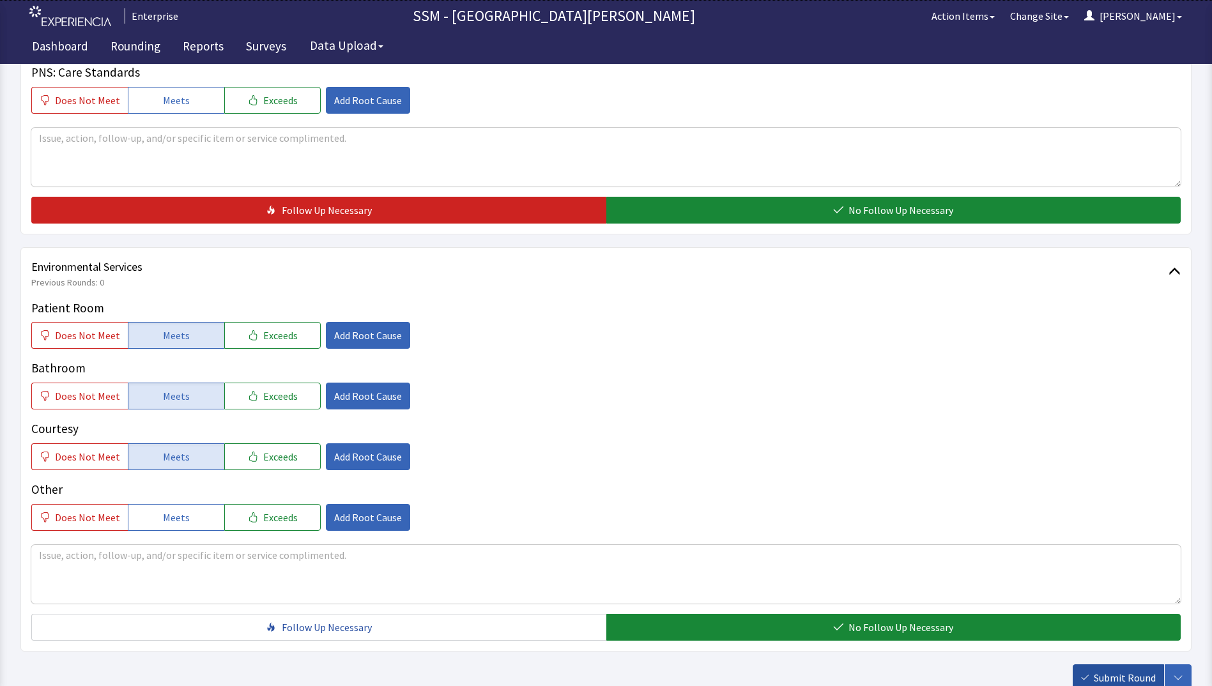
click at [1109, 677] on span "Submit Round" at bounding box center [1125, 677] width 62 height 15
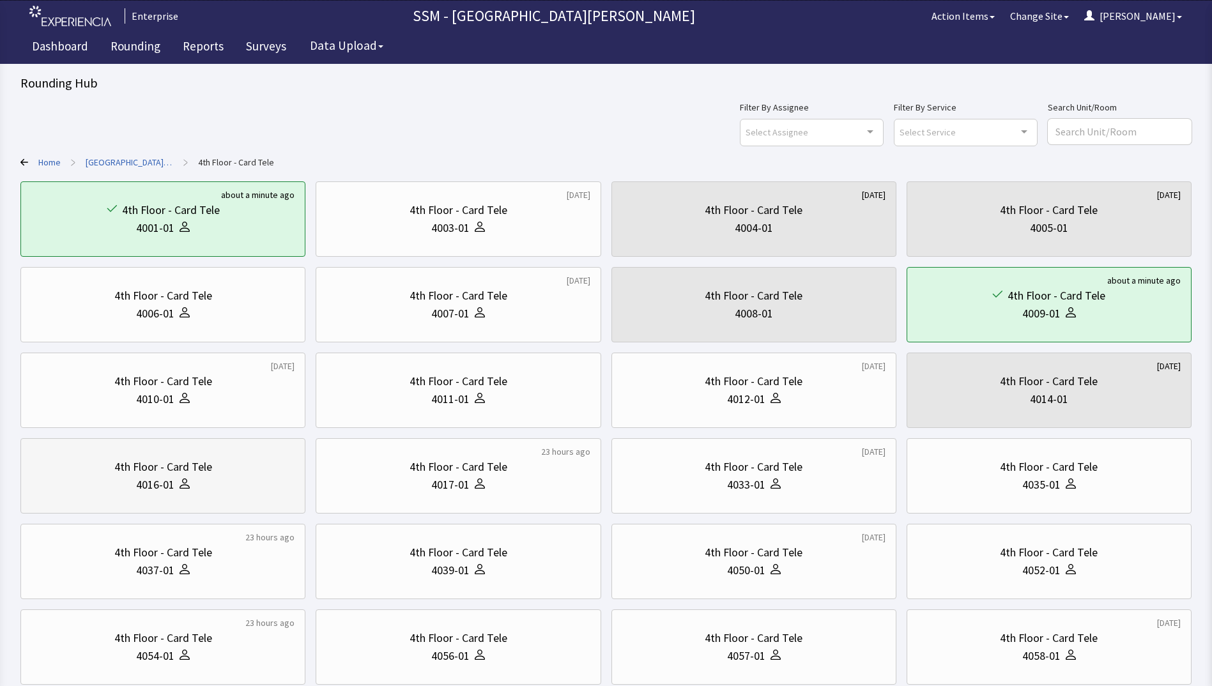
click at [223, 491] on div "4016-01" at bounding box center [162, 485] width 263 height 18
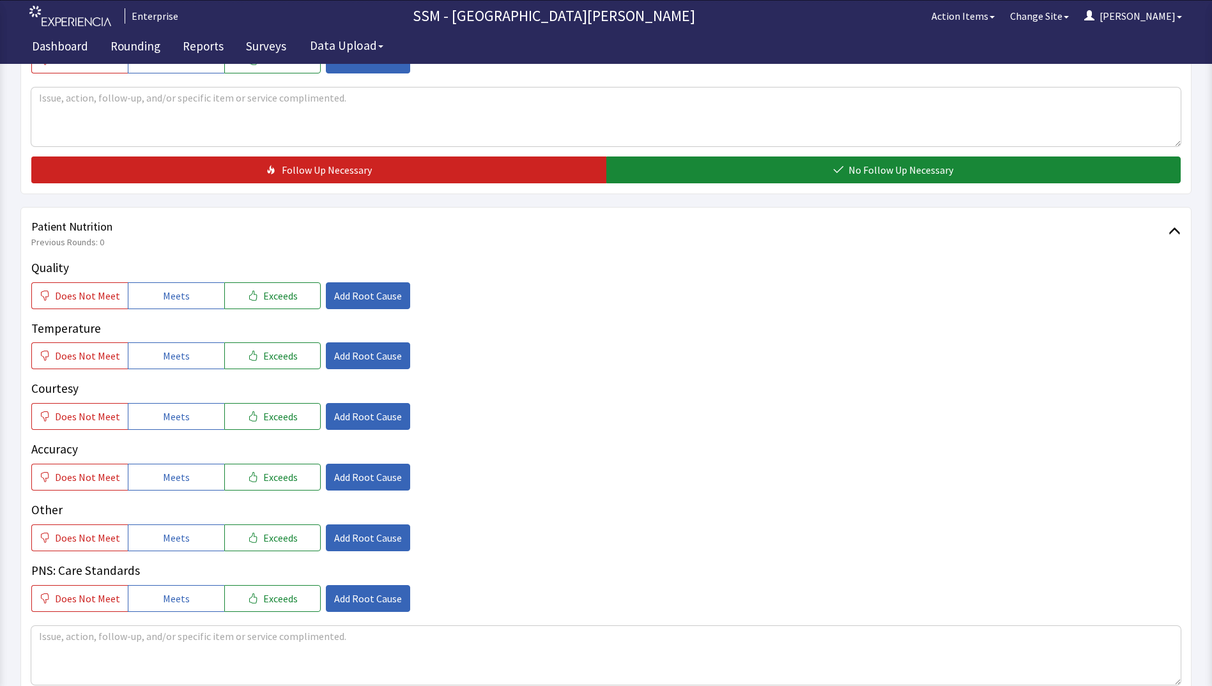
scroll to position [639, 0]
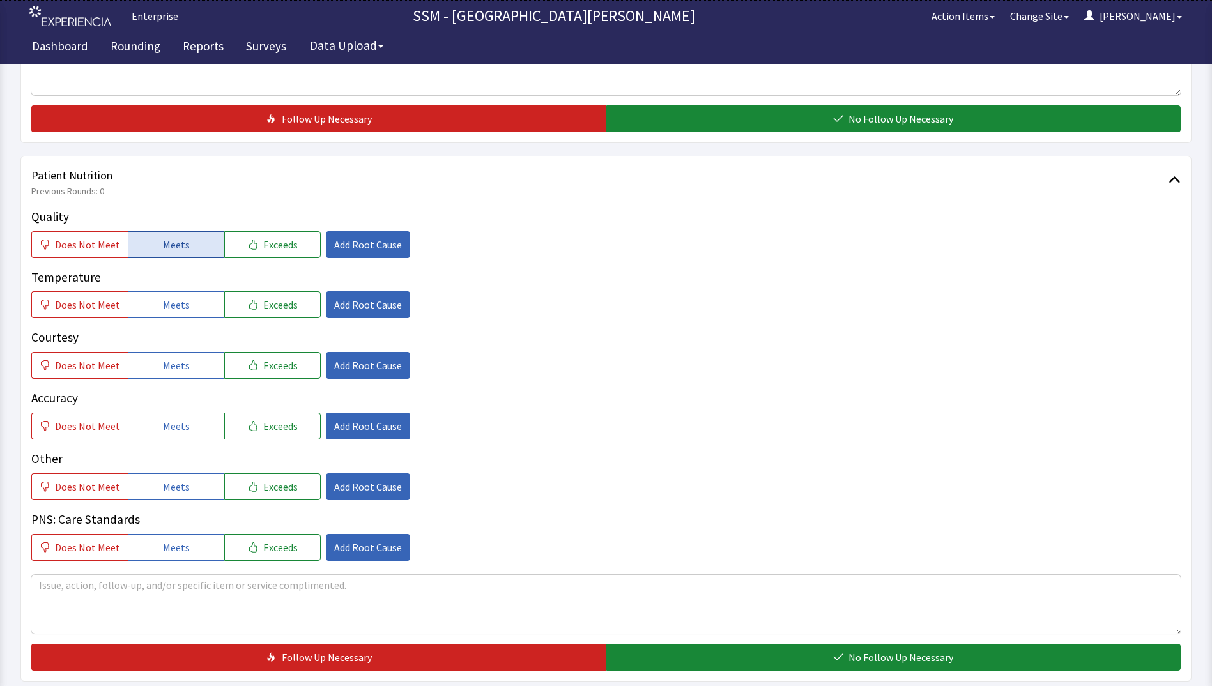
click at [166, 249] on span "Meets" at bounding box center [176, 244] width 27 height 15
click at [166, 309] on span "Meets" at bounding box center [176, 304] width 27 height 15
click at [180, 374] on button "Meets" at bounding box center [176, 365] width 96 height 27
click at [176, 432] on span "Meets" at bounding box center [176, 426] width 27 height 15
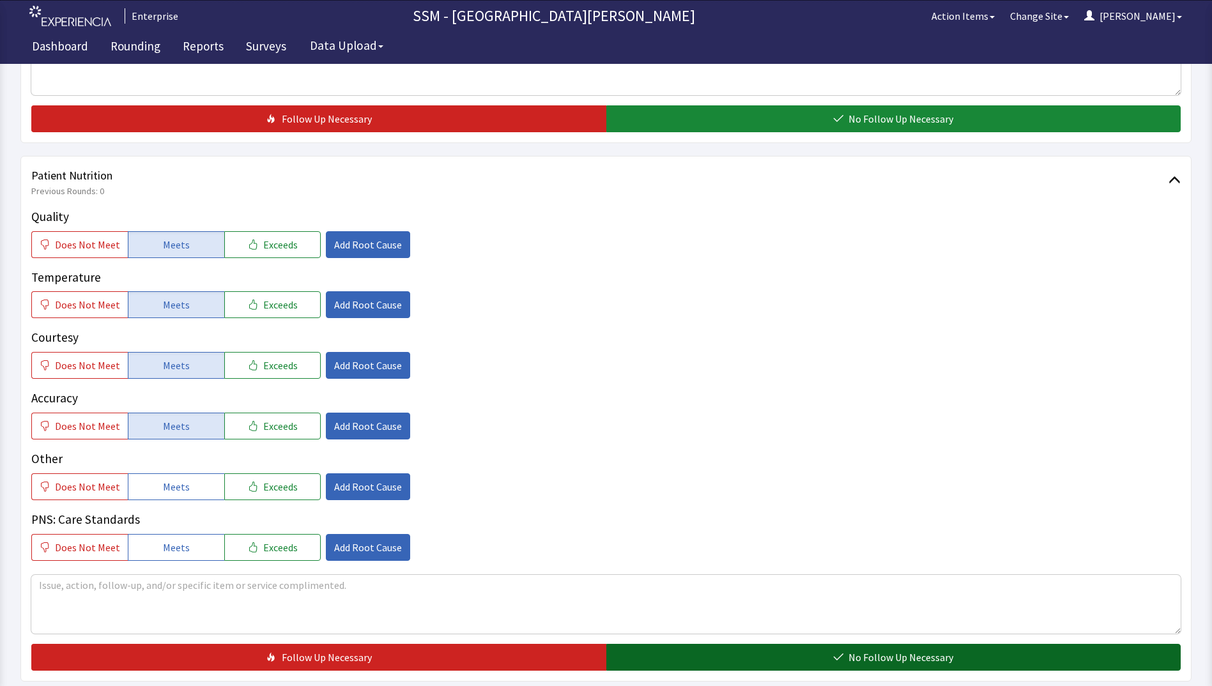
click at [740, 649] on button "No Follow Up Necessary" at bounding box center [893, 657] width 575 height 27
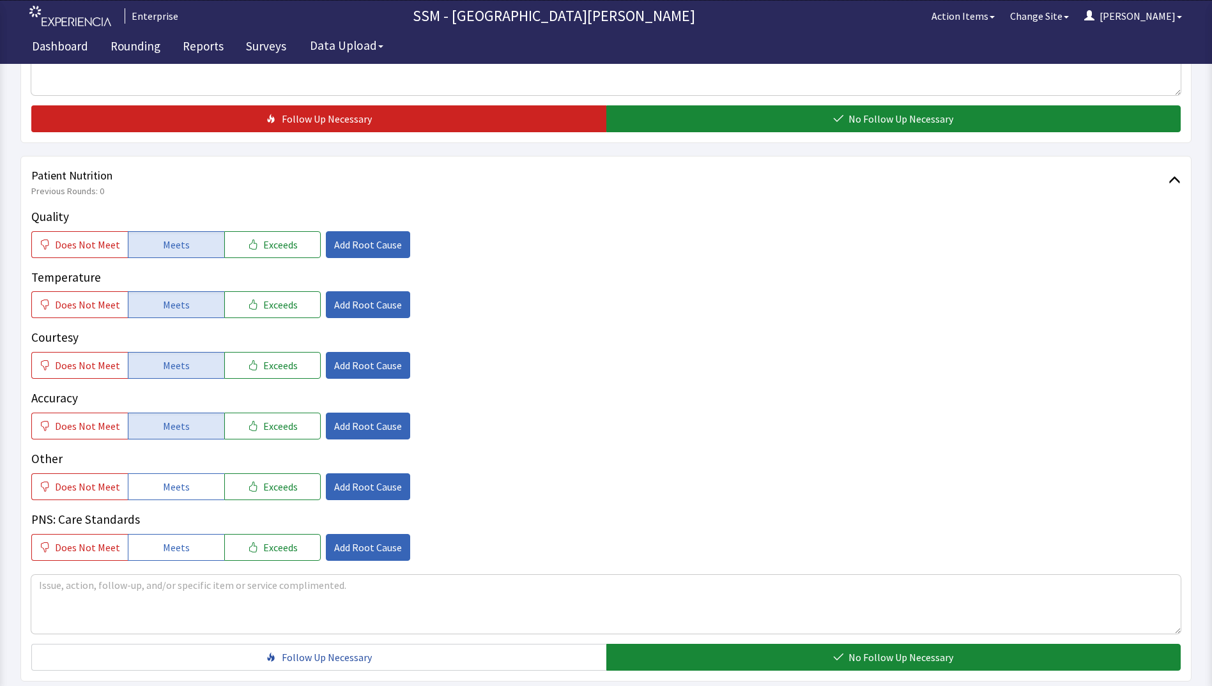
scroll to position [1086, 0]
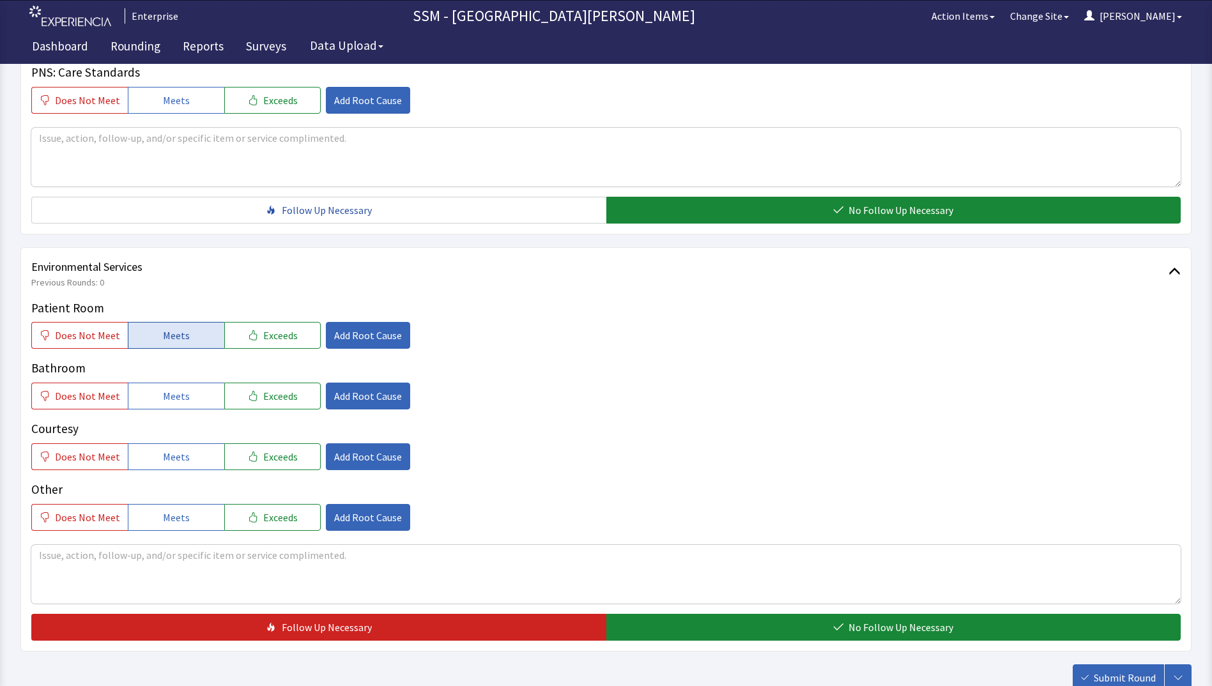
click at [149, 334] on button "Meets" at bounding box center [176, 335] width 96 height 27
click at [149, 405] on button "Meets" at bounding box center [176, 396] width 96 height 27
click at [149, 466] on button "Meets" at bounding box center [176, 456] width 96 height 27
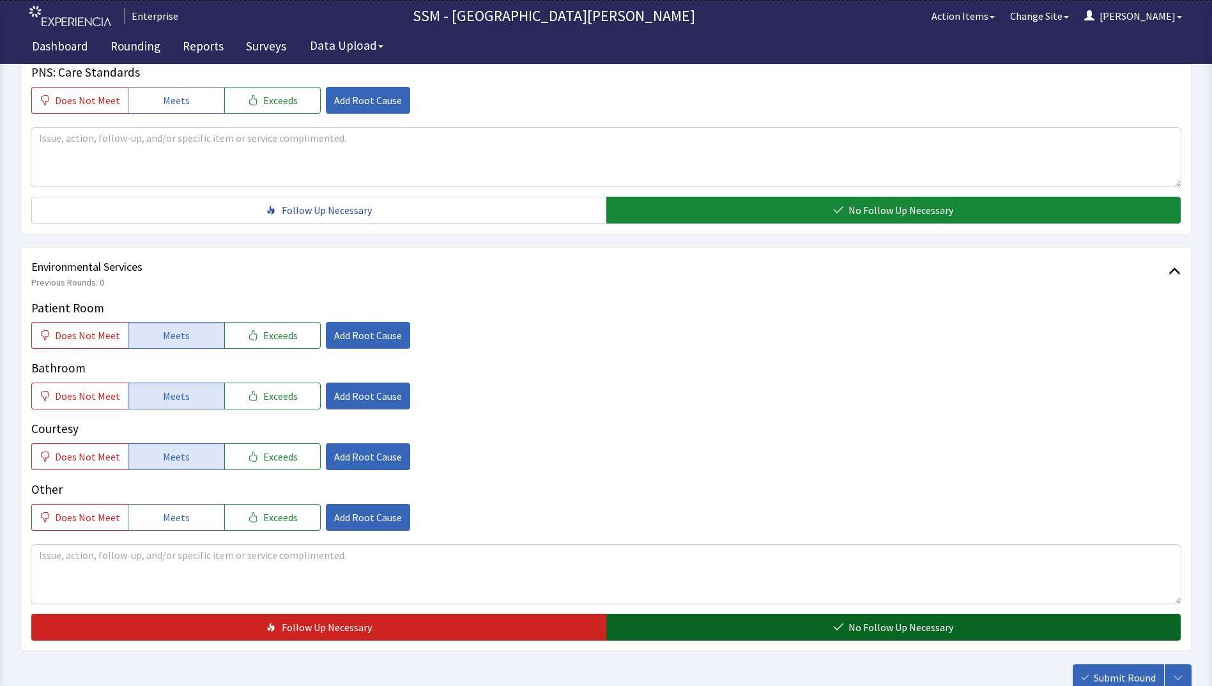
click at [719, 627] on button "No Follow Up Necessary" at bounding box center [893, 627] width 575 height 27
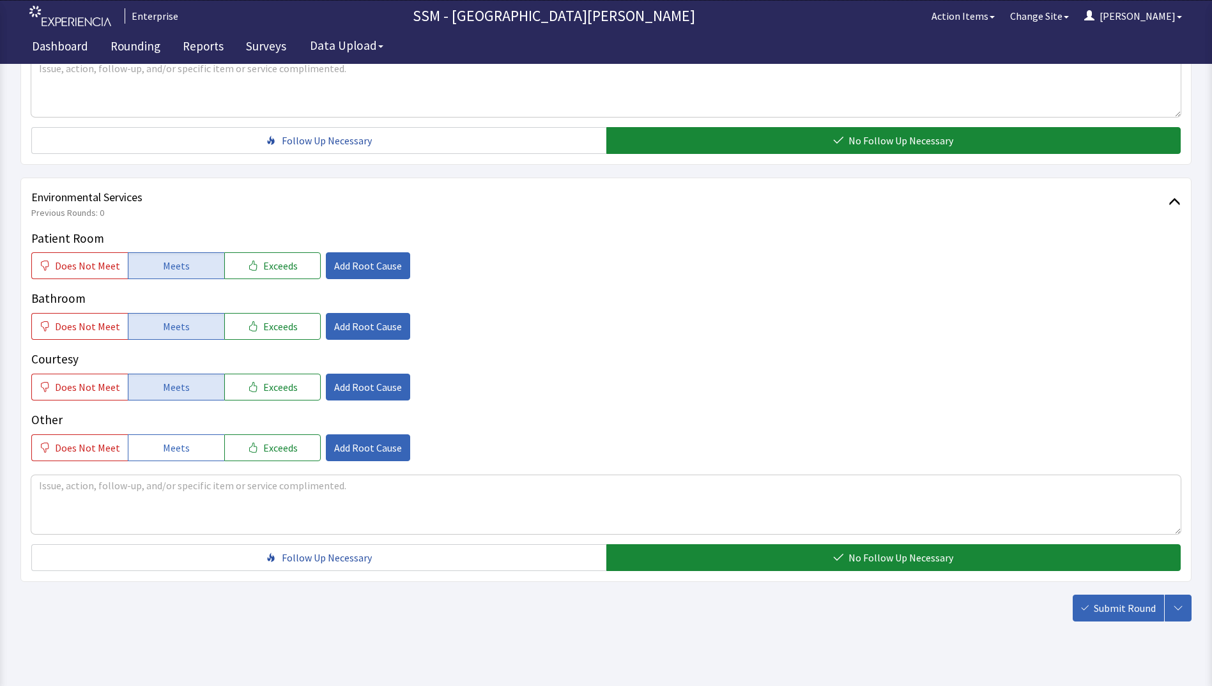
scroll to position [1176, 0]
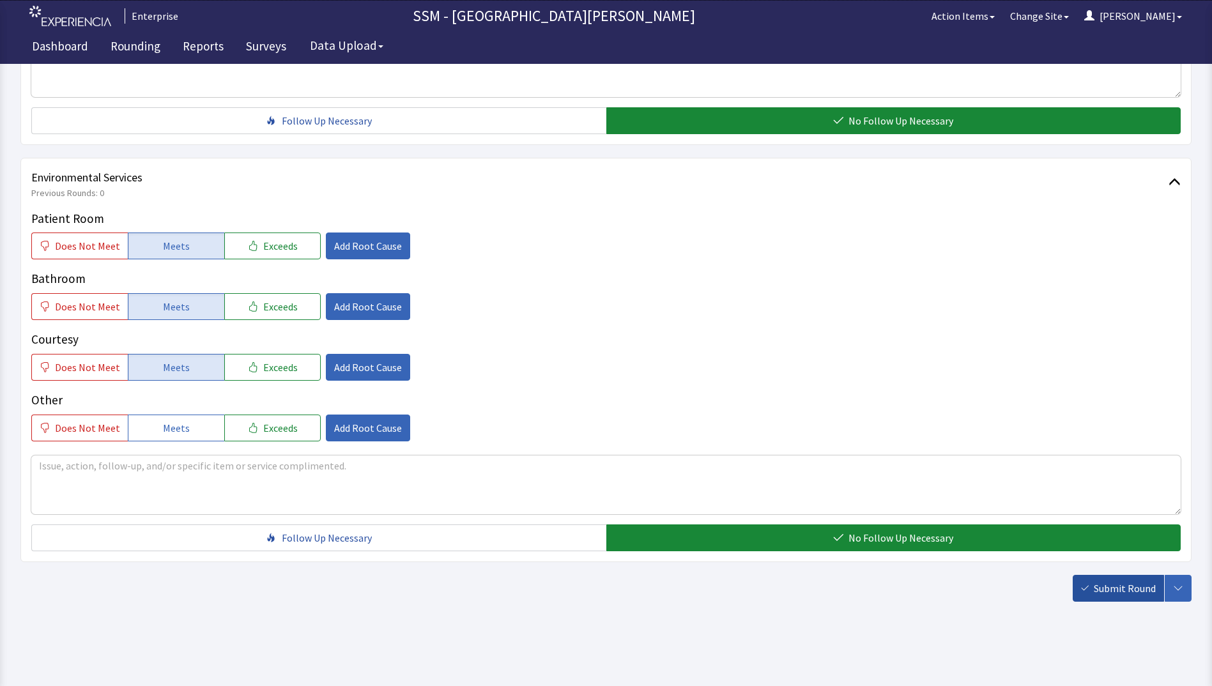
click at [1106, 594] on span "Submit Round" at bounding box center [1125, 588] width 62 height 15
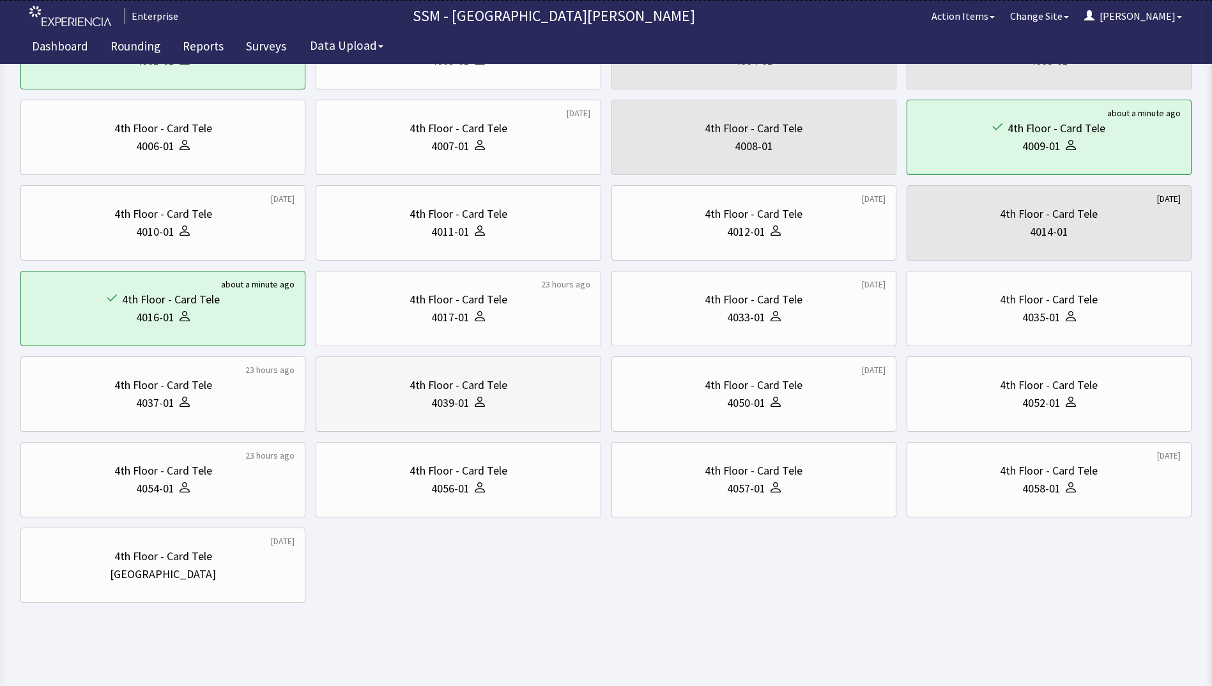
scroll to position [169, 0]
click at [1109, 325] on div "4035-01" at bounding box center [1049, 316] width 263 height 18
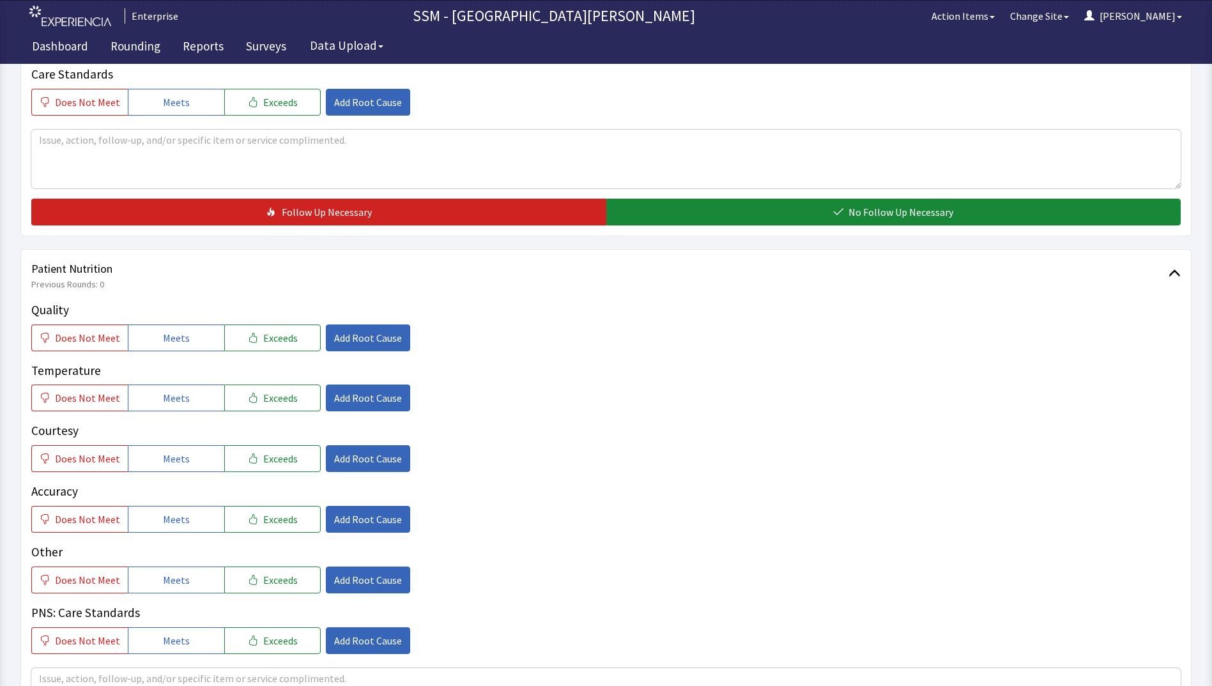
scroll to position [639, 0]
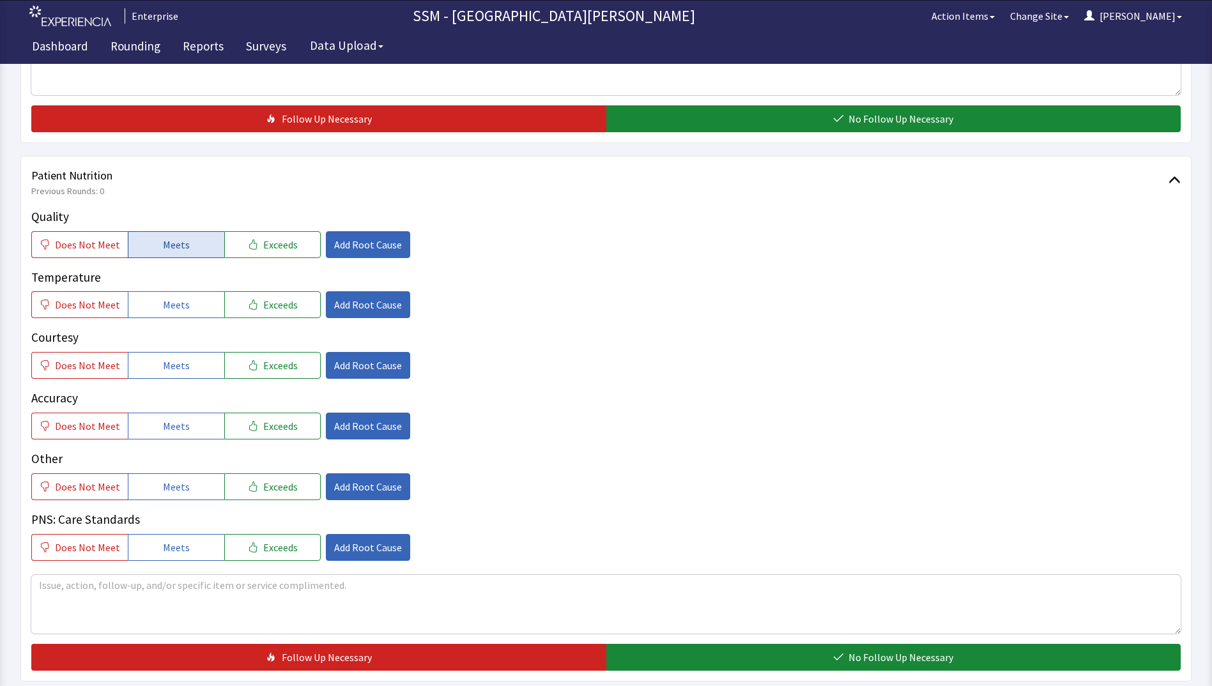
click at [175, 246] on span "Meets" at bounding box center [176, 244] width 27 height 15
click at [183, 307] on span "Meets" at bounding box center [176, 304] width 27 height 15
click at [183, 362] on span "Meets" at bounding box center [176, 365] width 27 height 15
click at [190, 424] on button "Meets" at bounding box center [176, 426] width 96 height 27
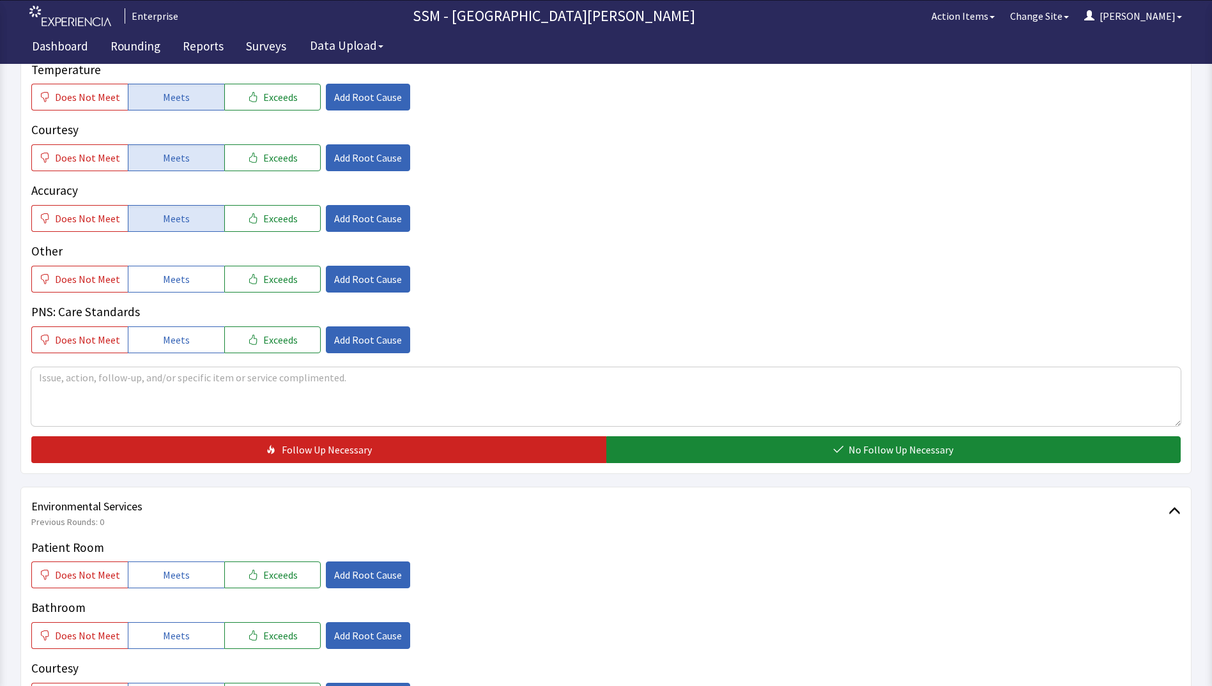
scroll to position [959, 0]
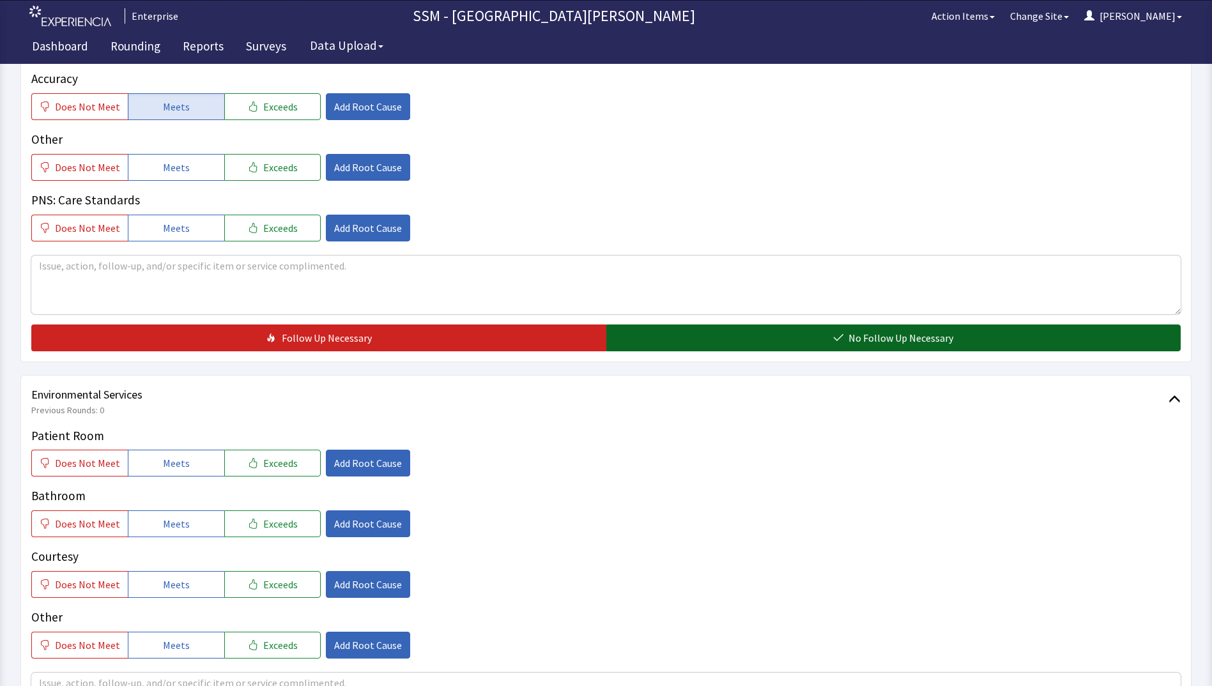
click at [808, 330] on button "No Follow Up Necessary" at bounding box center [893, 338] width 575 height 27
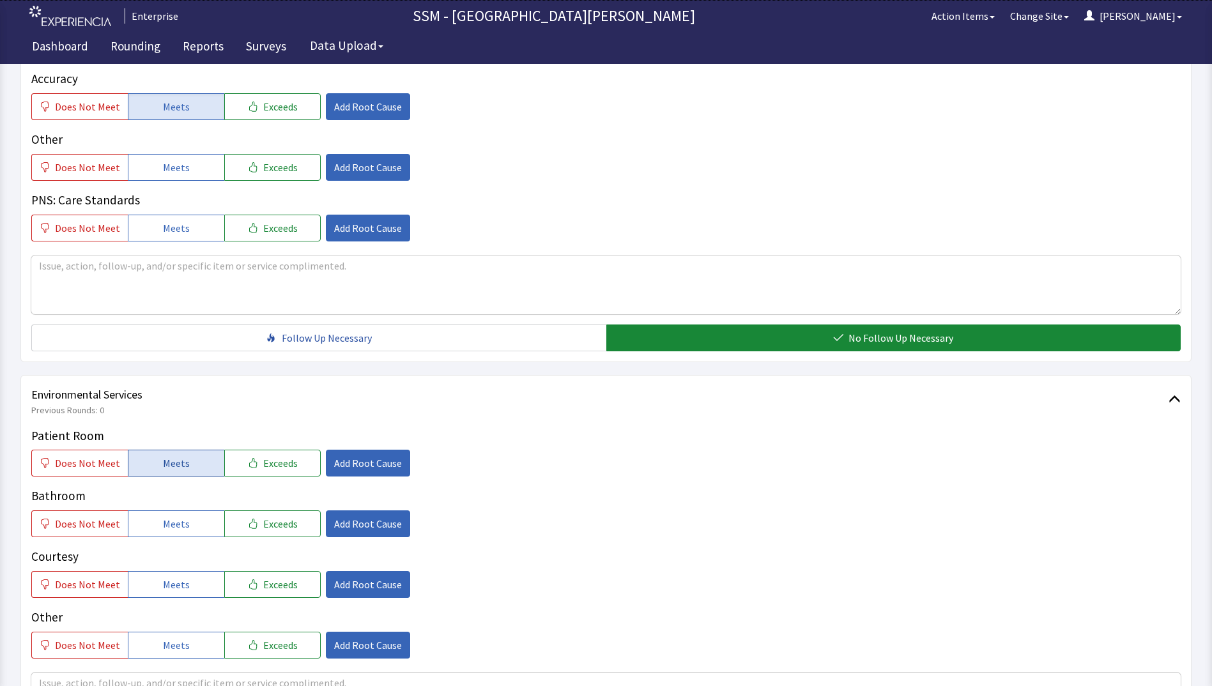
click at [177, 465] on span "Meets" at bounding box center [176, 463] width 27 height 15
click at [173, 525] on span "Meets" at bounding box center [176, 523] width 27 height 15
click at [181, 582] on span "Meets" at bounding box center [176, 584] width 27 height 15
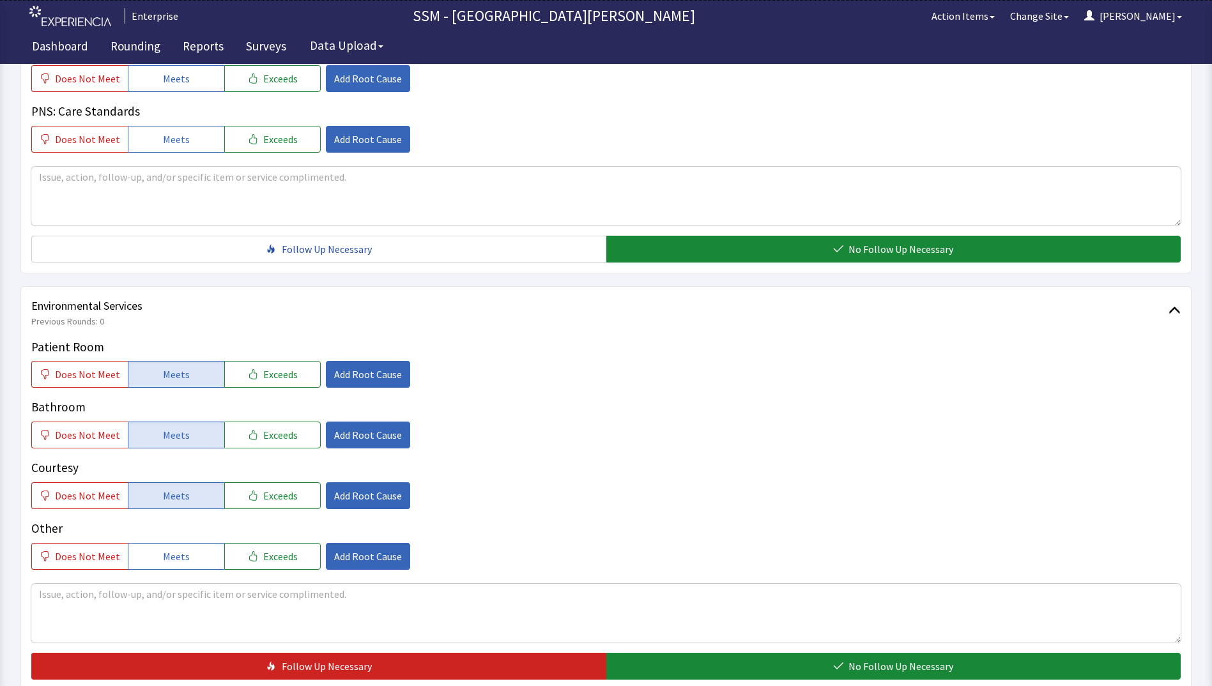
scroll to position [1176, 0]
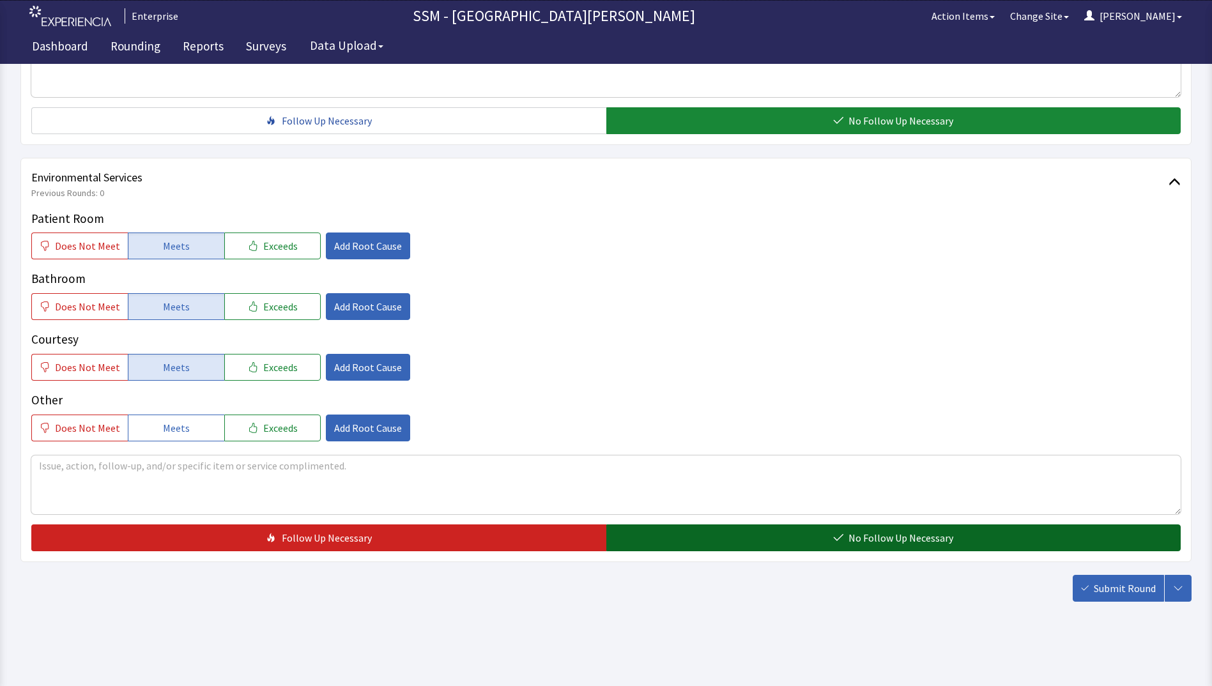
click at [762, 542] on button "No Follow Up Necessary" at bounding box center [893, 538] width 575 height 27
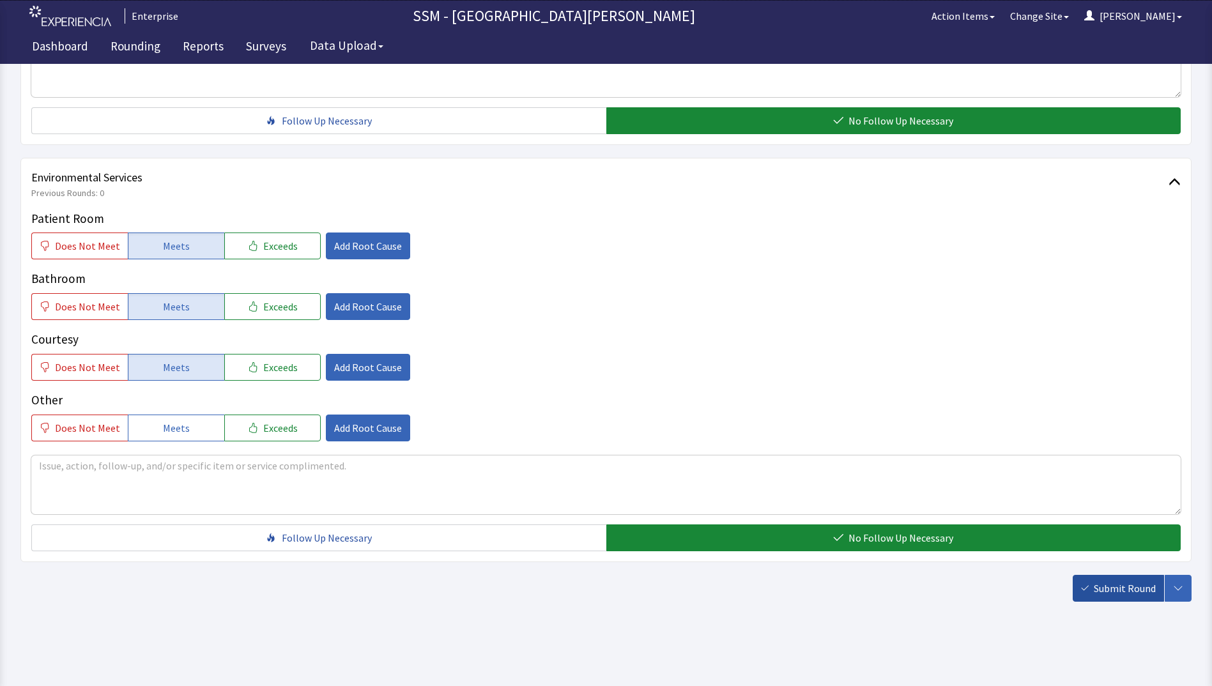
click at [1102, 592] on span "Submit Round" at bounding box center [1125, 588] width 62 height 15
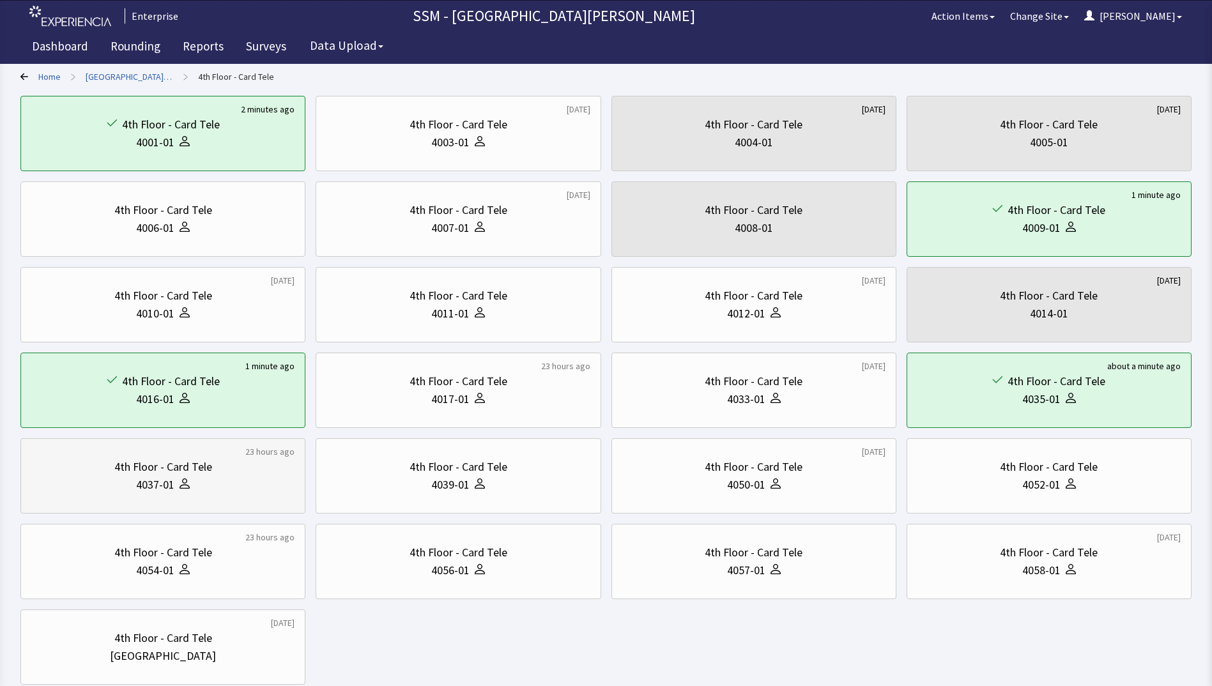
scroll to position [169, 0]
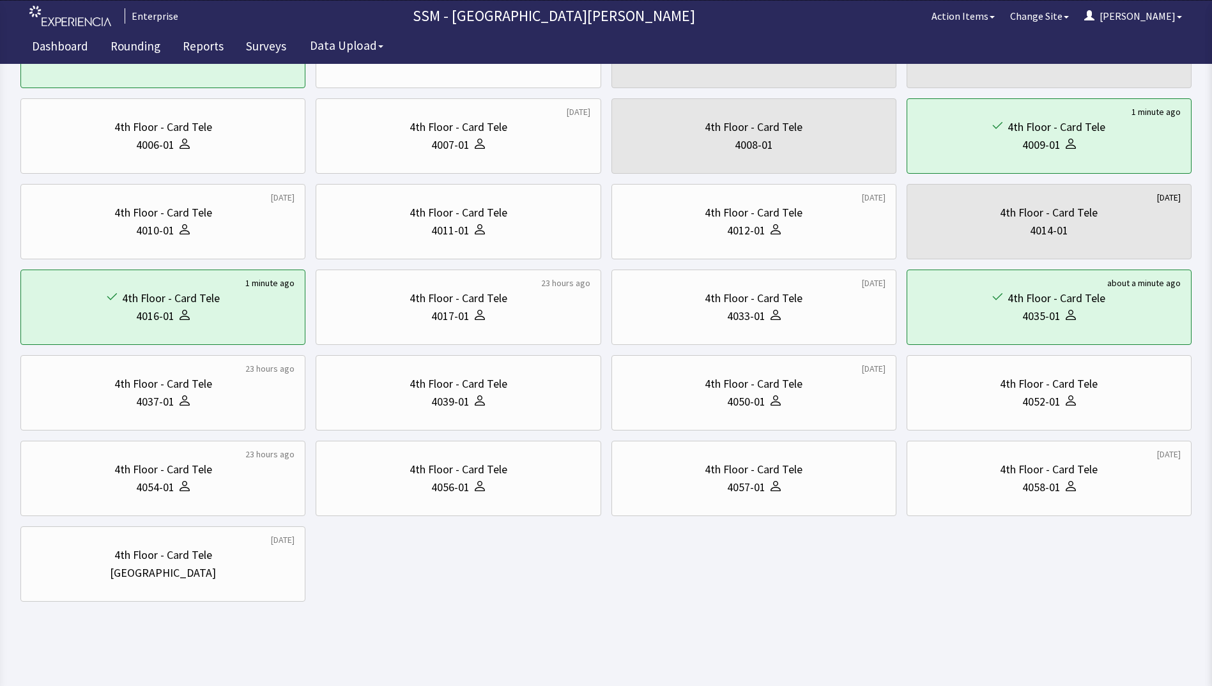
click at [546, 606] on body "Enterprise SSM - St. Anthony Hospital Action Items Change Site Dorothy Menu Men…" at bounding box center [606, 228] width 1212 height 794
click at [507, 595] on div "2 minutes ago 4th Floor - Card Tele 4001-01 1 week ago 4th Floor - Card Tele 40…" at bounding box center [605, 307] width 1171 height 589
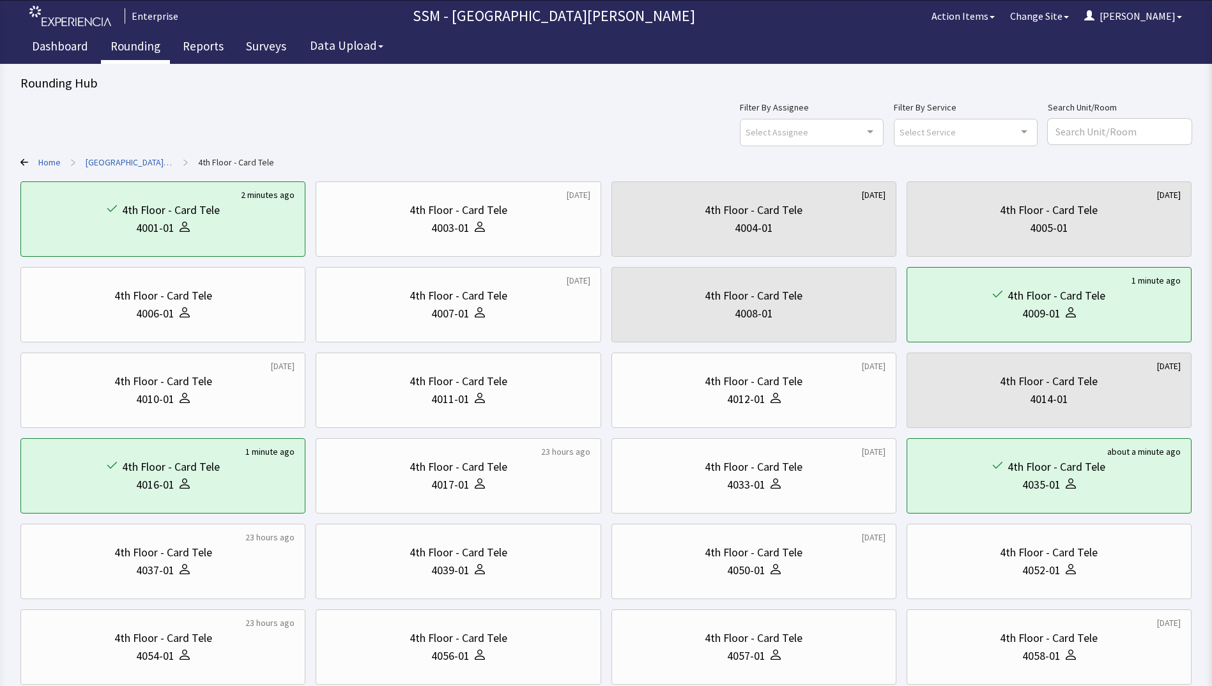
click at [124, 43] on link "Rounding" at bounding box center [135, 48] width 69 height 32
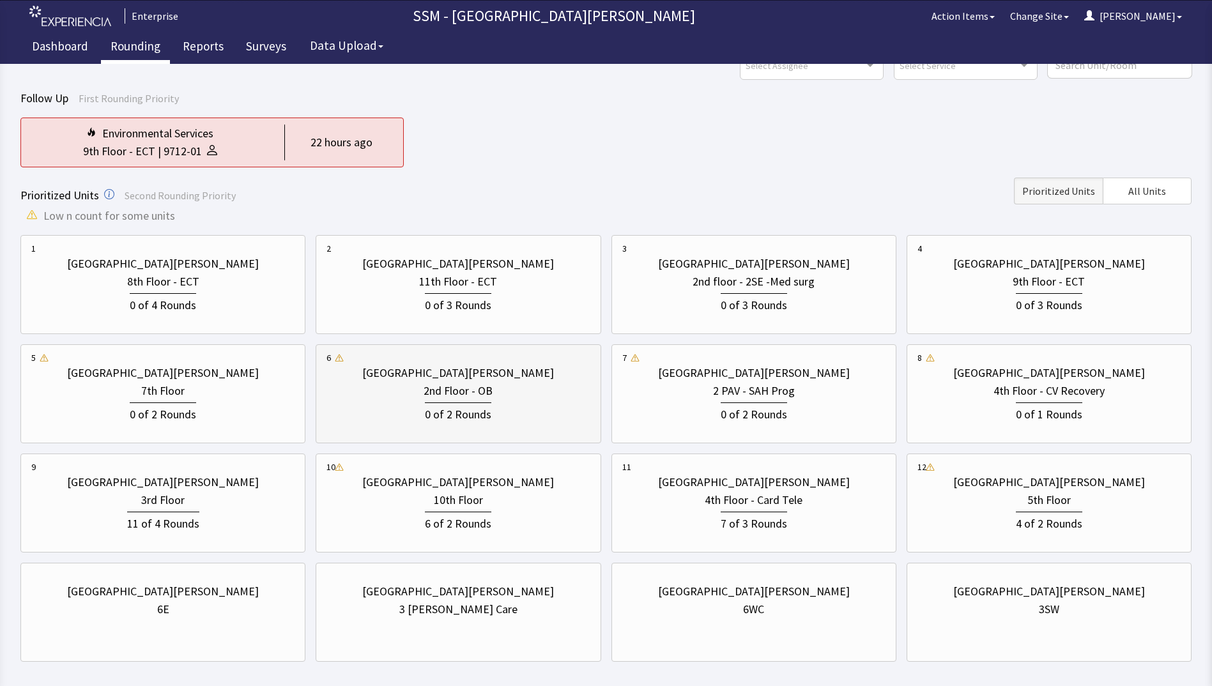
scroll to position [127, 0]
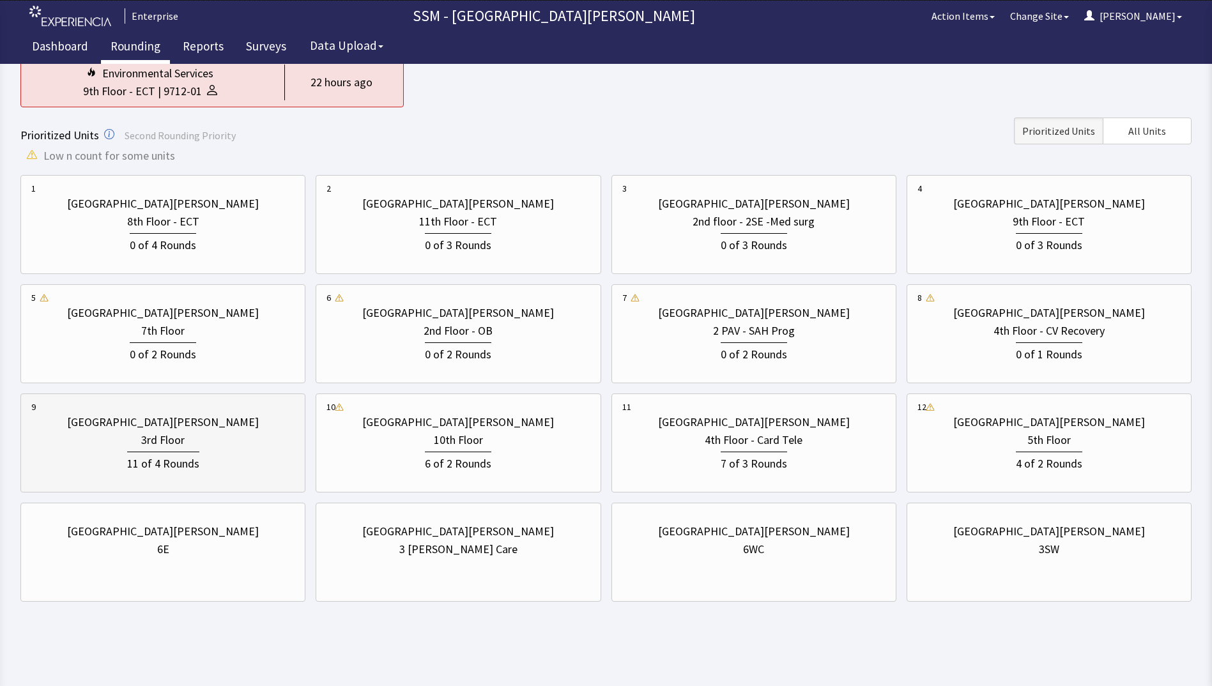
click at [169, 438] on div "3rd Floor" at bounding box center [162, 440] width 43 height 18
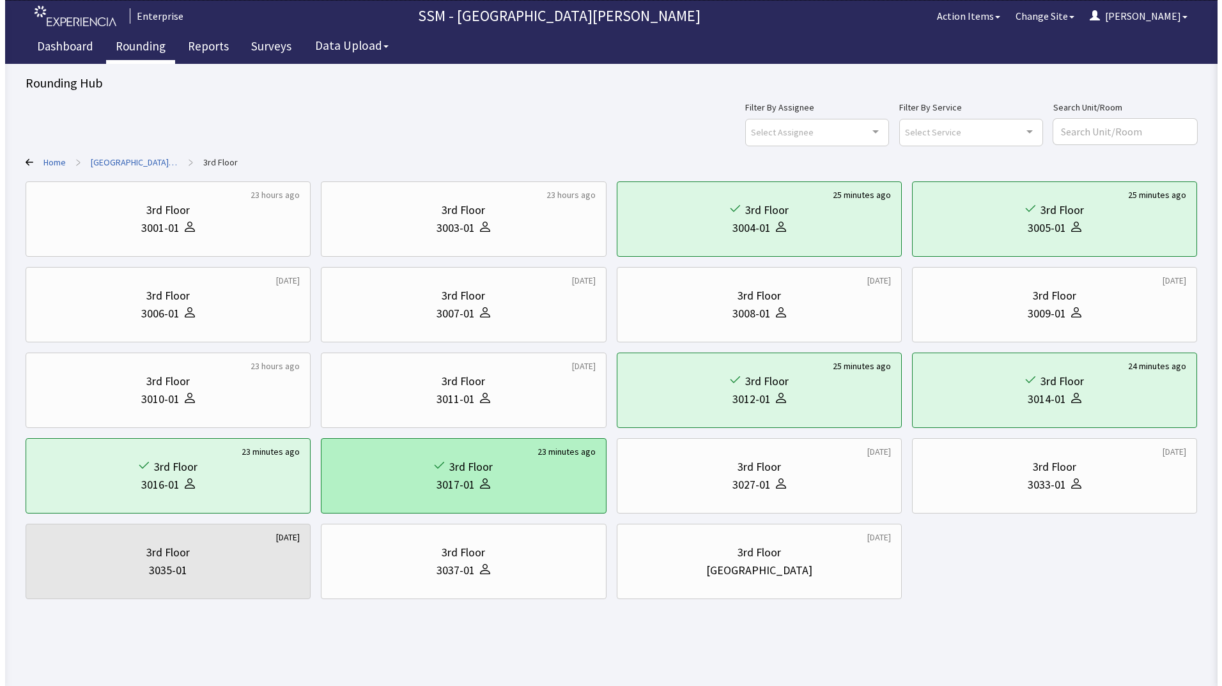
scroll to position [0, 0]
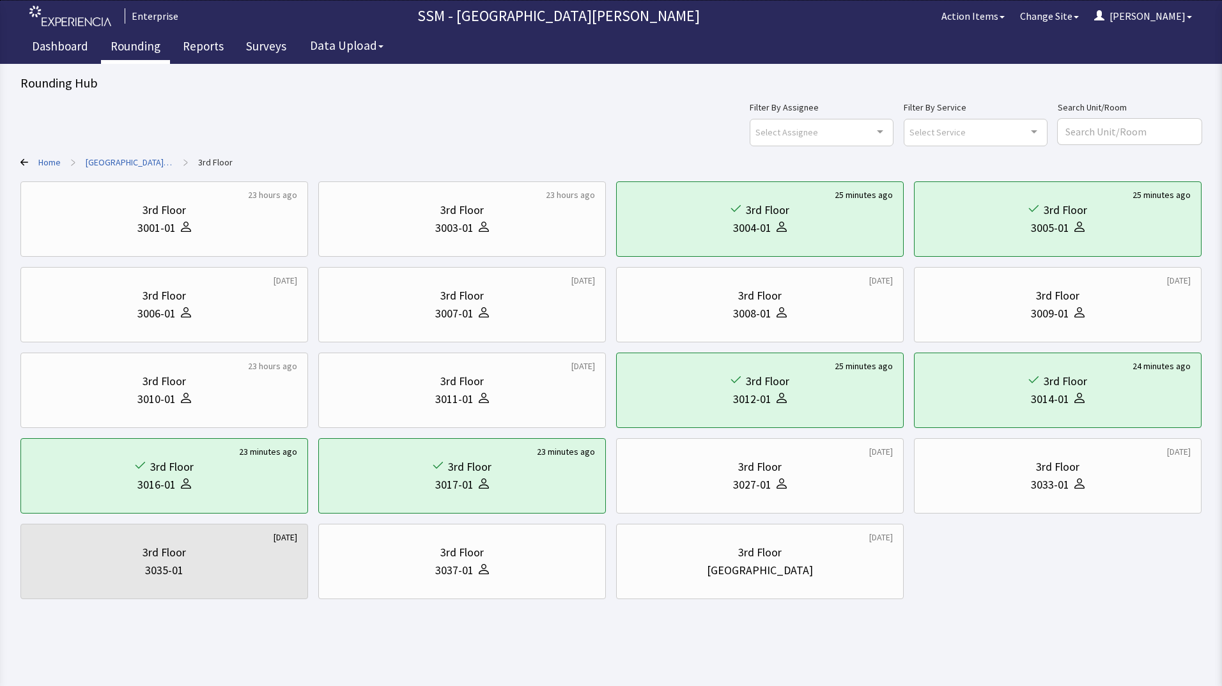
click at [146, 50] on link "Rounding" at bounding box center [135, 48] width 69 height 32
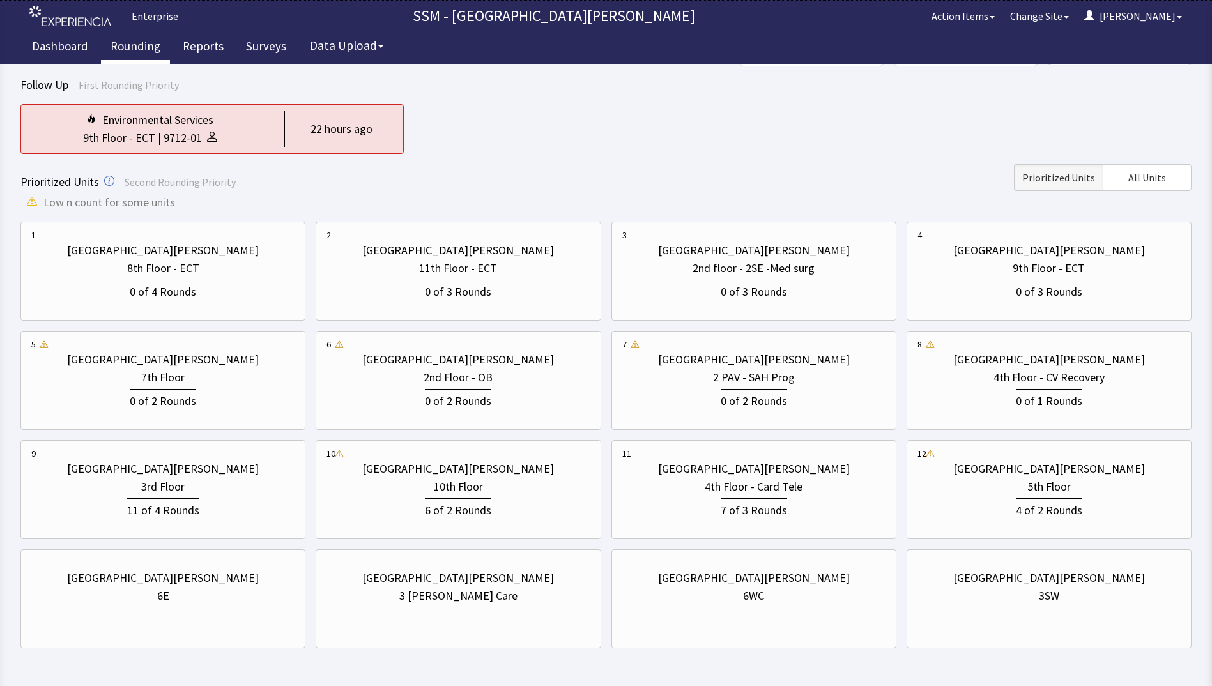
scroll to position [127, 0]
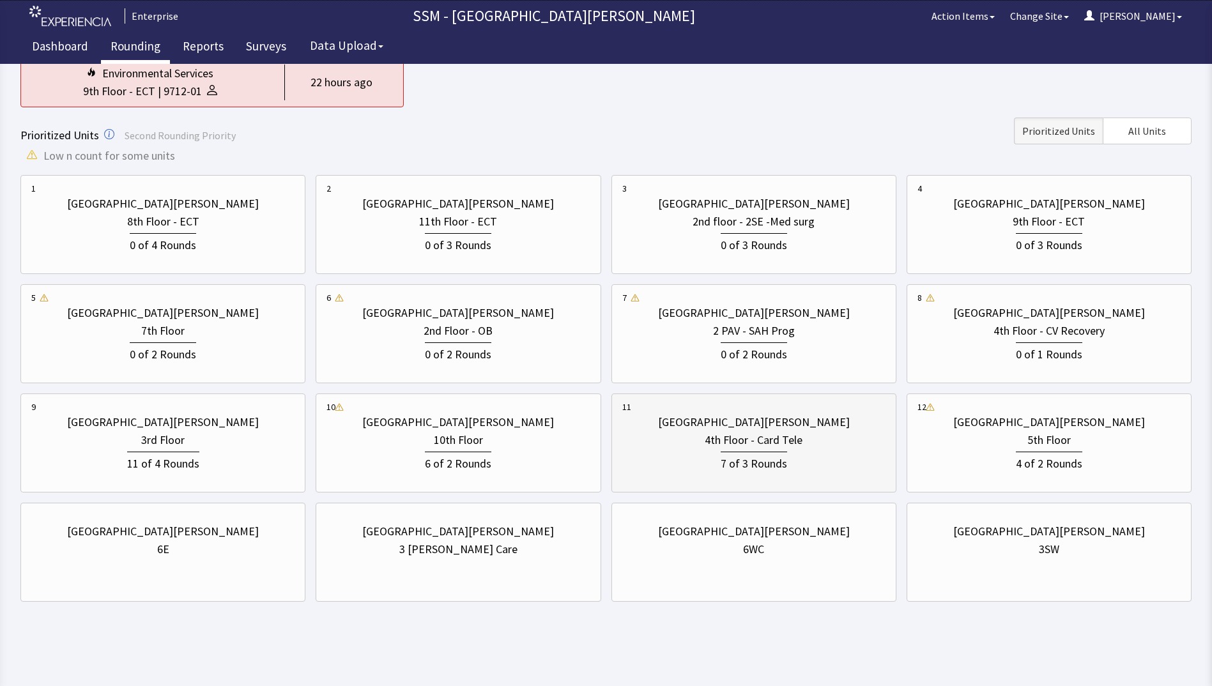
click at [783, 463] on div "7 of 3 Rounds" at bounding box center [754, 462] width 66 height 21
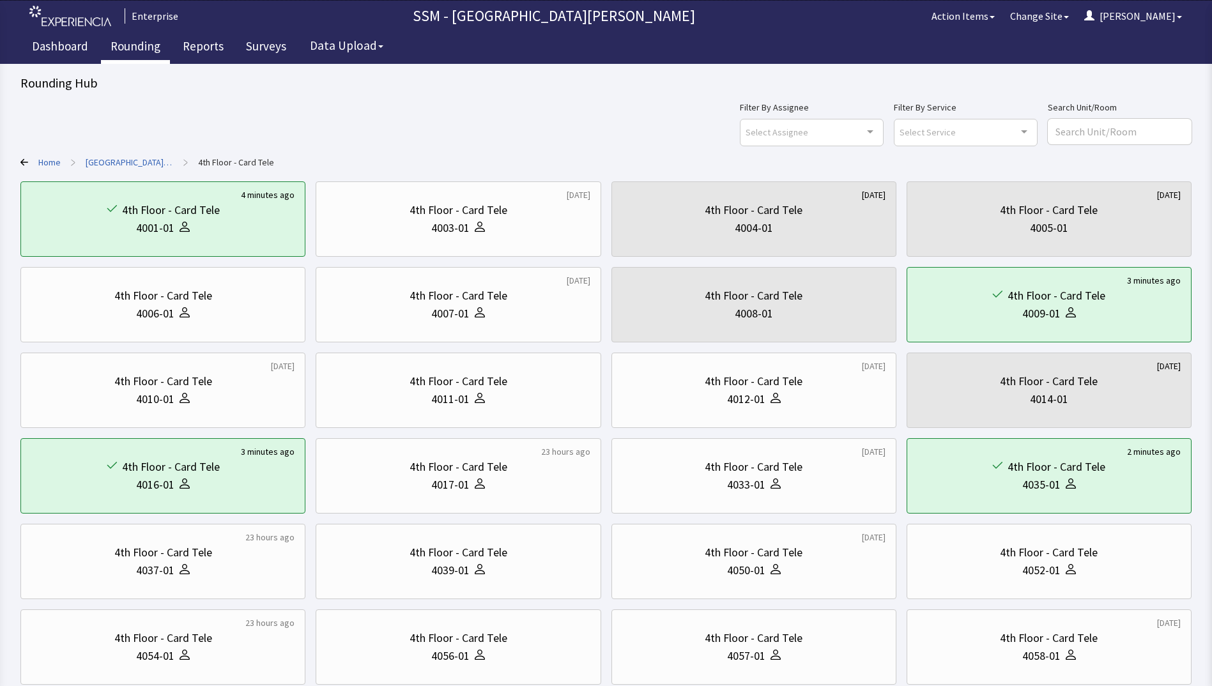
click at [116, 44] on link "Rounding" at bounding box center [135, 48] width 69 height 32
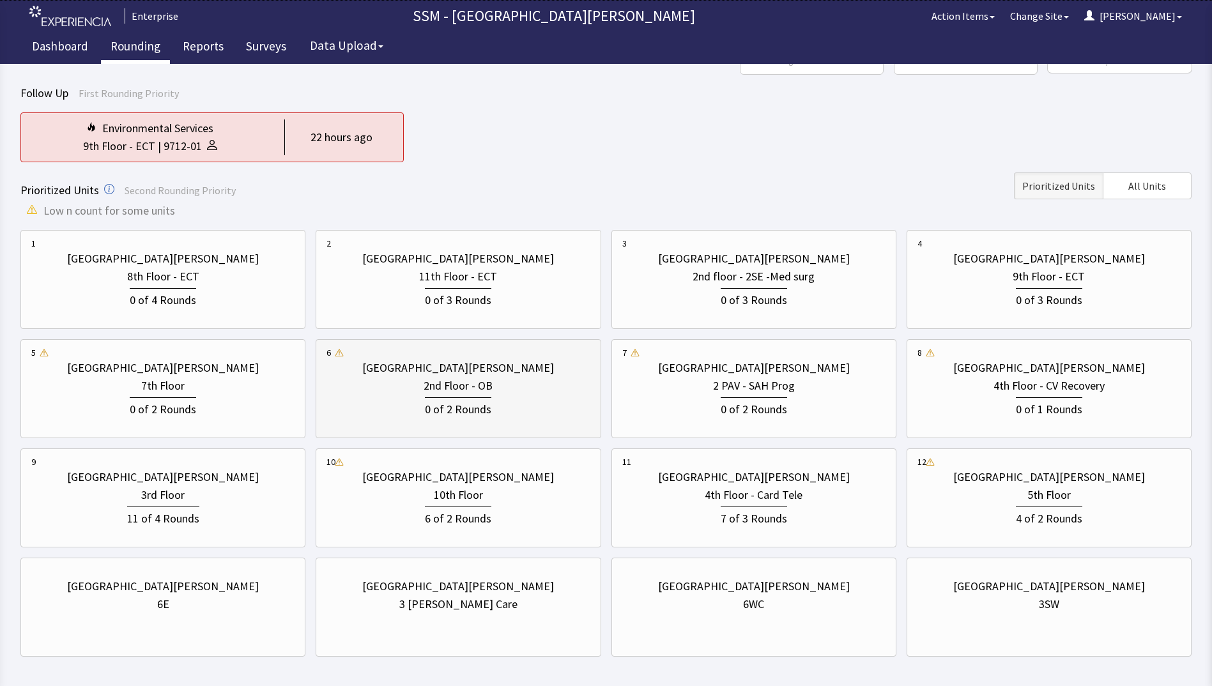
scroll to position [127, 0]
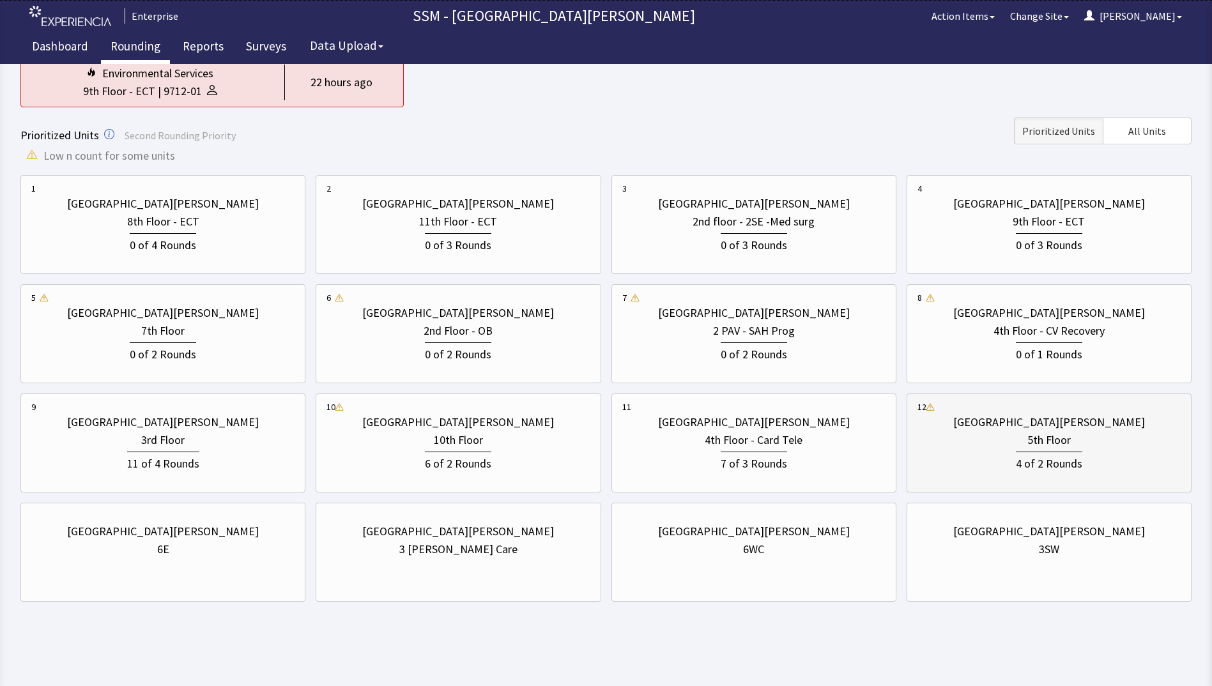
click at [1058, 475] on div "[GEOGRAPHIC_DATA][PERSON_NAME] 5th Floor 4 of 2 Rounds" at bounding box center [1049, 443] width 263 height 85
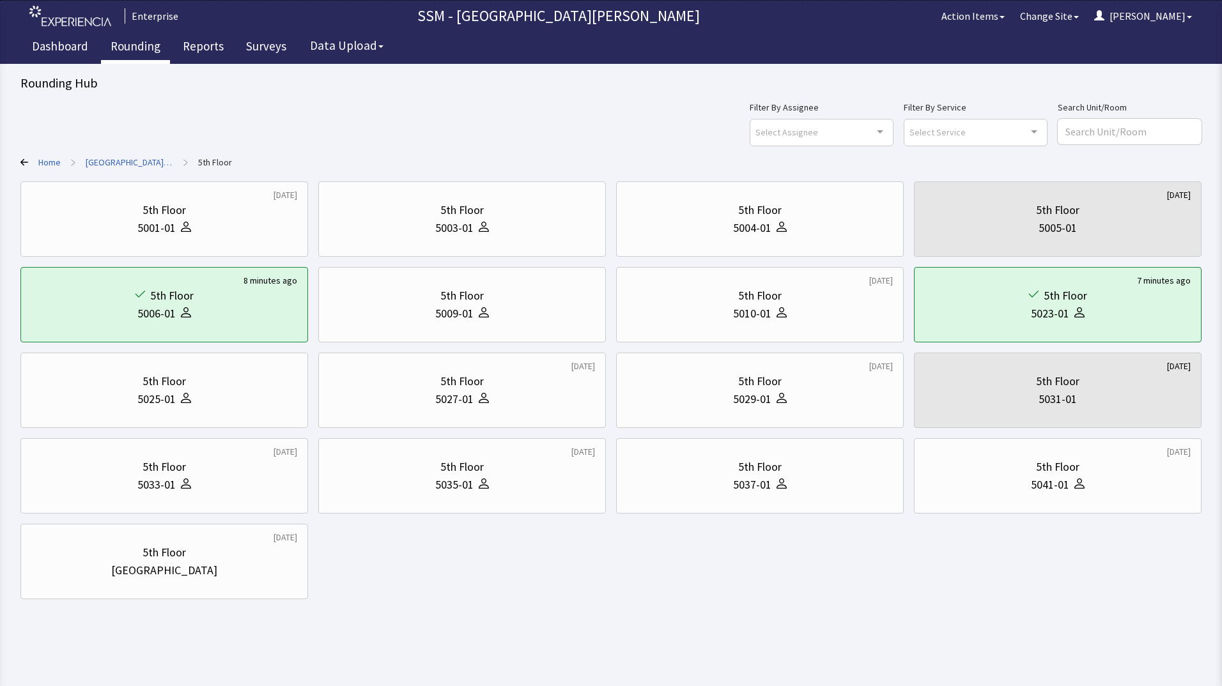
click at [135, 51] on link "Rounding" at bounding box center [135, 48] width 69 height 32
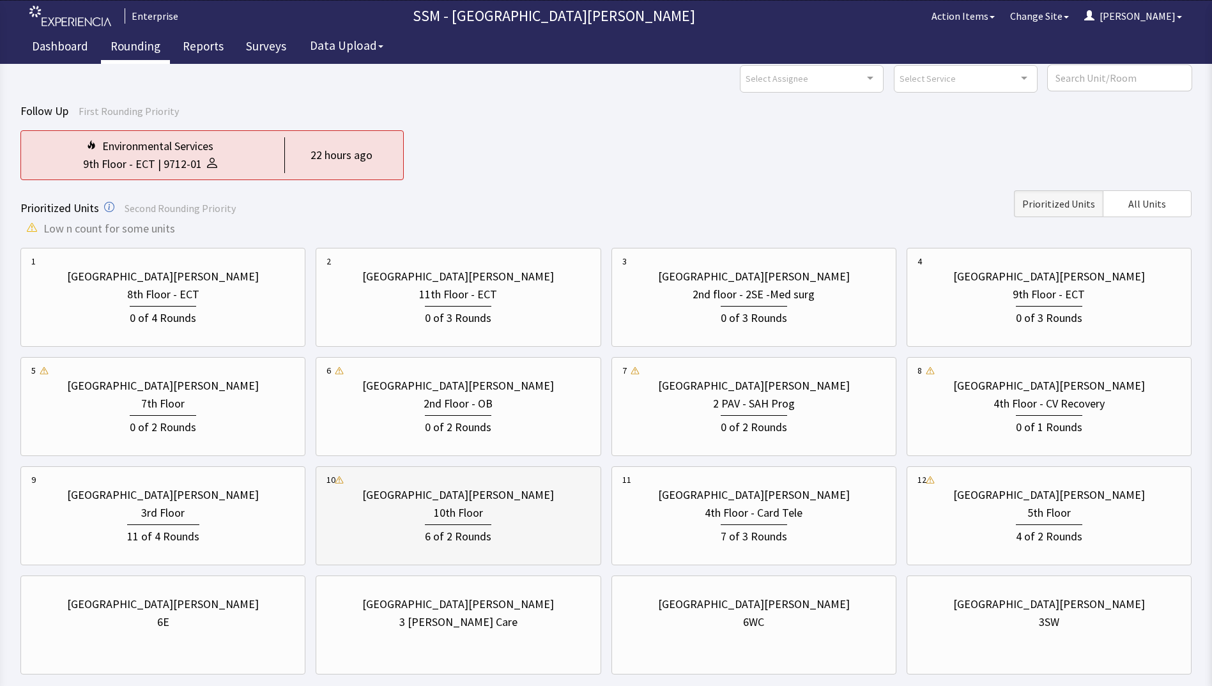
scroll to position [127, 0]
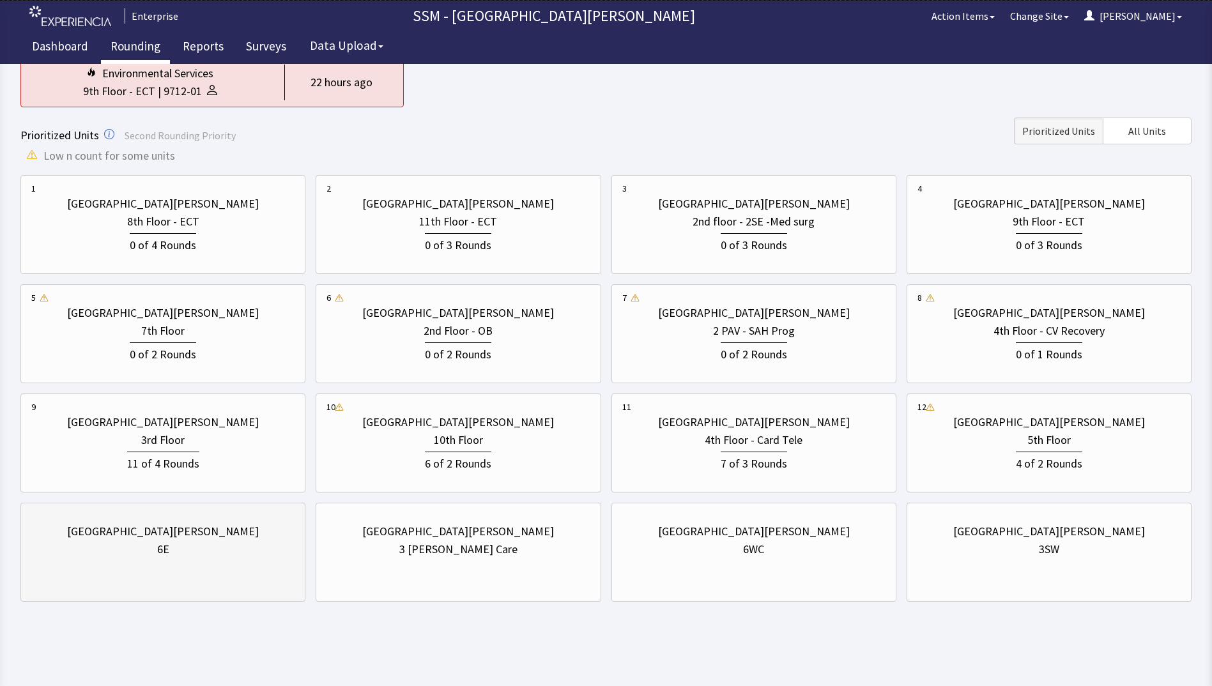
click at [166, 588] on div "[GEOGRAPHIC_DATA][PERSON_NAME] 6E" at bounding box center [162, 552] width 285 height 99
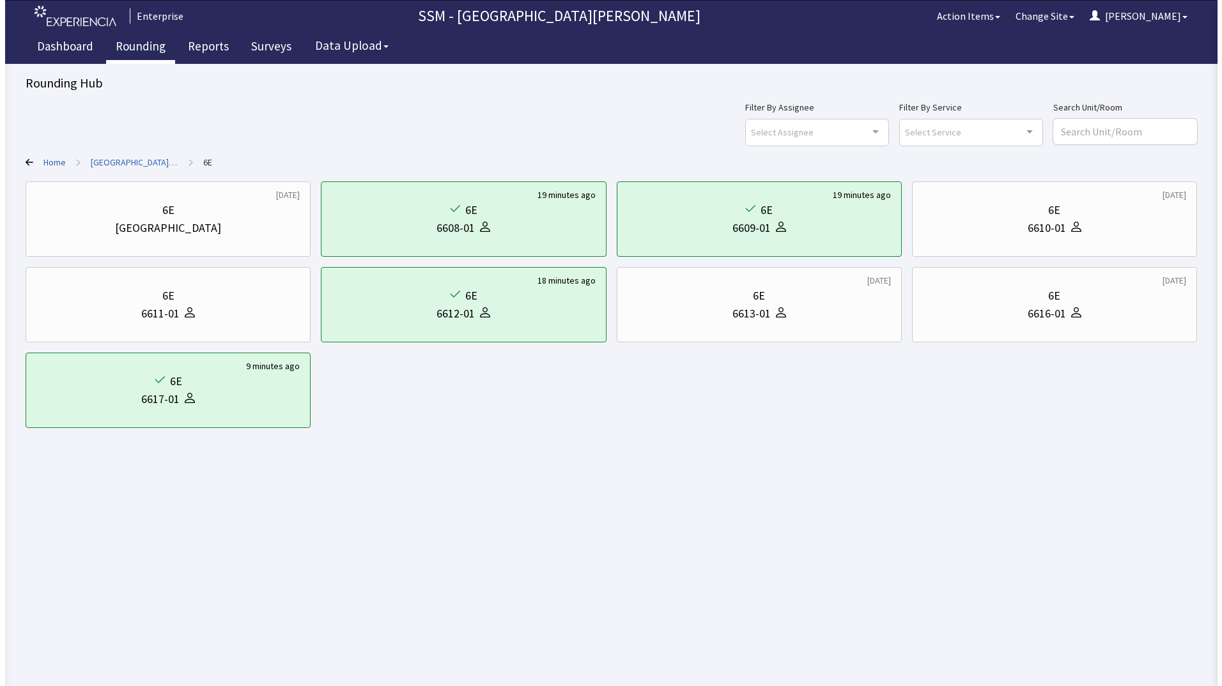
scroll to position [0, 0]
click at [139, 47] on link "Rounding" at bounding box center [135, 48] width 69 height 32
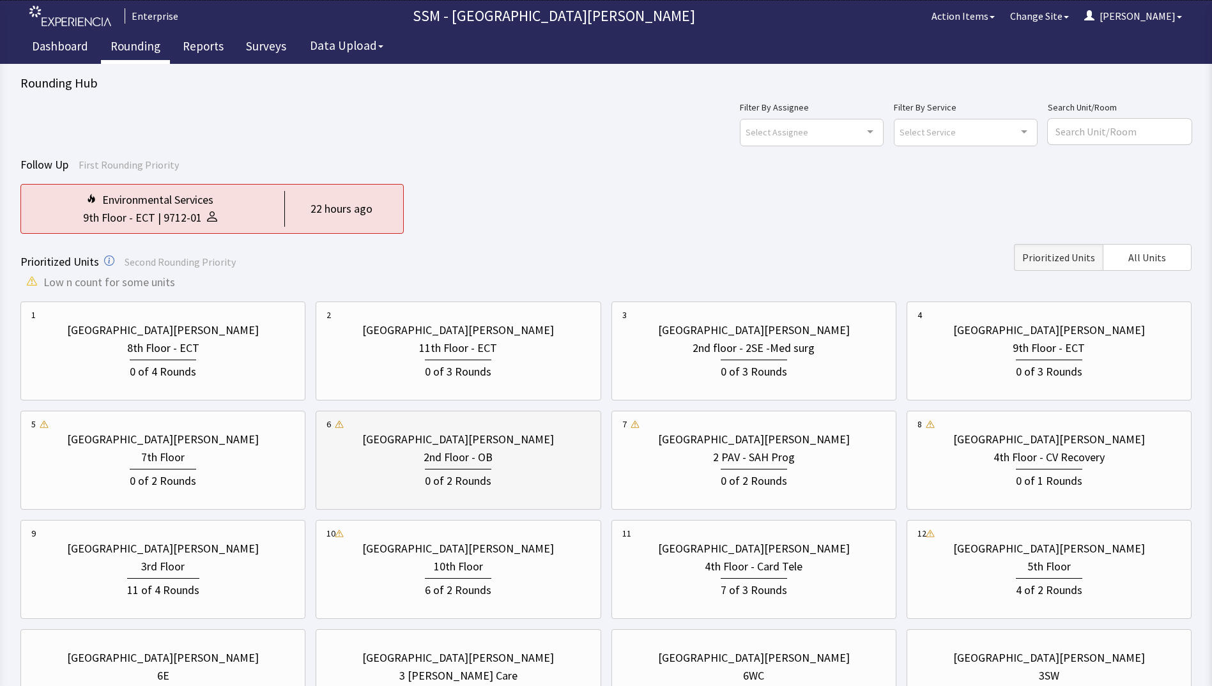
scroll to position [127, 0]
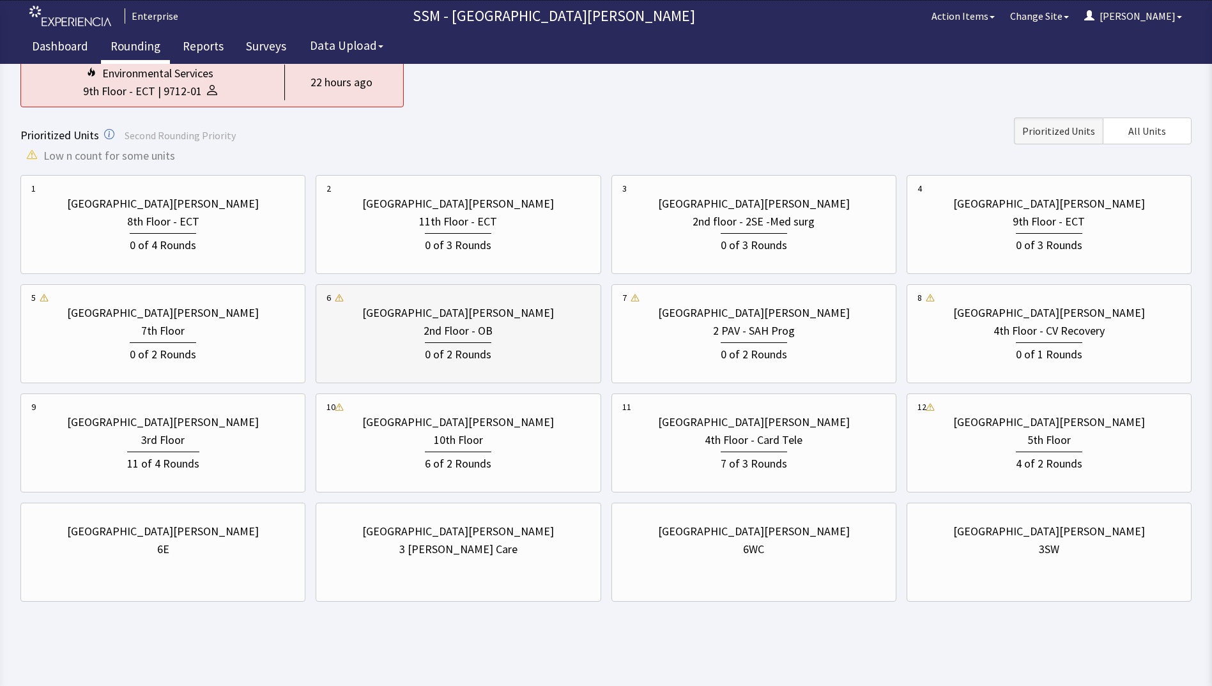
click at [422, 357] on div "0 of 2 Rounds" at bounding box center [458, 352] width 263 height 24
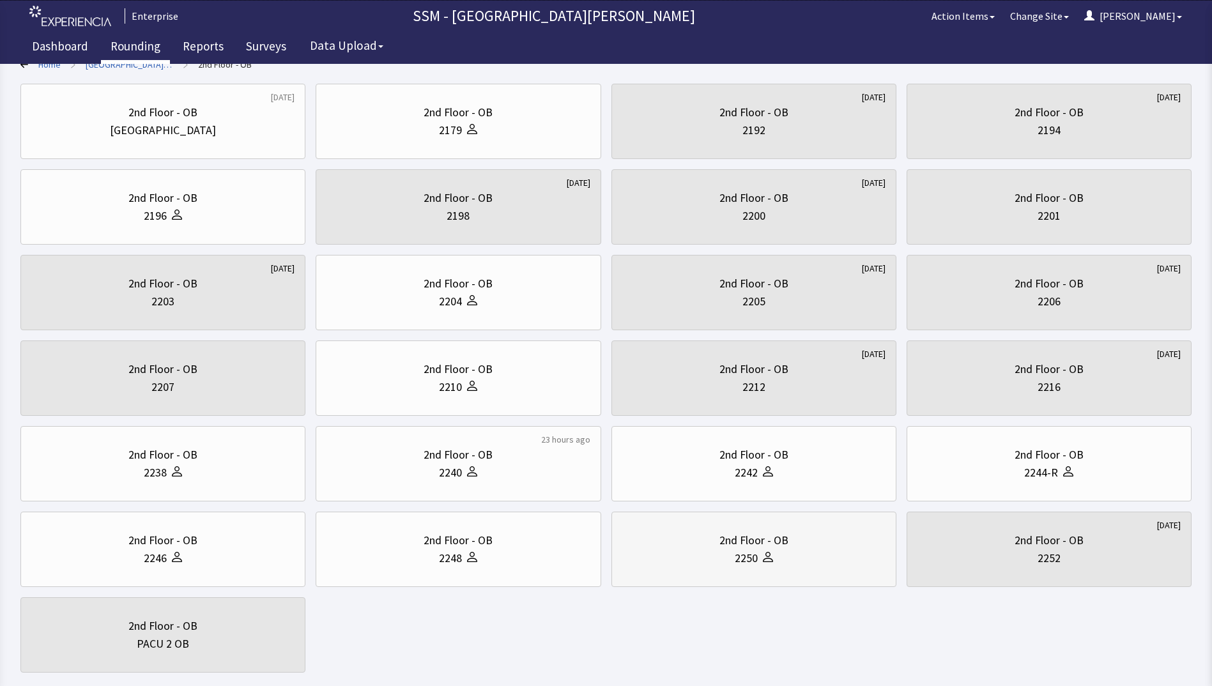
scroll to position [169, 0]
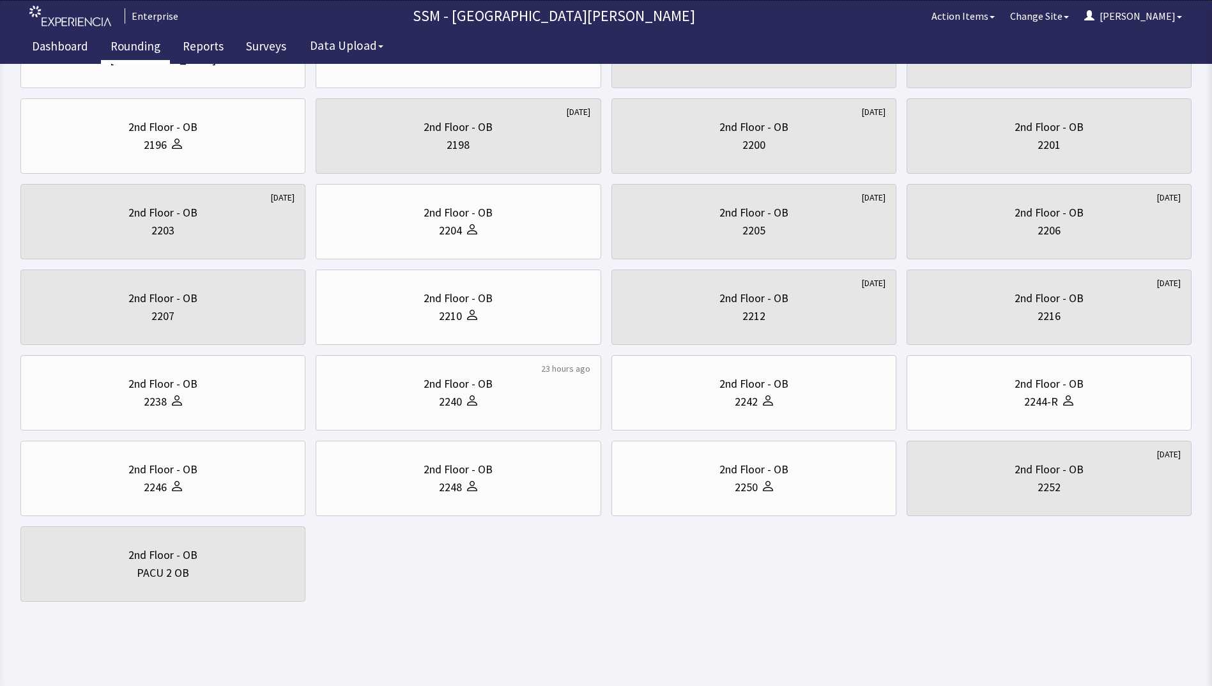
click at [509, 610] on body "Enterprise SSM - St. Anthony Hospital Action Items Change Site Dorothy Menu Men…" at bounding box center [606, 228] width 1212 height 794
click at [538, 591] on div "9 months ago 2nd Floor - OB Nurse Station 2nd Floor - OB 2179 4 weeks ago 2nd F…" at bounding box center [605, 307] width 1171 height 589
click at [710, 380] on div "2nd Floor - OB" at bounding box center [753, 384] width 263 height 18
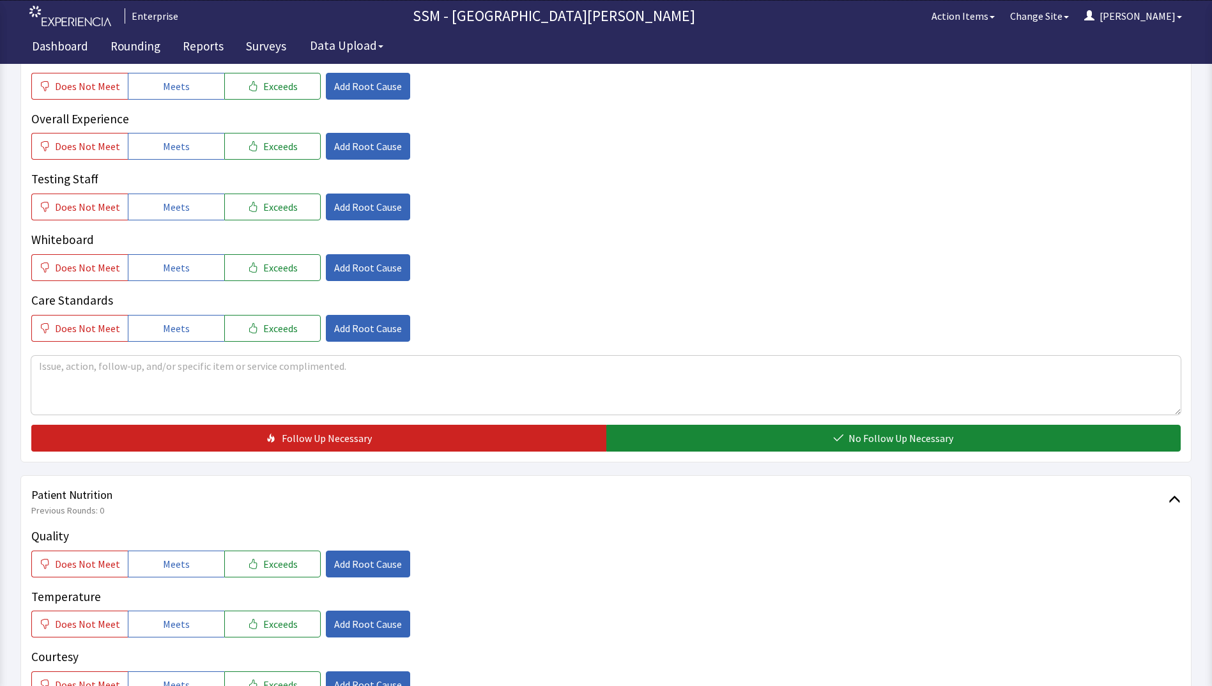
scroll to position [639, 0]
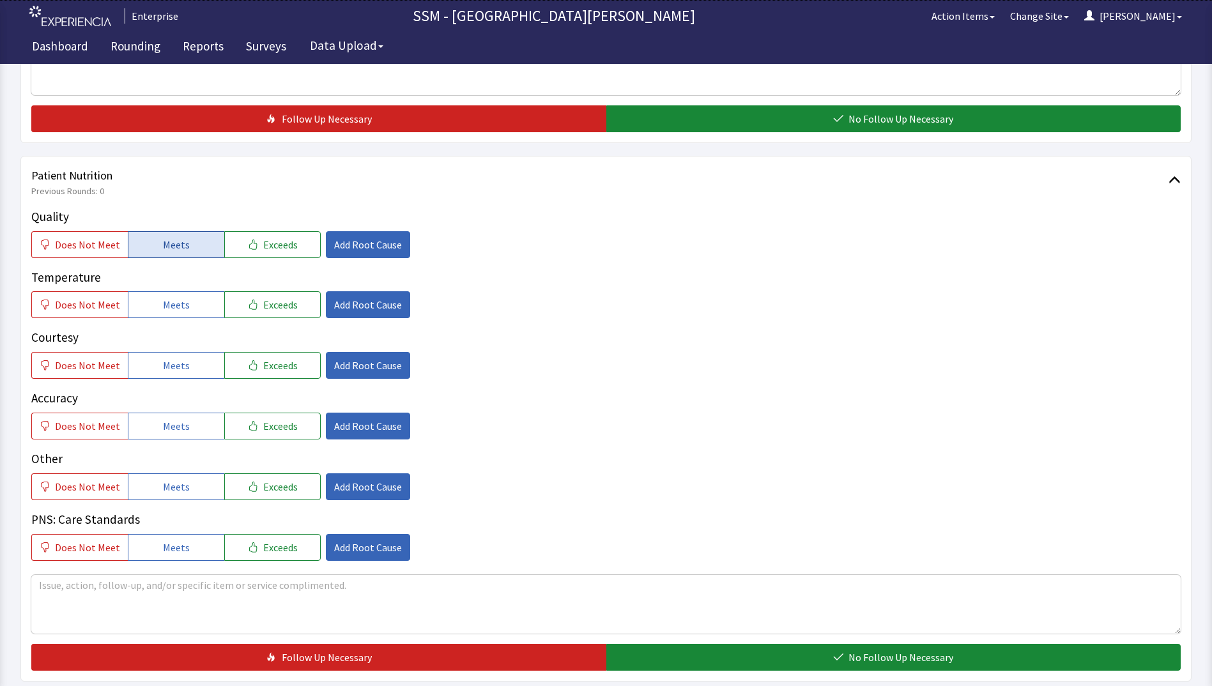
click at [178, 245] on span "Meets" at bounding box center [176, 244] width 27 height 15
click at [183, 299] on span "Meets" at bounding box center [176, 304] width 27 height 15
click at [174, 370] on span "Meets" at bounding box center [176, 365] width 27 height 15
click at [174, 413] on button "Meets" at bounding box center [176, 426] width 96 height 27
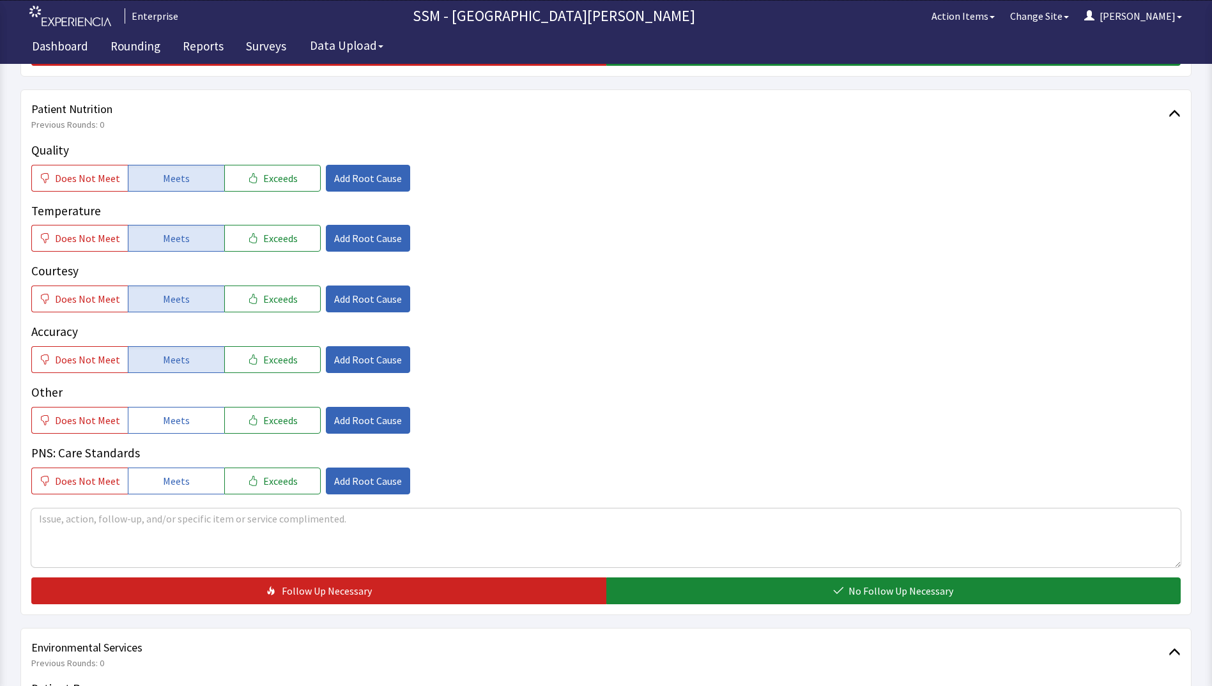
scroll to position [831, 0]
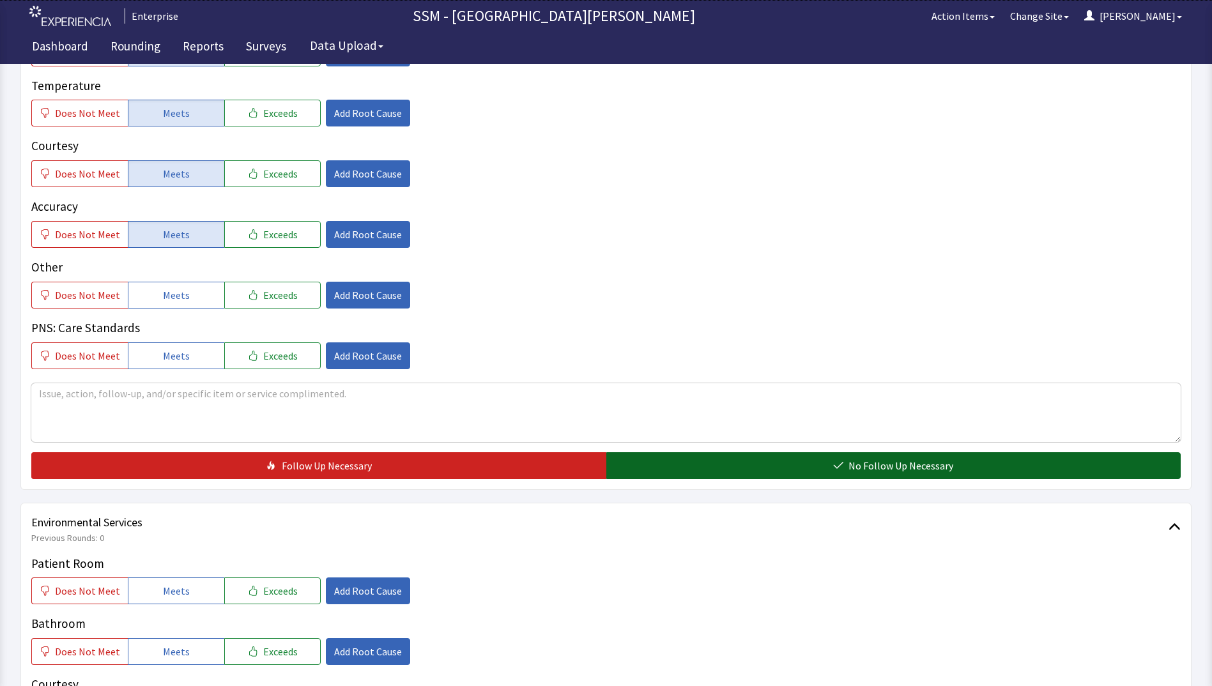
click at [679, 465] on button "No Follow Up Necessary" at bounding box center [893, 465] width 575 height 27
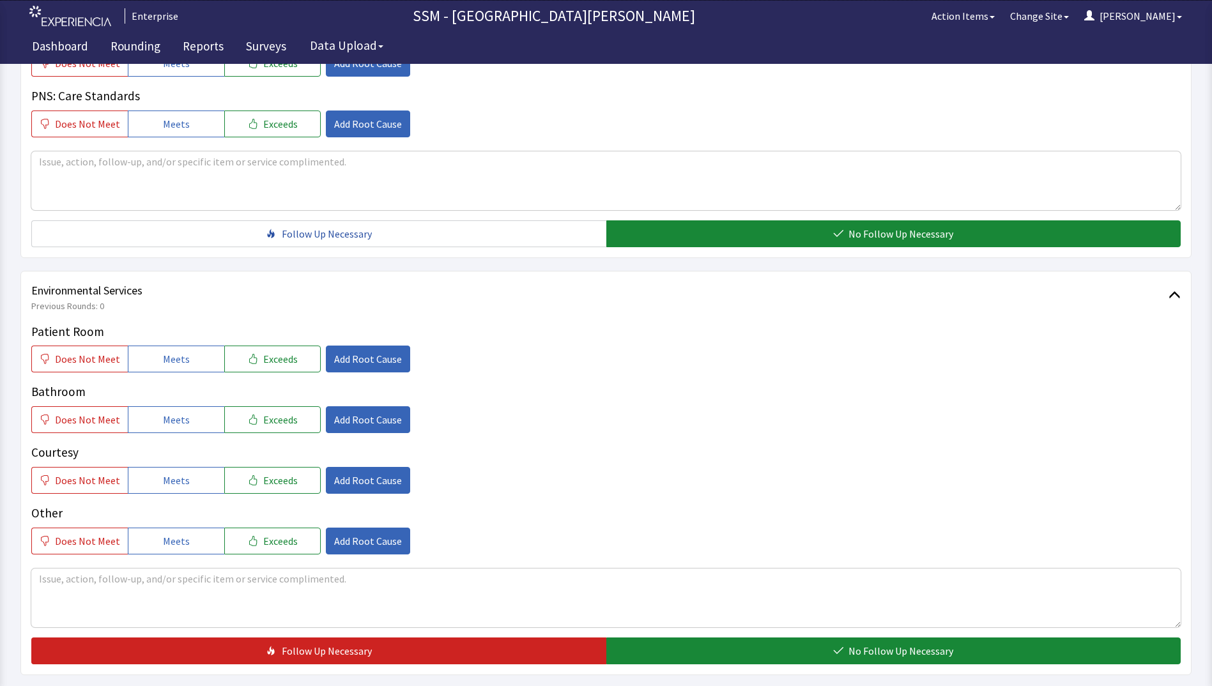
scroll to position [1176, 0]
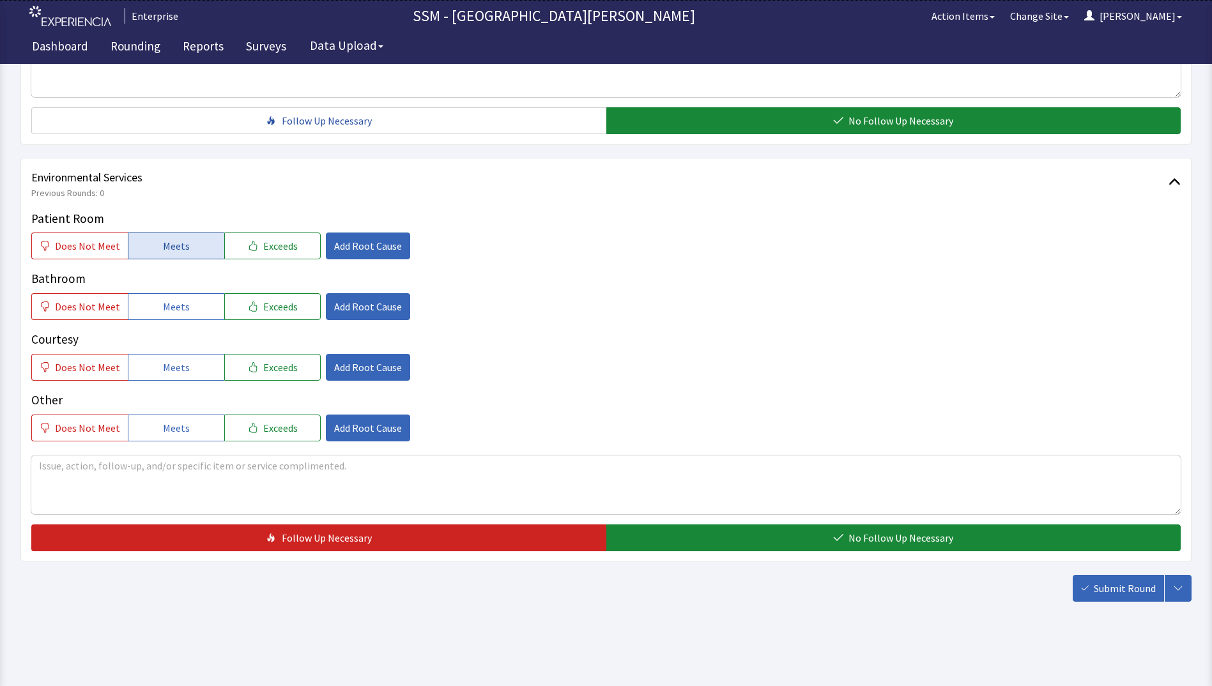
click at [182, 245] on span "Meets" at bounding box center [176, 245] width 27 height 15
click at [171, 294] on button "Meets" at bounding box center [176, 306] width 96 height 27
click at [176, 374] on span "Meets" at bounding box center [176, 367] width 27 height 15
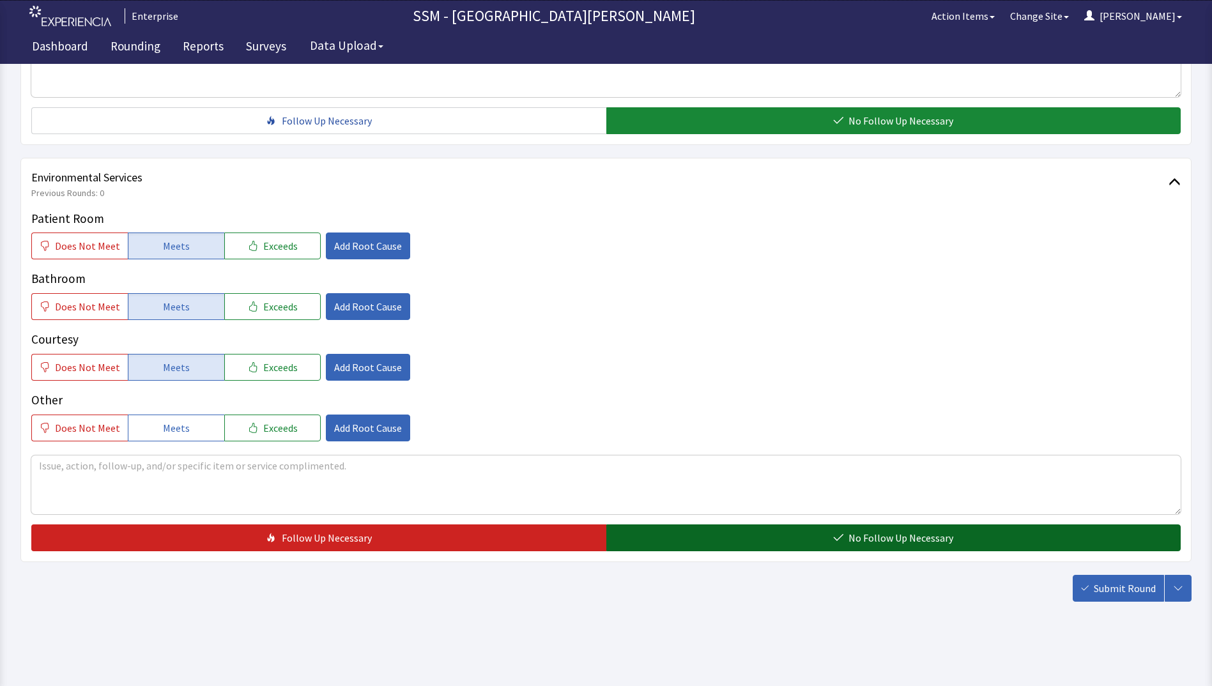
click at [790, 544] on button "No Follow Up Necessary" at bounding box center [893, 538] width 575 height 27
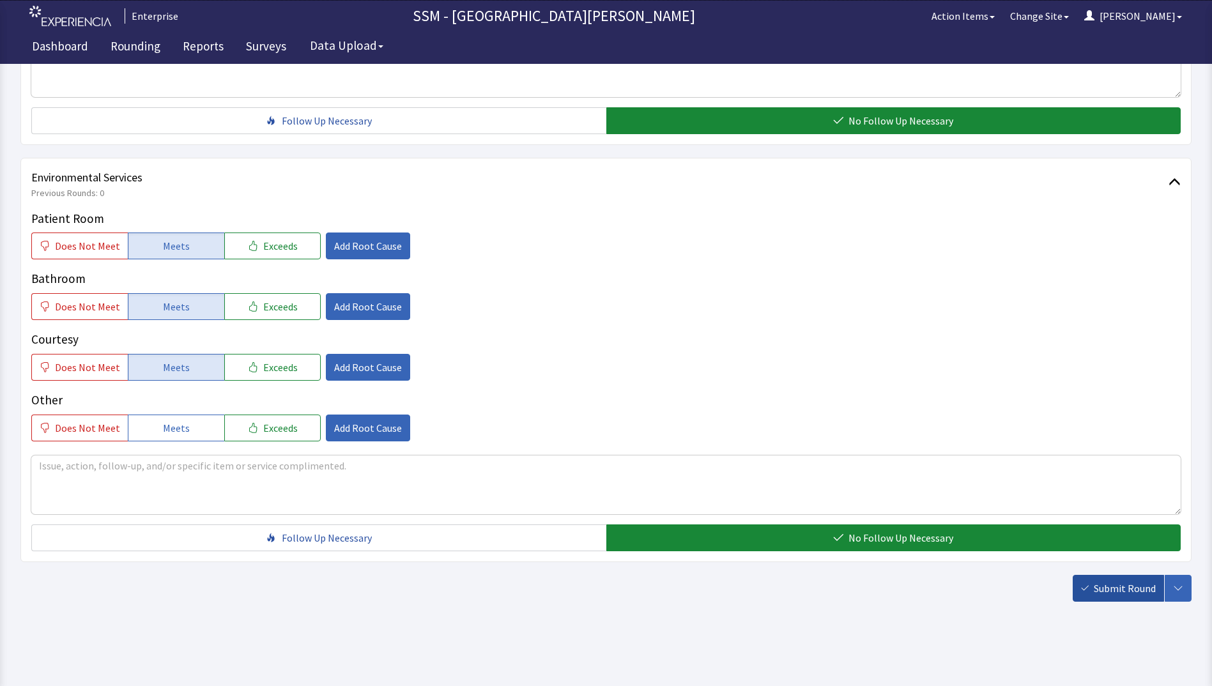
click at [1109, 594] on span "Submit Round" at bounding box center [1125, 588] width 62 height 15
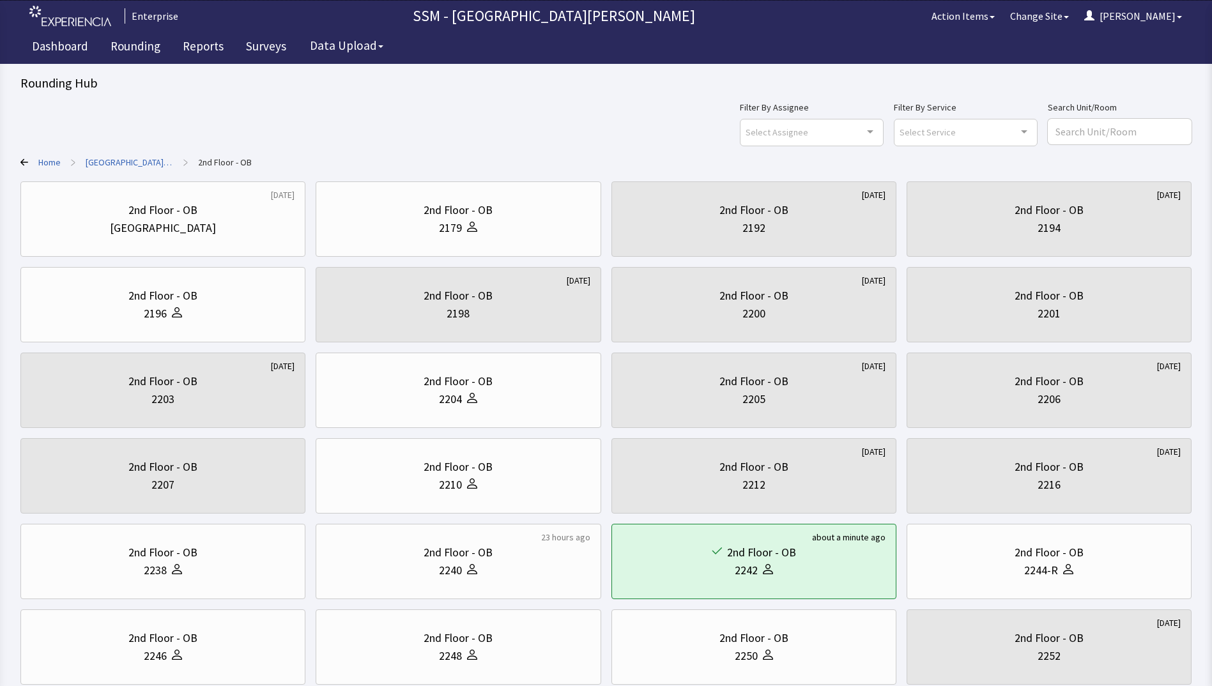
click at [362, 144] on div "Filter By Assignee Select Assignee Clear Selection [PERSON_NAME] [PERSON_NAME] …" at bounding box center [605, 123] width 1171 height 46
